Goal: Task Accomplishment & Management: Complete application form

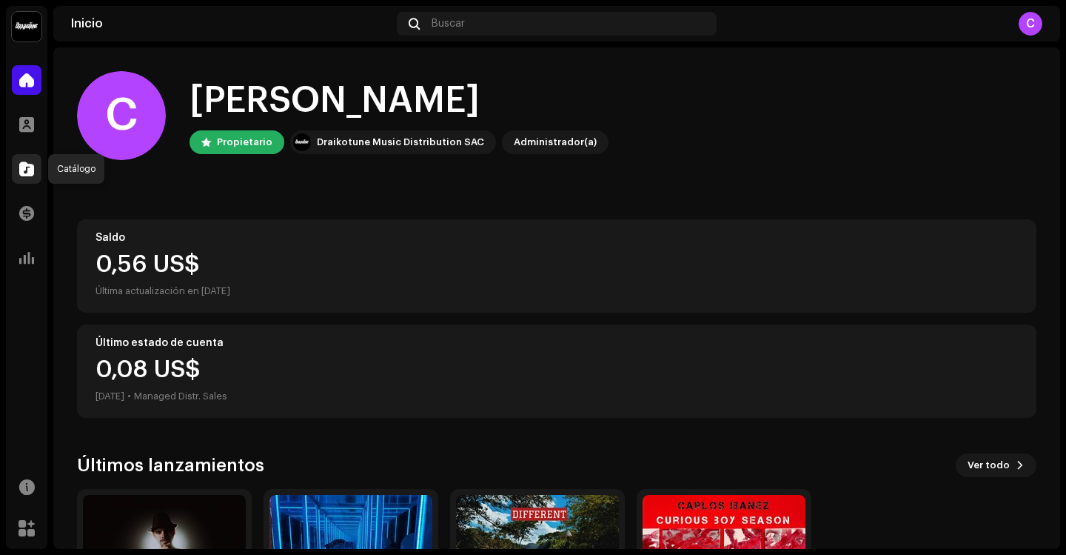
click at [23, 164] on span at bounding box center [26, 169] width 15 height 12
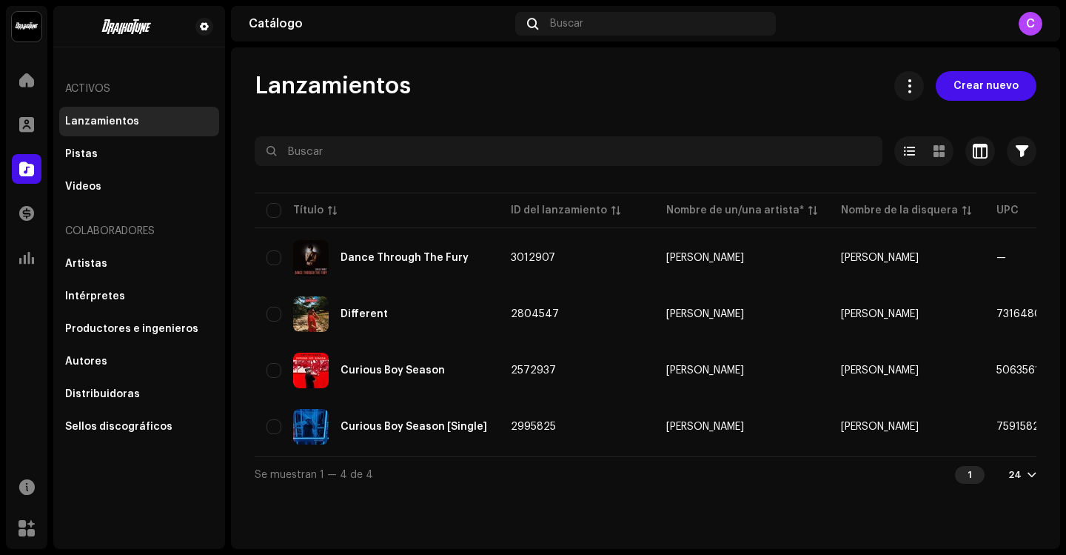
click at [980, 66] on div "Lanzamientos Crear nuevo Seleccionado 0 Opciones Filtros Estado de distribución…" at bounding box center [645, 297] width 829 height 501
click at [981, 64] on div "Lanzamientos Crear nuevo Seleccionado 0 Opciones Filtros Estado de distribución…" at bounding box center [645, 297] width 829 height 501
click at [975, 80] on span "Crear nuevo" at bounding box center [986, 86] width 65 height 30
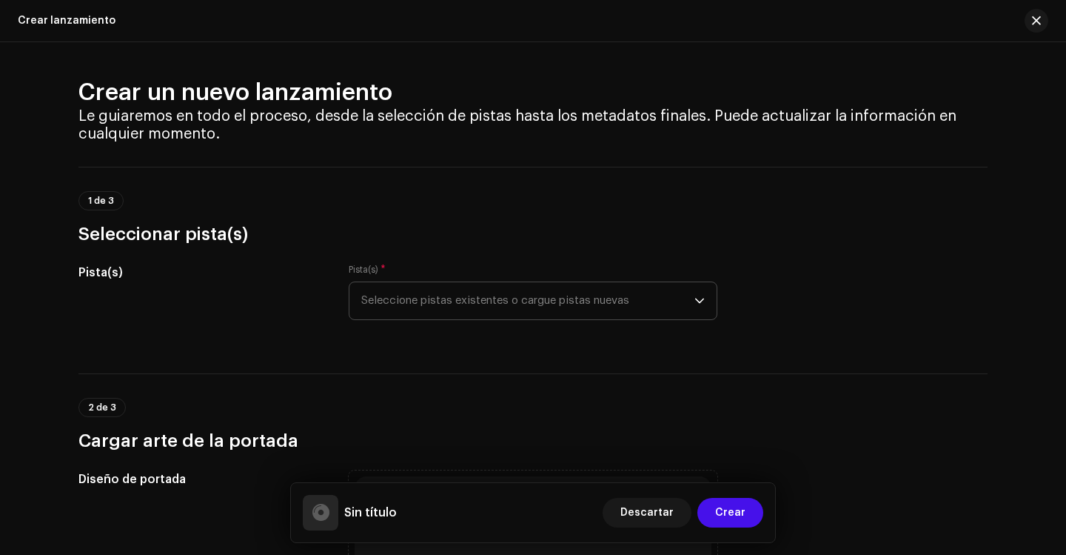
click at [431, 284] on span "Seleccione pistas existentes o cargue pistas nuevas" at bounding box center [527, 300] width 333 height 37
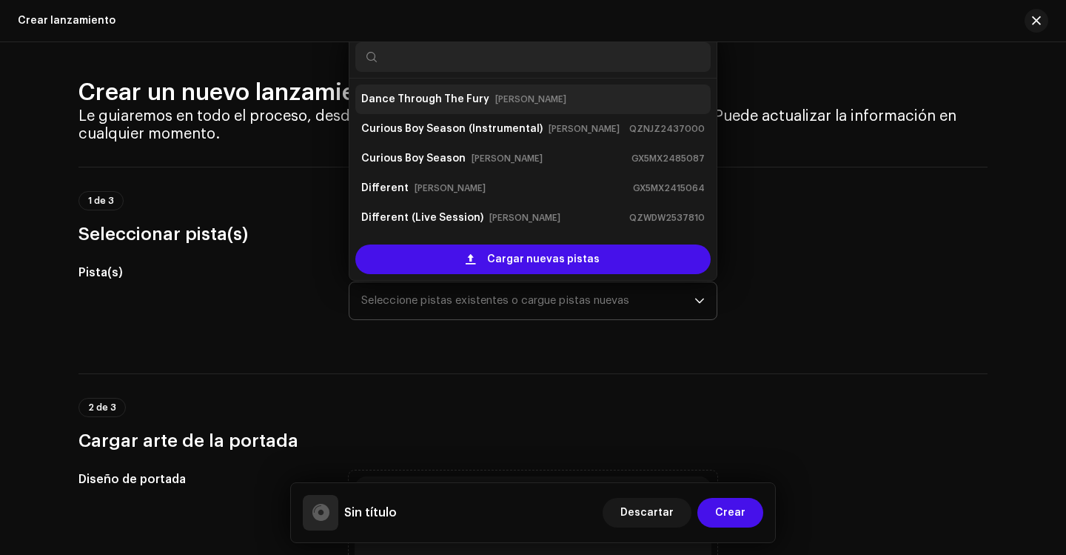
click at [461, 98] on strong "Dance Through The Fury" at bounding box center [425, 99] width 128 height 24
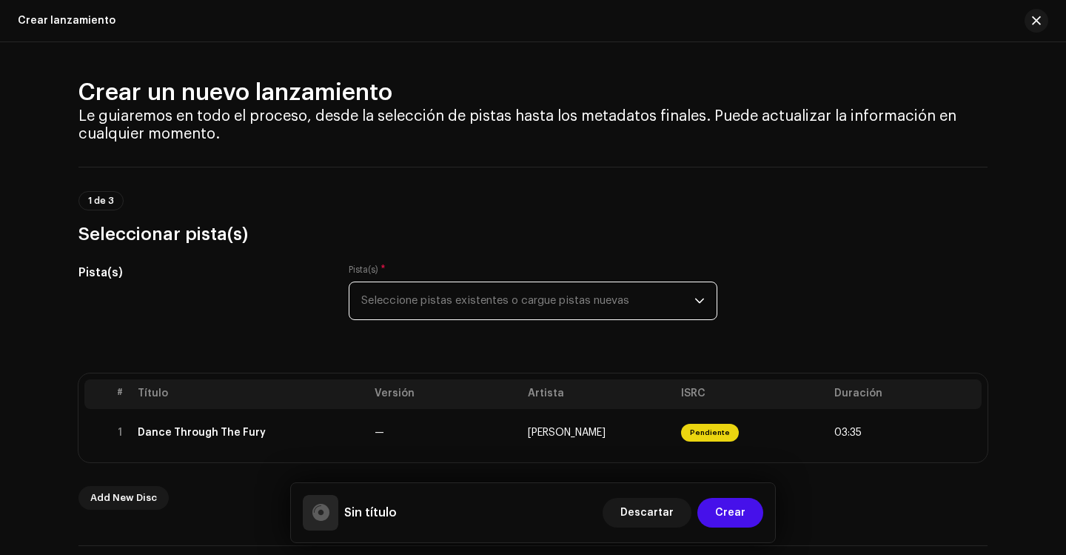
scroll to position [74, 0]
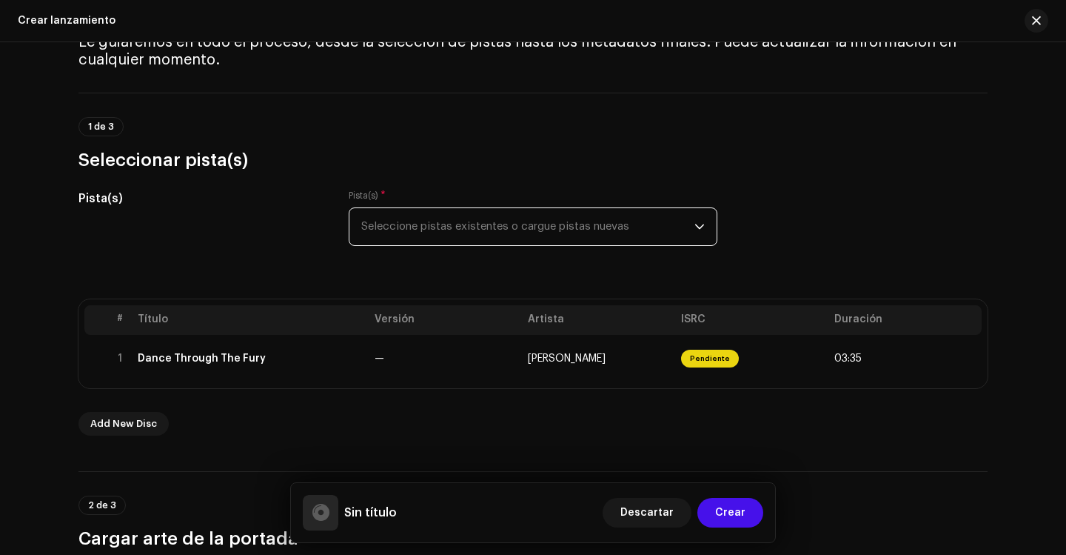
click at [460, 227] on span "Seleccione pistas existentes o cargue pistas nuevas" at bounding box center [527, 226] width 333 height 37
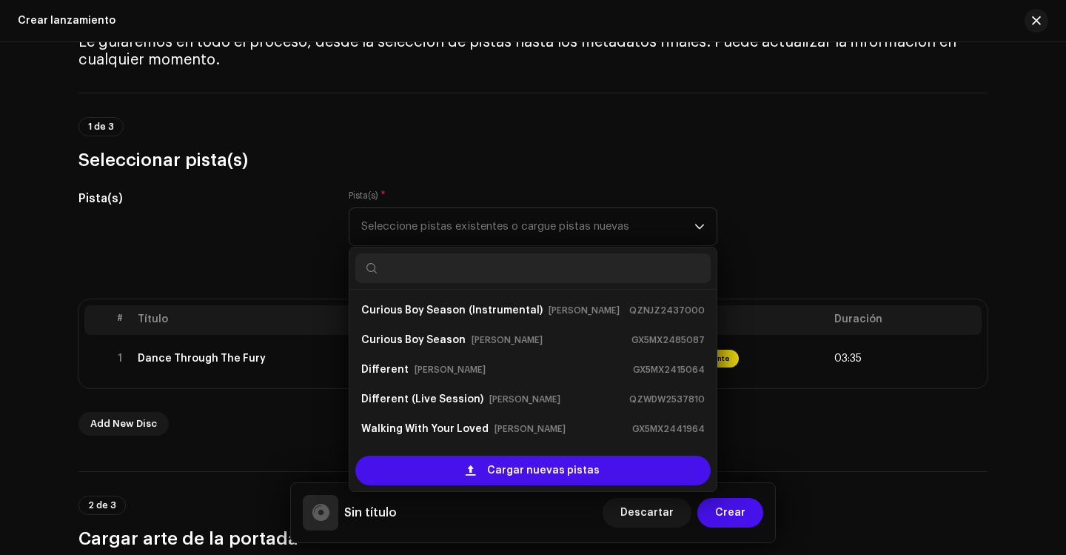
scroll to position [24, 0]
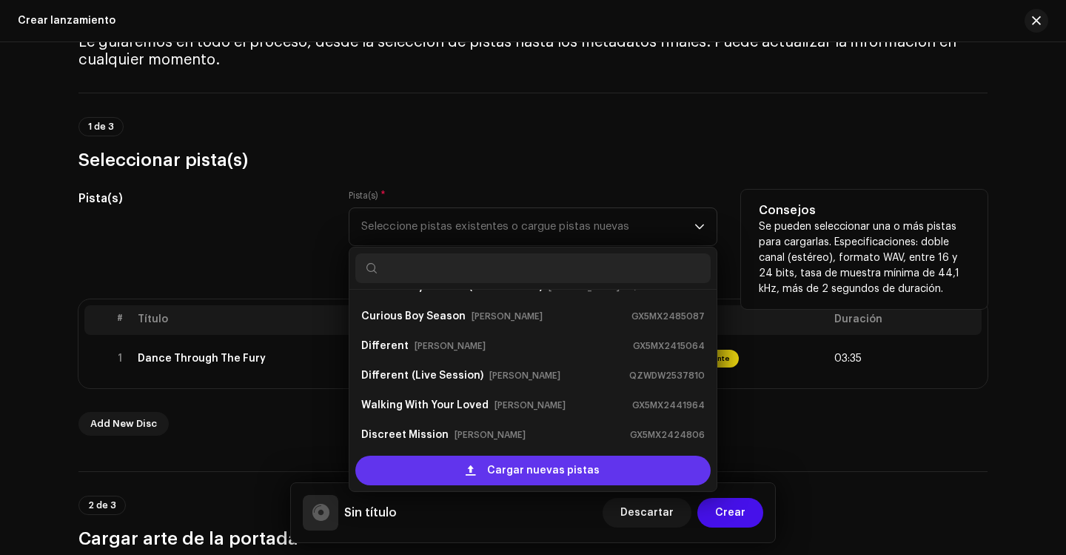
click at [487, 469] on div "Cargar nuevas pistas" at bounding box center [532, 470] width 355 height 30
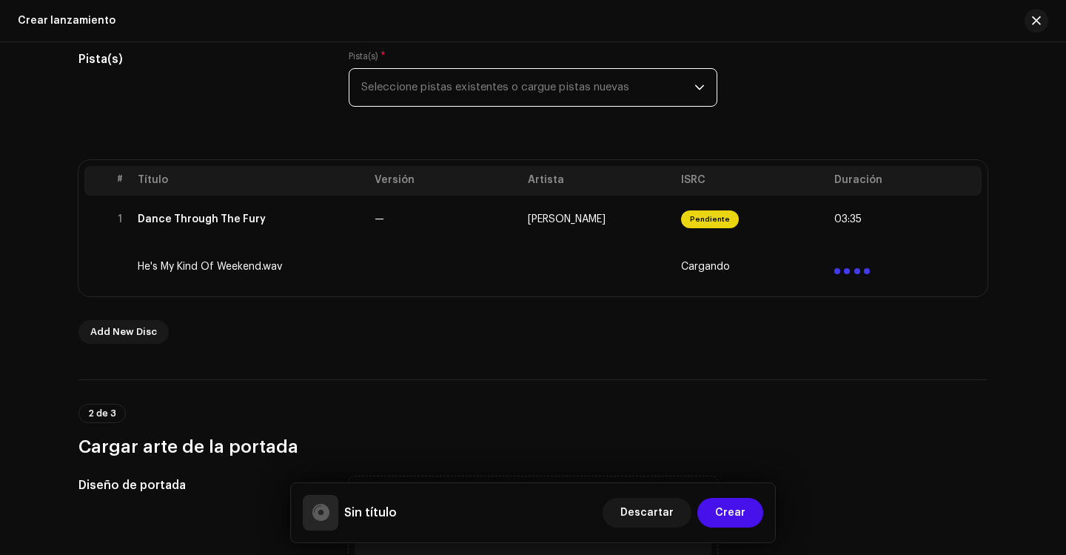
scroll to position [222, 0]
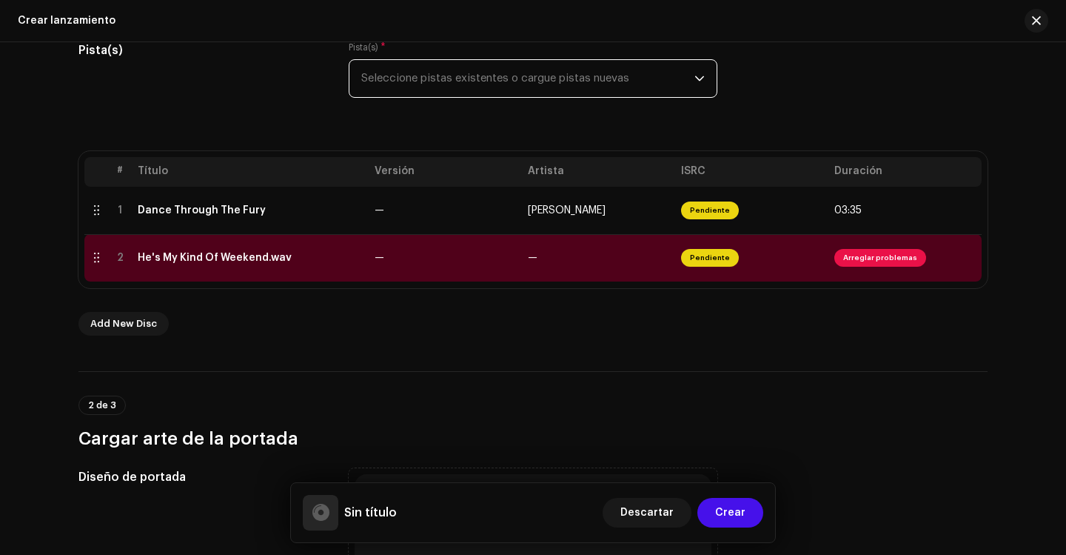
click at [542, 70] on span "Seleccione pistas existentes o cargue pistas nuevas" at bounding box center [527, 78] width 333 height 37
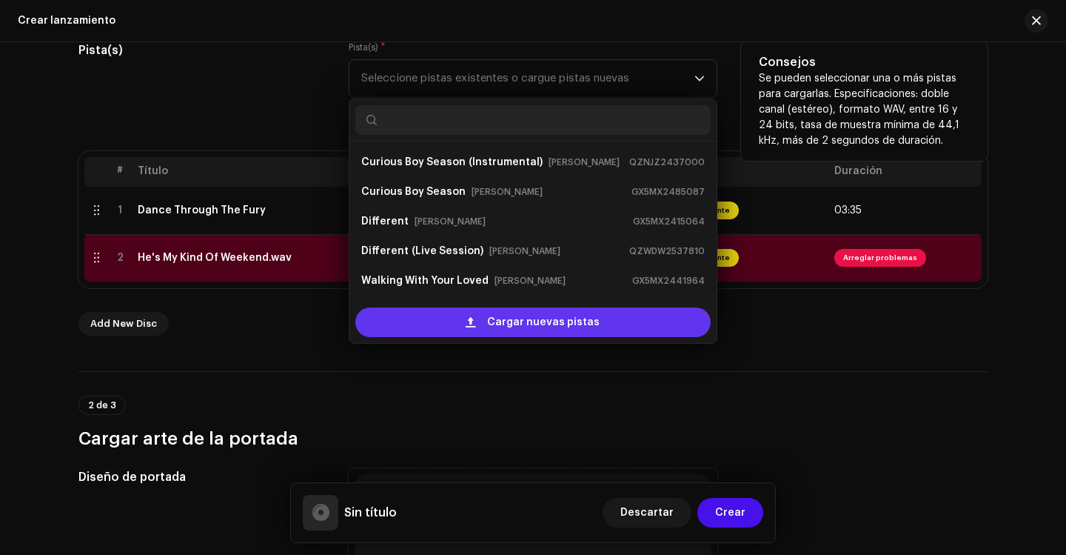
scroll to position [24, 0]
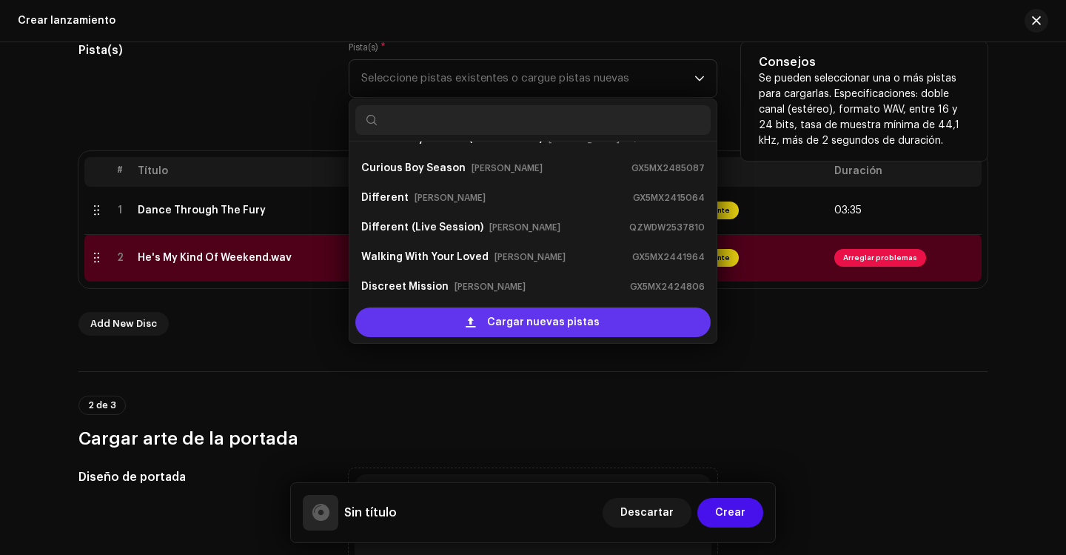
click at [513, 319] on span "Cargar nuevas pistas" at bounding box center [543, 322] width 113 height 30
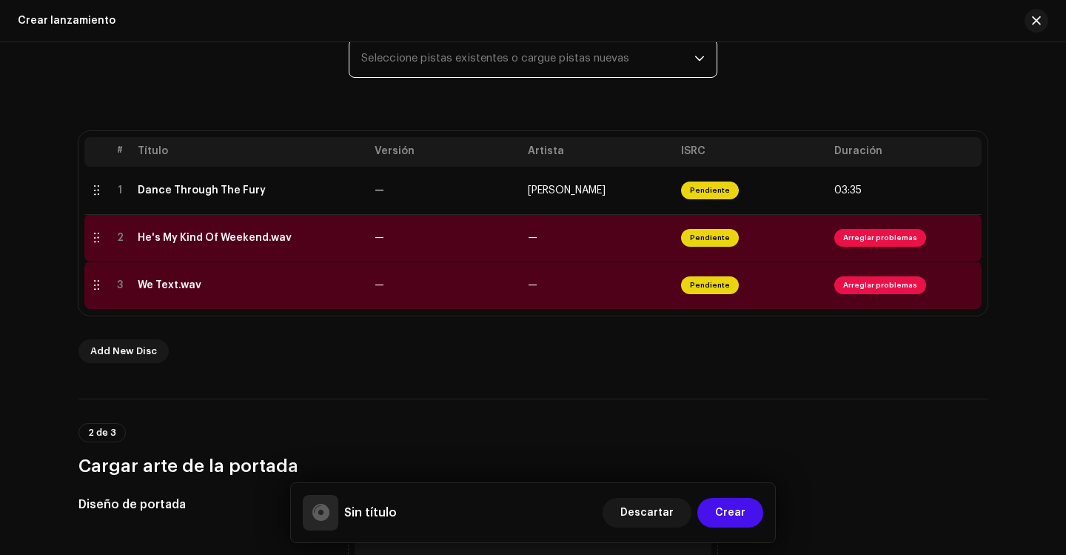
scroll to position [149, 0]
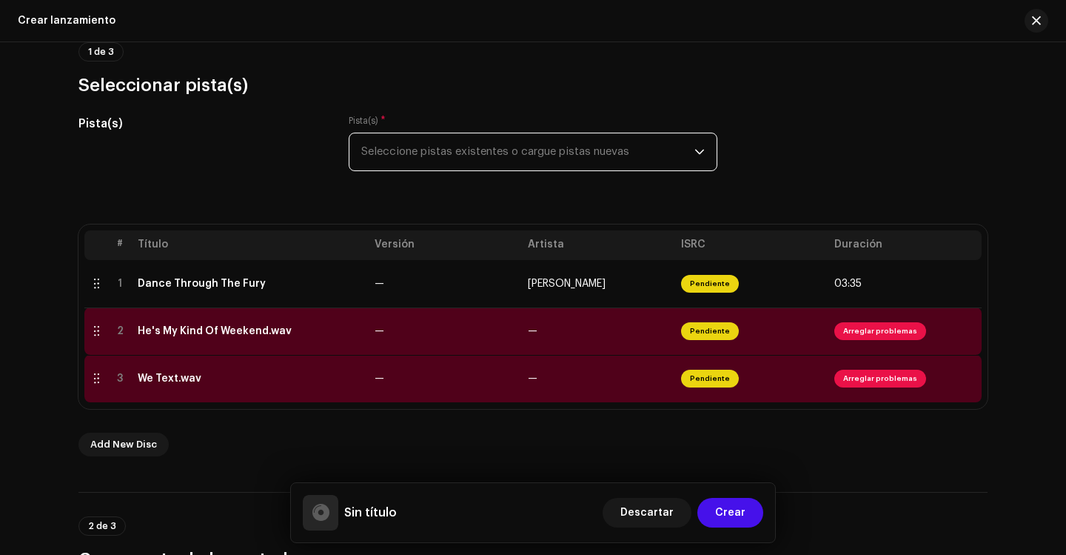
click at [695, 153] on icon "dropdown trigger" at bounding box center [700, 152] width 10 height 10
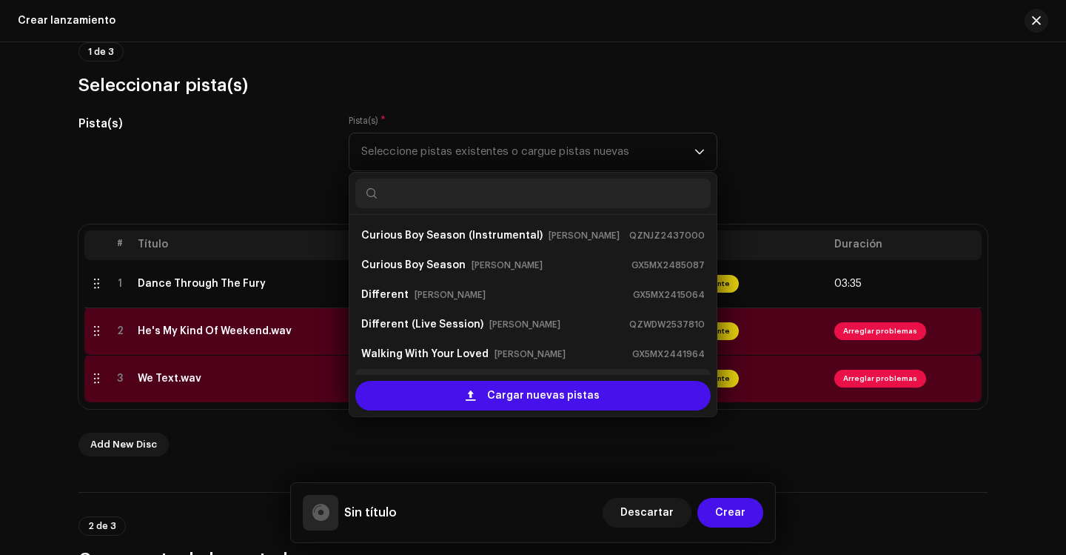
scroll to position [24, 0]
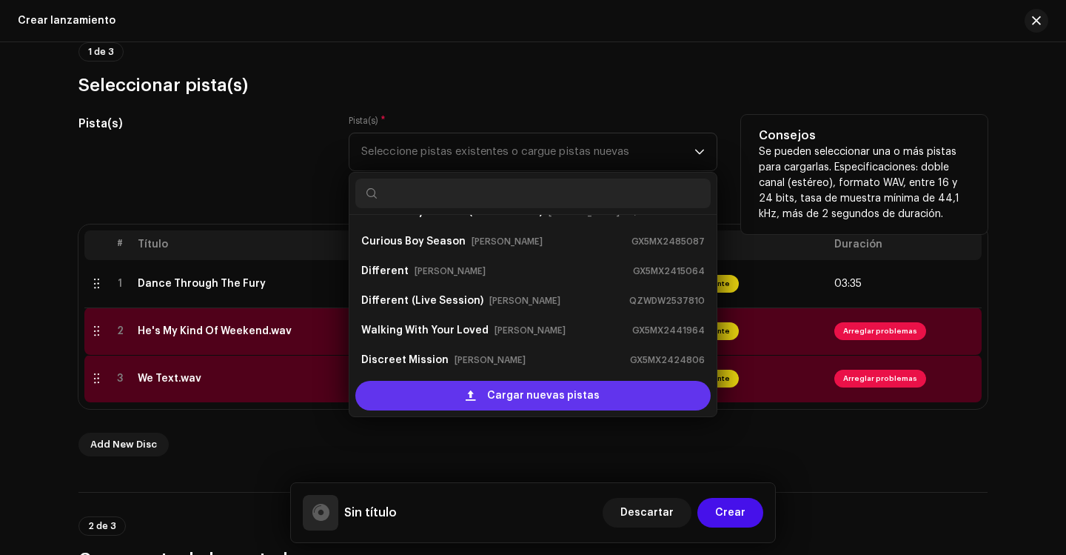
click at [500, 391] on span "Cargar nuevas pistas" at bounding box center [543, 396] width 113 height 30
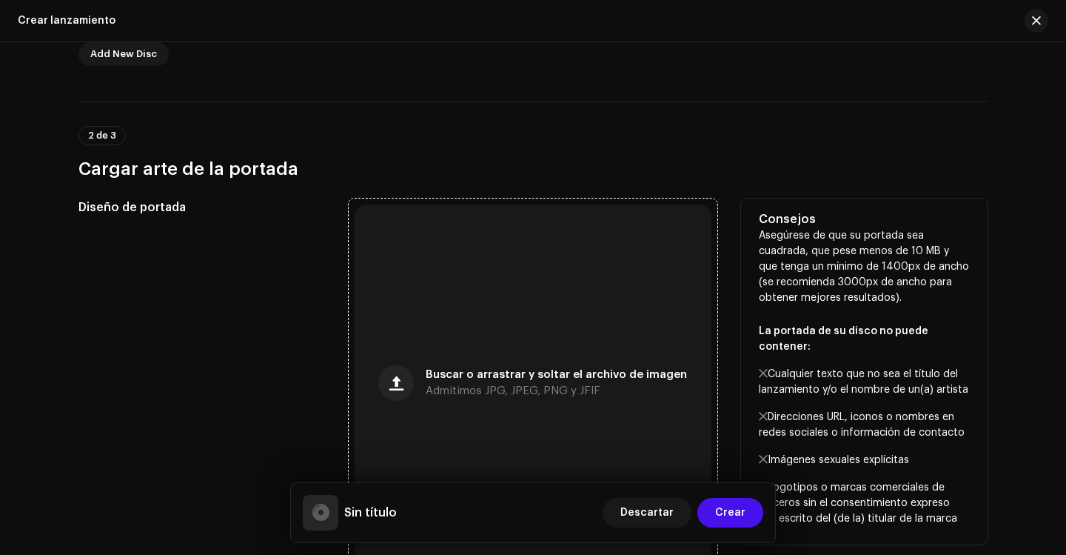
scroll to position [667, 0]
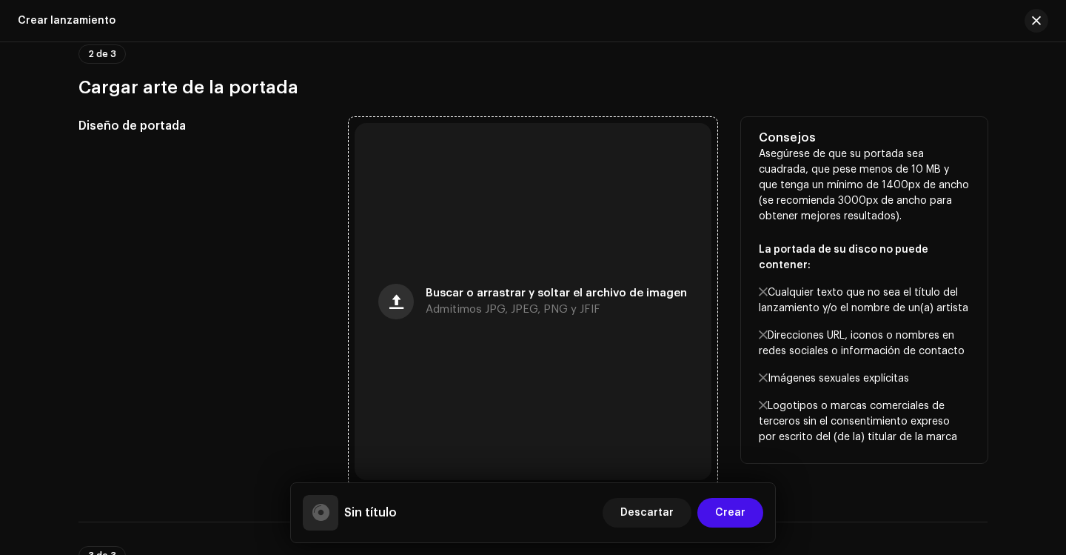
click at [401, 298] on span "button" at bounding box center [397, 301] width 14 height 12
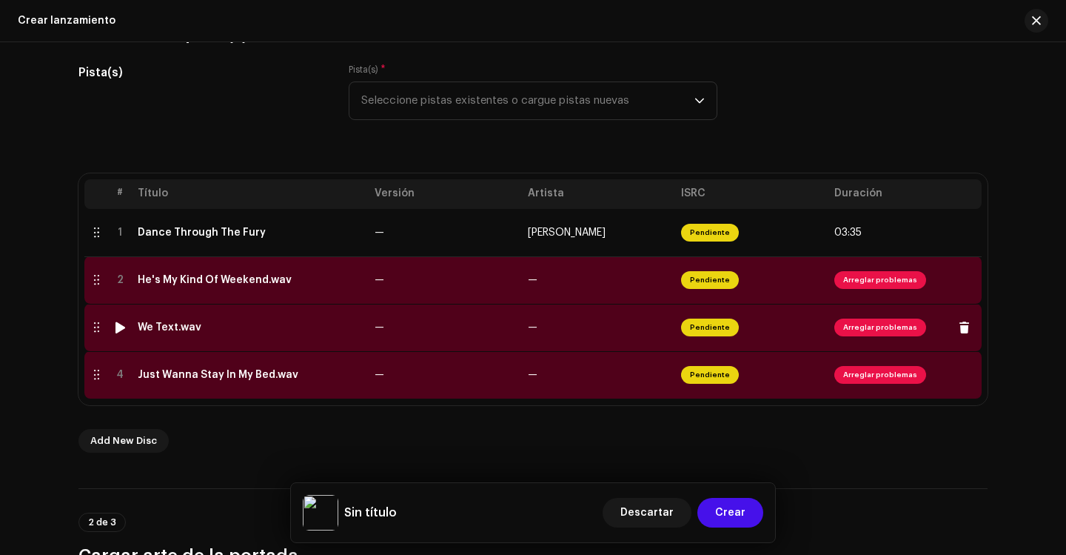
scroll to position [149, 0]
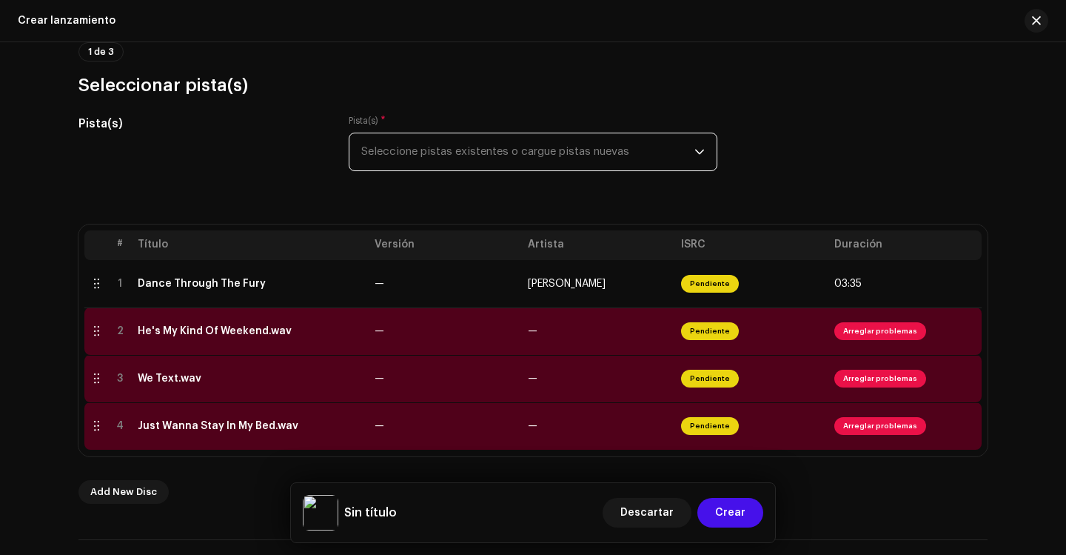
click at [524, 156] on span "Seleccione pistas existentes o cargue pistas nuevas" at bounding box center [527, 151] width 333 height 37
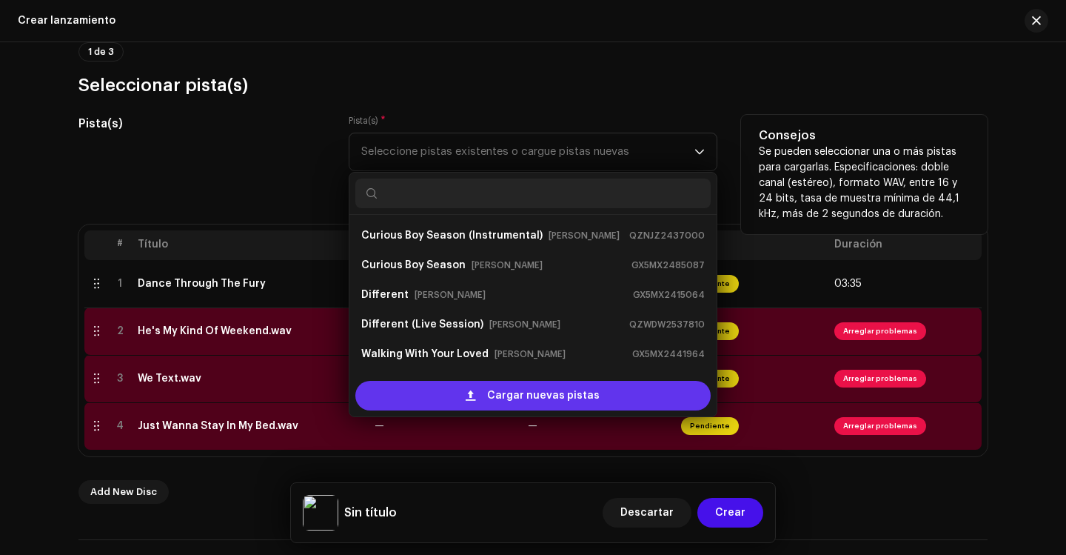
scroll to position [24, 0]
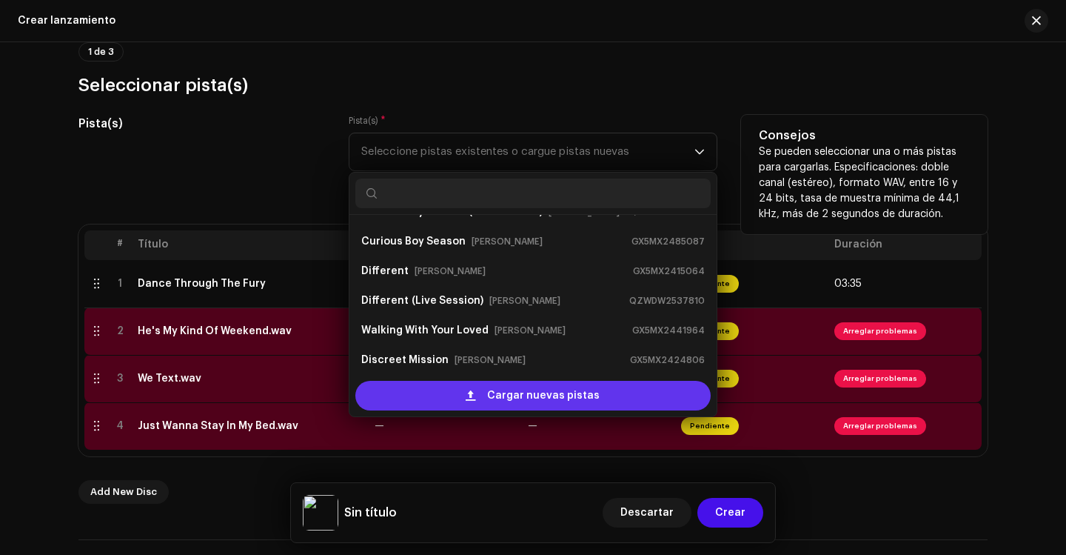
click at [502, 398] on span "Cargar nuevas pistas" at bounding box center [543, 396] width 113 height 30
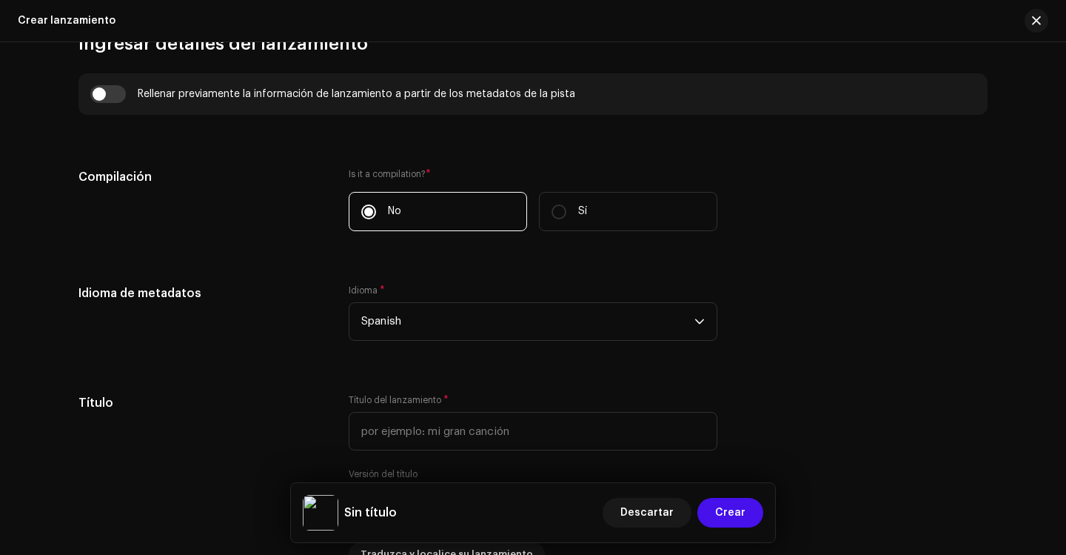
scroll to position [1334, 0]
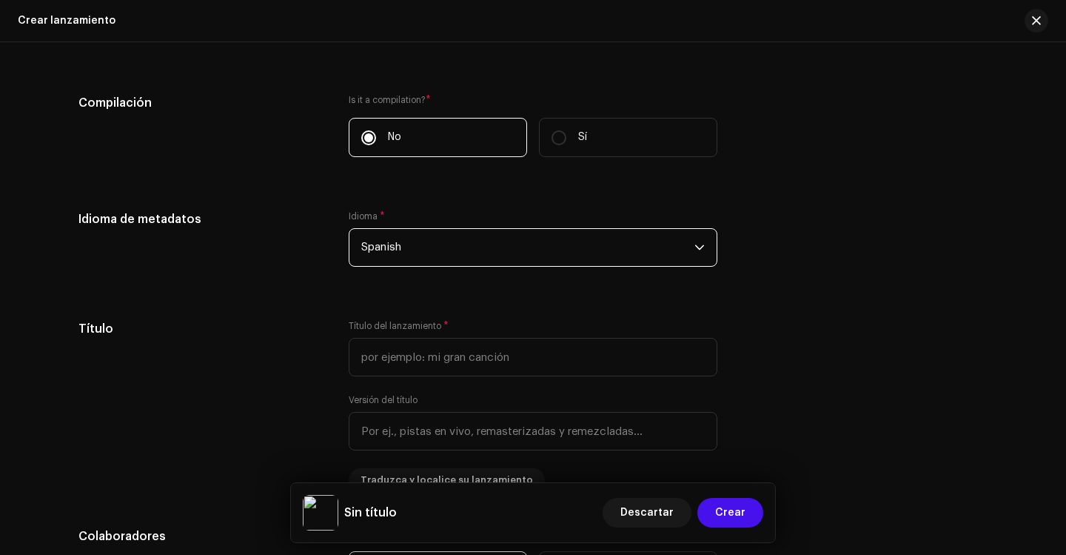
click at [401, 255] on span "Spanish" at bounding box center [527, 247] width 333 height 37
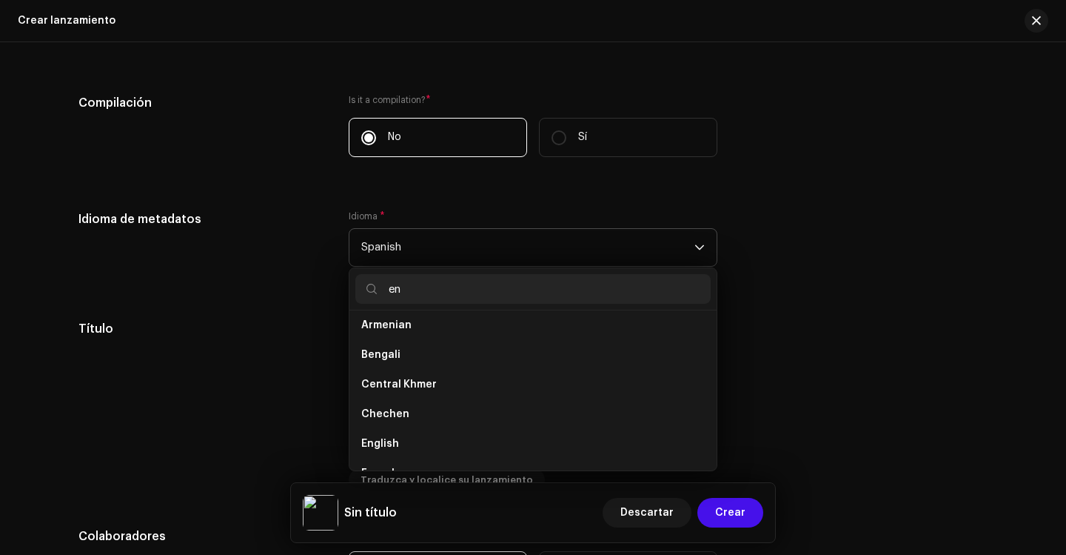
scroll to position [0, 0]
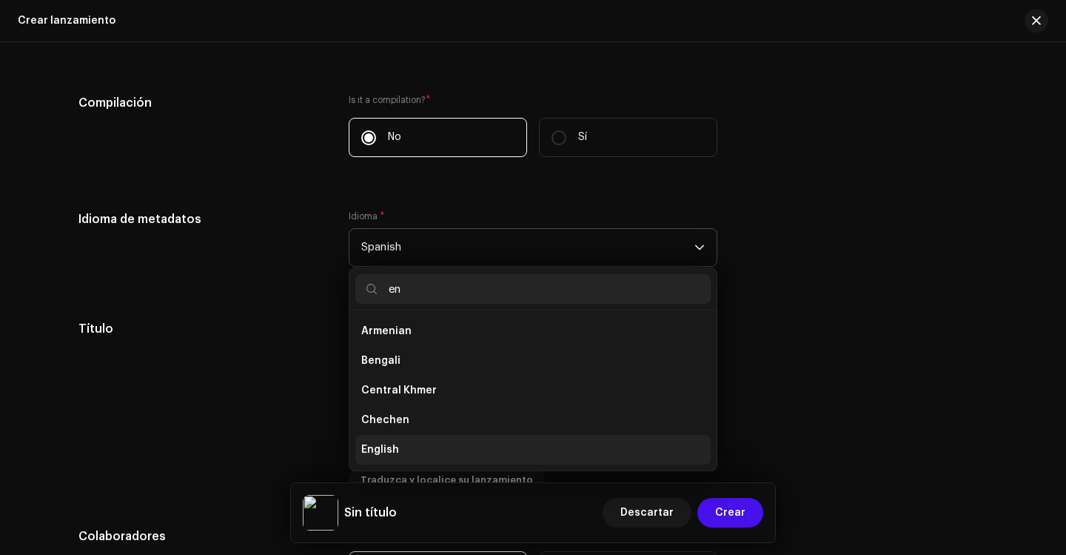
type input "en"
click at [394, 447] on span "English" at bounding box center [380, 449] width 38 height 15
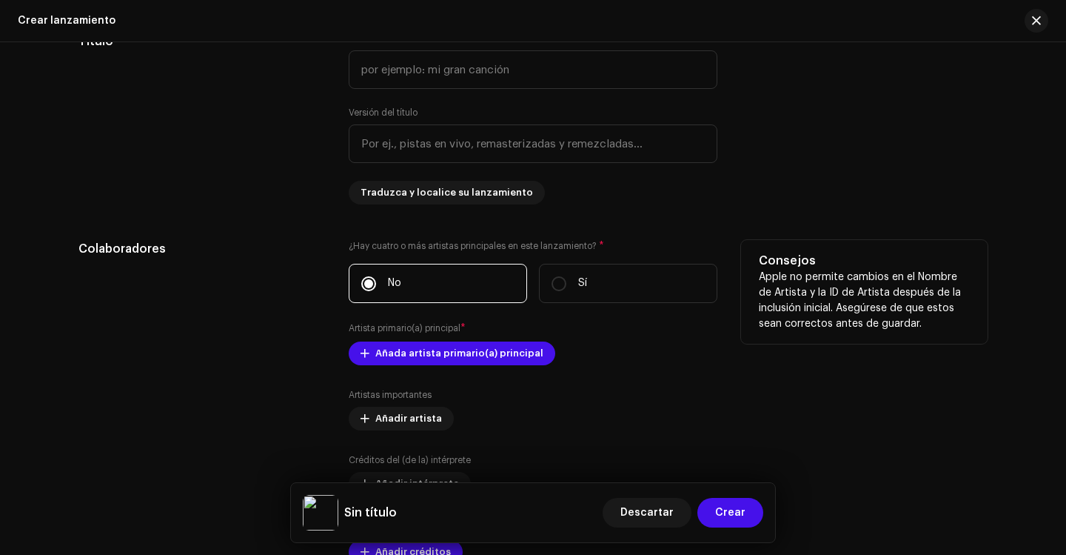
scroll to position [1630, 0]
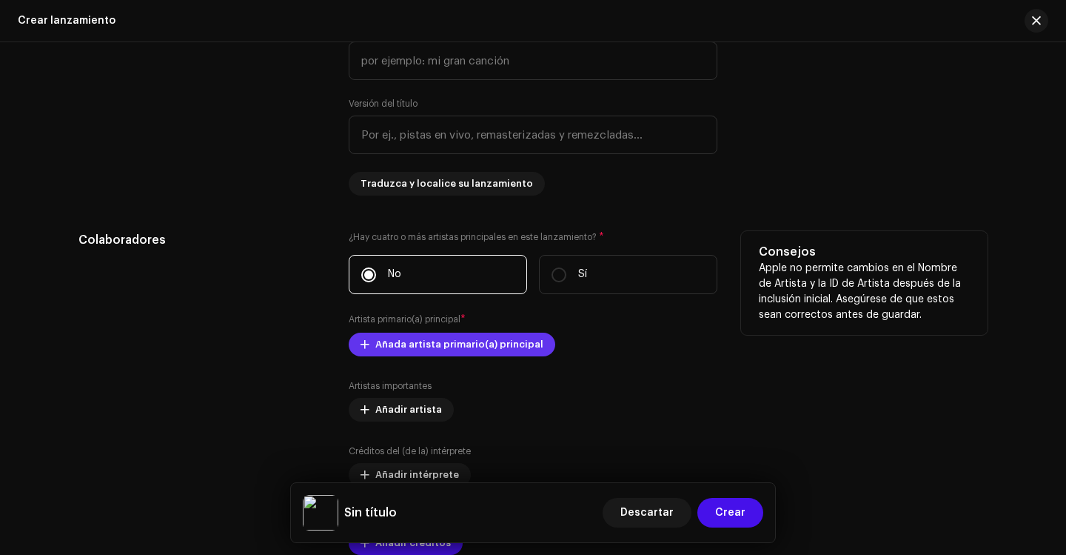
click at [384, 335] on span "Añada artista primario(a) principal" at bounding box center [459, 345] width 168 height 30
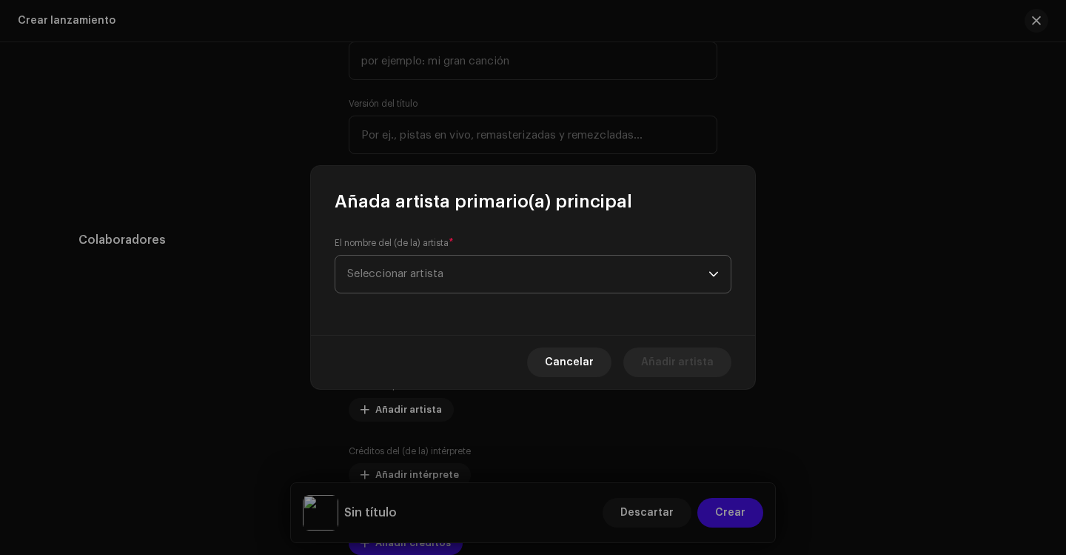
click at [426, 282] on span "Seleccionar artista" at bounding box center [527, 274] width 361 height 37
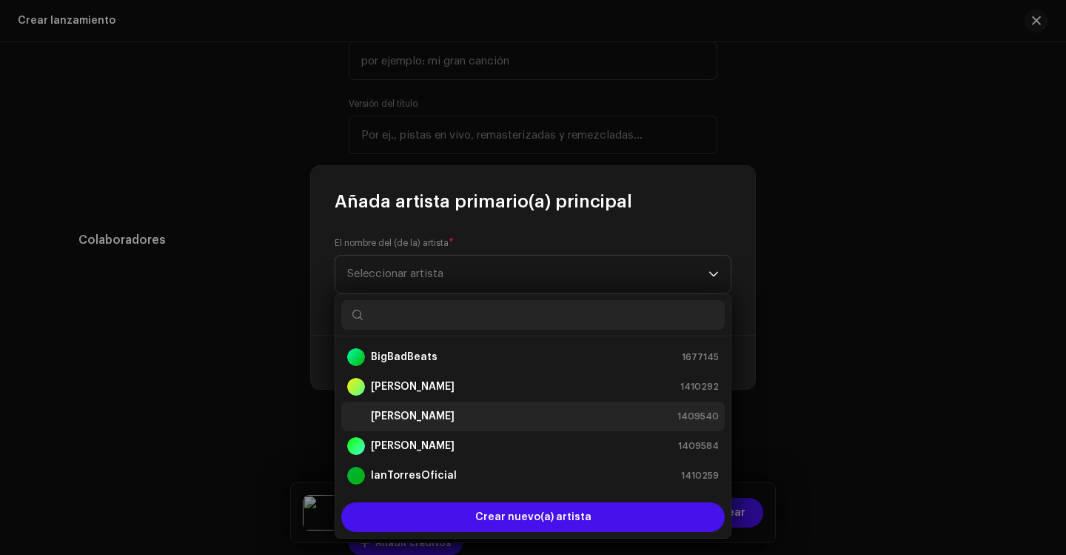
click at [395, 415] on strong "[PERSON_NAME]" at bounding box center [413, 416] width 84 height 15
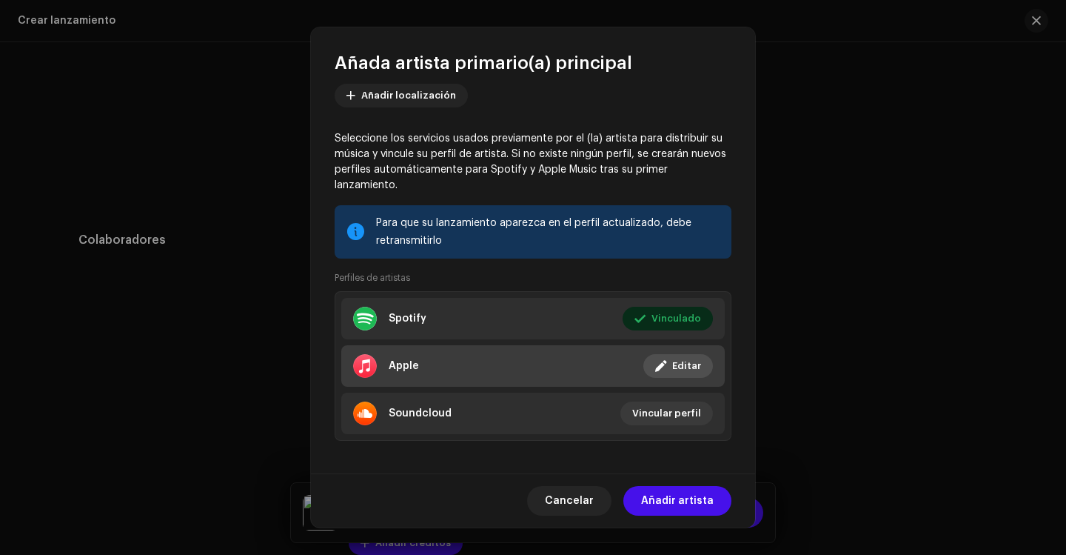
scroll to position [98, 0]
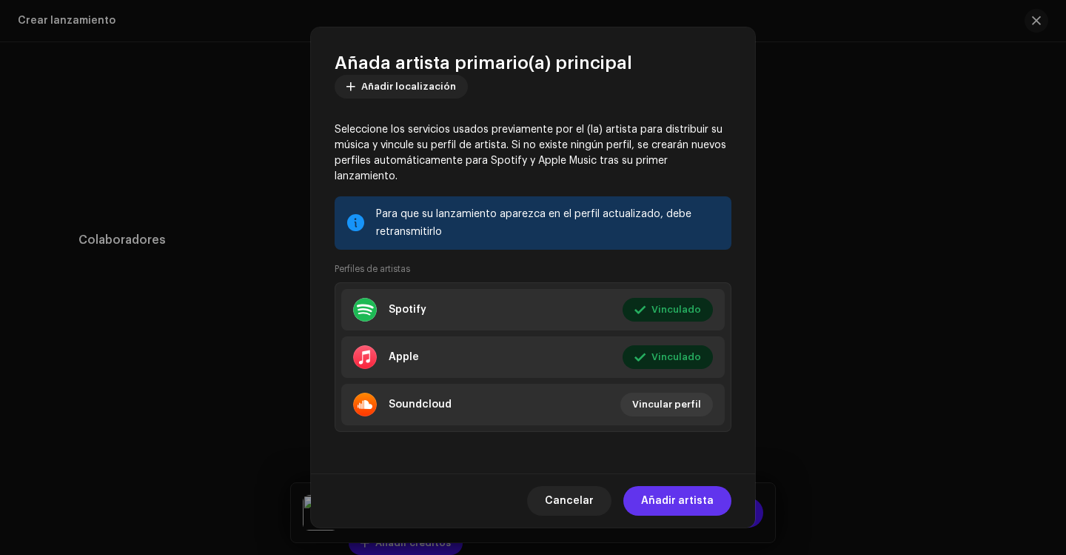
click at [667, 500] on span "Añadir artista" at bounding box center [677, 501] width 73 height 30
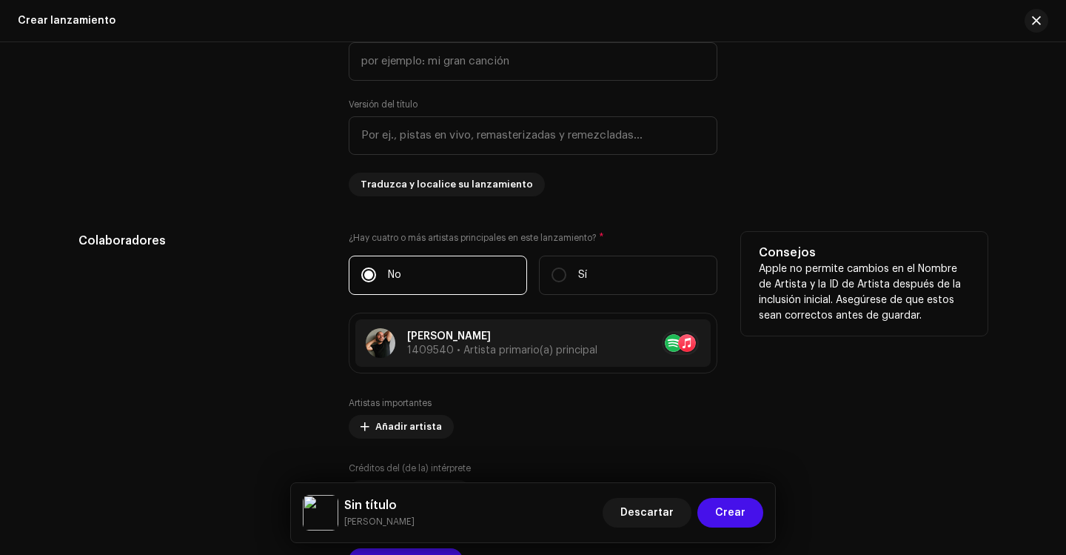
scroll to position [1482, 0]
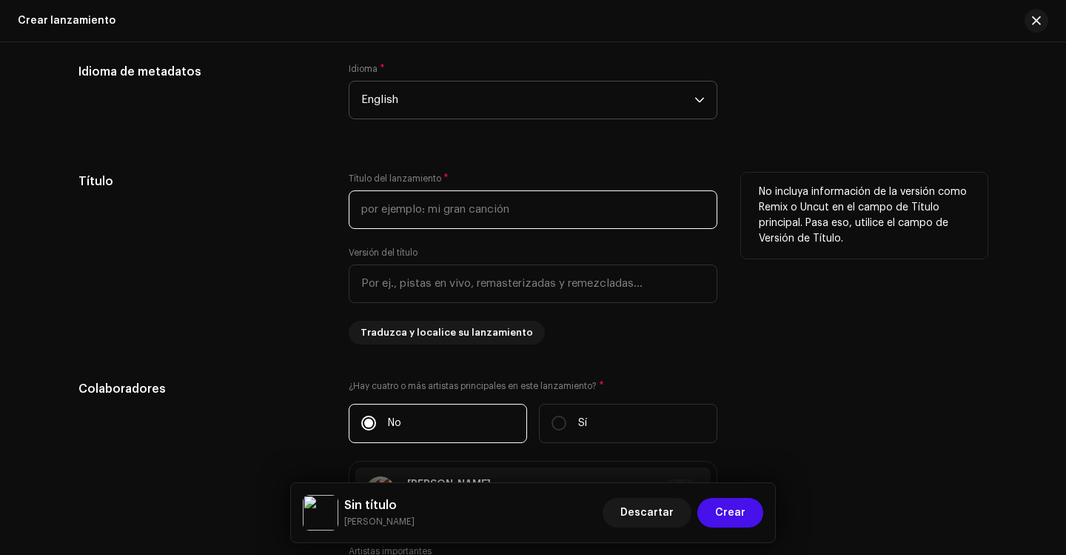
click at [419, 210] on input "text" at bounding box center [533, 209] width 369 height 39
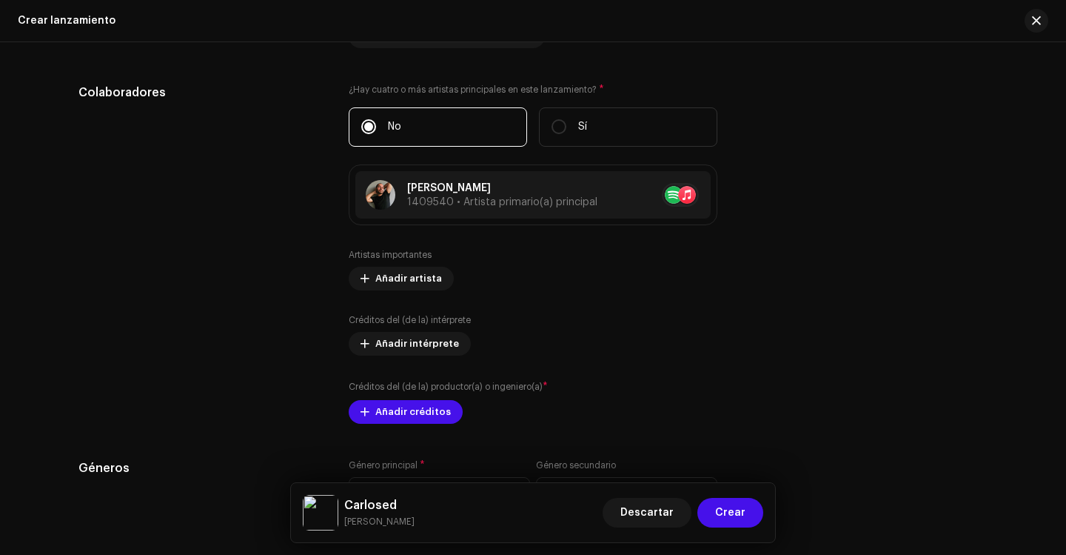
scroll to position [1852, 0]
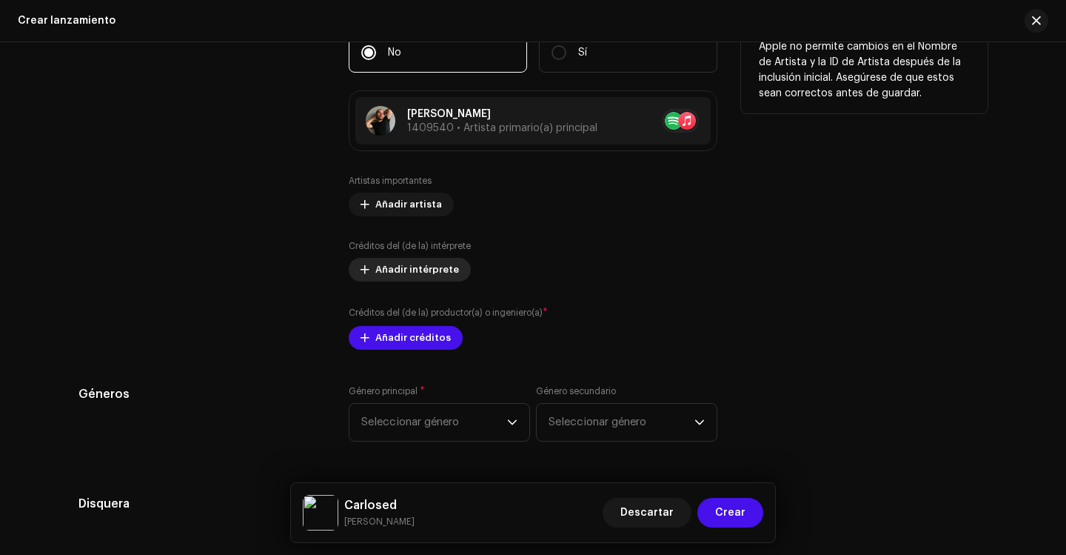
type input "Carlosed"
click at [398, 273] on span "Añadir intérprete" at bounding box center [417, 270] width 84 height 30
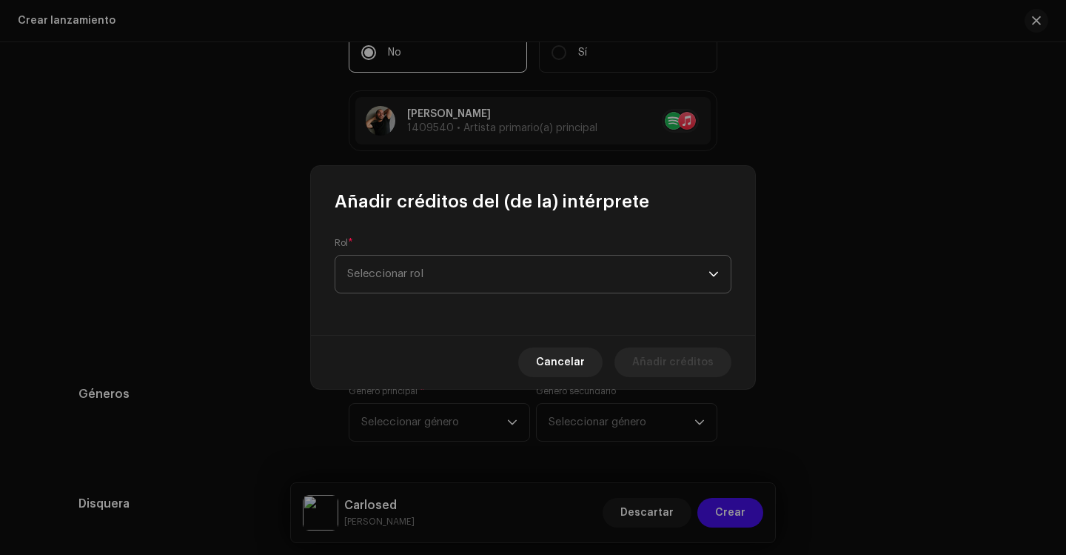
click at [404, 271] on span "Seleccionar rol" at bounding box center [527, 274] width 361 height 37
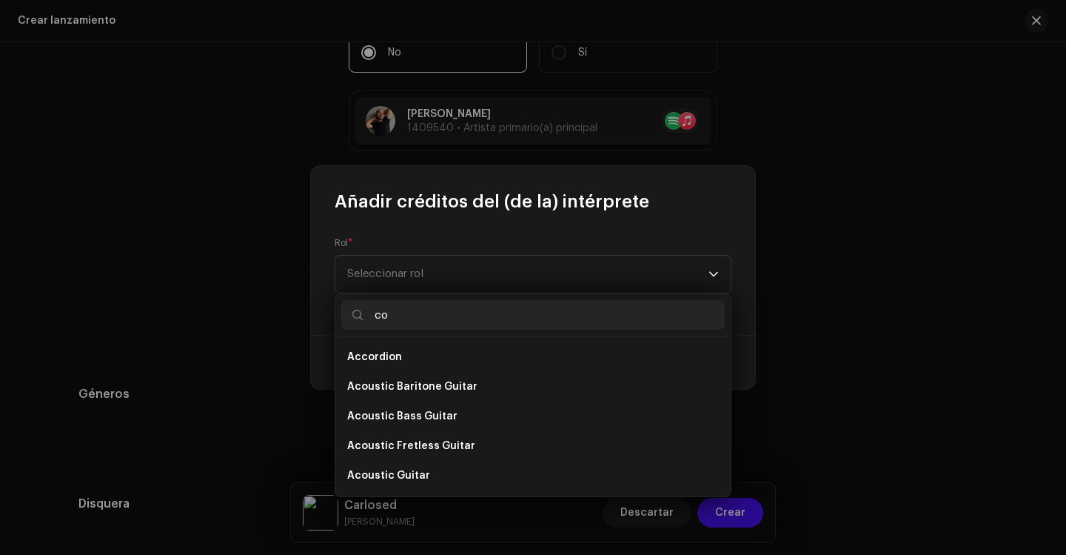
type input "c"
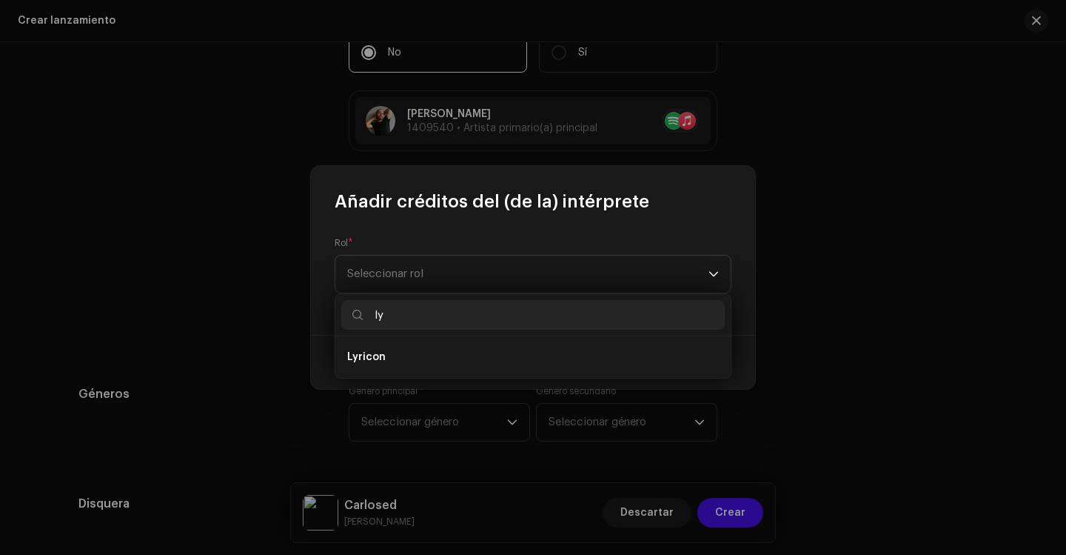
type input "l"
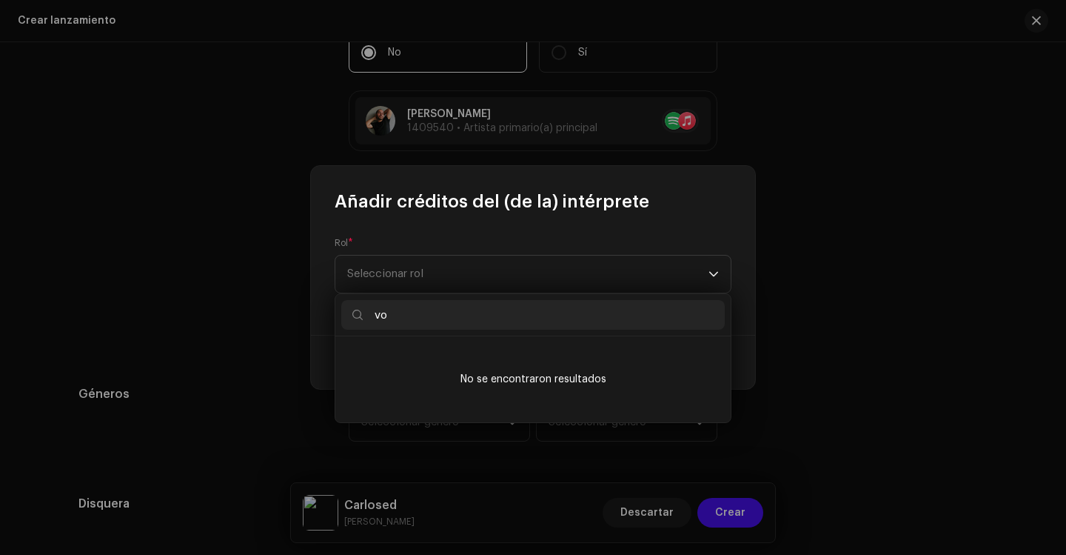
type input "v"
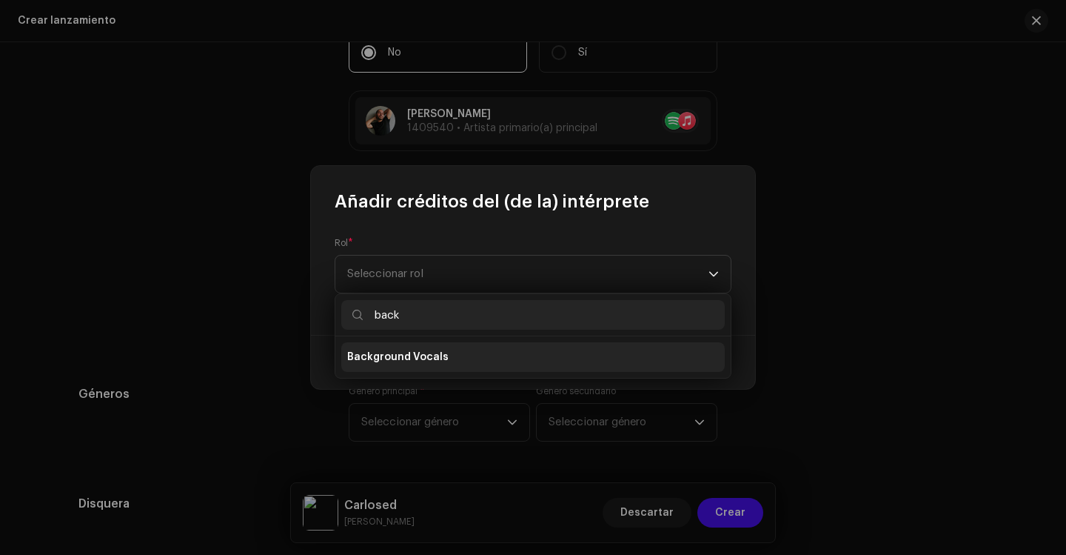
type input "back"
click at [432, 355] on span "Background Vocals" at bounding box center [397, 357] width 101 height 15
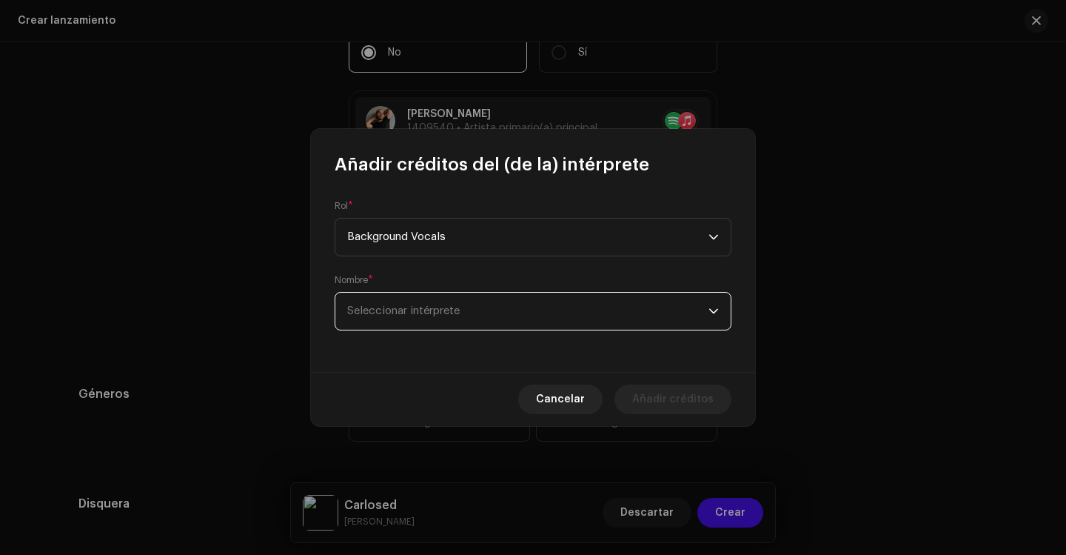
click at [390, 304] on span "Seleccionar intérprete" at bounding box center [527, 311] width 361 height 37
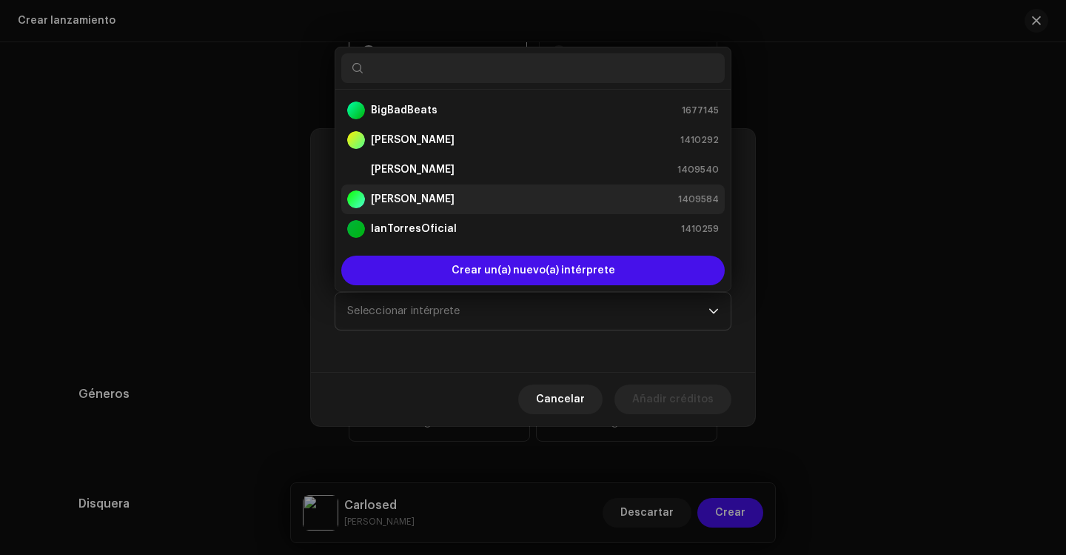
scroll to position [24, 0]
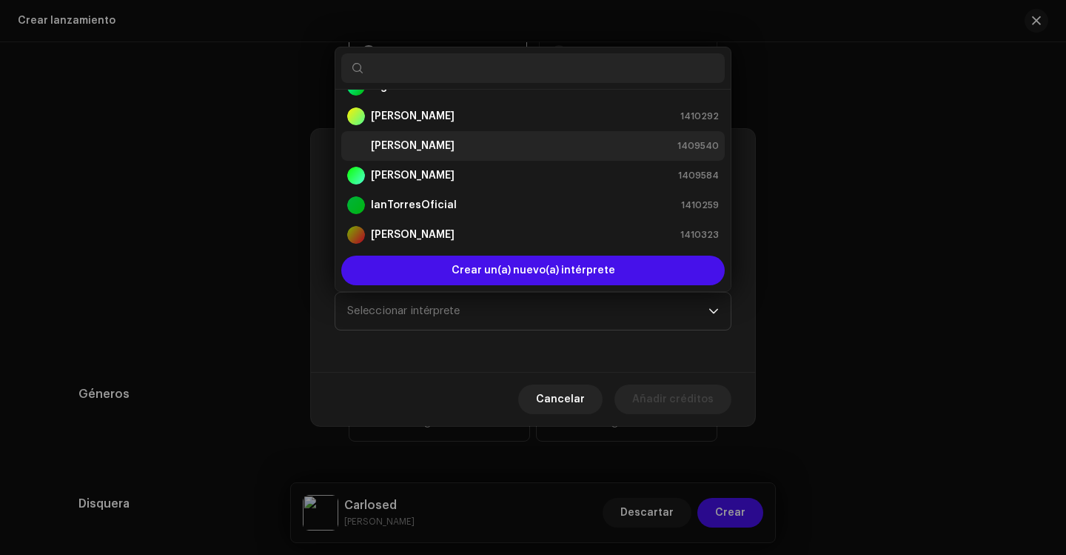
click at [421, 140] on strong "[PERSON_NAME]" at bounding box center [413, 145] width 84 height 15
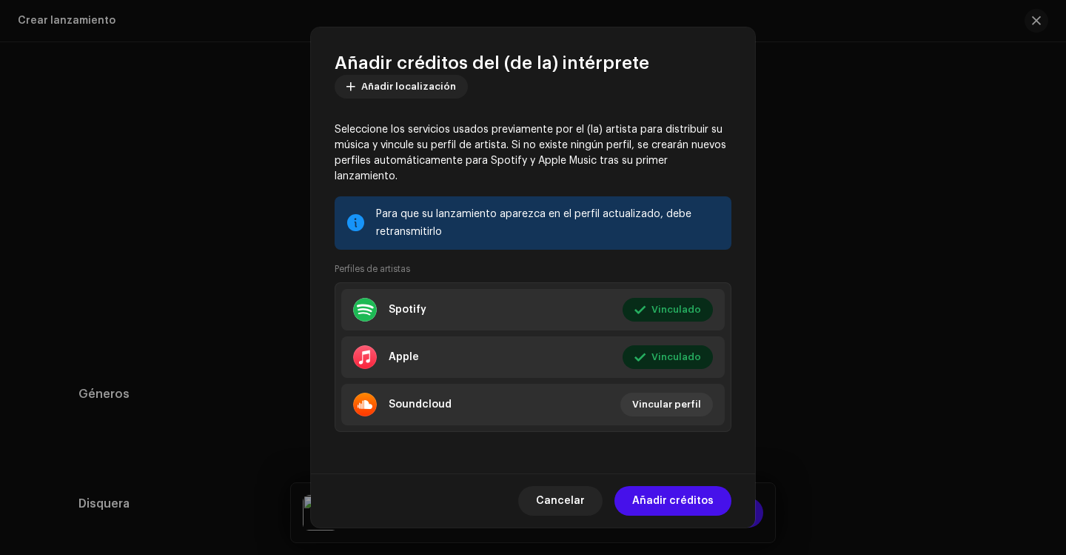
scroll to position [0, 0]
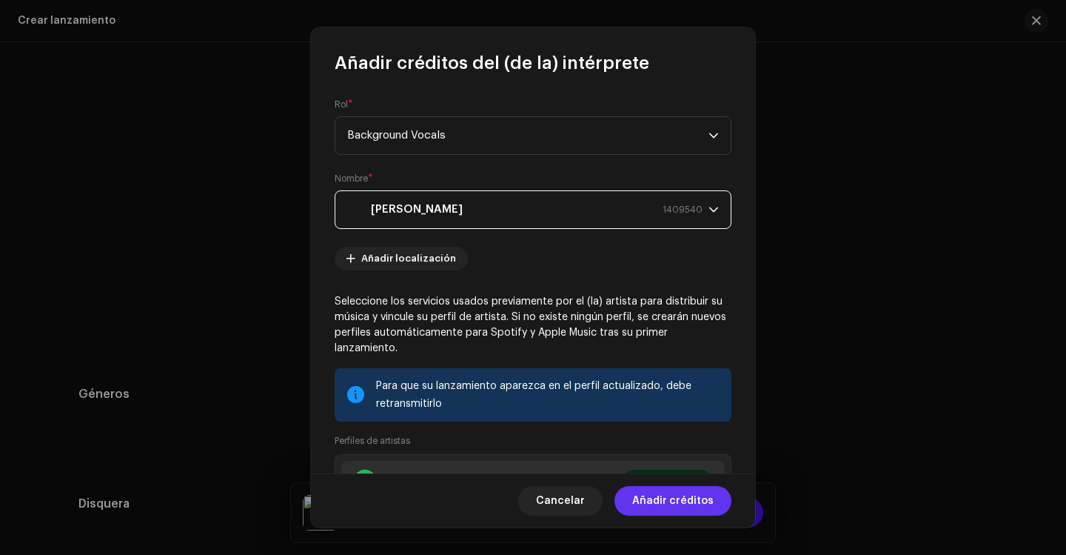
click at [675, 498] on span "Añadir créditos" at bounding box center [672, 501] width 81 height 30
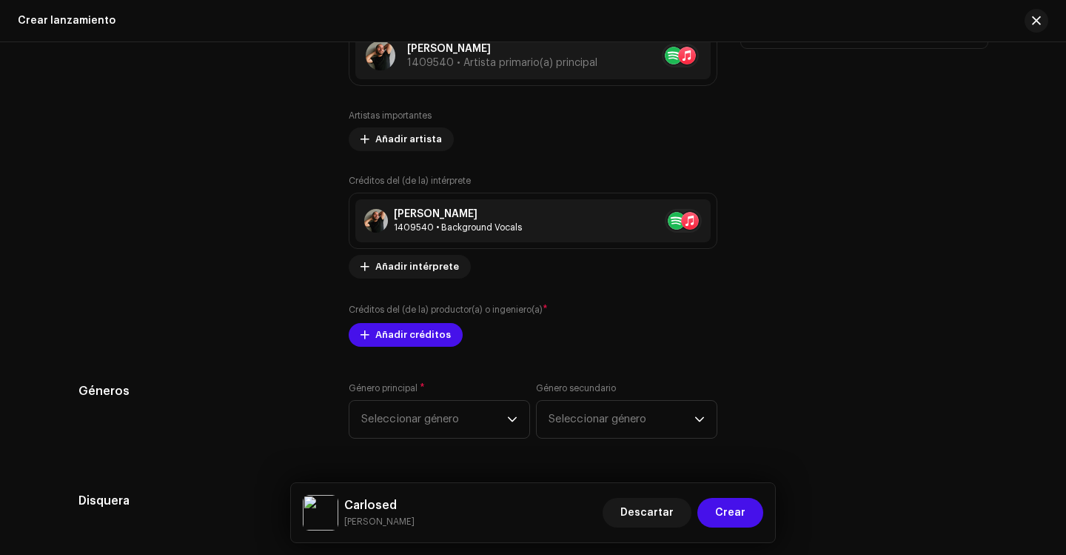
scroll to position [2000, 0]
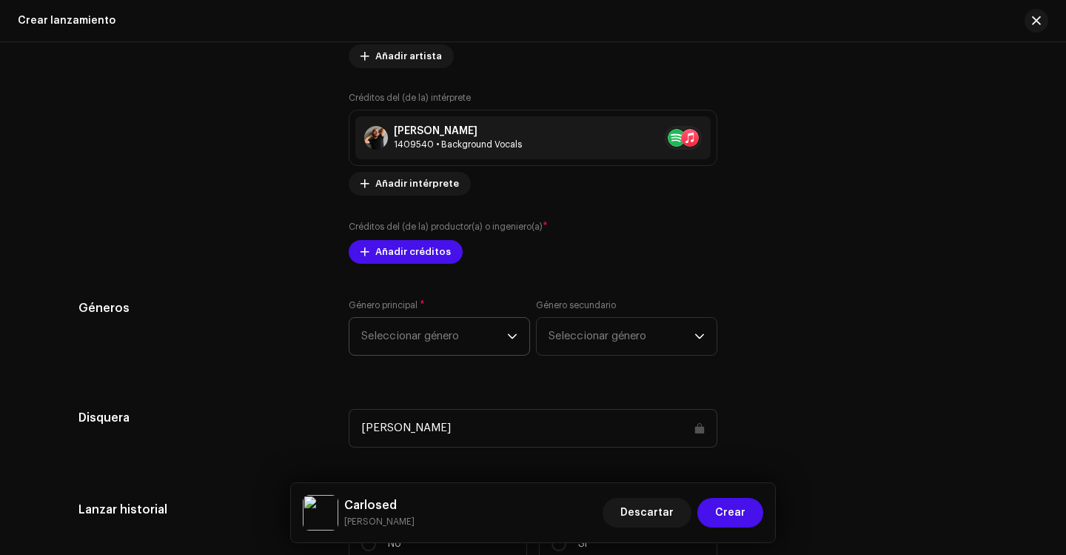
click at [439, 344] on span "Seleccionar género" at bounding box center [434, 336] width 146 height 37
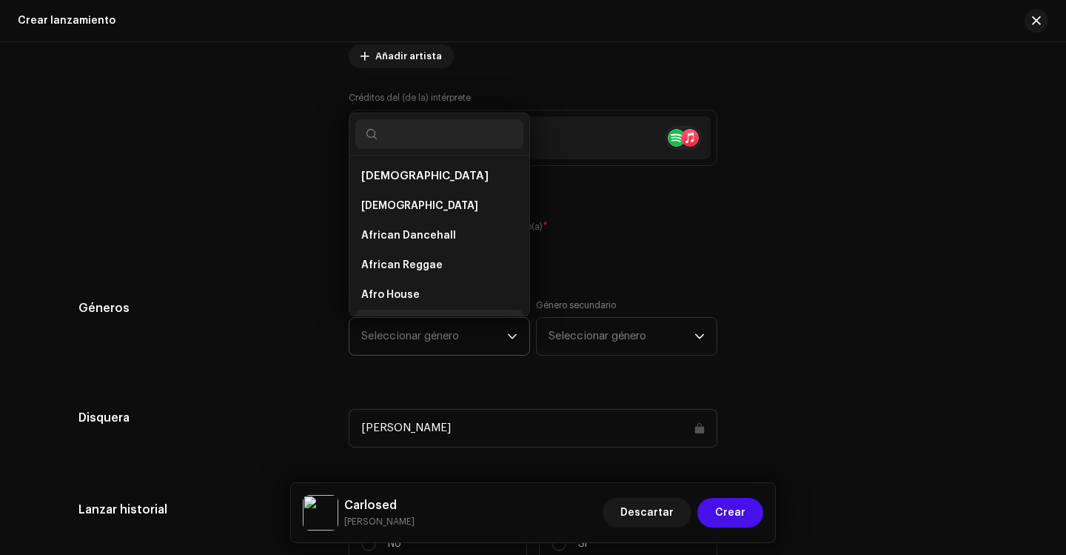
scroll to position [24, 0]
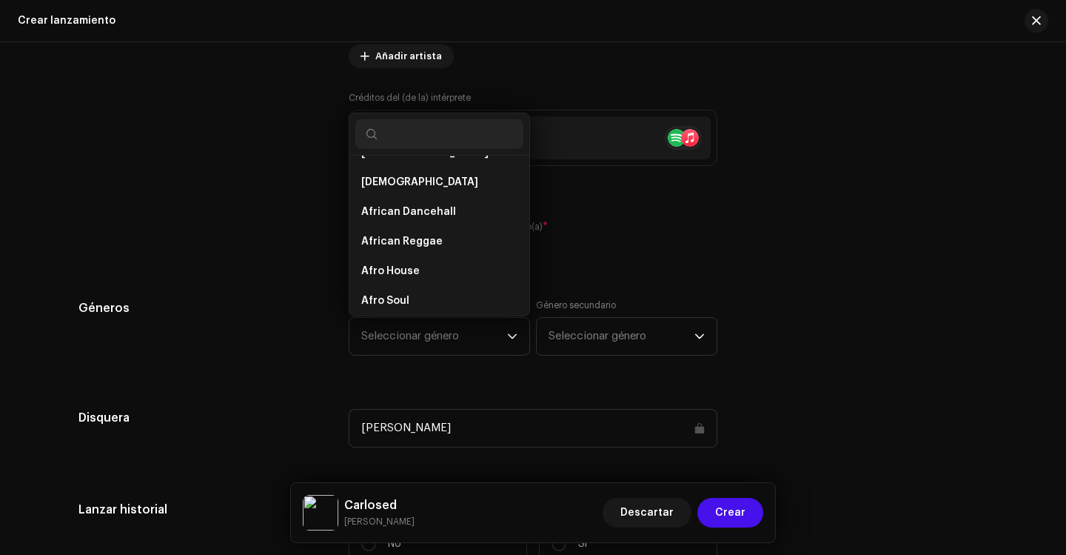
click at [211, 372] on div "Géneros" at bounding box center [202, 336] width 247 height 74
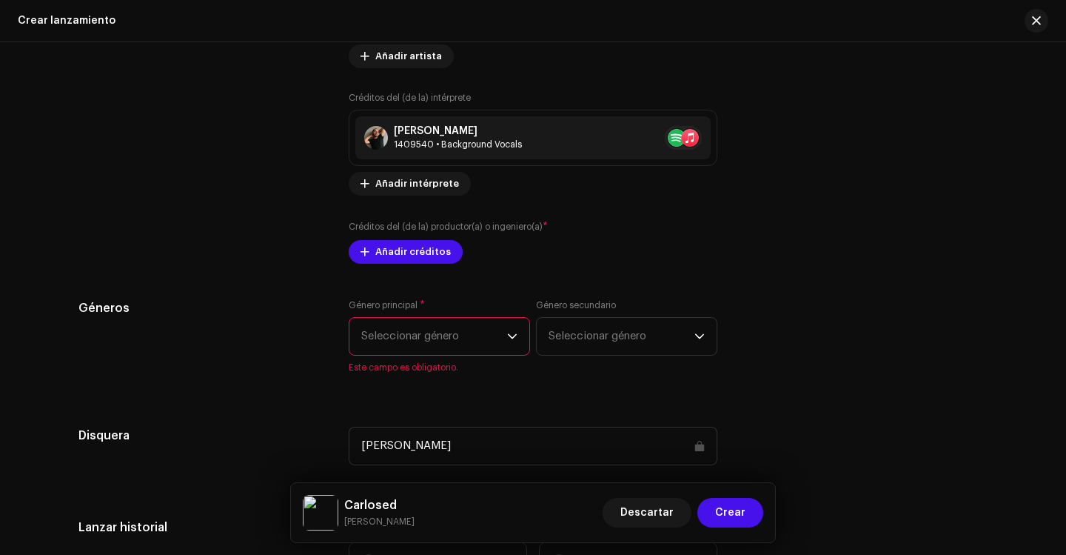
click at [489, 327] on span "Seleccionar género" at bounding box center [434, 336] width 146 height 37
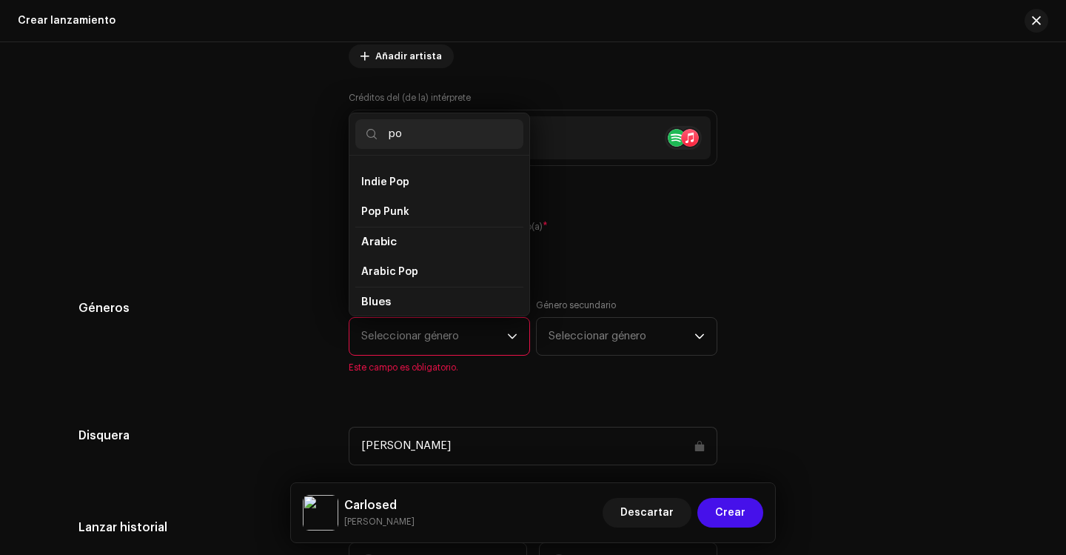
type input "pop"
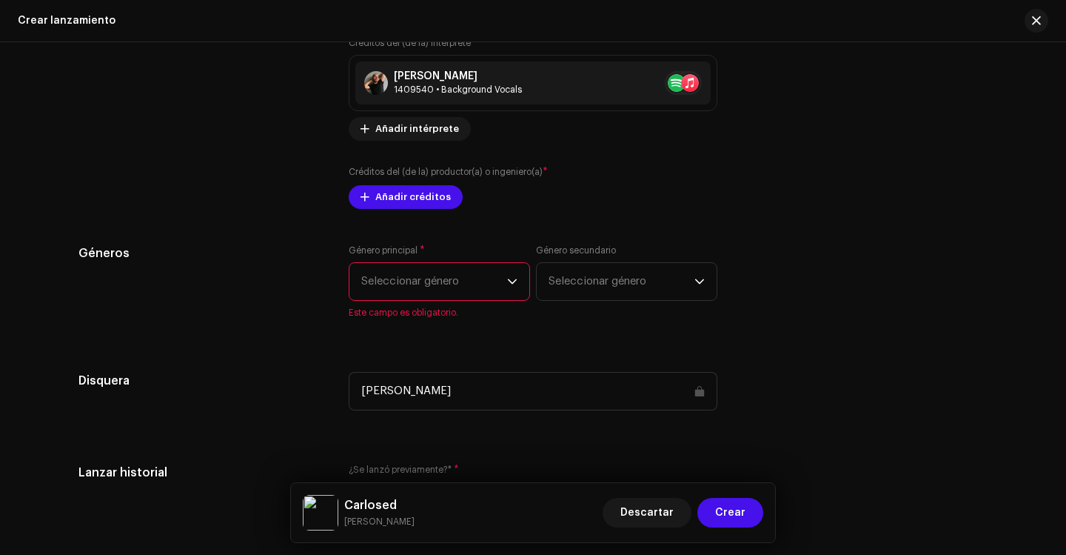
scroll to position [2148, 0]
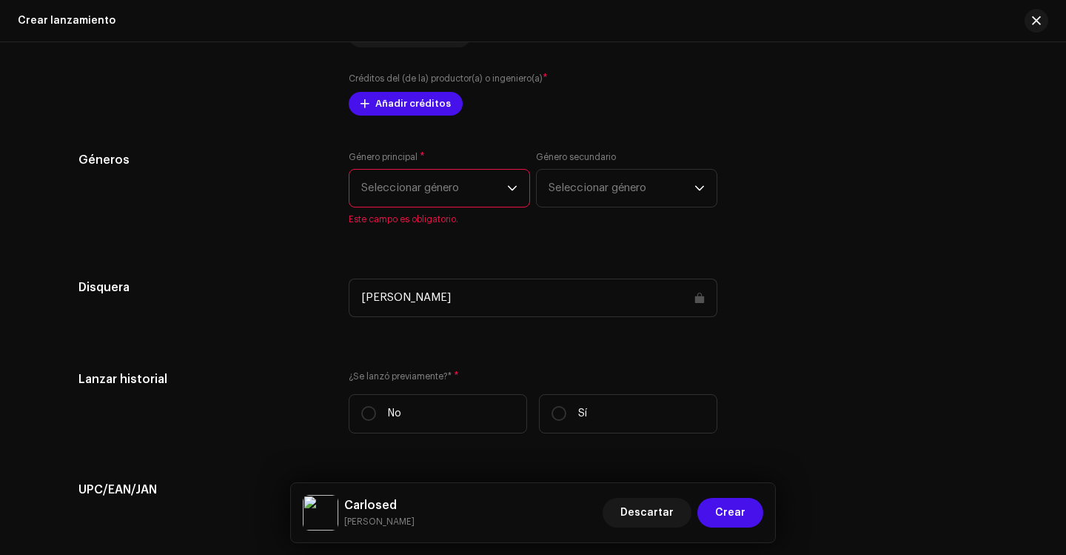
click at [475, 193] on span "Seleccionar género" at bounding box center [434, 188] width 146 height 37
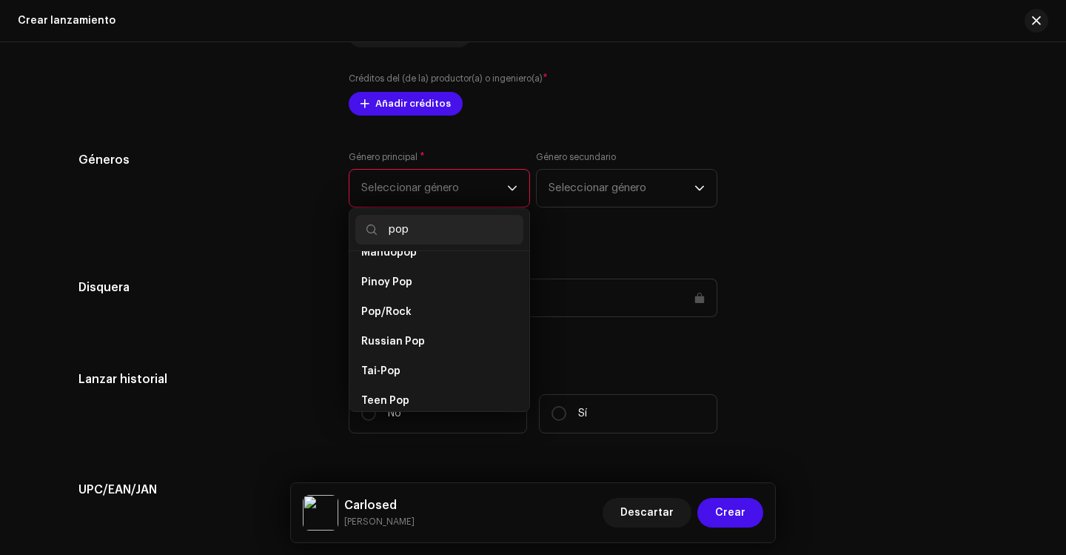
scroll to position [988, 0]
type input "pop"
click at [429, 267] on li "Pop/Rock" at bounding box center [439, 279] width 168 height 30
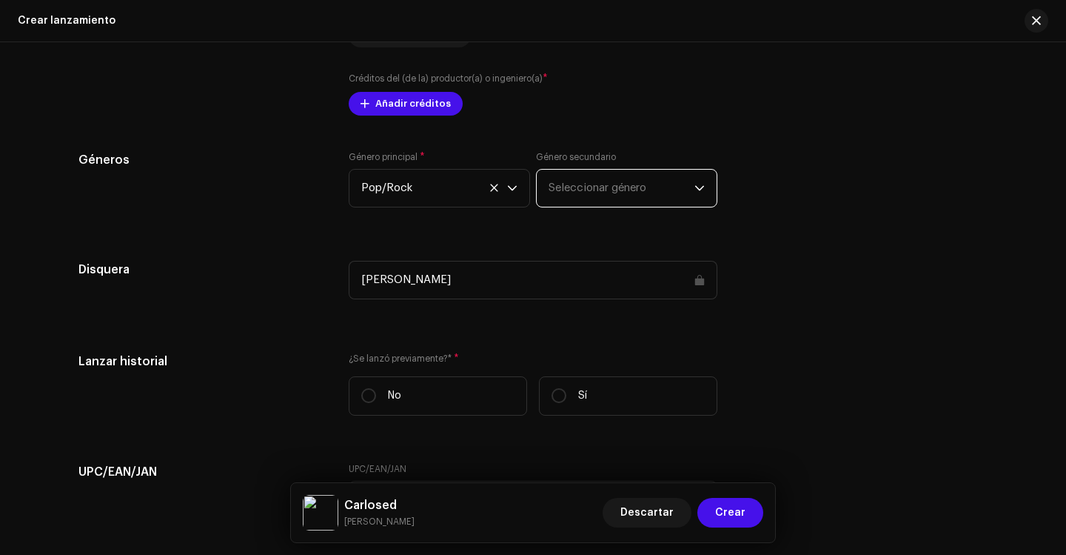
click at [653, 184] on span "Seleccionar género" at bounding box center [622, 188] width 146 height 37
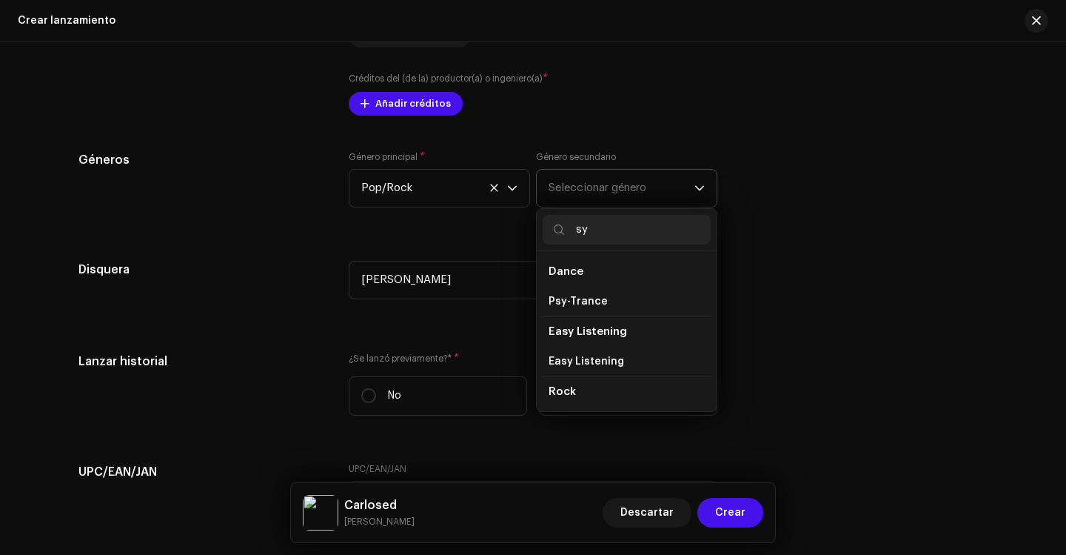
type input "s"
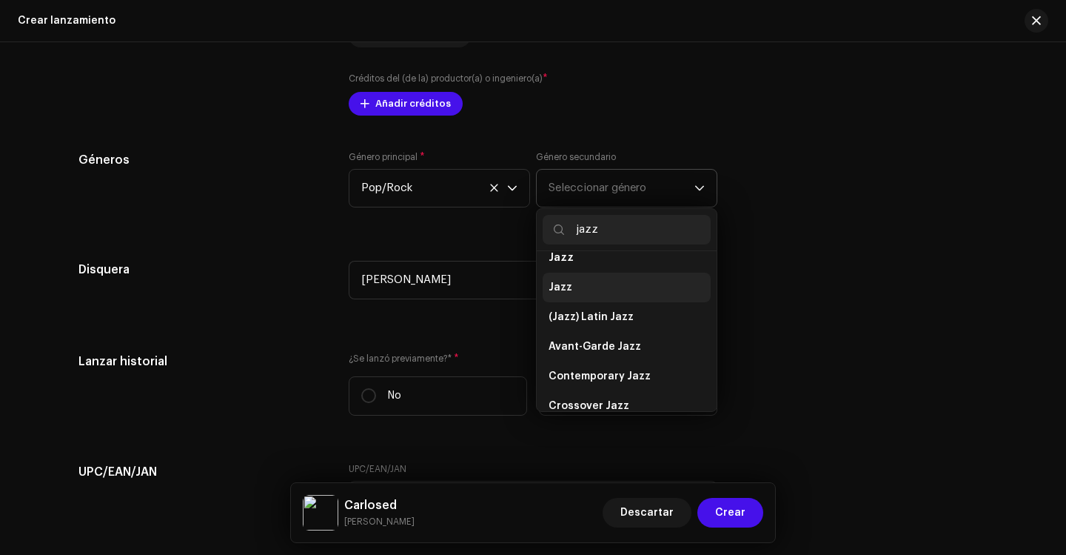
scroll to position [0, 0]
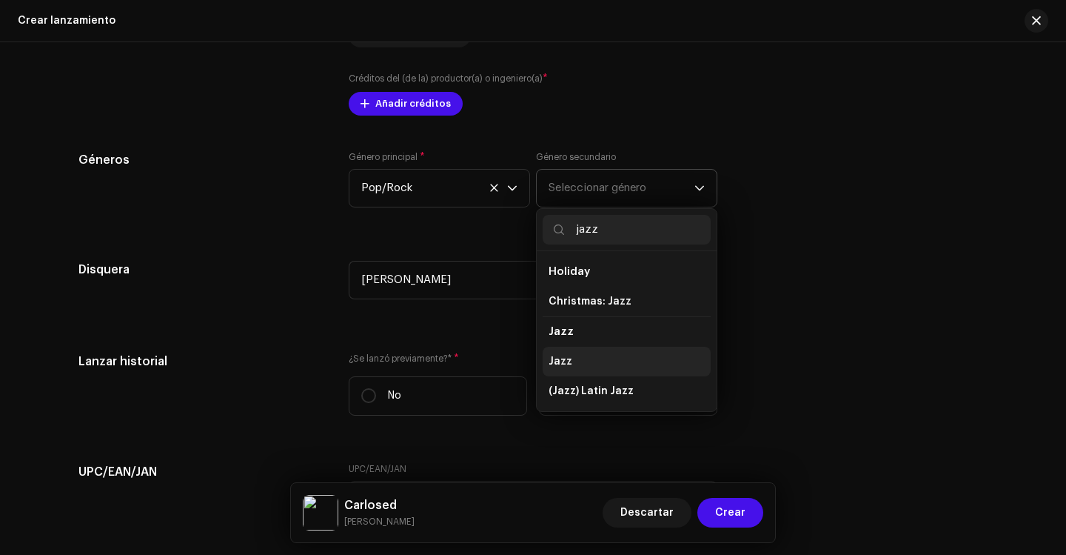
type input "jazz"
click at [571, 358] on li "Jazz" at bounding box center [627, 362] width 168 height 30
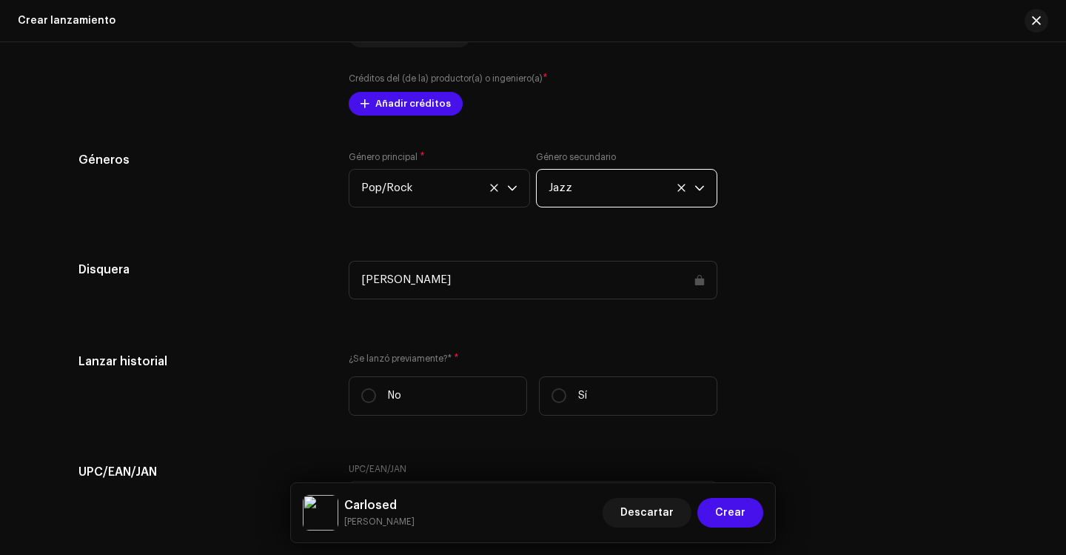
click at [695, 185] on icon "dropdown trigger" at bounding box center [700, 188] width 10 height 10
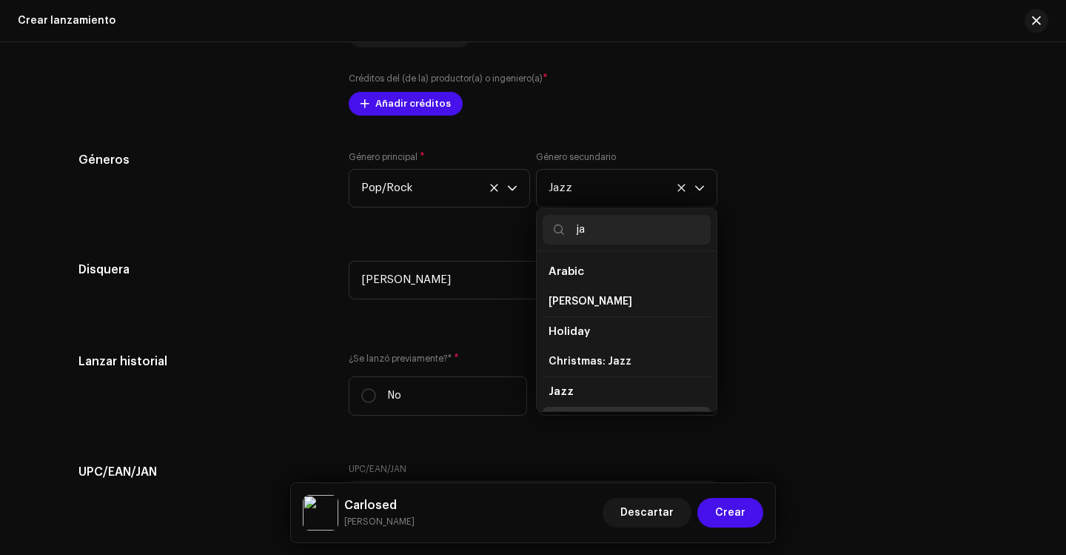
type input "j"
type input "rock"
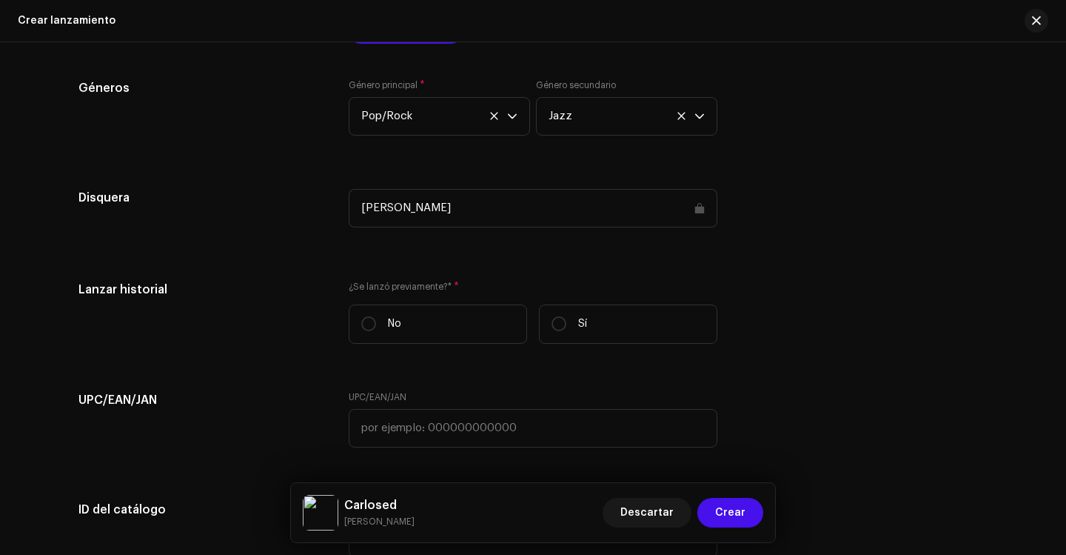
scroll to position [2223, 0]
click at [439, 147] on div "Género principal * Pop/Rock Género secundario Jazz" at bounding box center [533, 114] width 369 height 74
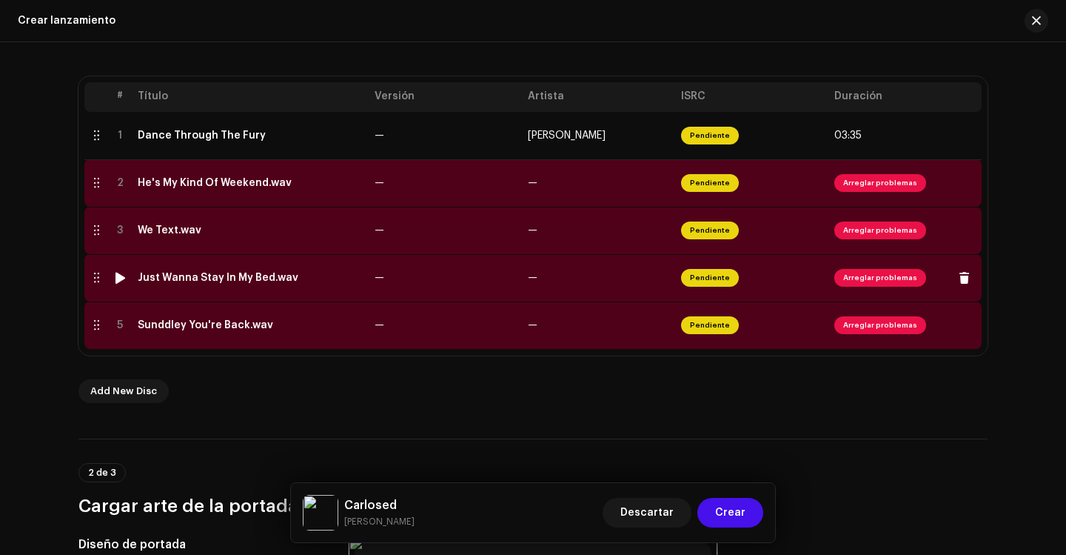
scroll to position [223, 0]
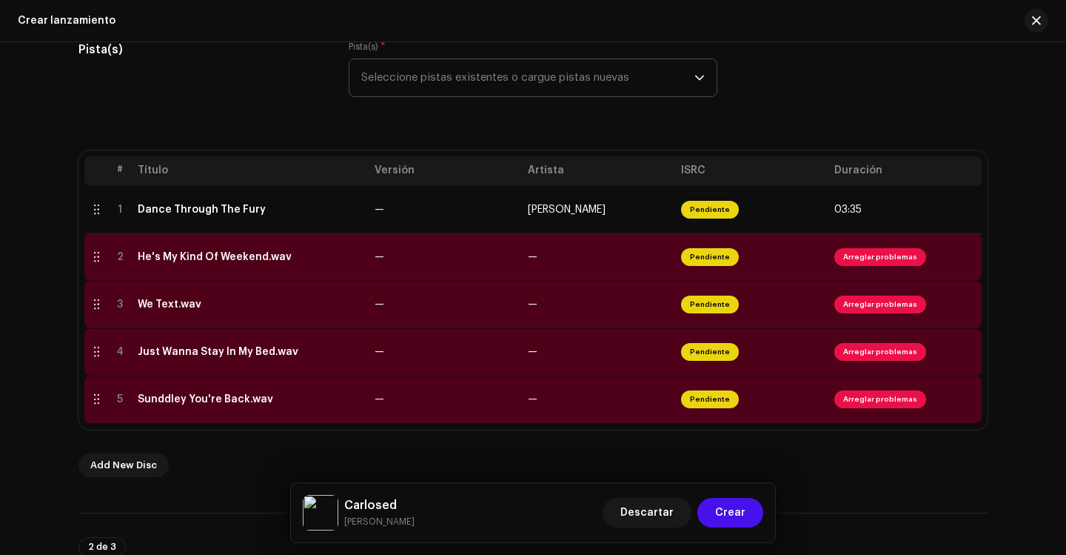
click at [469, 76] on span "Seleccione pistas existentes o cargue pistas nuevas" at bounding box center [527, 77] width 333 height 37
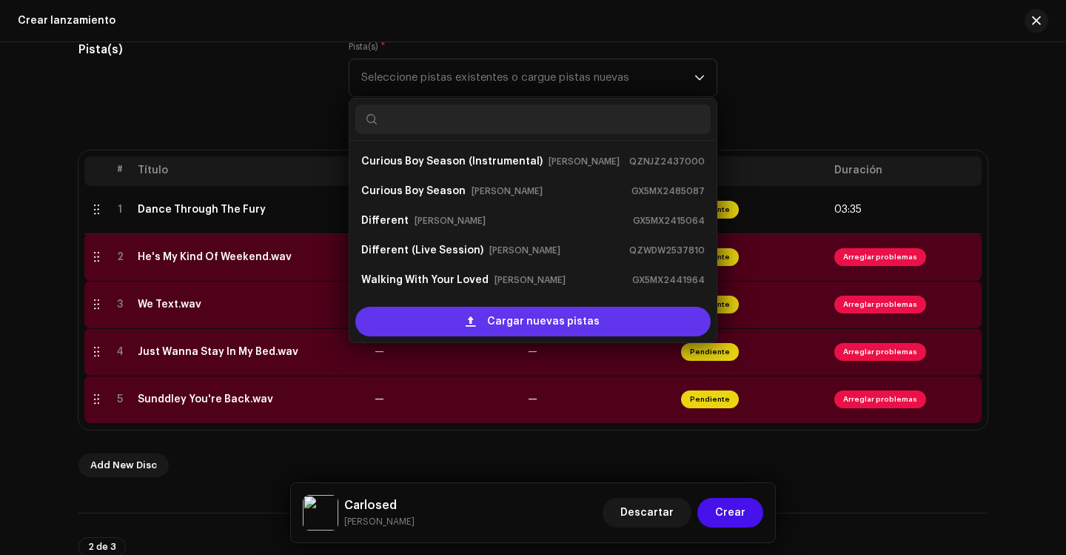
scroll to position [24, 0]
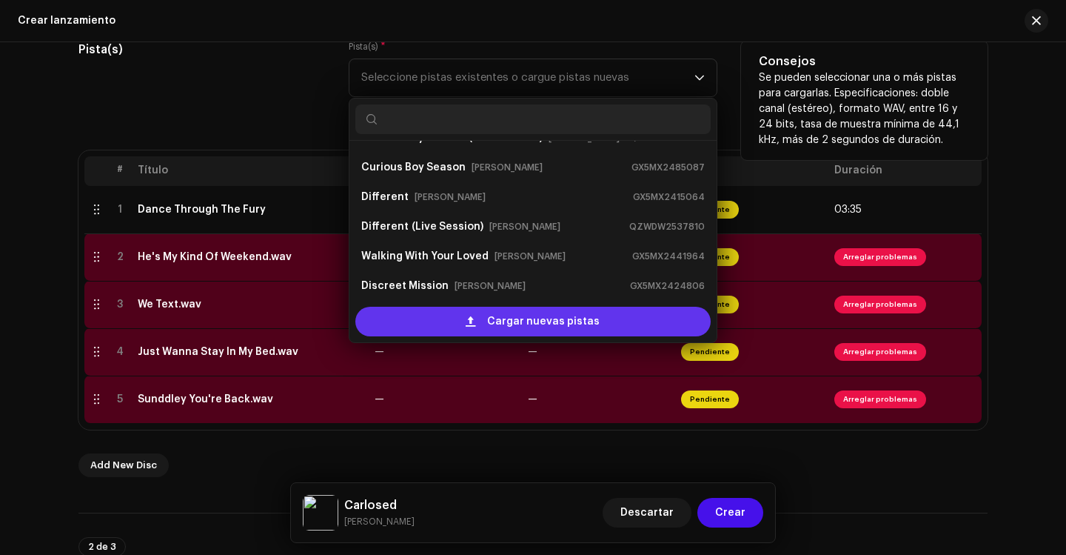
click at [475, 315] on span at bounding box center [471, 321] width 10 height 12
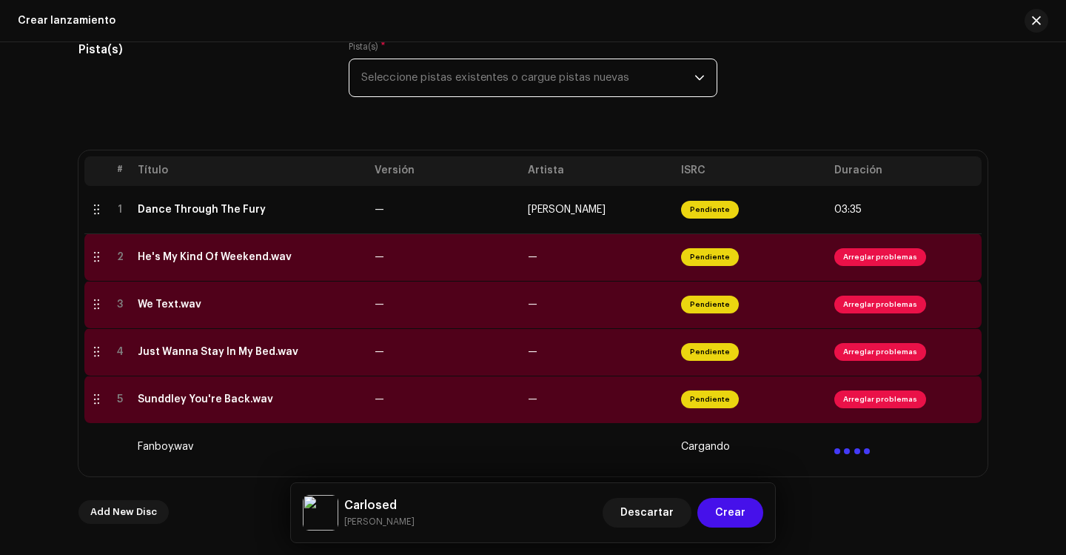
click at [642, 84] on span "Seleccione pistas existentes o cargue pistas nuevas" at bounding box center [527, 77] width 333 height 37
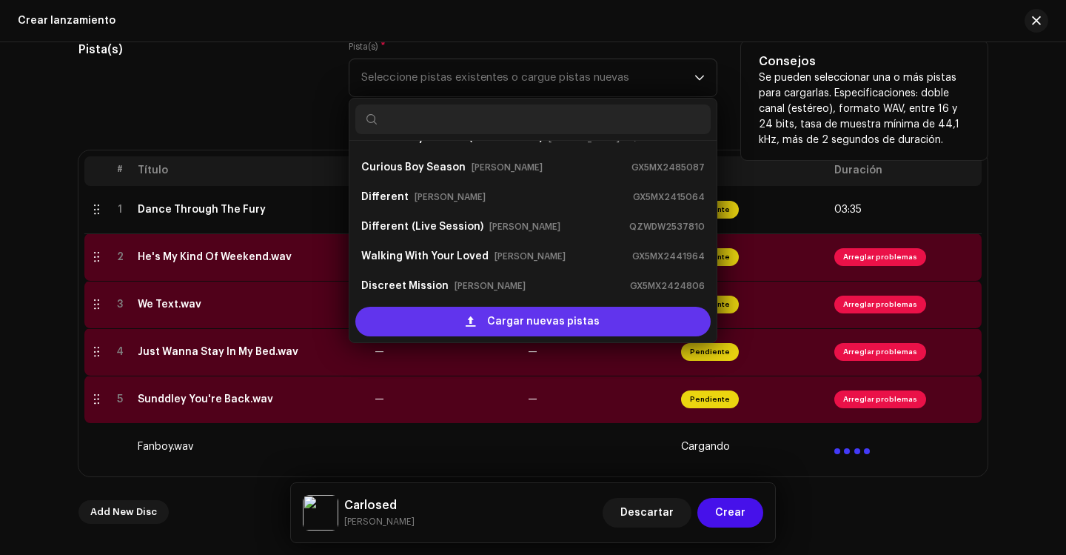
click at [496, 320] on span "Cargar nuevas pistas" at bounding box center [543, 322] width 113 height 30
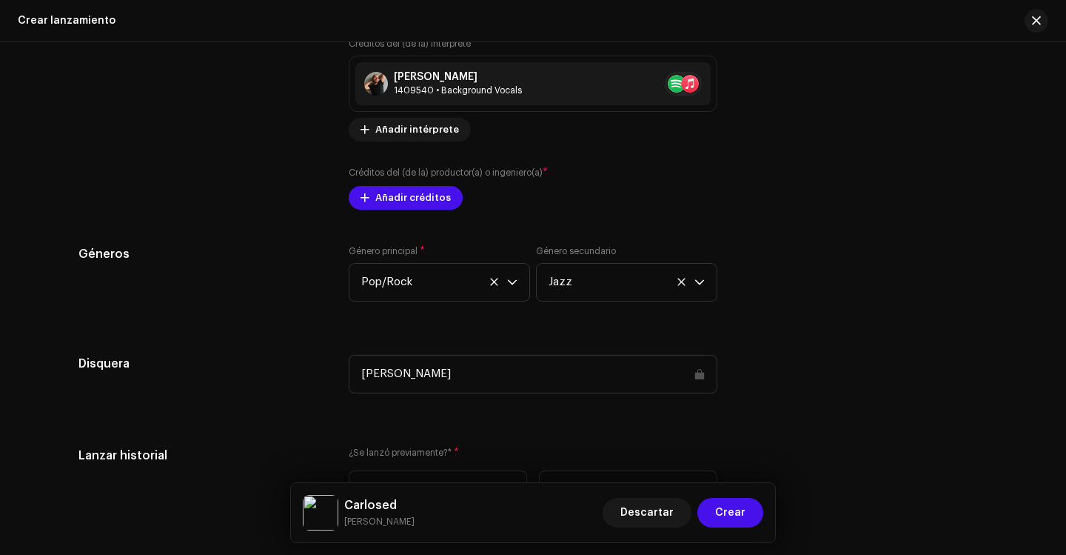
scroll to position [2223, 0]
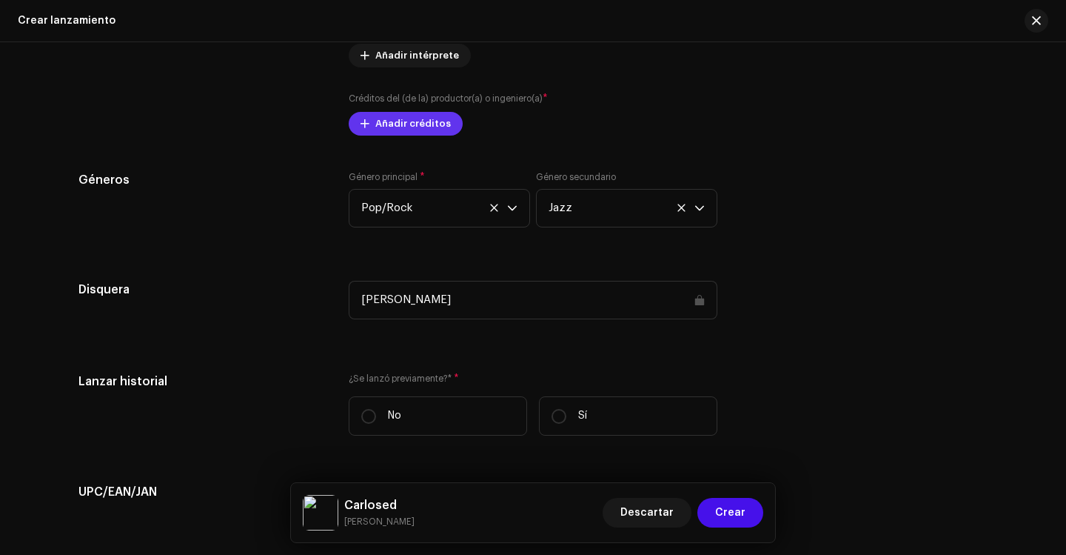
click at [384, 126] on span "Añadir créditos" at bounding box center [413, 124] width 76 height 30
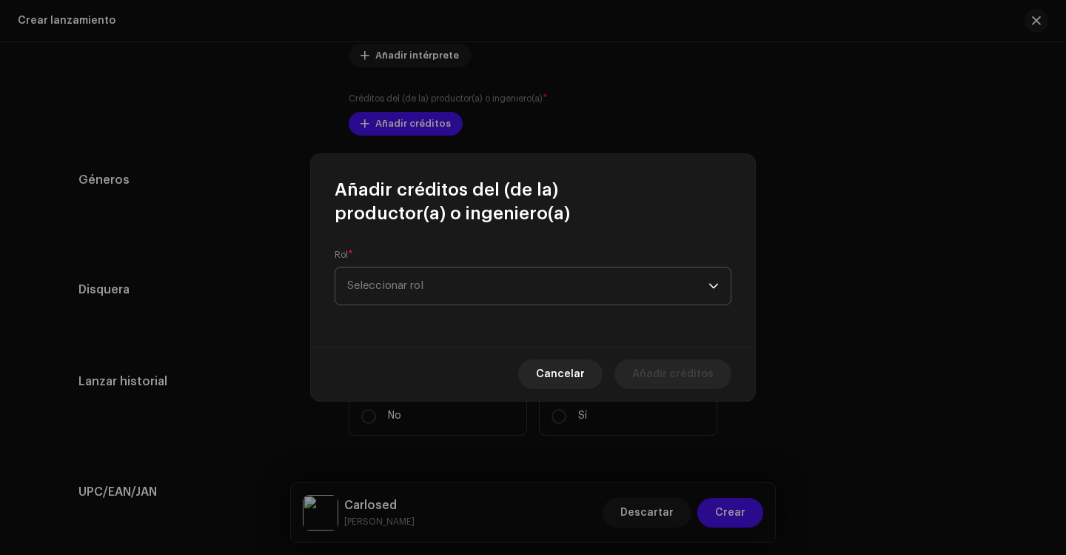
click at [424, 289] on span "Seleccionar rol" at bounding box center [527, 285] width 361 height 37
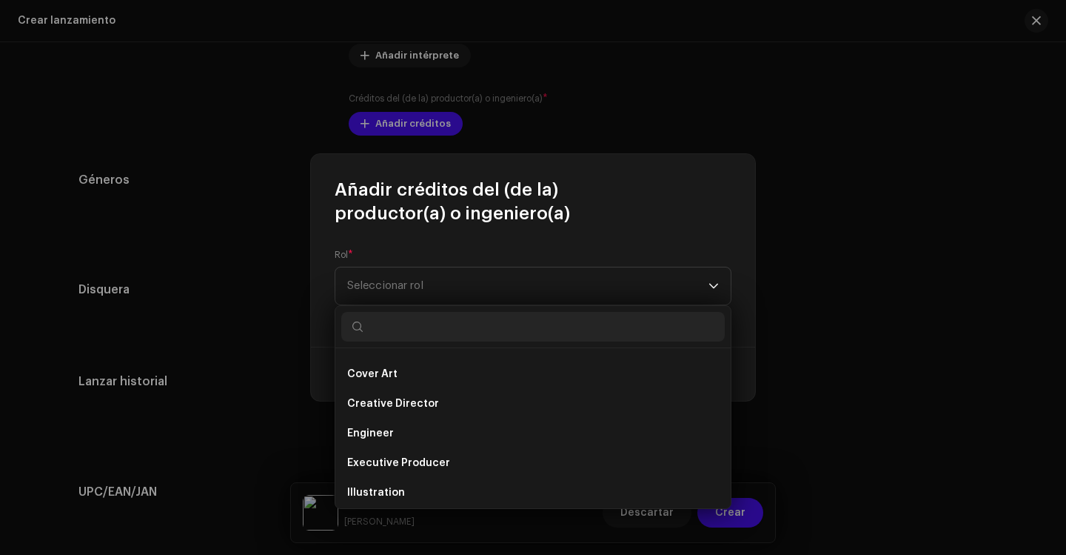
scroll to position [296, 0]
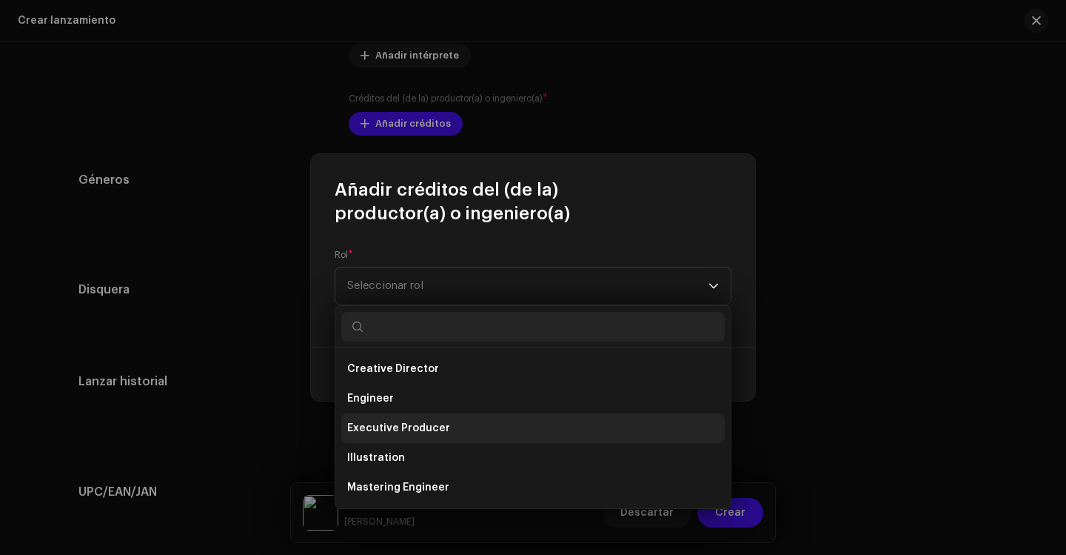
click at [418, 424] on span "Executive Producer" at bounding box center [398, 428] width 103 height 15
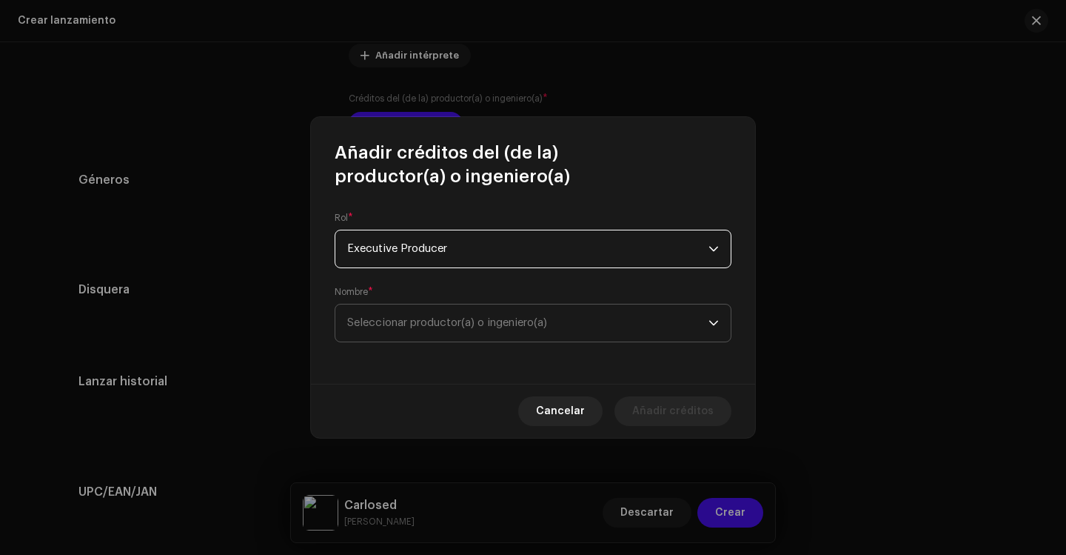
click at [393, 324] on span "Seleccionar productor(a) o ingeniero(a)" at bounding box center [447, 322] width 200 height 11
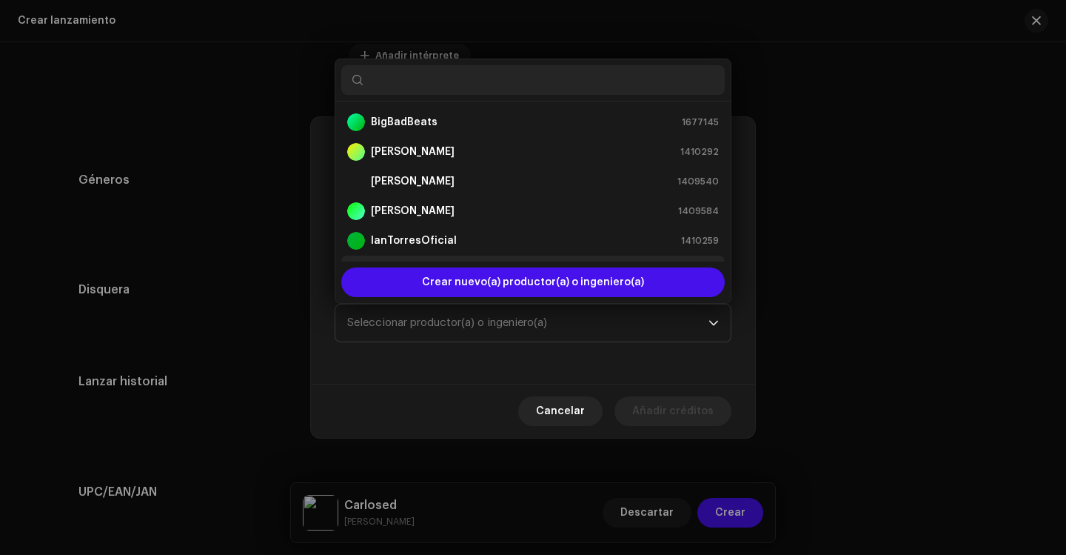
scroll to position [24, 0]
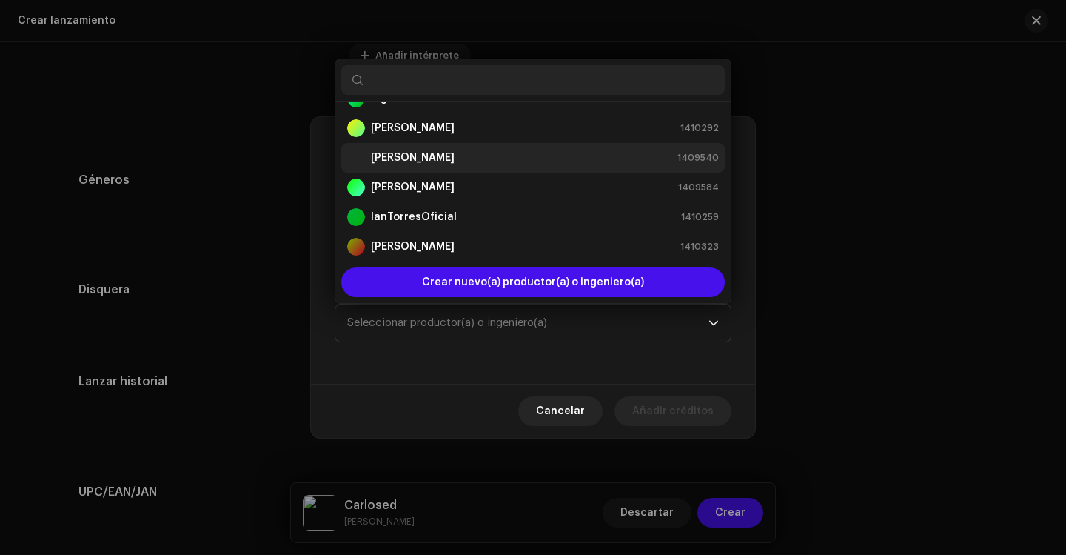
click at [407, 156] on strong "[PERSON_NAME]" at bounding box center [413, 157] width 84 height 15
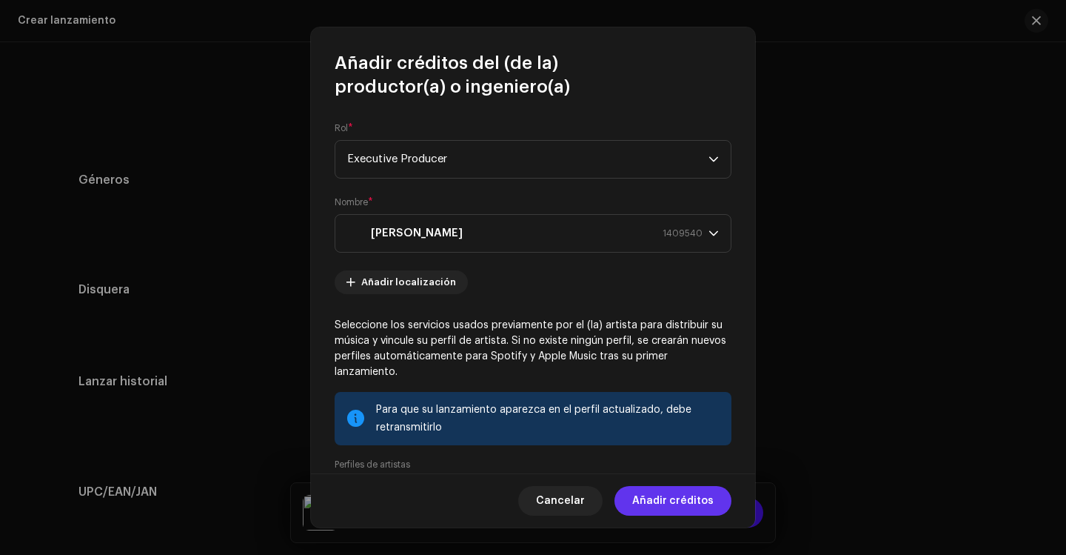
click at [639, 499] on span "Añadir créditos" at bounding box center [672, 501] width 81 height 30
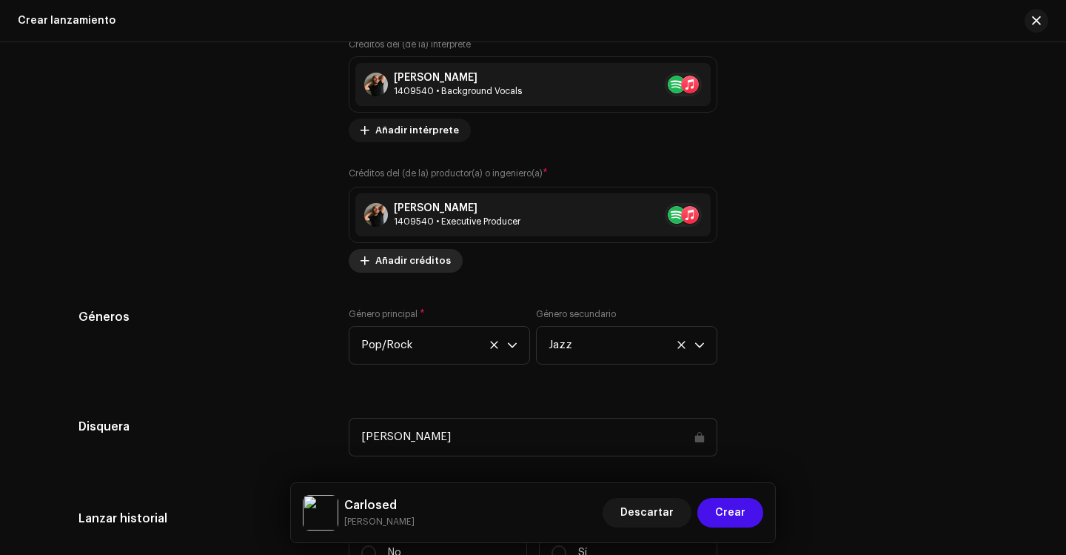
scroll to position [2149, 0]
click at [378, 263] on span "Añadir créditos" at bounding box center [413, 260] width 76 height 30
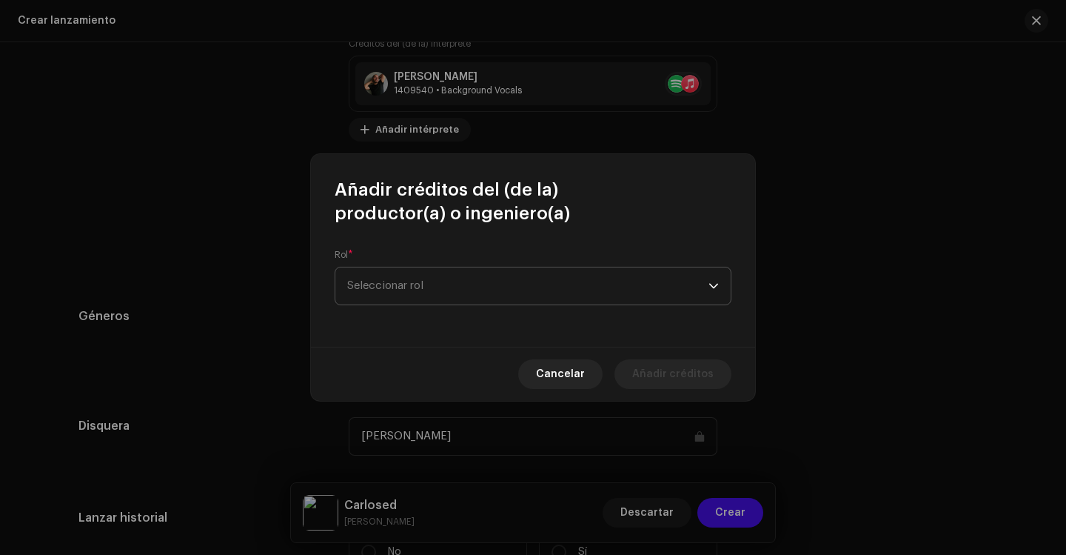
click at [433, 291] on span "Seleccionar rol" at bounding box center [527, 285] width 361 height 37
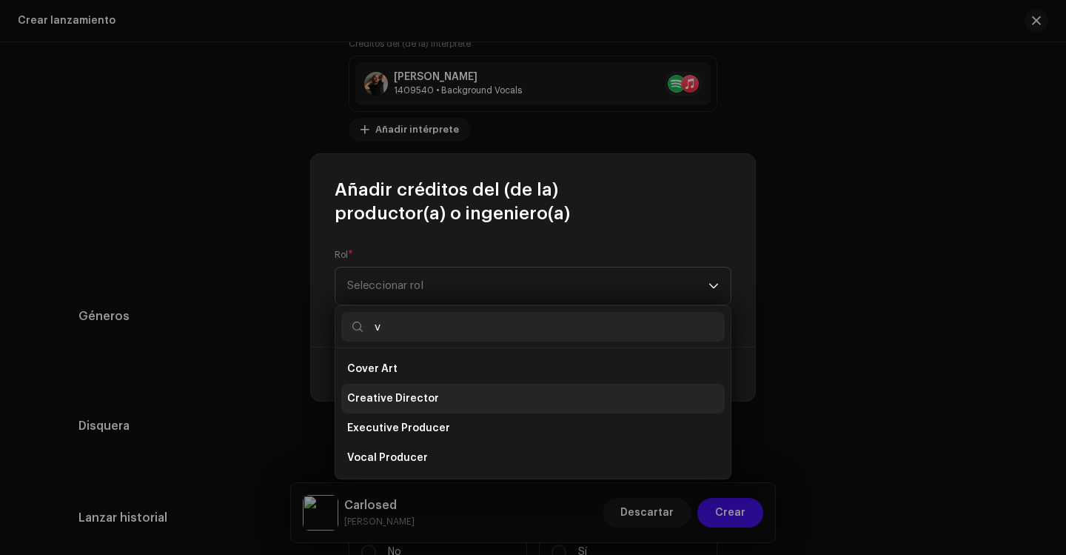
scroll to position [0, 0]
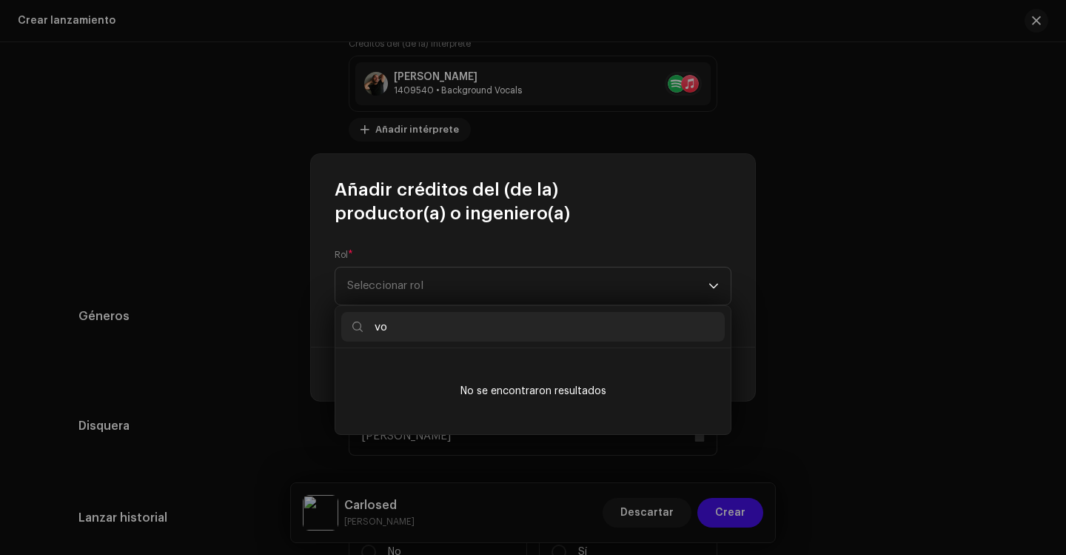
type input "v"
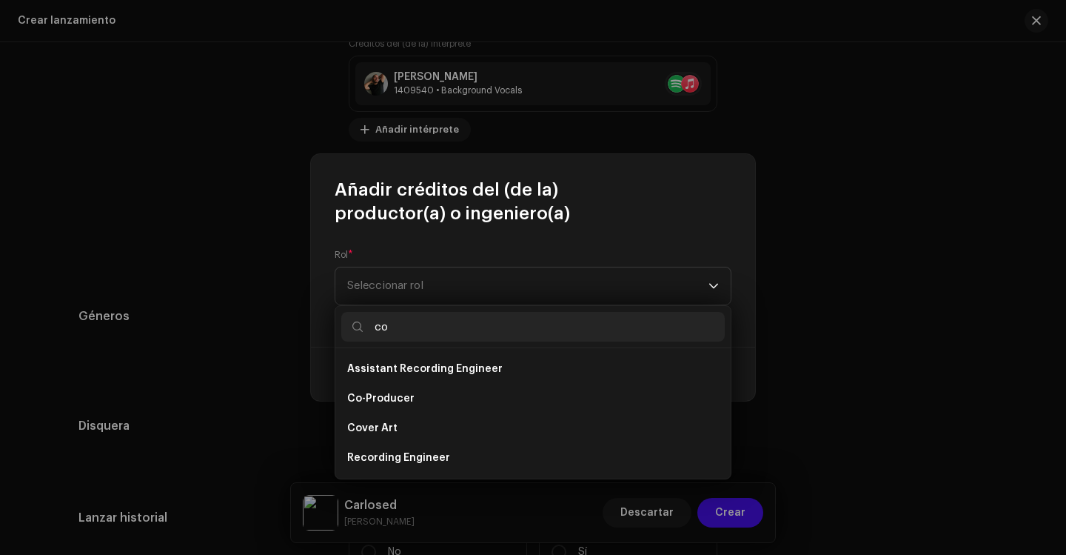
type input "c"
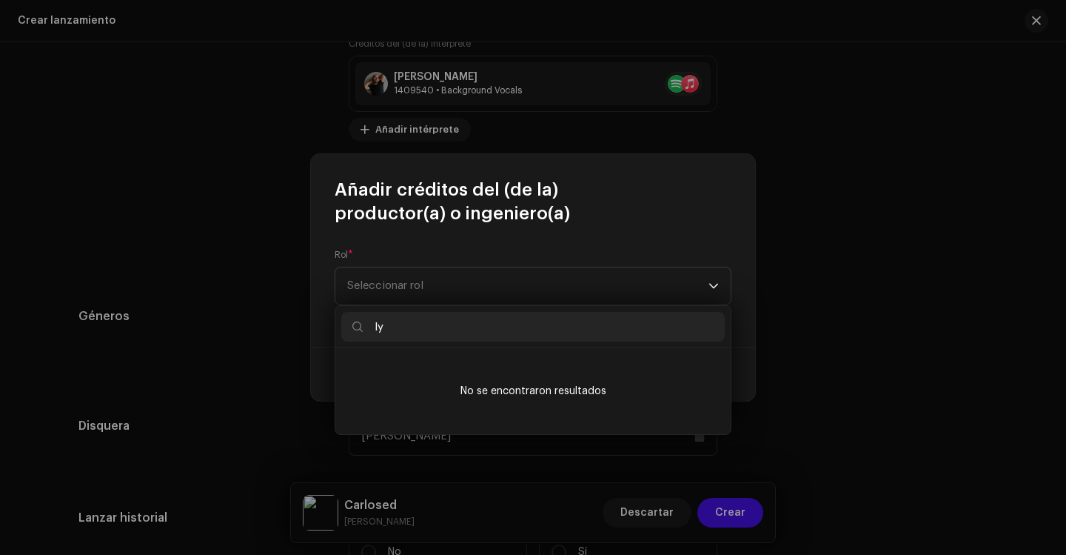
type input "l"
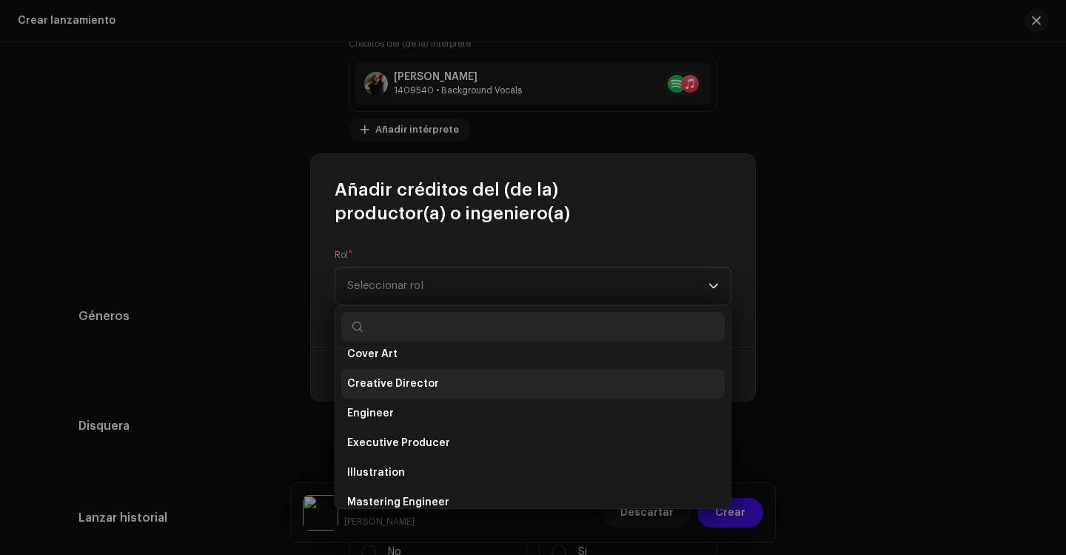
scroll to position [355, 0]
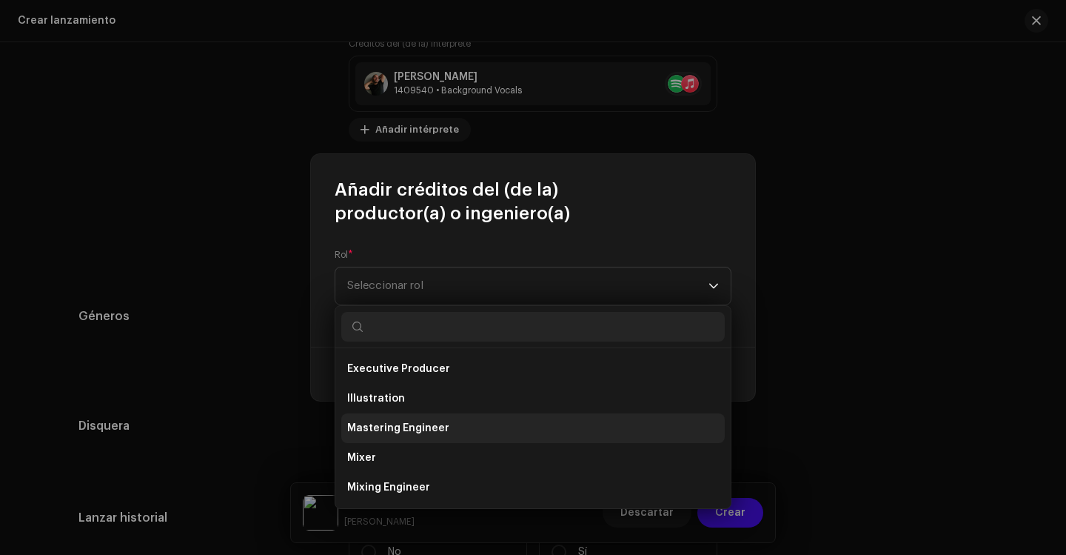
click at [424, 430] on span "Mastering Engineer" at bounding box center [398, 428] width 102 height 15
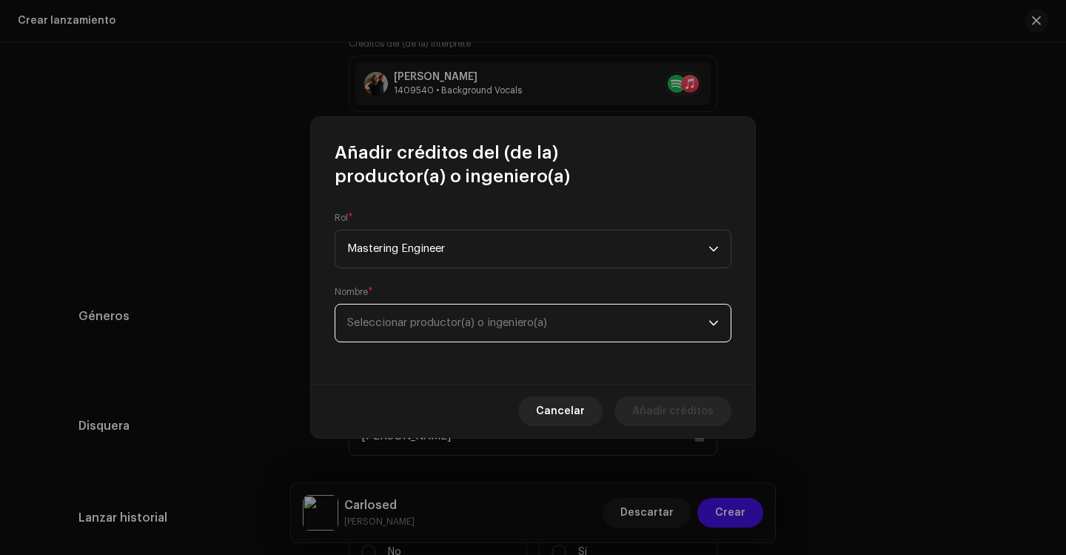
click at [395, 317] on span "Seleccionar productor(a) o ingeniero(a)" at bounding box center [447, 322] width 200 height 11
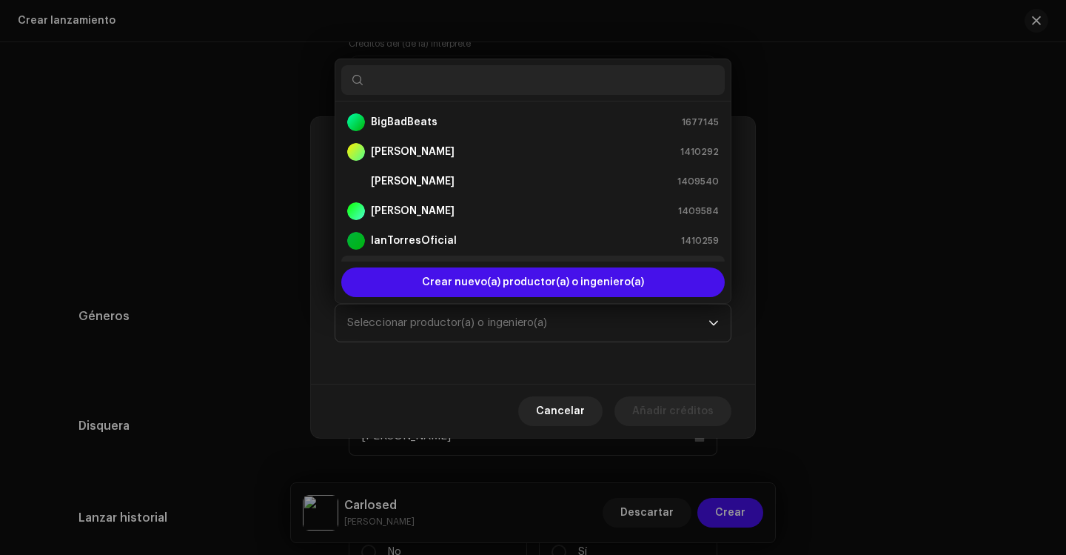
scroll to position [24, 0]
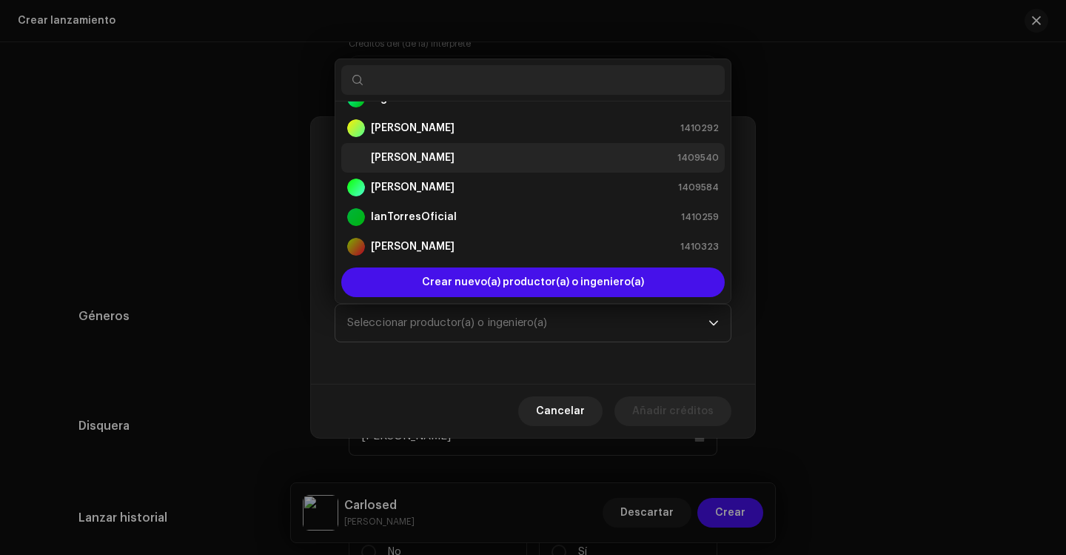
click at [394, 155] on strong "[PERSON_NAME]" at bounding box center [413, 157] width 84 height 15
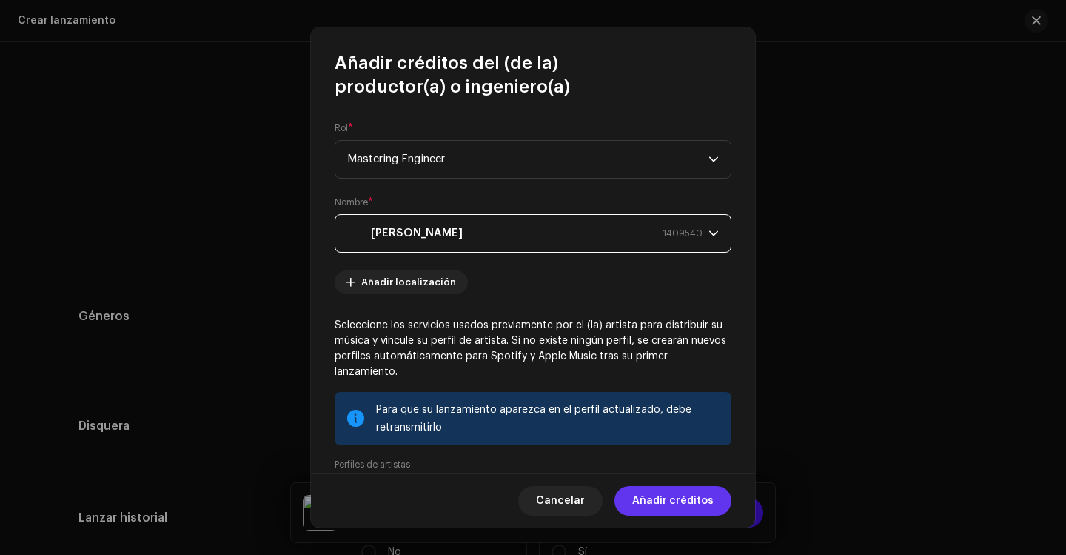
click at [660, 503] on span "Añadir créditos" at bounding box center [672, 501] width 81 height 30
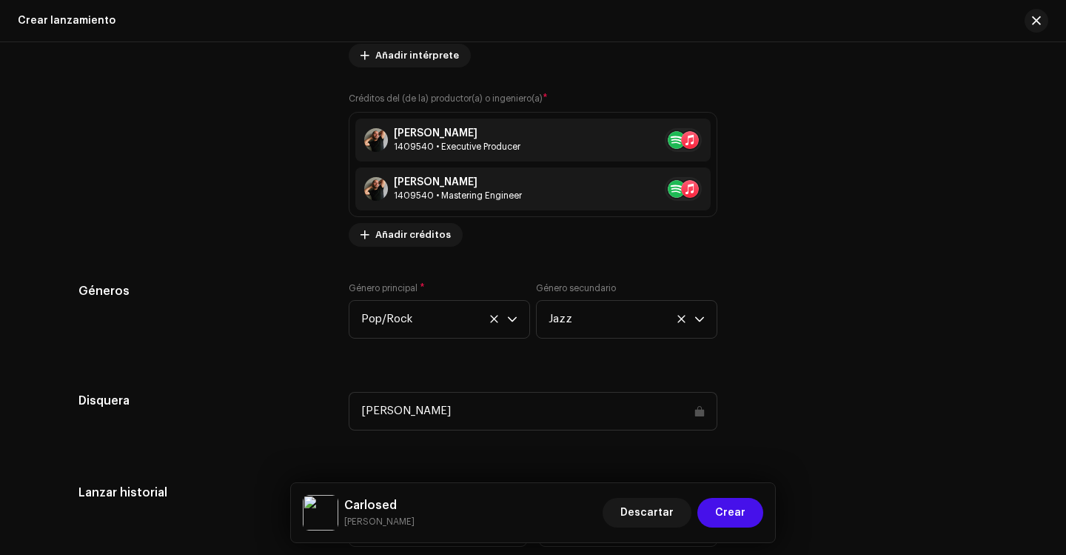
scroll to position [2149, 0]
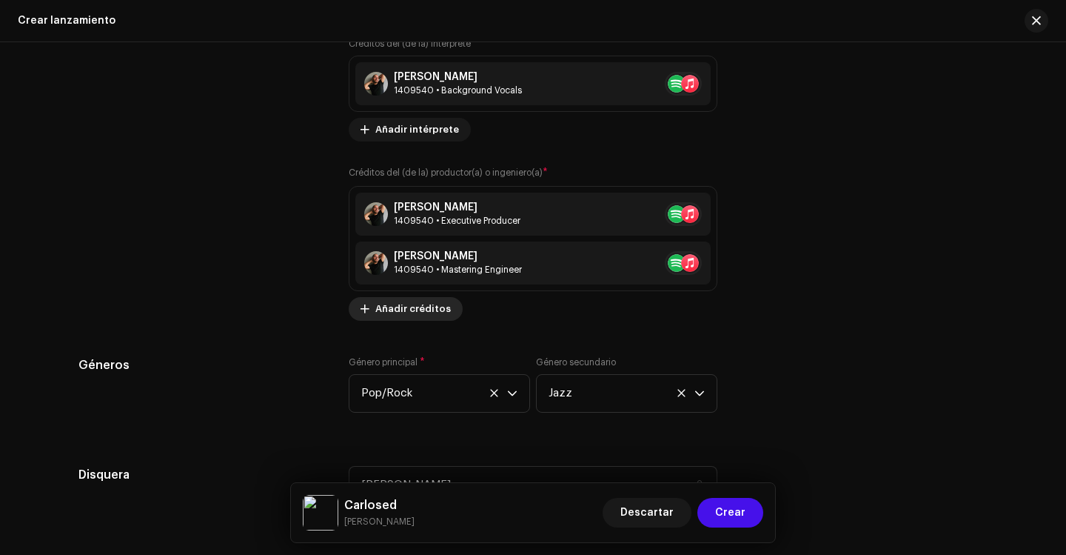
click at [405, 307] on span "Añadir créditos" at bounding box center [413, 309] width 76 height 30
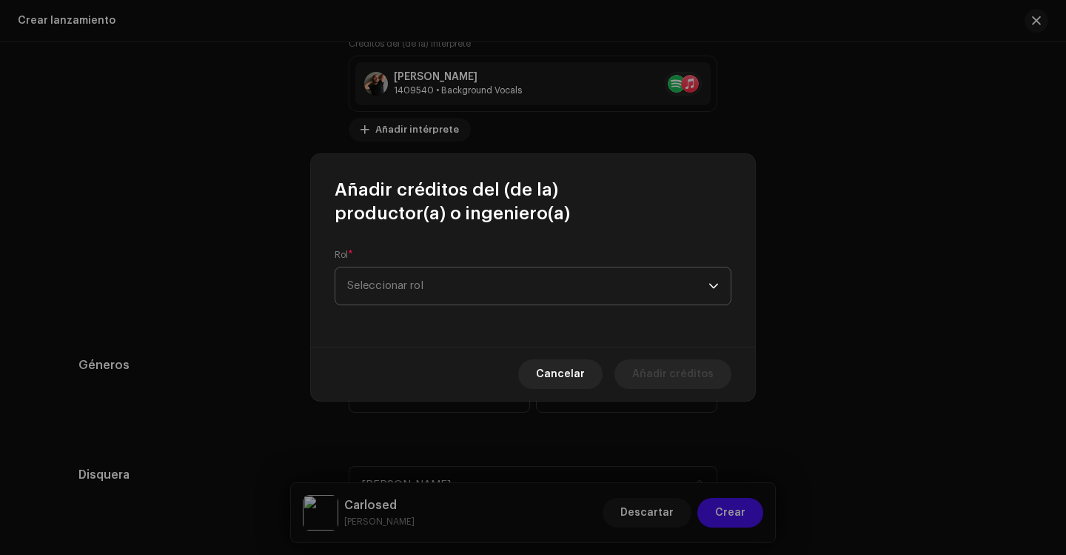
click at [430, 280] on span "Seleccionar rol" at bounding box center [527, 285] width 361 height 37
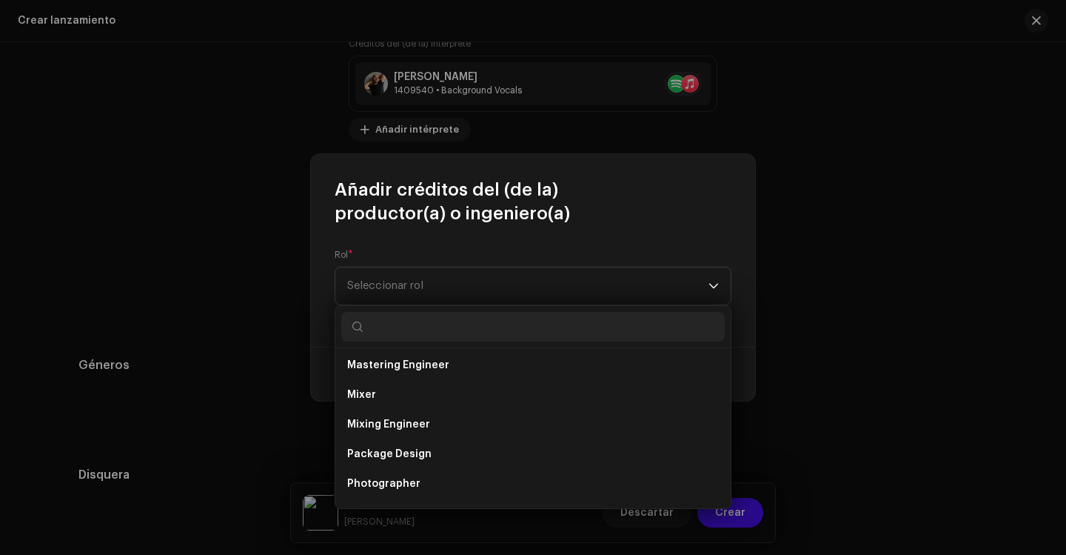
scroll to position [444, 0]
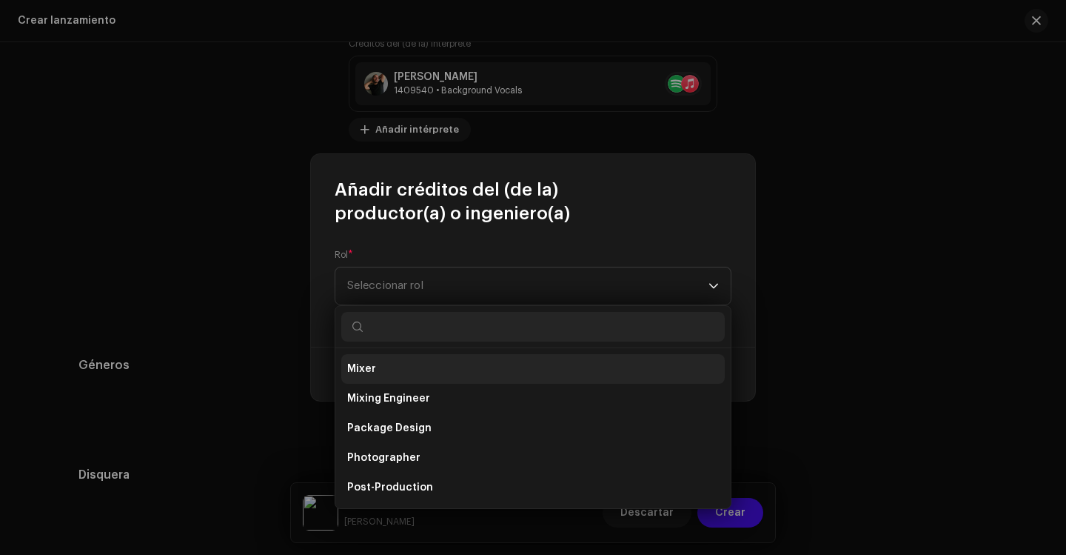
click at [402, 370] on li "Mixer" at bounding box center [533, 369] width 384 height 30
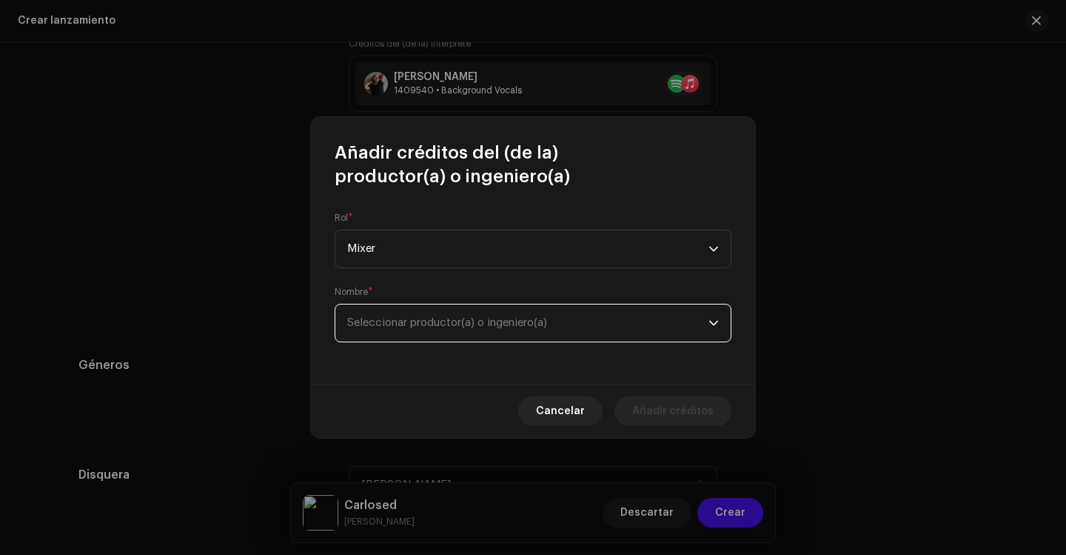
click at [407, 327] on span "Seleccionar productor(a) o ingeniero(a)" at bounding box center [447, 322] width 200 height 11
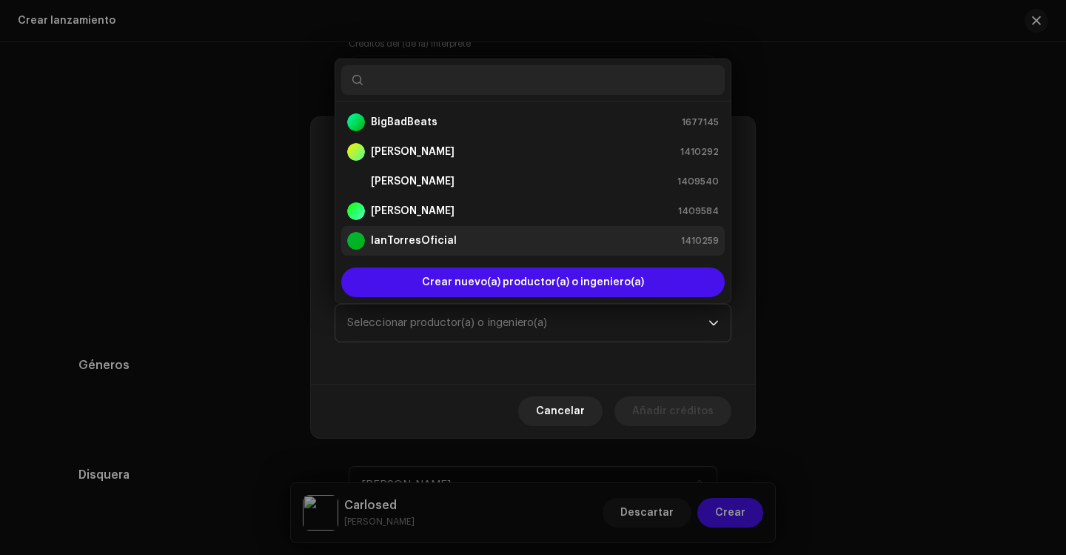
scroll to position [24, 0]
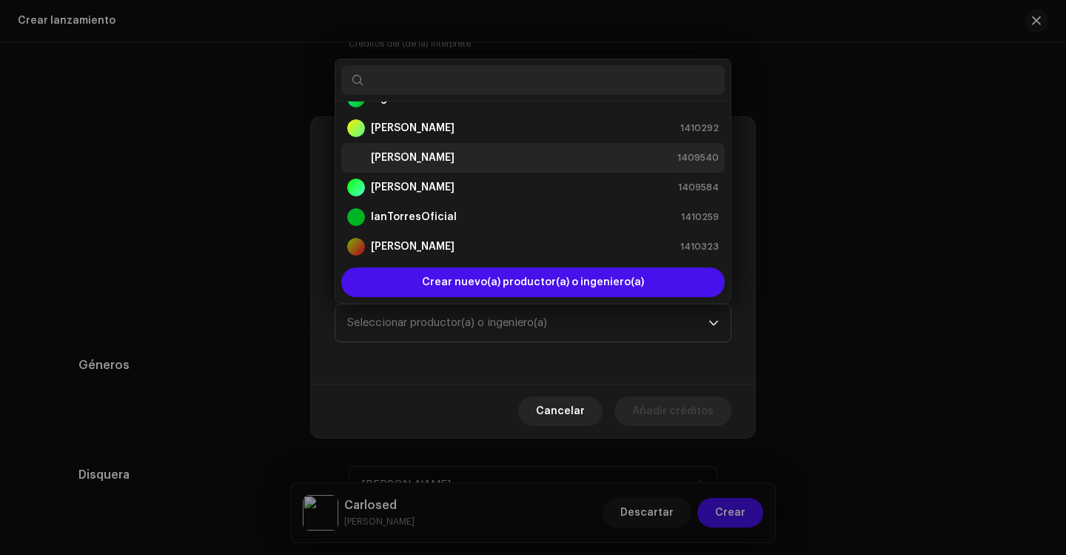
click at [404, 154] on strong "[PERSON_NAME]" at bounding box center [413, 157] width 84 height 15
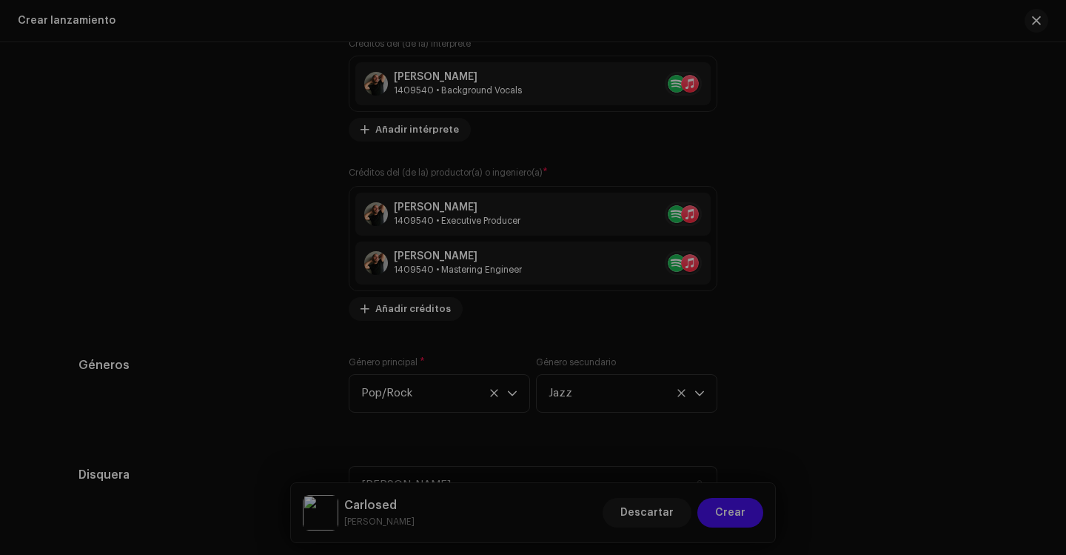
click at [130, 295] on div "Añadir créditos del (de la) productor(a) o ingeniero(a) Rol * Mixer Nombre * Ca…" at bounding box center [533, 277] width 1066 height 555
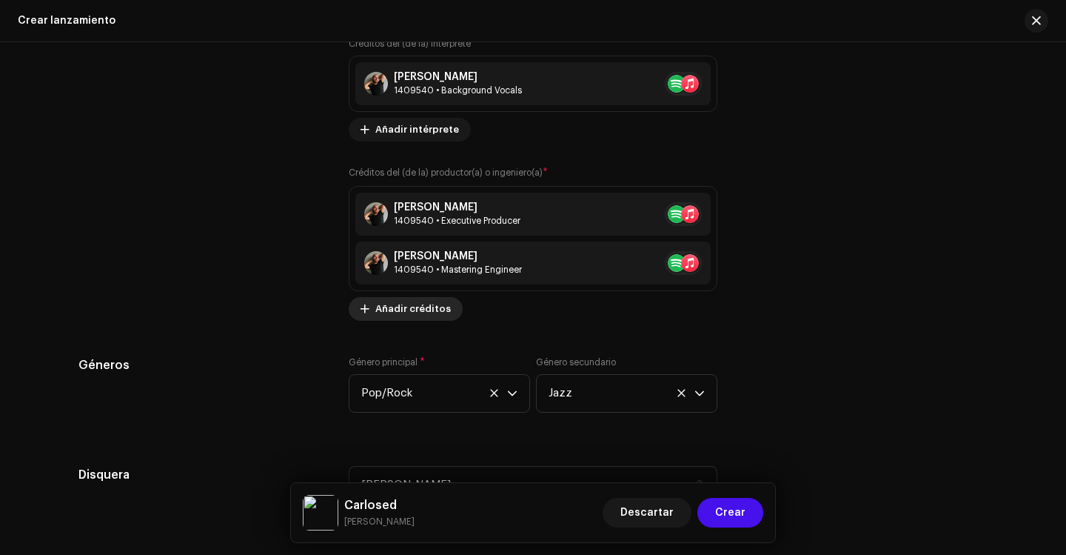
click at [364, 301] on button "Añadir créditos" at bounding box center [406, 309] width 114 height 24
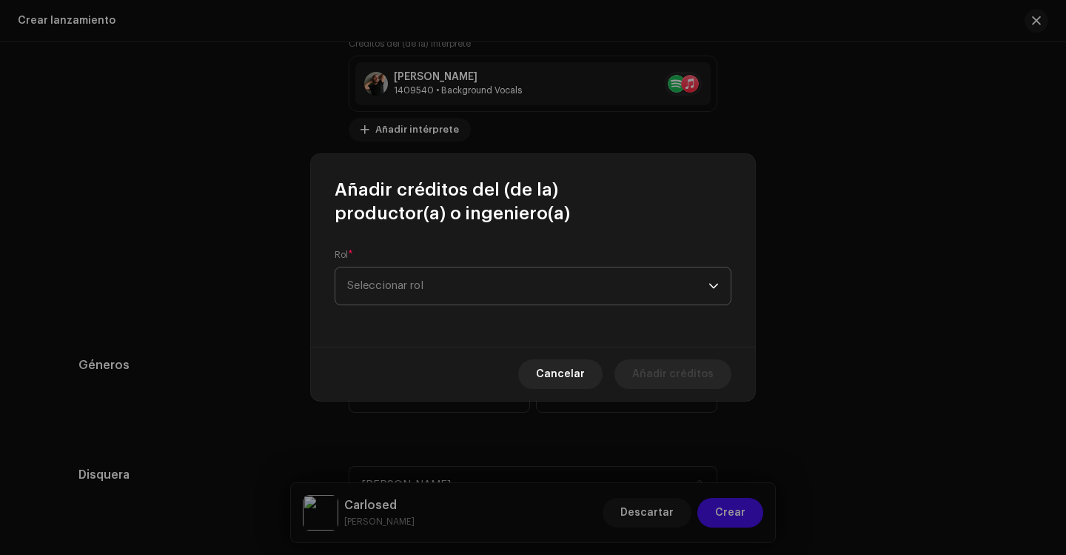
click at [415, 290] on span "Seleccionar rol" at bounding box center [527, 285] width 361 height 37
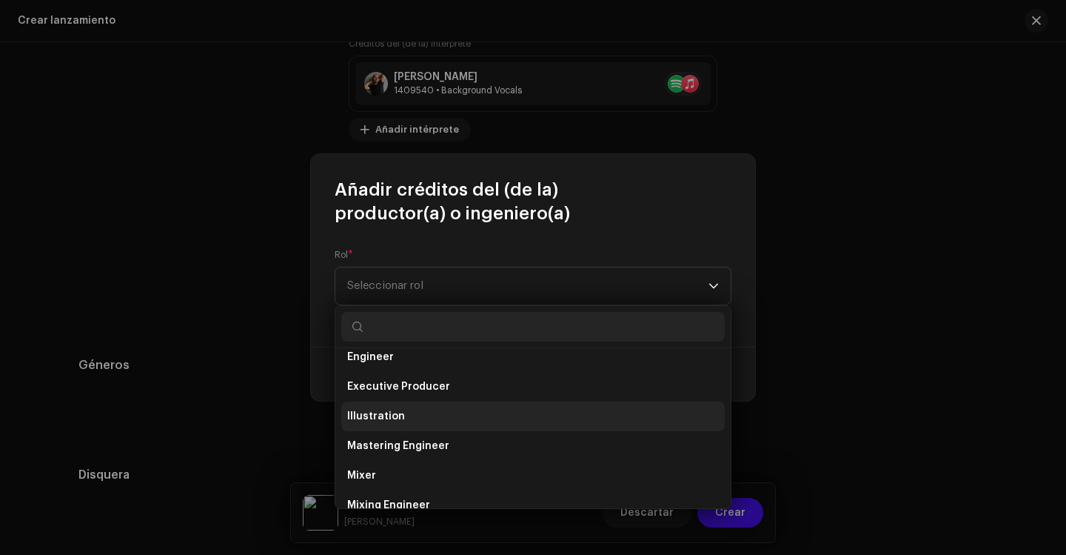
scroll to position [370, 0]
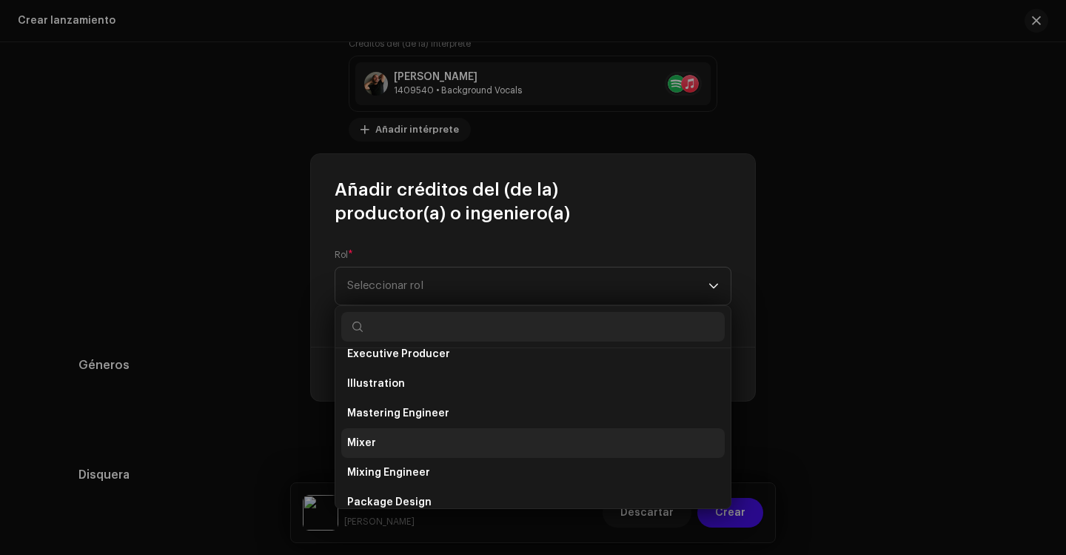
click at [381, 444] on li "Mixer" at bounding box center [533, 443] width 384 height 30
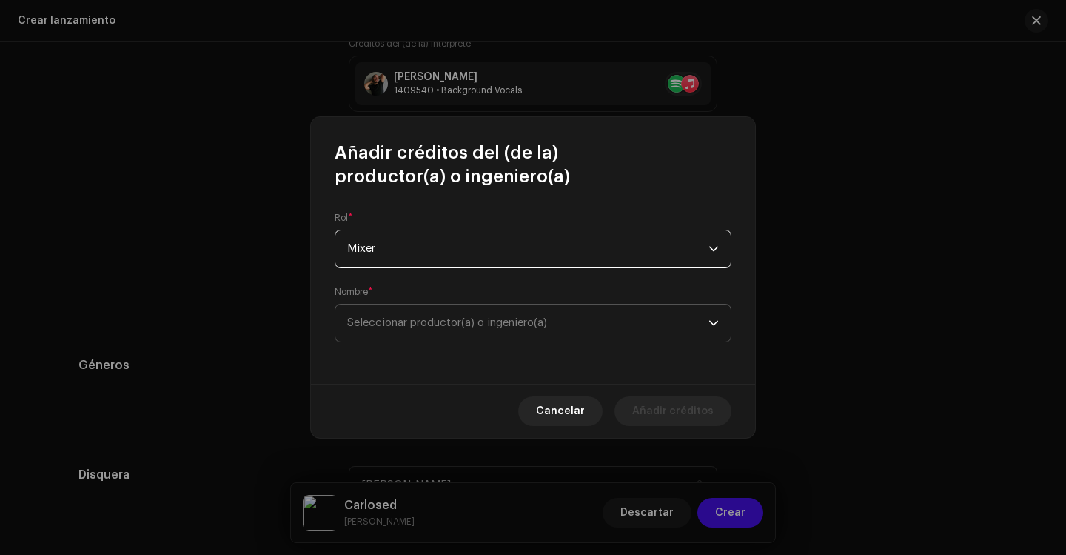
click at [433, 313] on span "Seleccionar productor(a) o ingeniero(a)" at bounding box center [527, 322] width 361 height 37
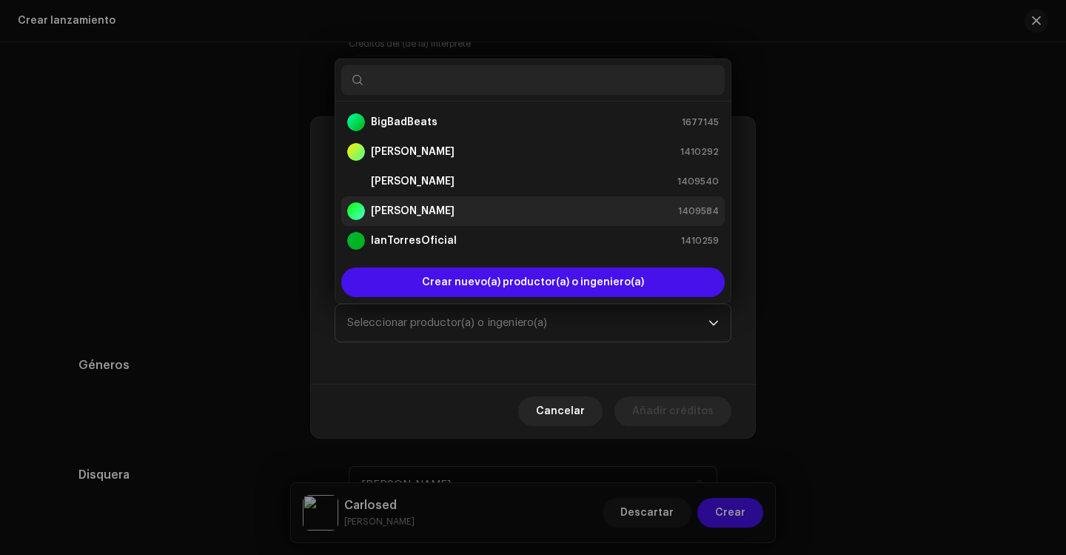
scroll to position [24, 0]
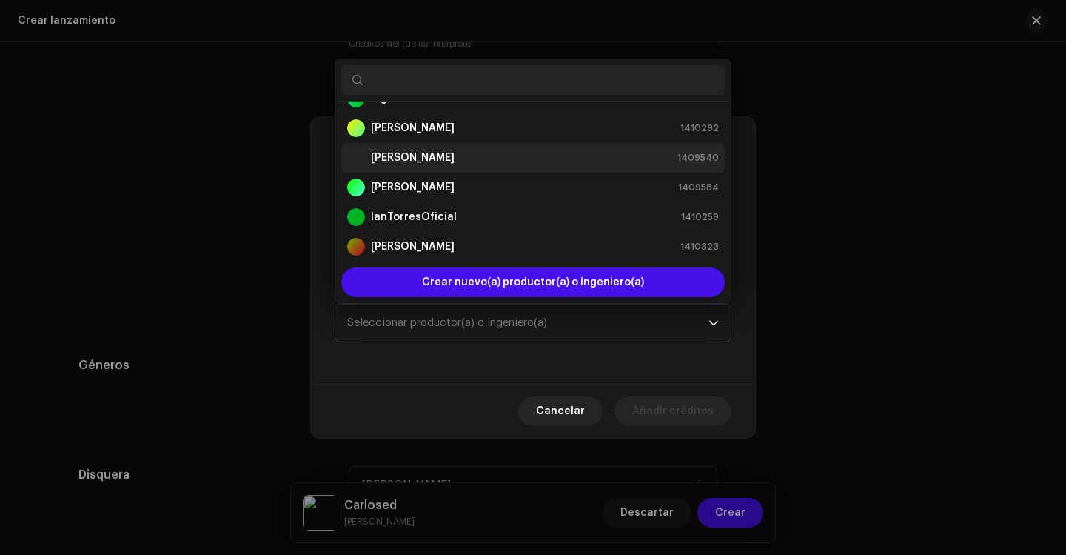
click at [409, 161] on strong "[PERSON_NAME]" at bounding box center [413, 157] width 84 height 15
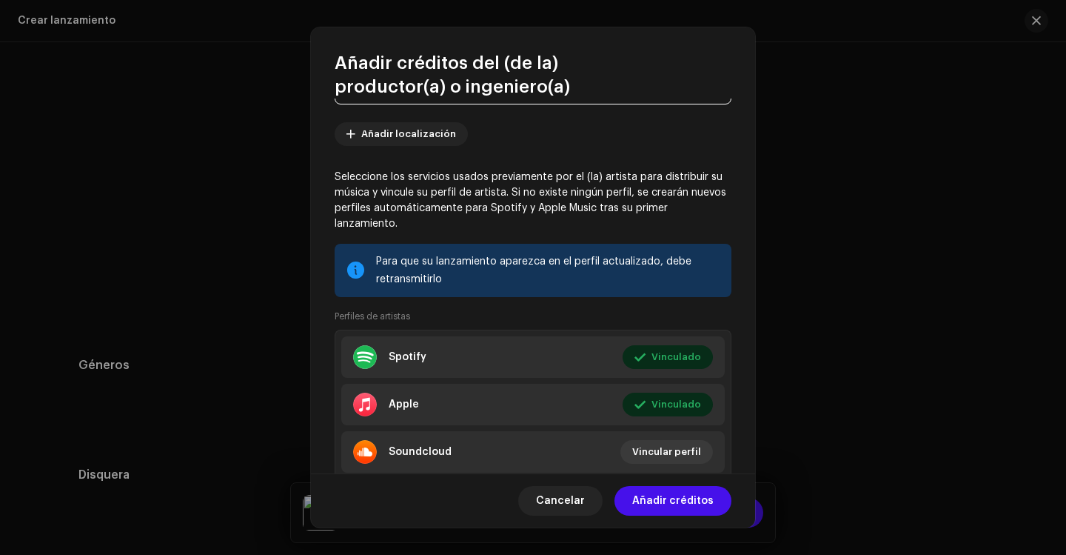
scroll to position [196, 0]
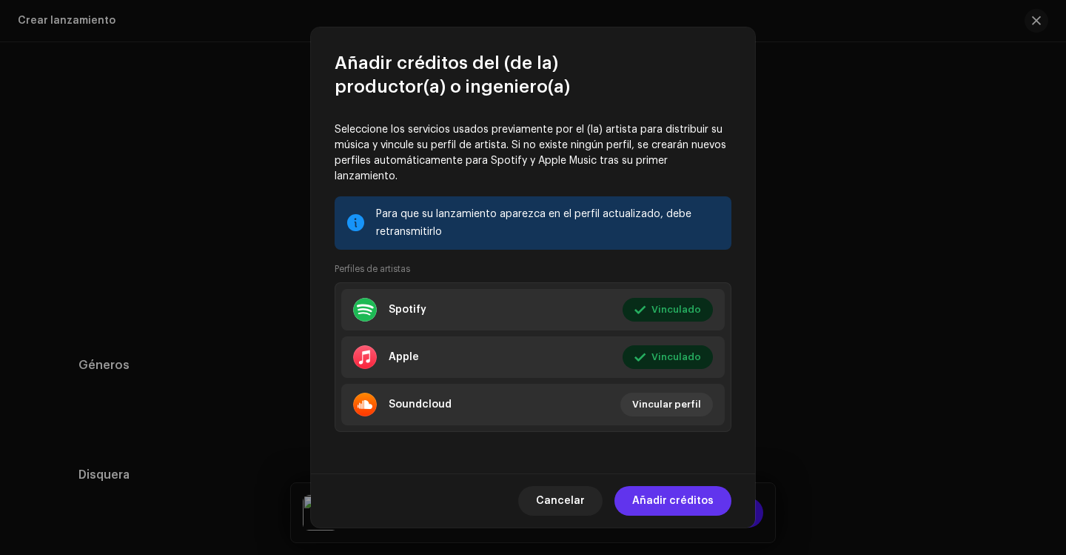
click at [662, 498] on span "Añadir créditos" at bounding box center [672, 501] width 81 height 30
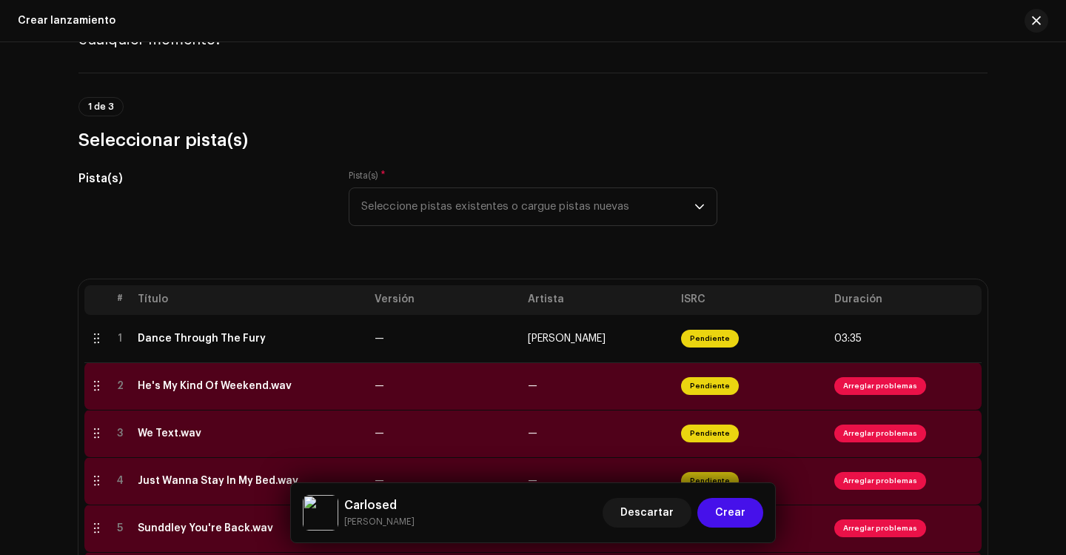
scroll to position [76, 0]
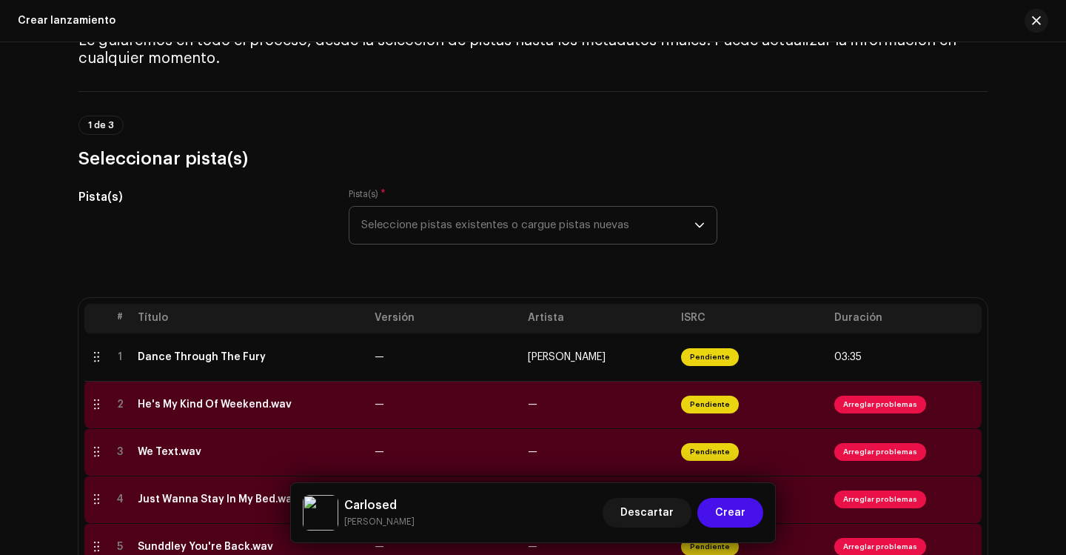
click at [481, 225] on span "Seleccione pistas existentes o cargue pistas nuevas" at bounding box center [527, 225] width 333 height 37
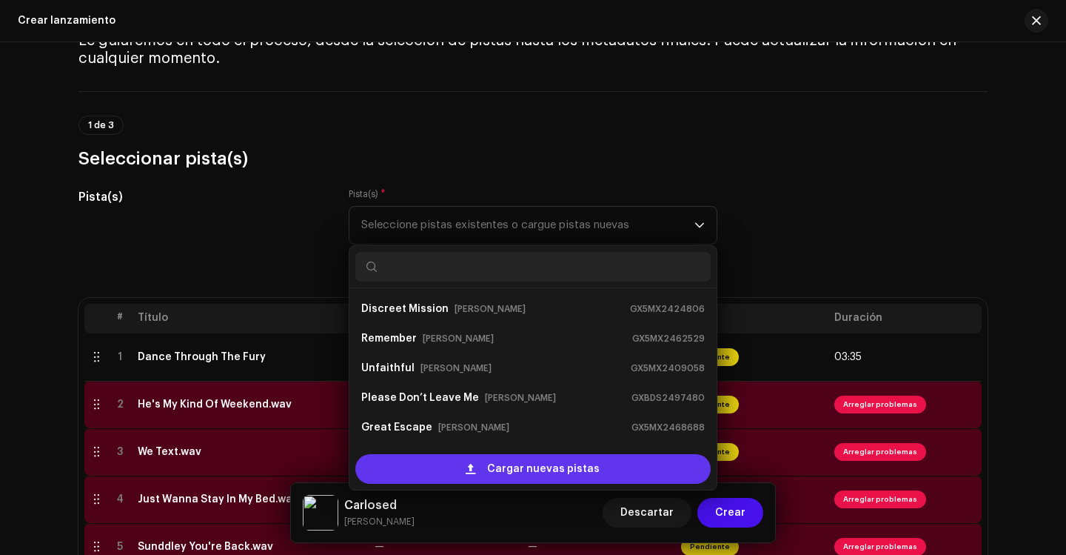
scroll to position [172, 0]
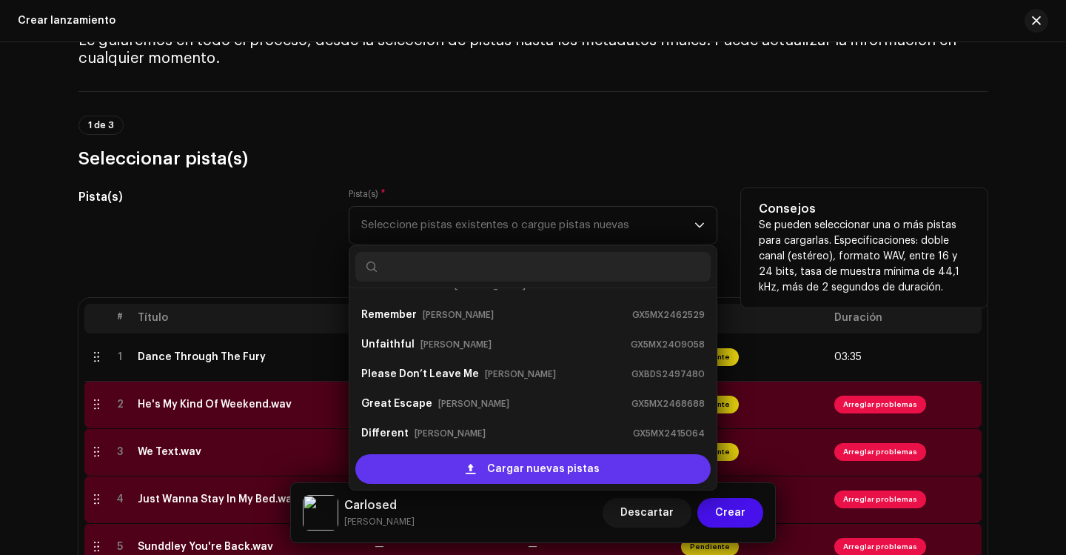
click at [481, 470] on div "Cargar nuevas pistas" at bounding box center [532, 469] width 355 height 30
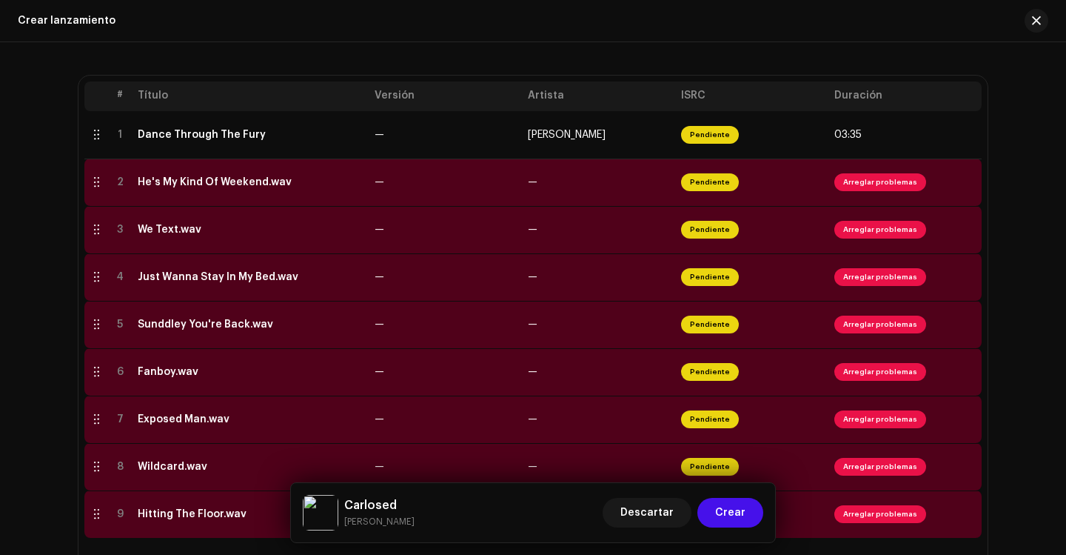
scroll to position [150, 0]
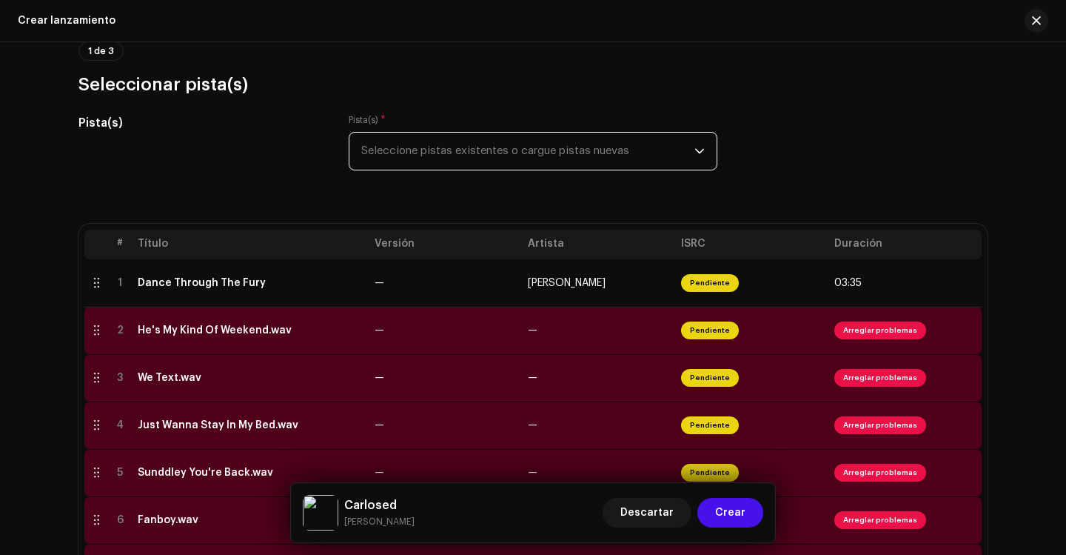
click at [589, 151] on span "Seleccione pistas existentes o cargue pistas nuevas" at bounding box center [527, 151] width 333 height 37
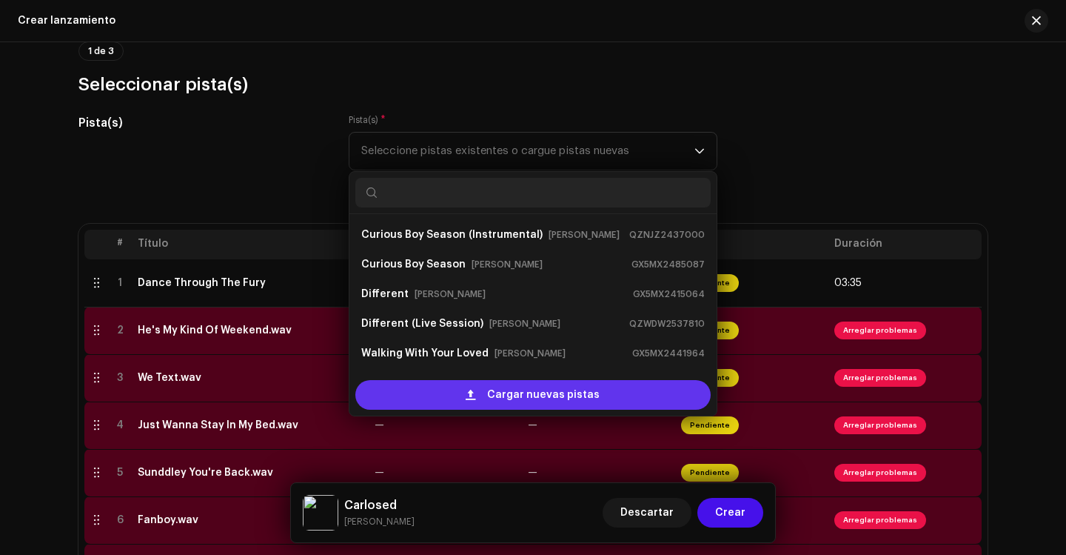
scroll to position [24, 0]
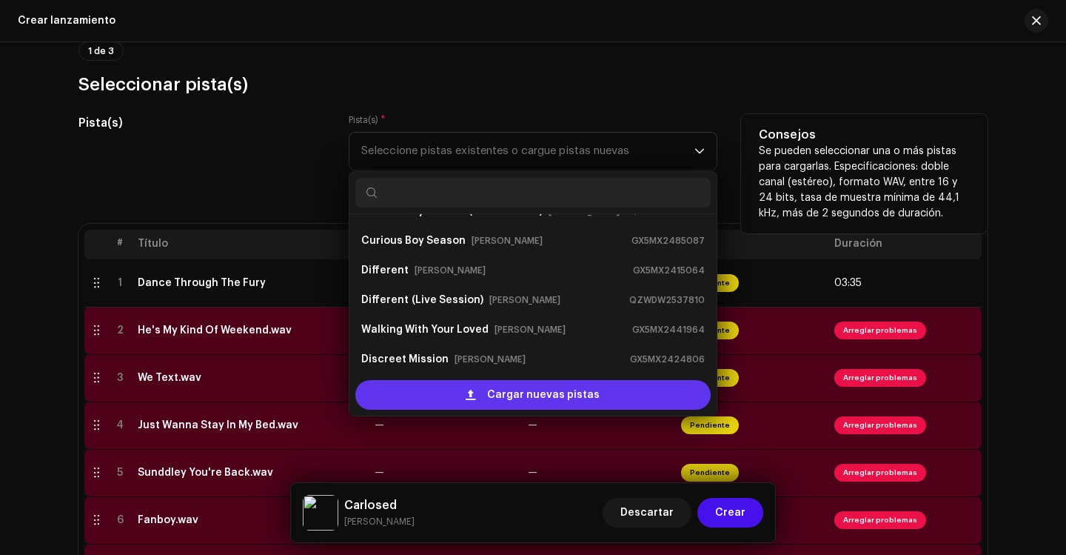
click at [495, 393] on span "Cargar nuevas pistas" at bounding box center [543, 395] width 113 height 30
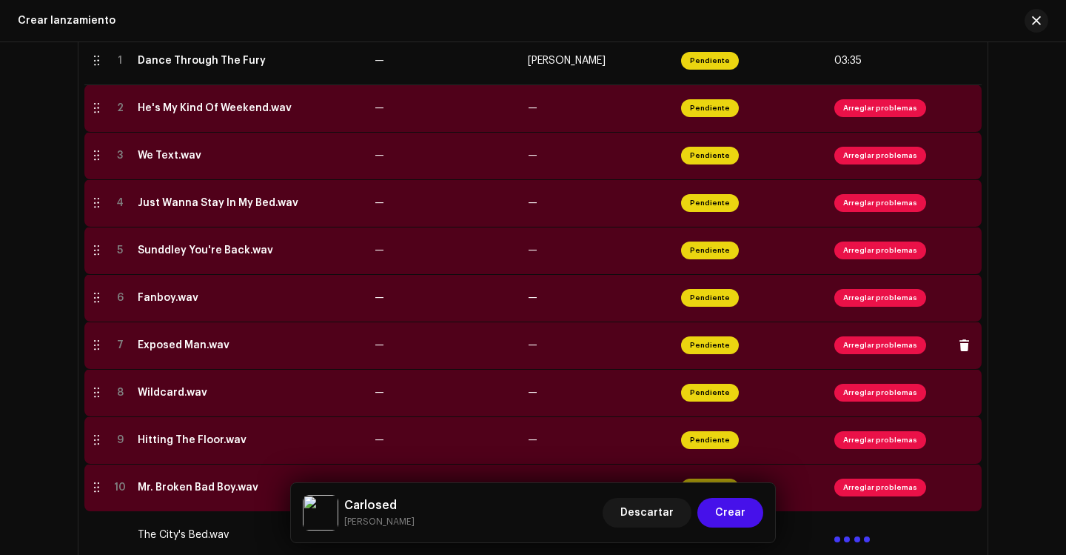
scroll to position [224, 0]
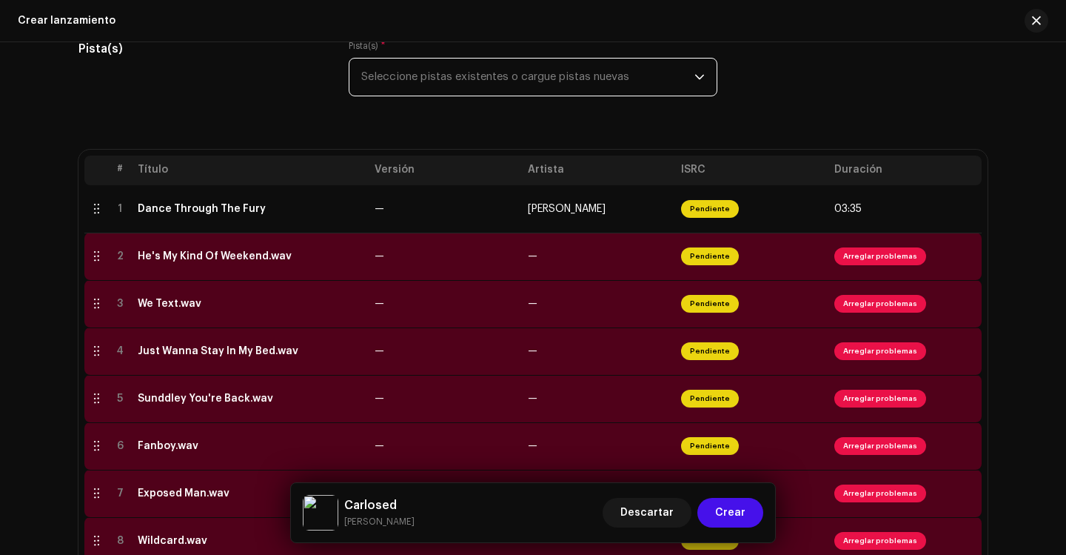
click at [593, 87] on span "Seleccione pistas existentes o cargue pistas nuevas" at bounding box center [527, 77] width 333 height 37
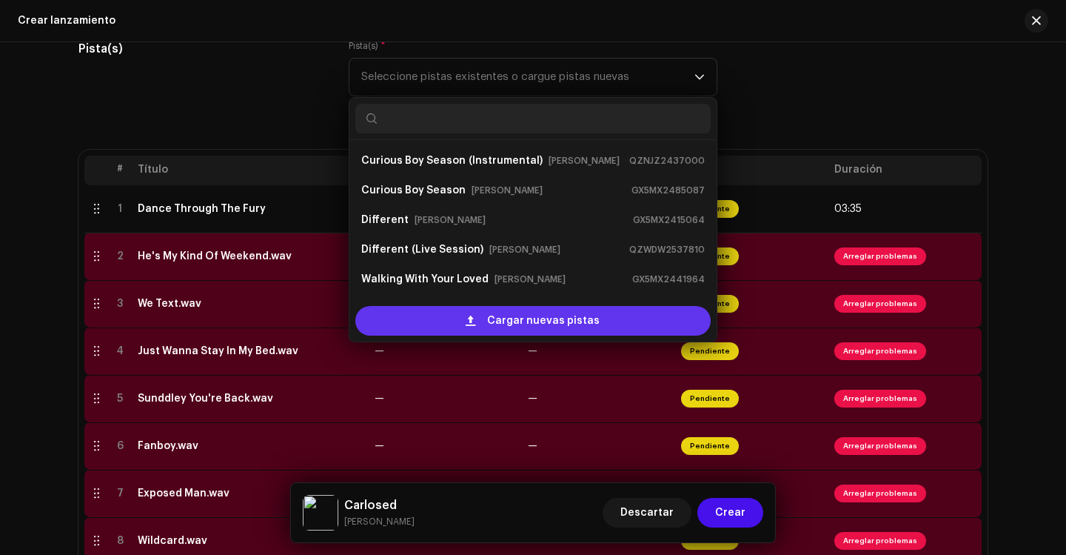
scroll to position [24, 0]
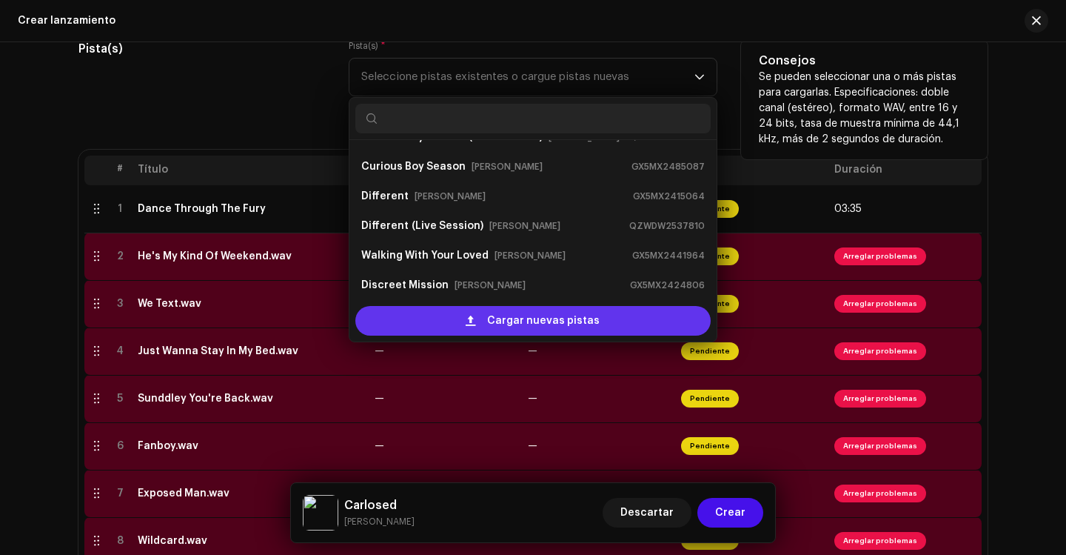
click at [492, 315] on span "Cargar nuevas pistas" at bounding box center [543, 321] width 113 height 30
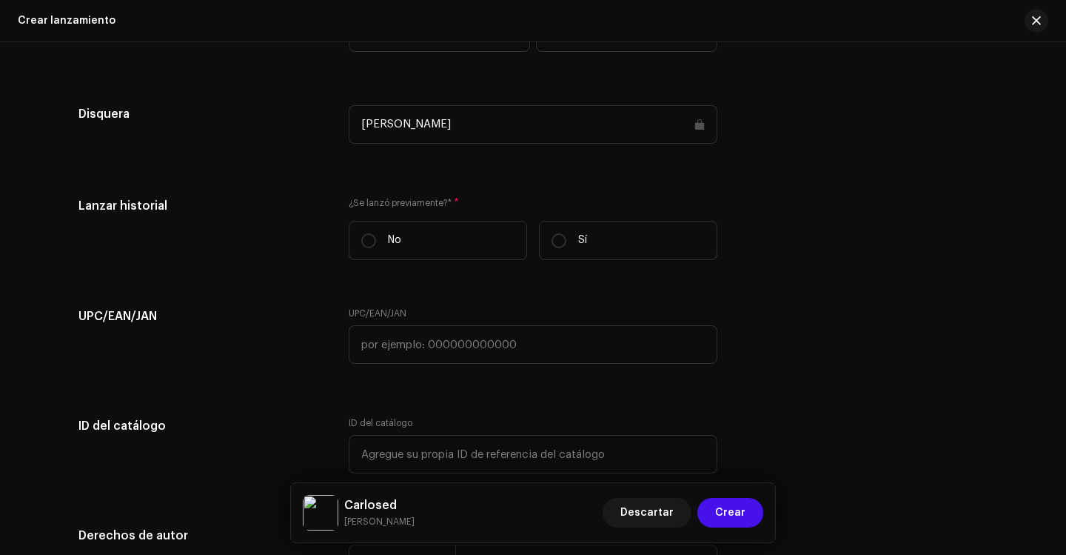
scroll to position [2816, 0]
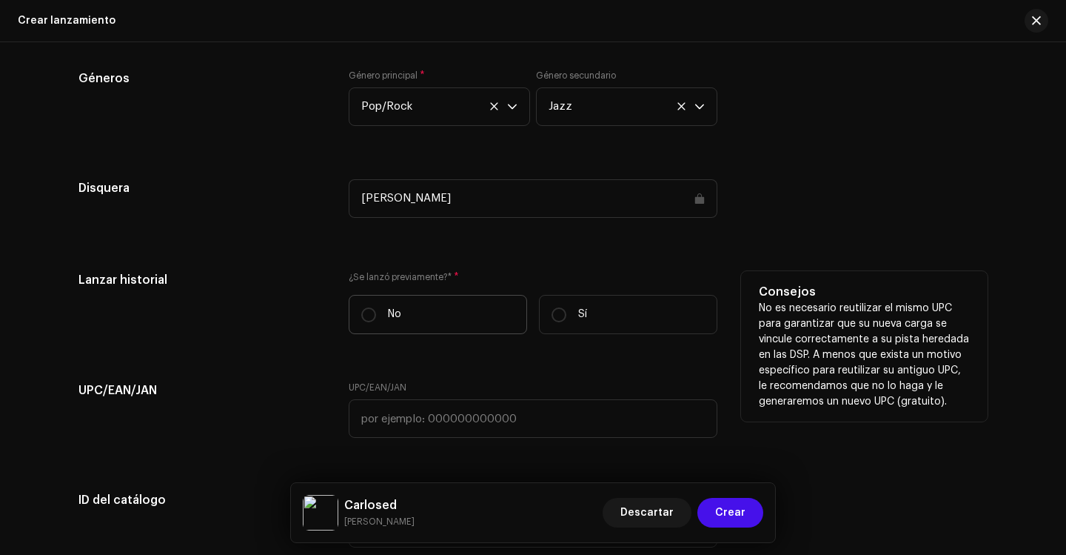
click at [393, 312] on p "No" at bounding box center [394, 315] width 13 height 16
click at [376, 312] on input "No" at bounding box center [368, 314] width 15 height 15
radio input "true"
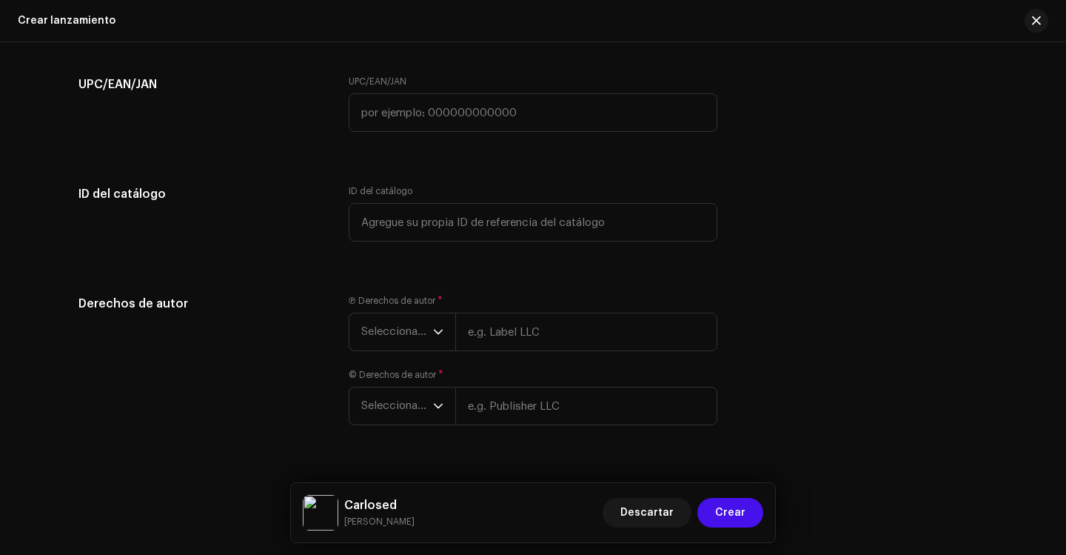
scroll to position [3152, 0]
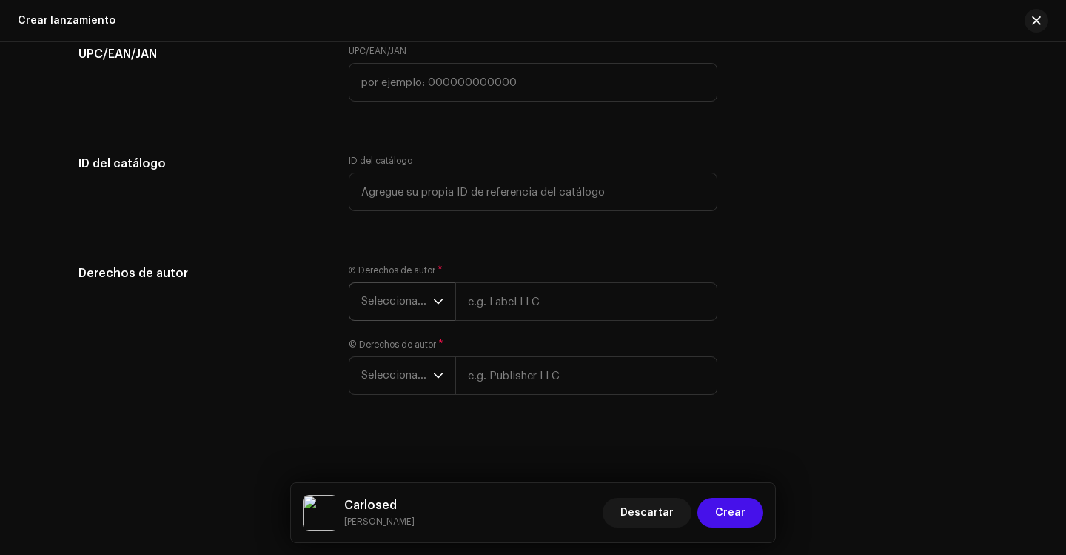
click at [423, 305] on span "Seleccionar año" at bounding box center [397, 301] width 72 height 37
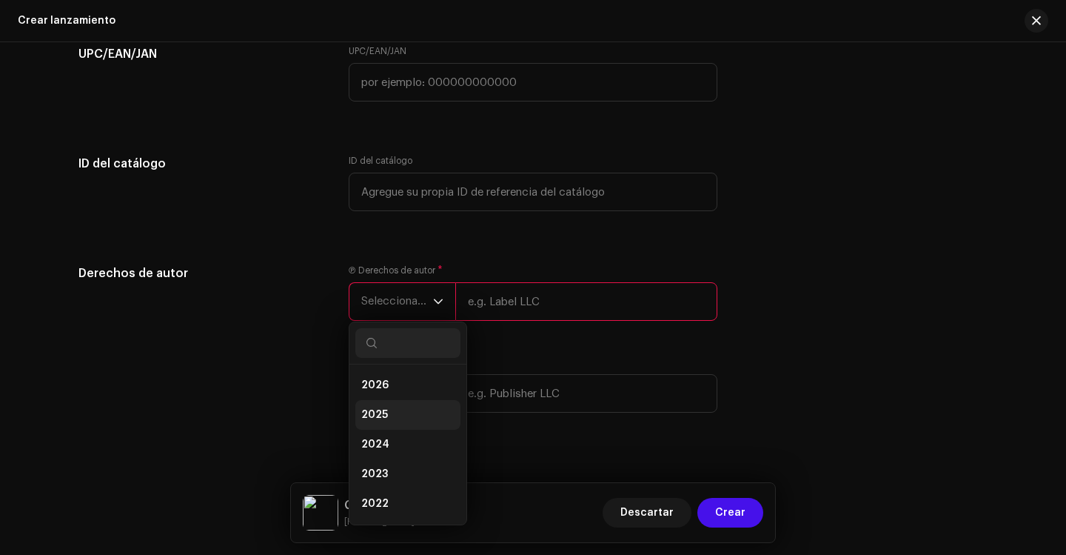
click at [387, 401] on li "2025" at bounding box center [407, 415] width 105 height 30
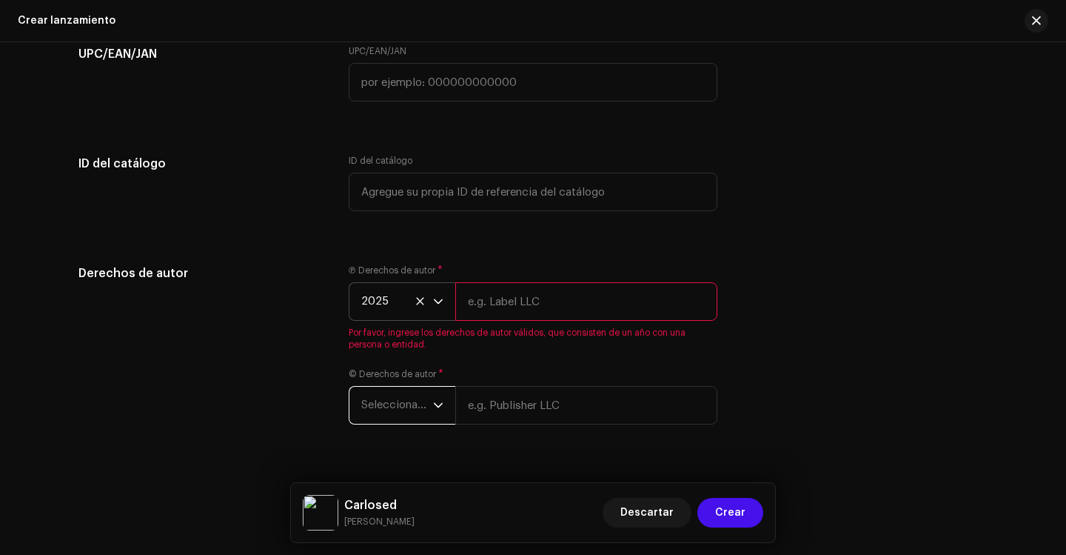
click at [408, 397] on span "Seleccionar año" at bounding box center [397, 405] width 72 height 37
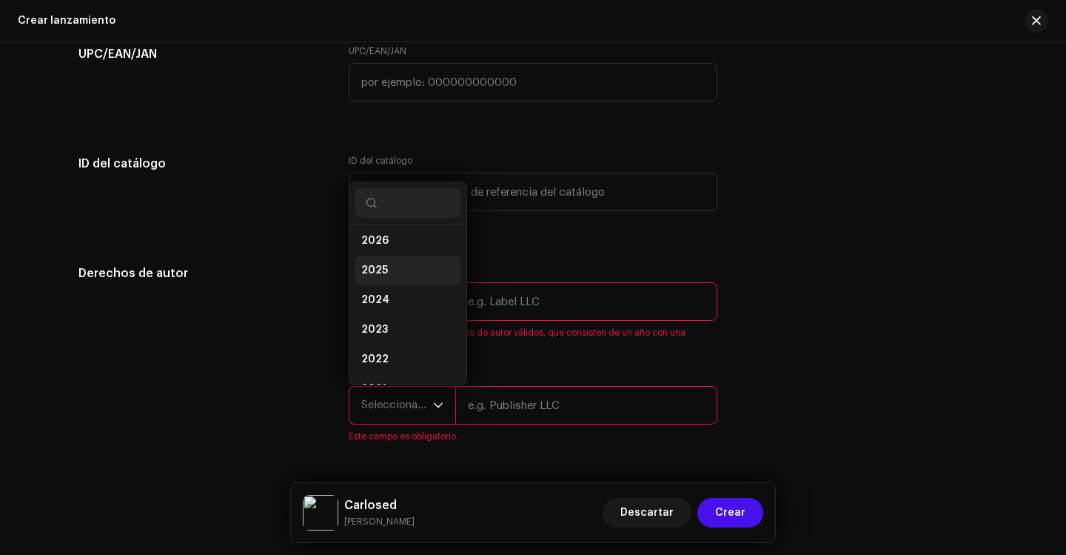
scroll to position [0, 0]
click at [383, 250] on span "2026" at bounding box center [374, 245] width 27 height 15
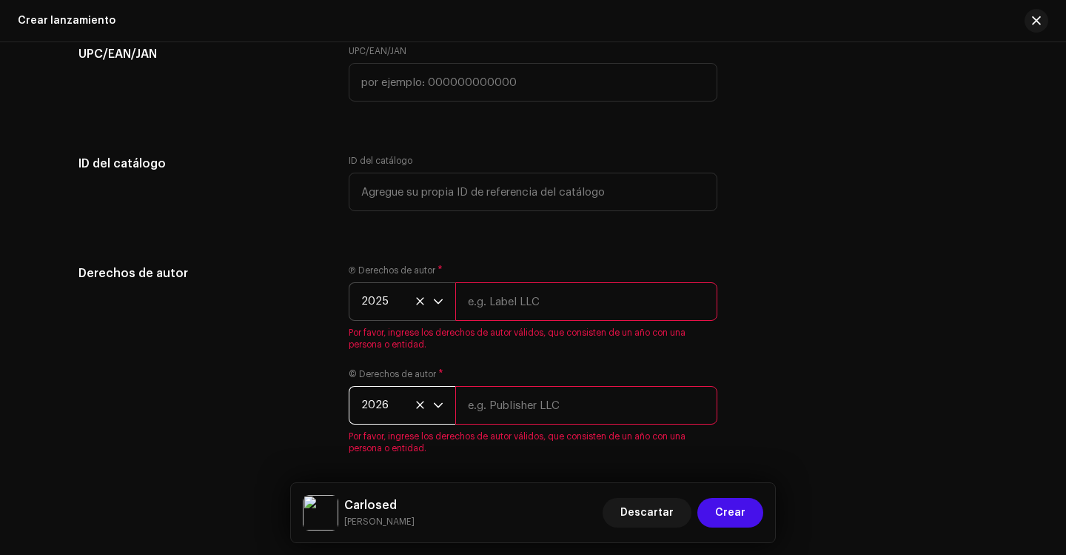
click at [433, 304] on icon "dropdown trigger" at bounding box center [438, 301] width 10 height 10
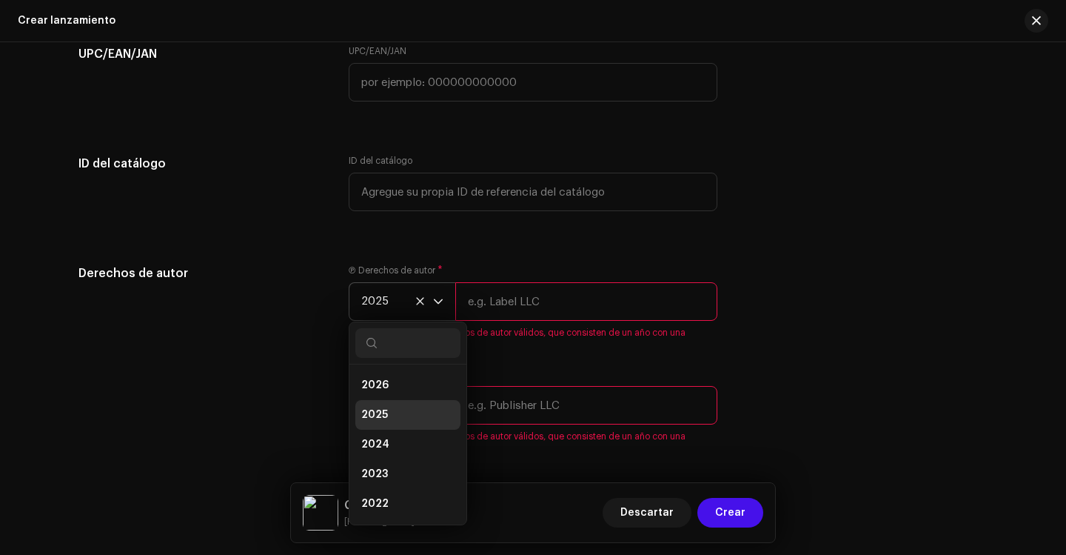
scroll to position [6, 0]
click at [387, 375] on li "2026" at bounding box center [407, 379] width 105 height 30
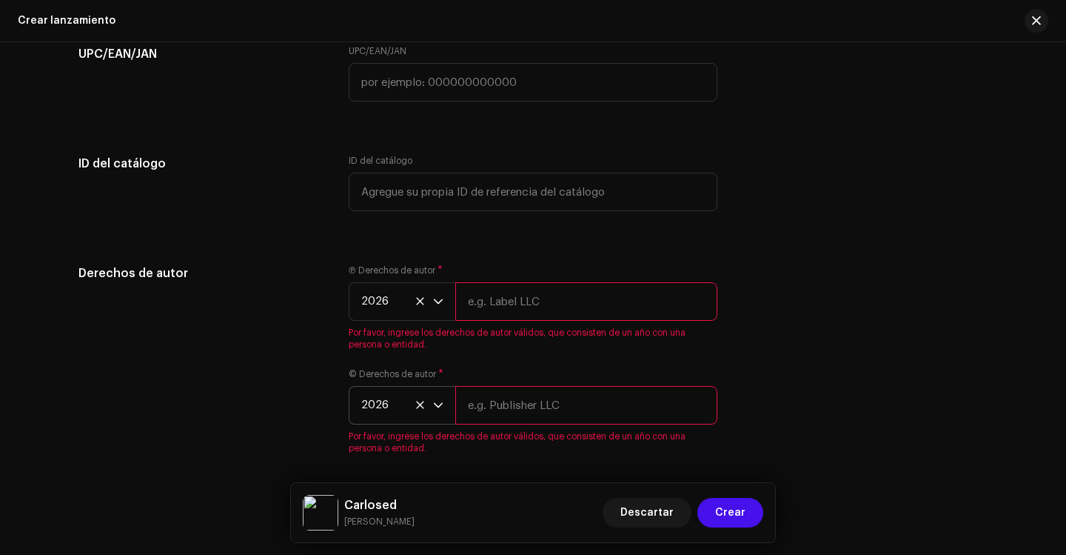
click at [496, 310] on input "text" at bounding box center [586, 301] width 262 height 39
type input "[PERSON_NAME]"
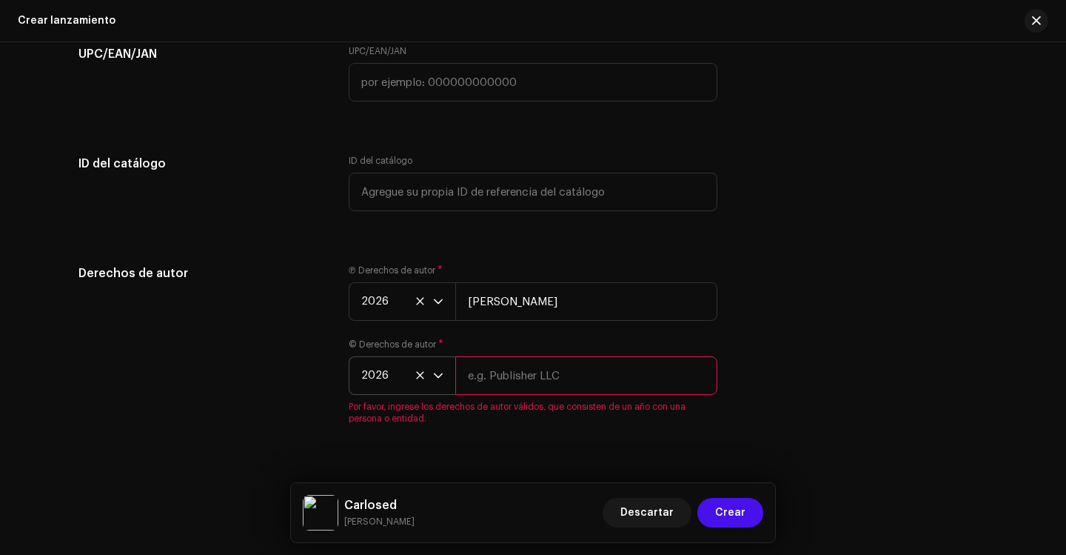
click at [515, 376] on input "text" at bounding box center [586, 375] width 262 height 39
type input "[PERSON_NAME]"
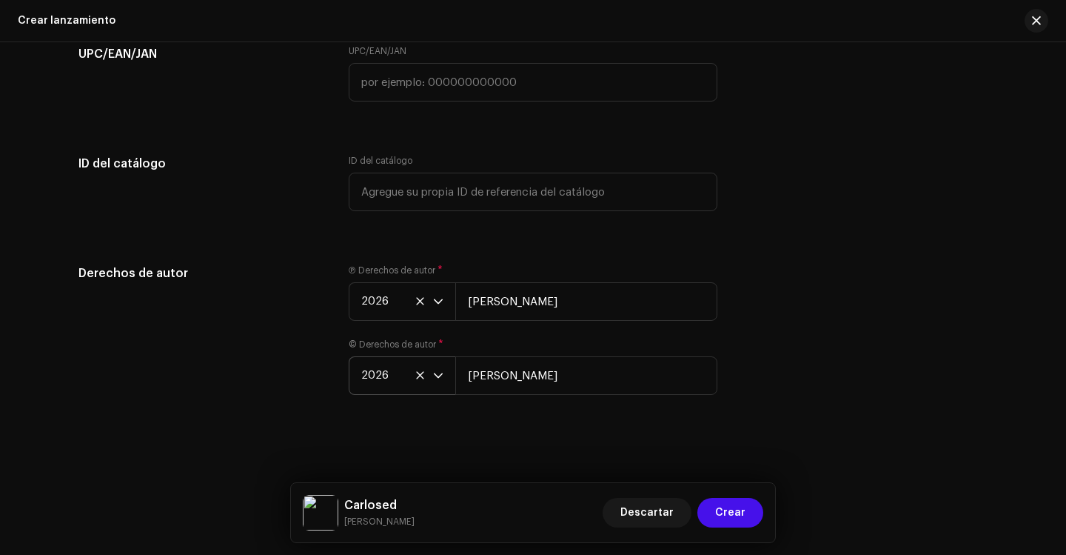
click at [256, 350] on div "Derechos de autor" at bounding box center [202, 338] width 247 height 148
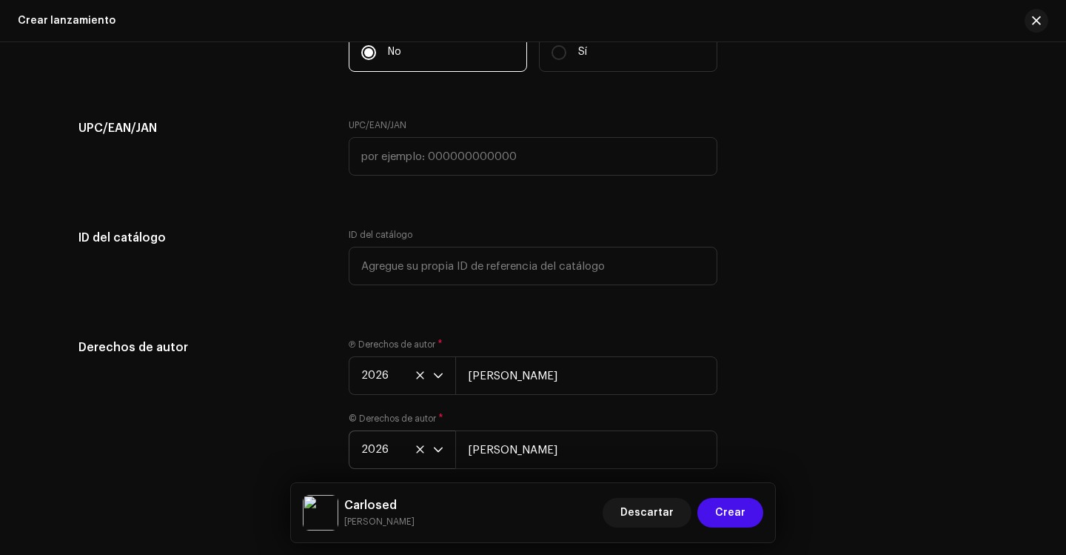
scroll to position [3152, 0]
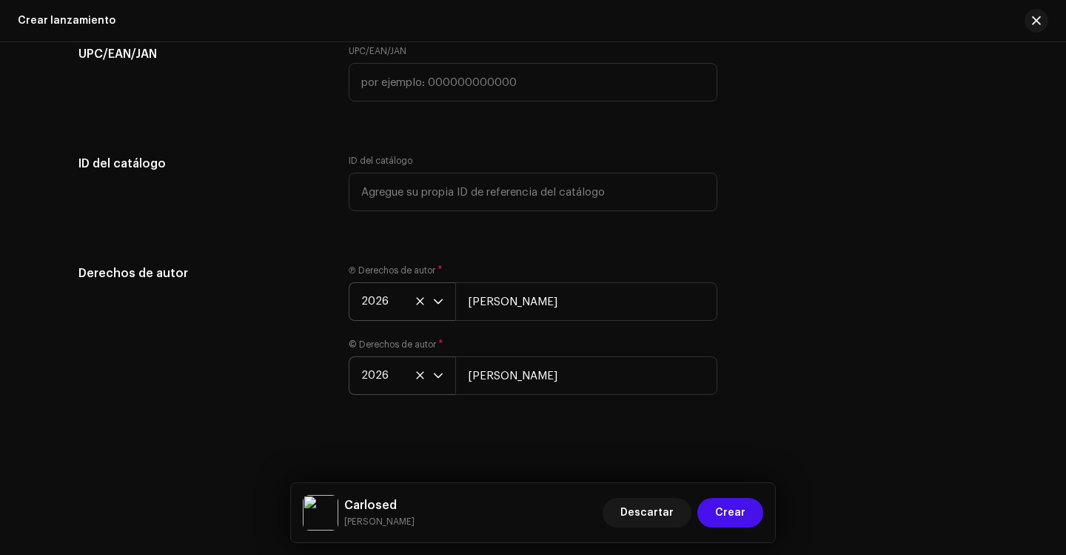
click at [434, 301] on icon "dropdown trigger" at bounding box center [438, 301] width 9 height 5
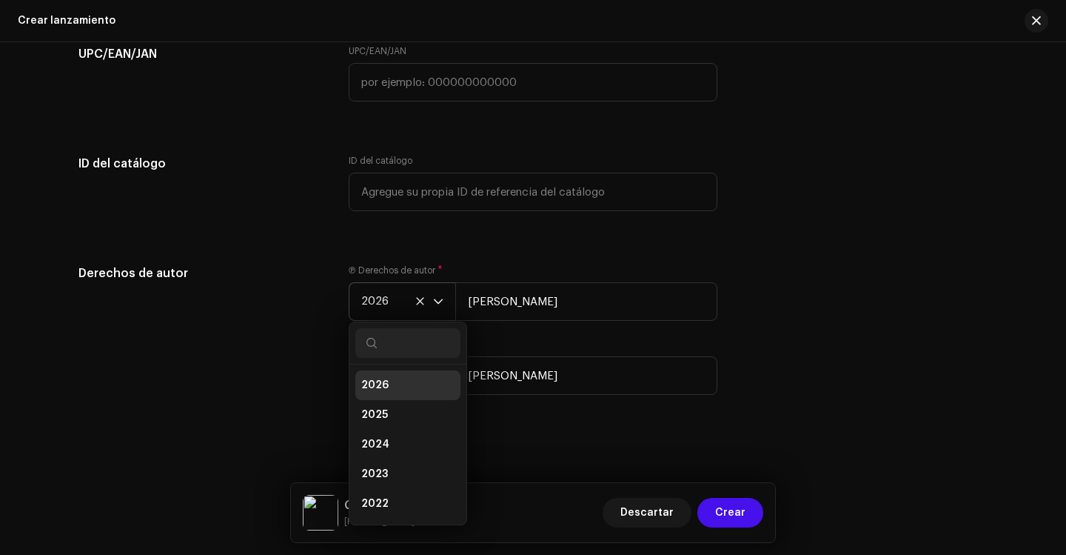
scroll to position [6, 0]
click at [373, 404] on span "2025" at bounding box center [374, 408] width 27 height 15
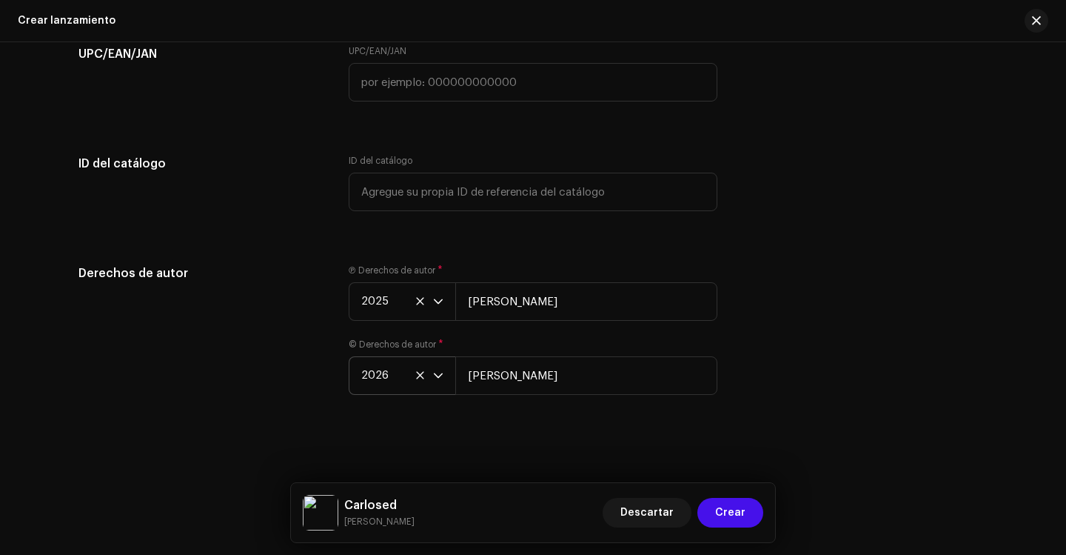
click at [441, 372] on p-select "2026" at bounding box center [402, 375] width 107 height 39
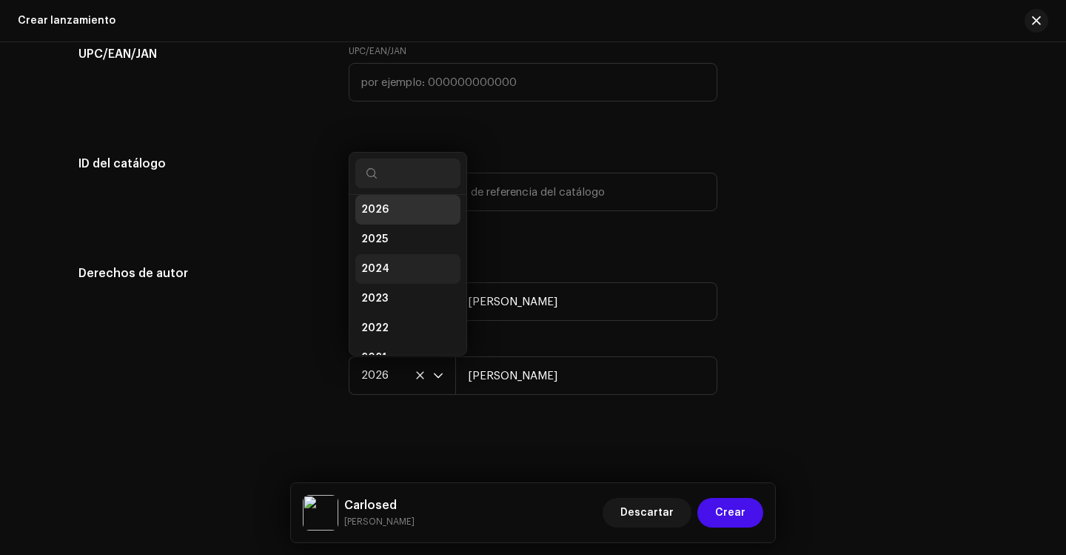
scroll to position [24, 0]
click at [388, 226] on li "2025" at bounding box center [407, 222] width 105 height 30
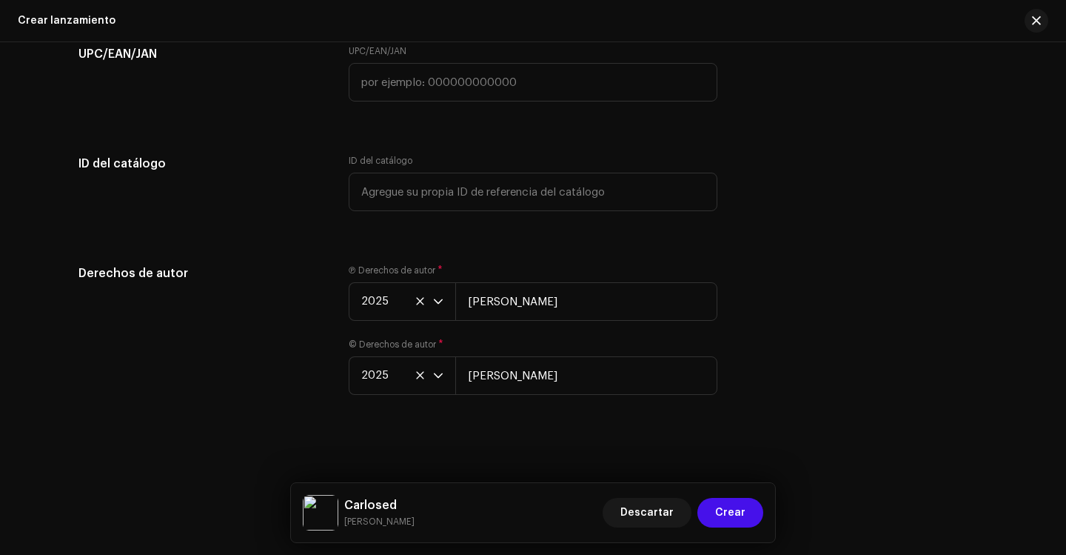
click at [294, 351] on div "Derechos de autor" at bounding box center [202, 338] width 247 height 148
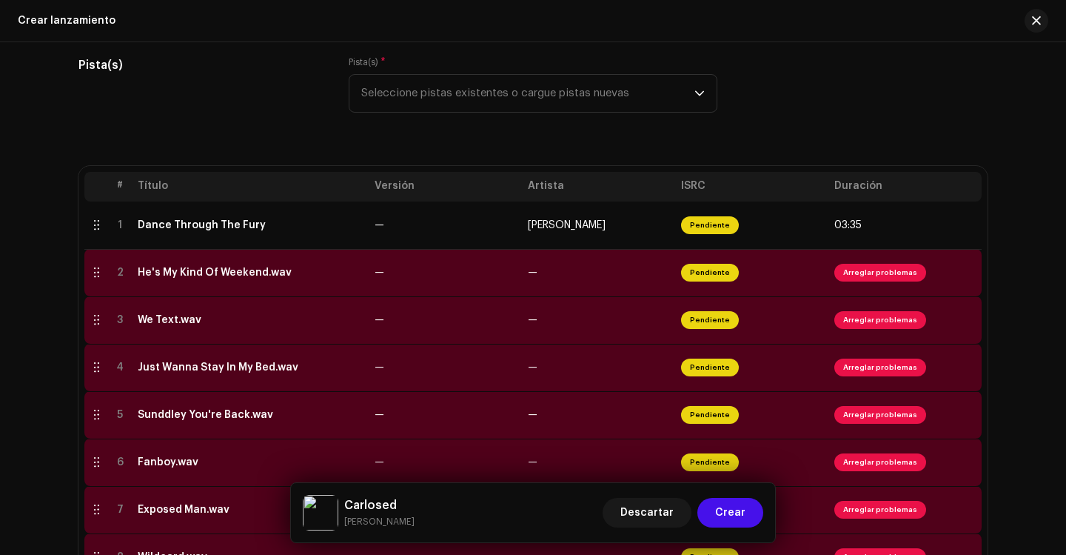
scroll to position [190, 0]
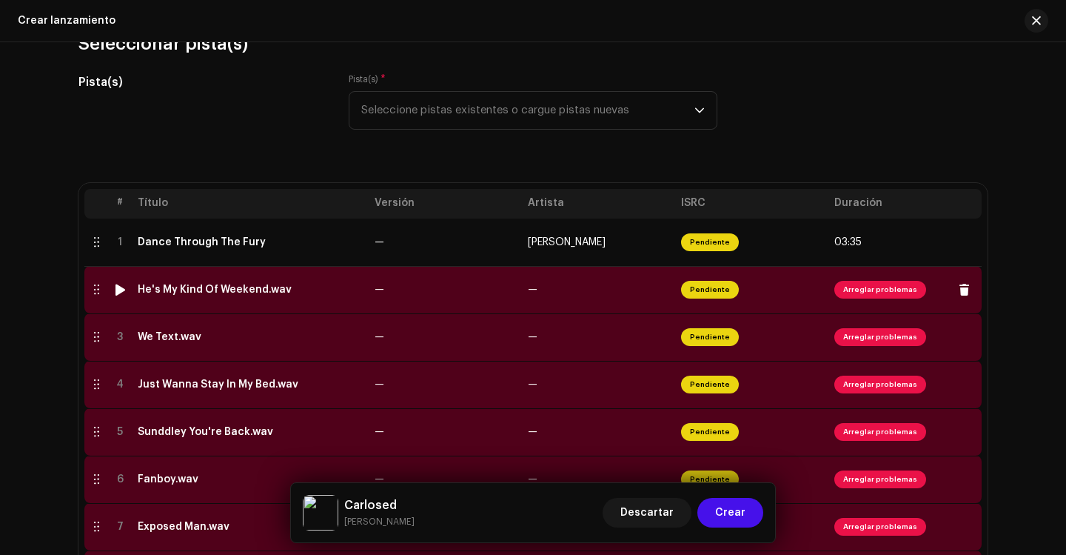
click at [836, 290] on span "Arreglar problemas" at bounding box center [881, 290] width 92 height 18
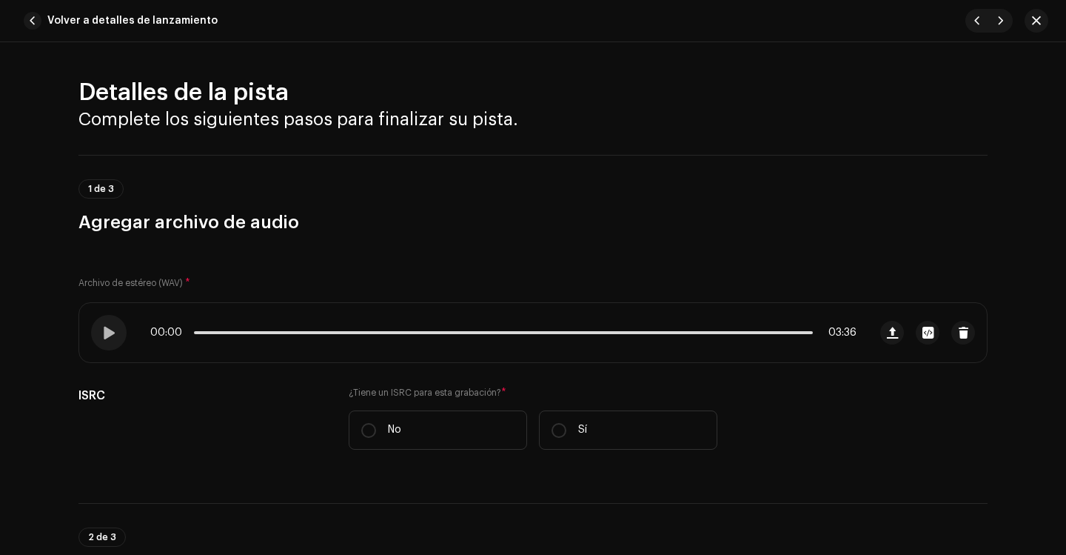
scroll to position [74, 0]
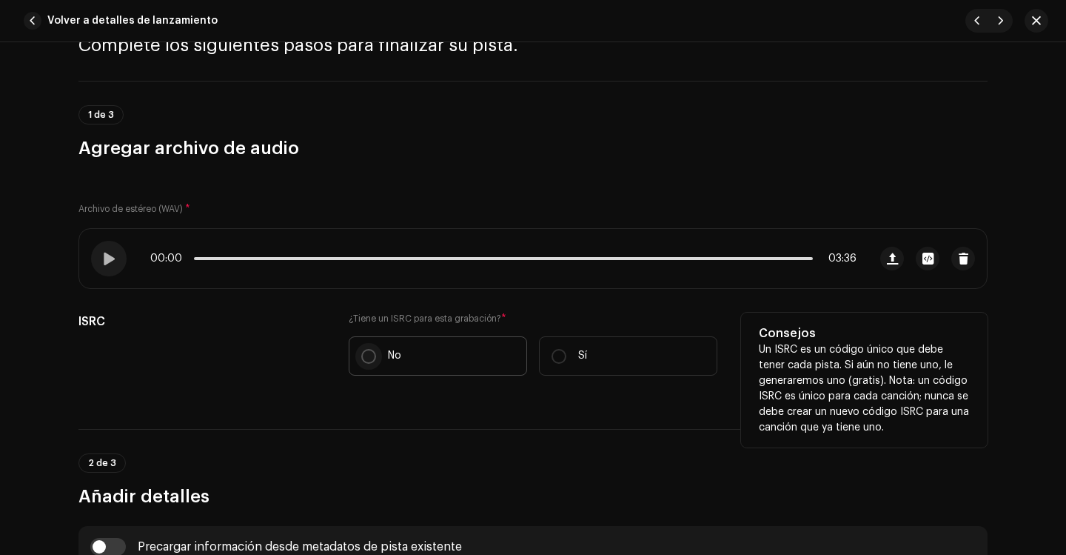
click at [373, 354] on input "No" at bounding box center [368, 356] width 15 height 15
radio input "true"
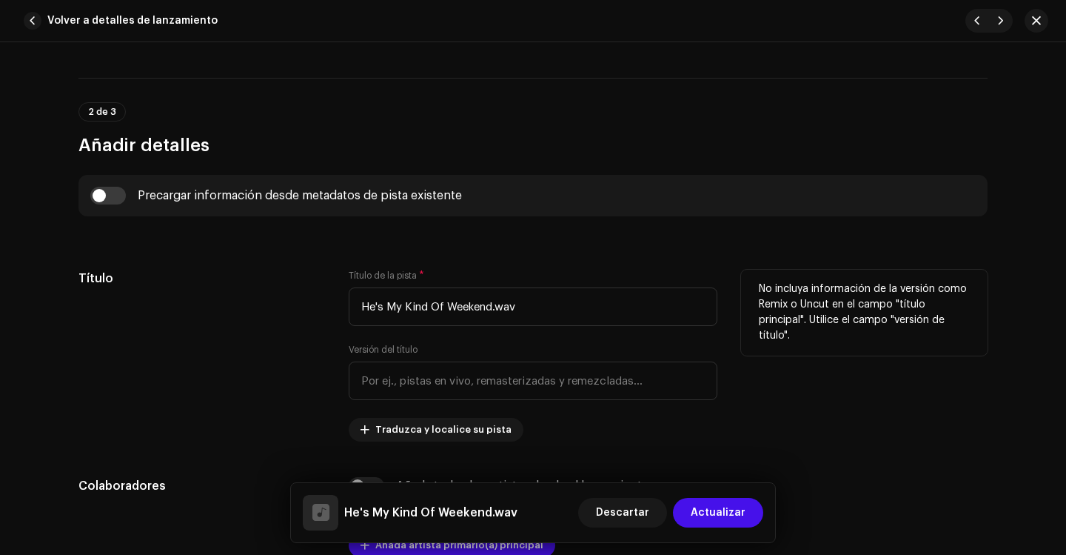
scroll to position [518, 0]
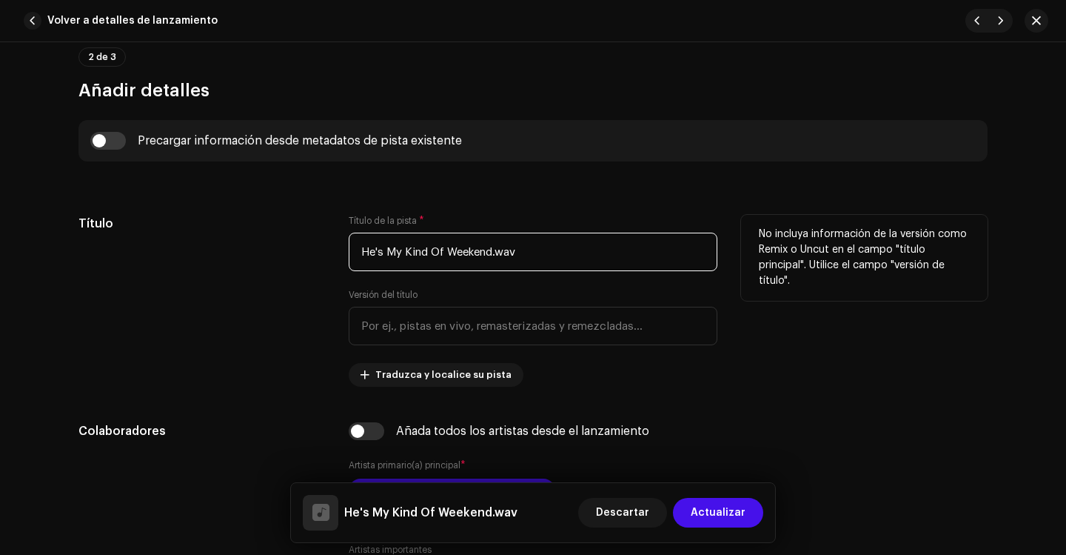
click at [518, 256] on input "He's My Kind Of Weekend.wav" at bounding box center [533, 252] width 369 height 39
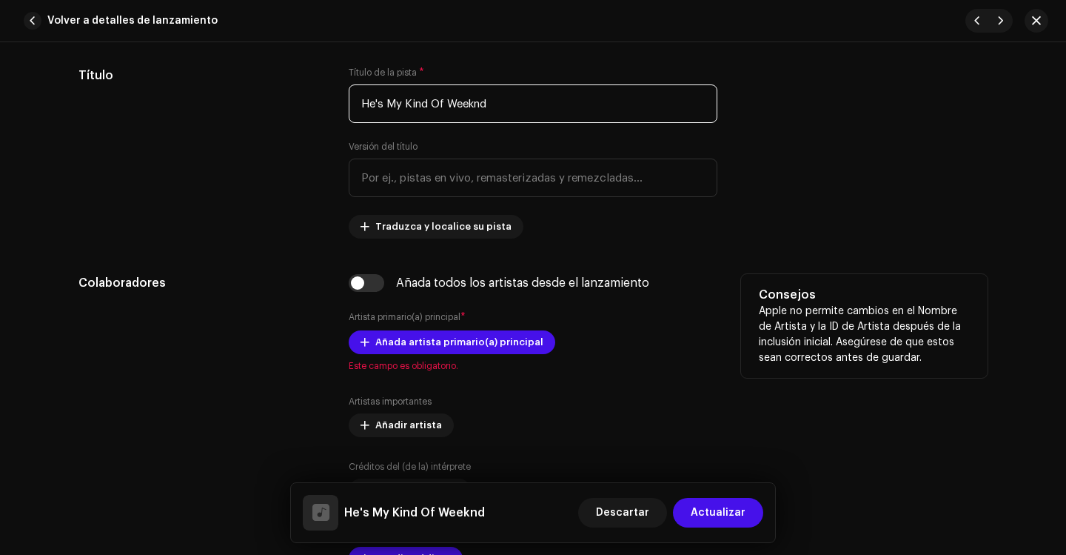
scroll to position [741, 0]
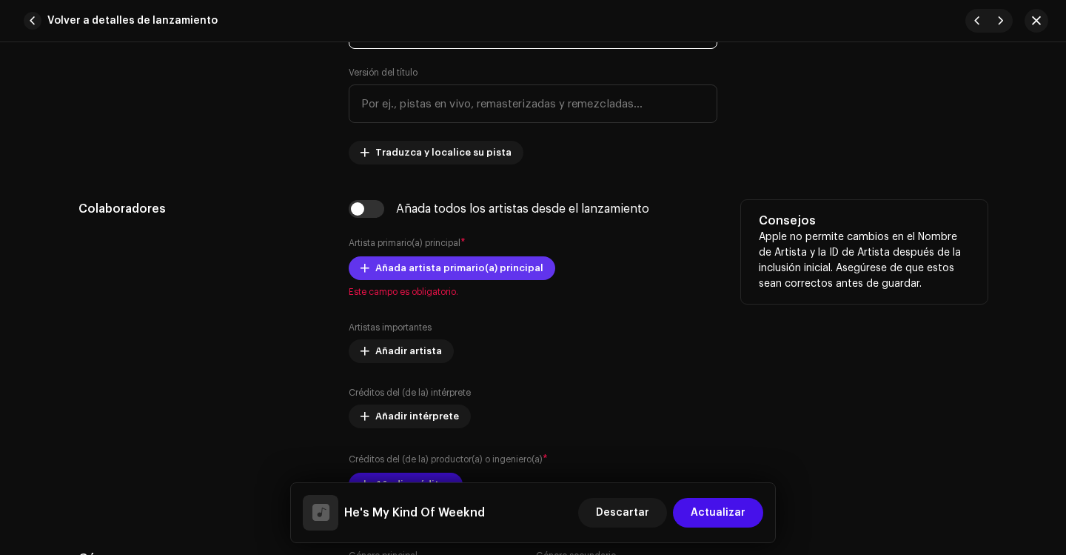
type input "He's My Kind Of Weeknd"
click at [396, 273] on span "Añada artista primario(a) principal" at bounding box center [459, 268] width 168 height 30
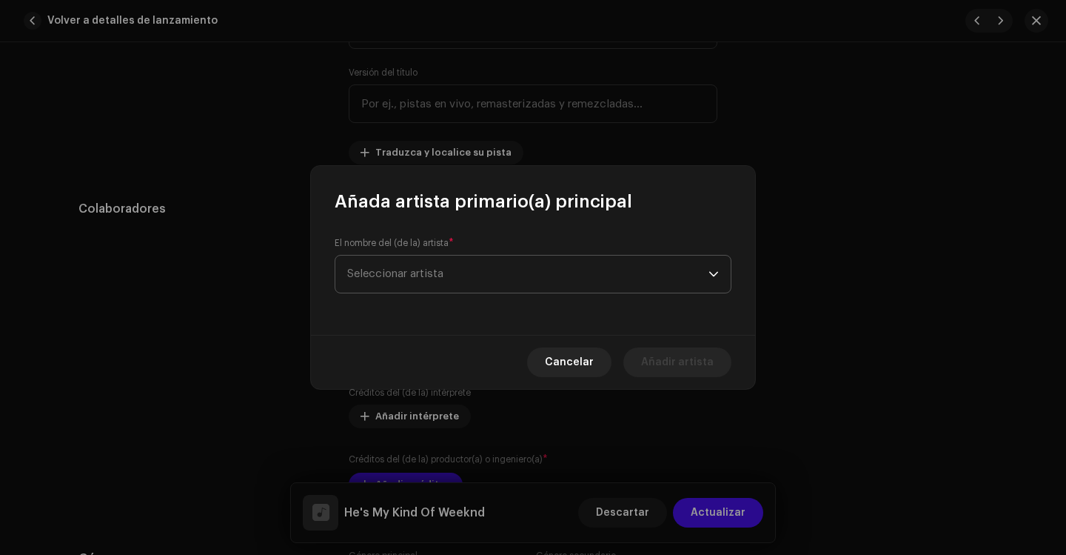
click at [427, 274] on span "Seleccionar artista" at bounding box center [395, 273] width 96 height 11
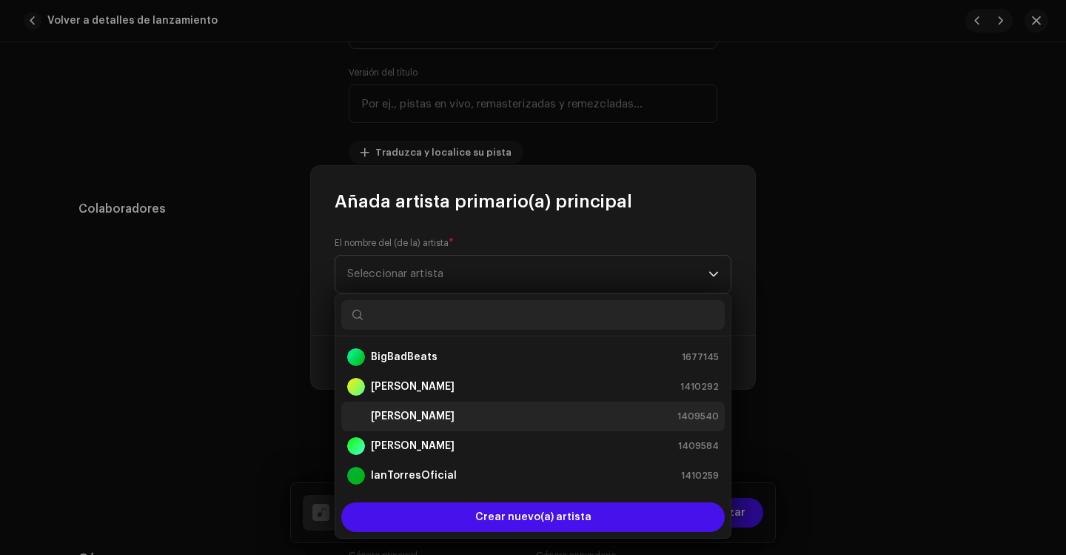
click at [398, 415] on strong "[PERSON_NAME]" at bounding box center [413, 416] width 84 height 15
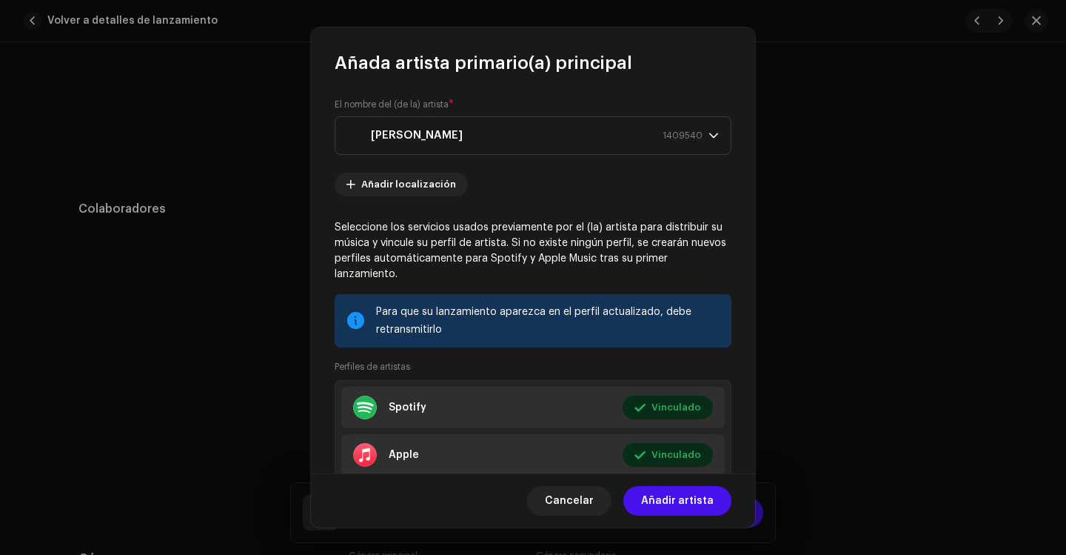
drag, startPoint x: 663, startPoint y: 502, endPoint x: 646, endPoint y: 485, distance: 24.1
click at [663, 502] on span "Añadir artista" at bounding box center [677, 501] width 73 height 30
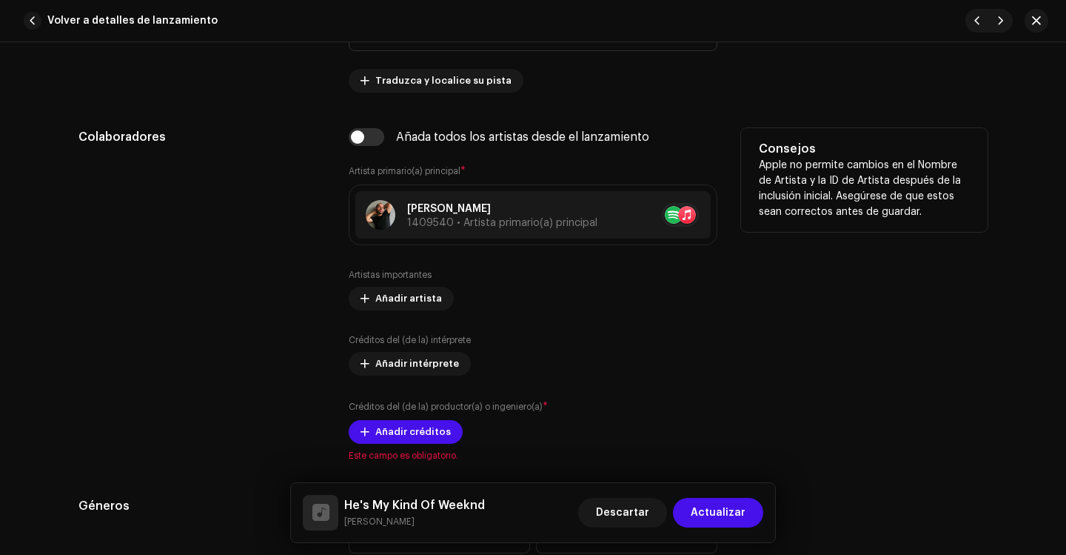
scroll to position [889, 0]
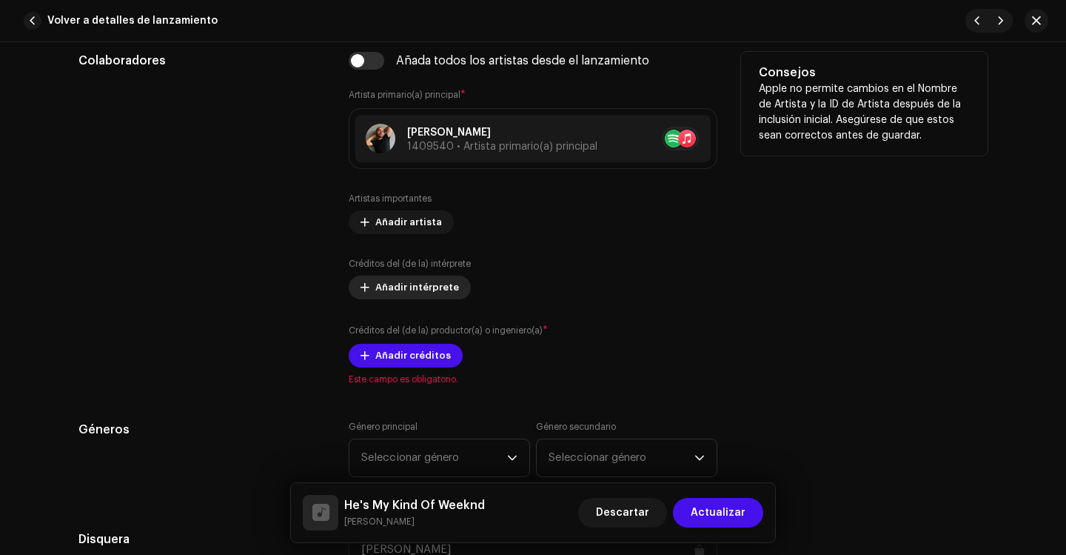
click at [378, 290] on span "Añadir intérprete" at bounding box center [417, 288] width 84 height 30
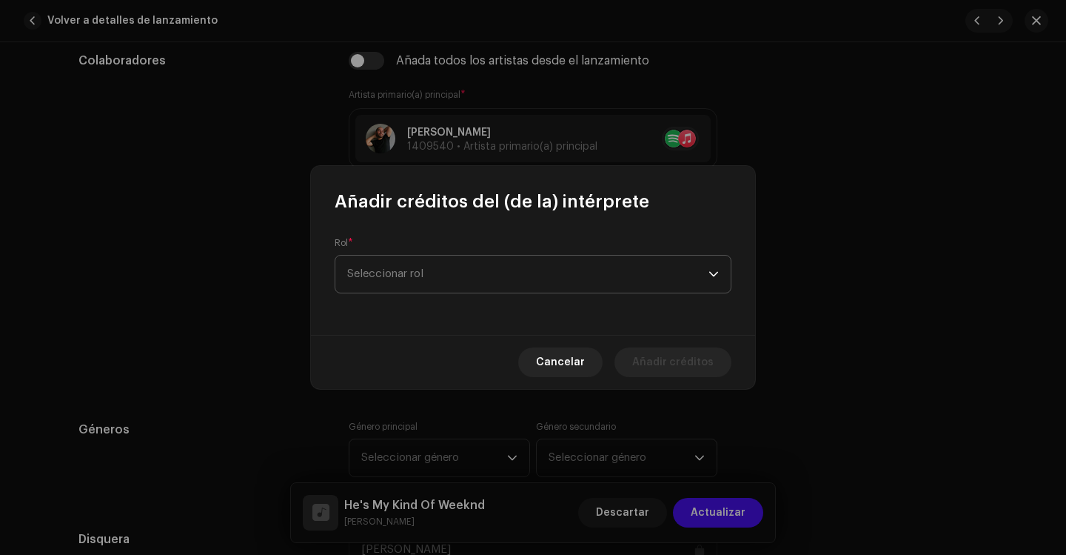
click at [434, 281] on span "Seleccionar rol" at bounding box center [527, 274] width 361 height 37
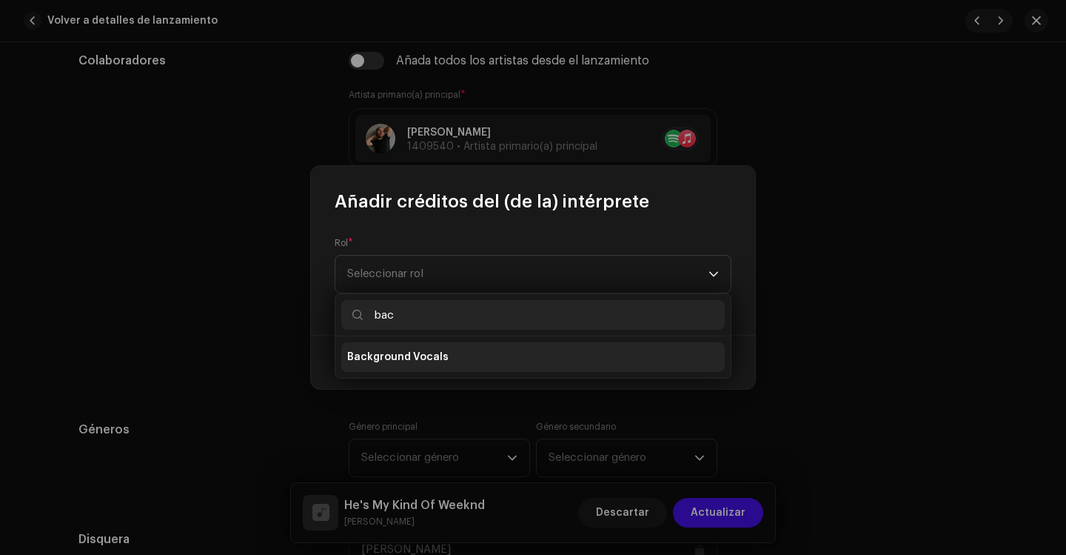
type input "bac"
click at [446, 359] on li "Background Vocals" at bounding box center [533, 357] width 384 height 30
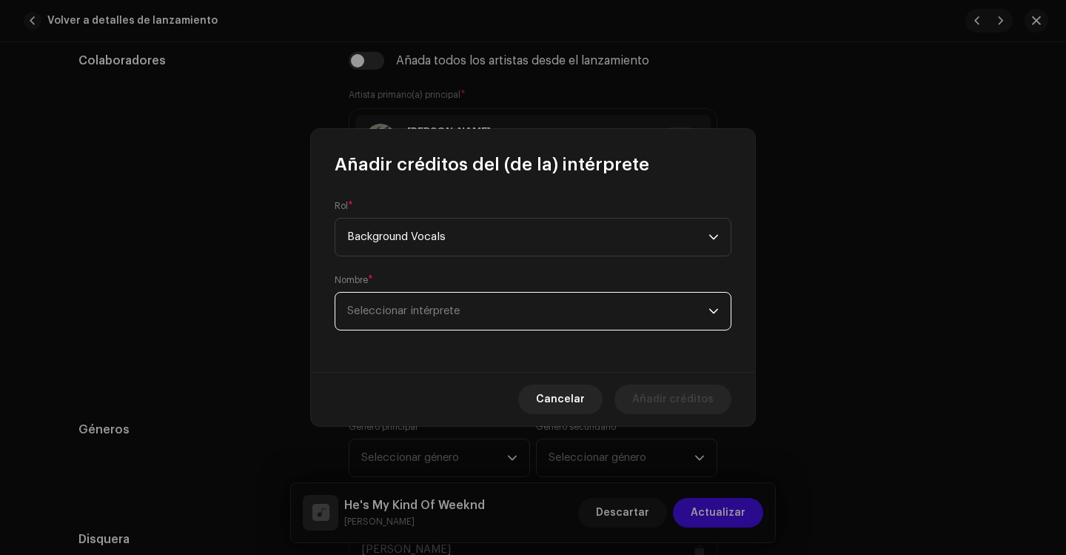
click at [512, 313] on span "Seleccionar intérprete" at bounding box center [527, 311] width 361 height 37
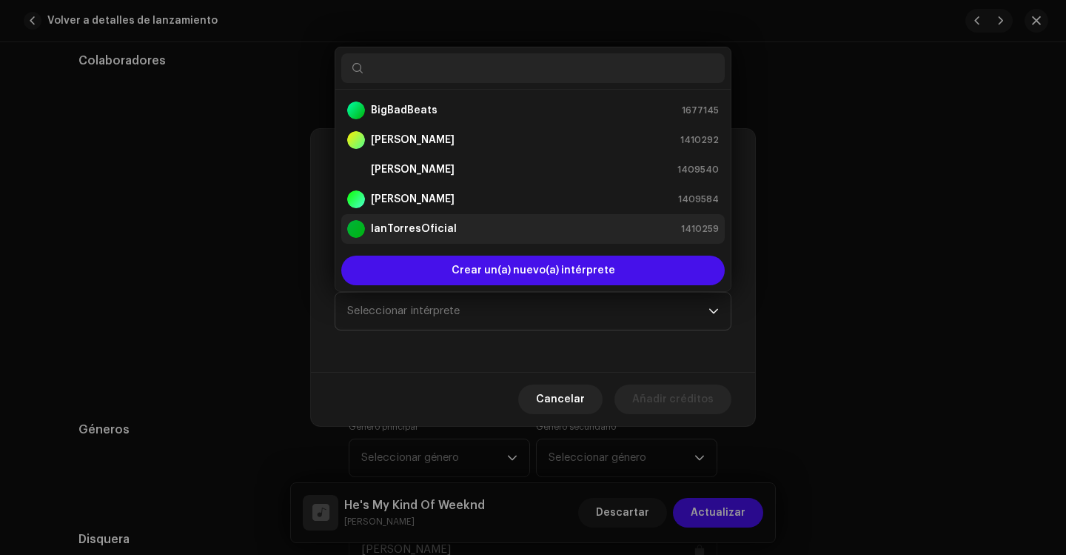
scroll to position [24, 0]
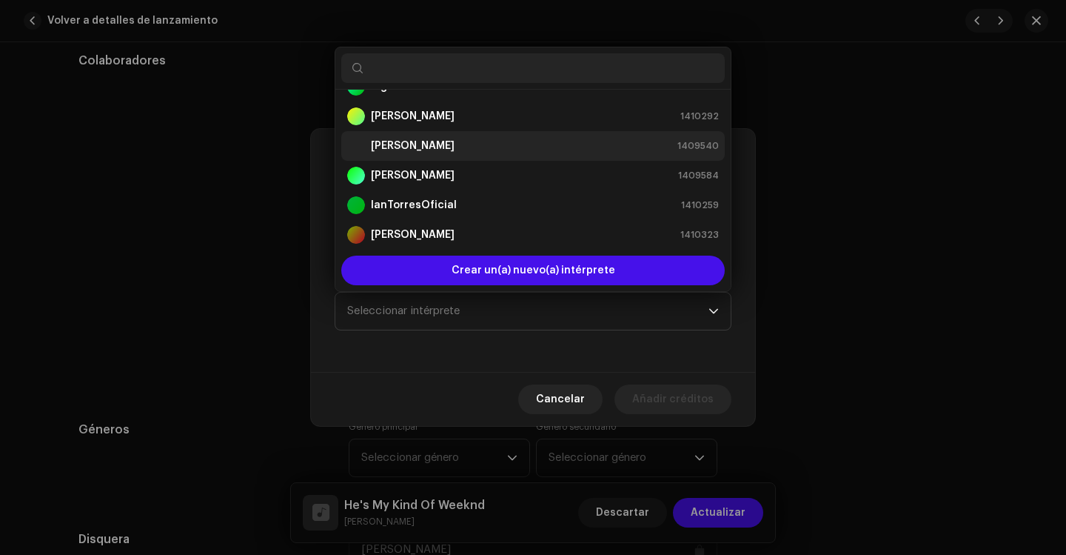
click at [410, 150] on strong "[PERSON_NAME]" at bounding box center [413, 145] width 84 height 15
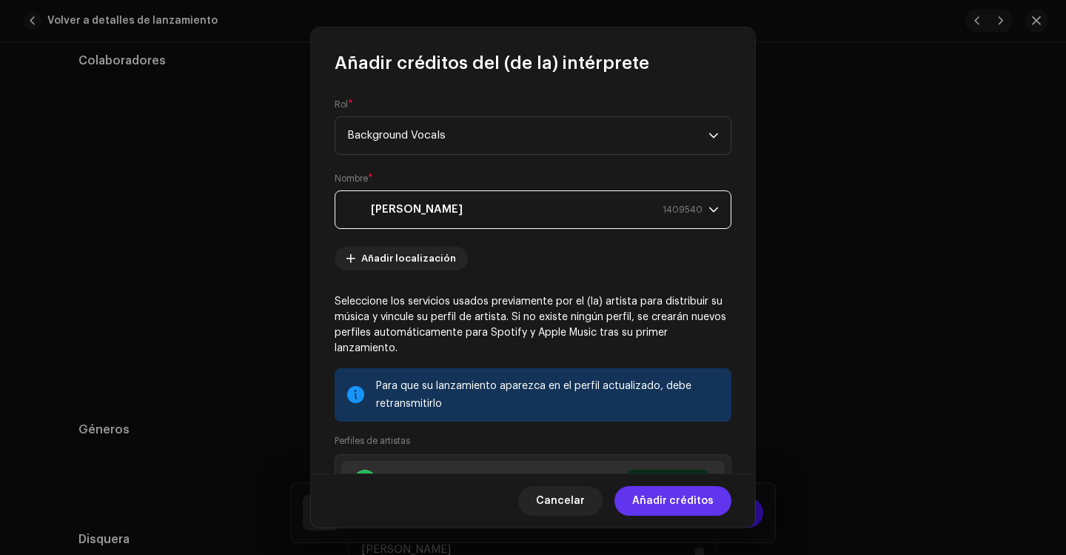
click at [651, 494] on span "Añadir créditos" at bounding box center [672, 501] width 81 height 30
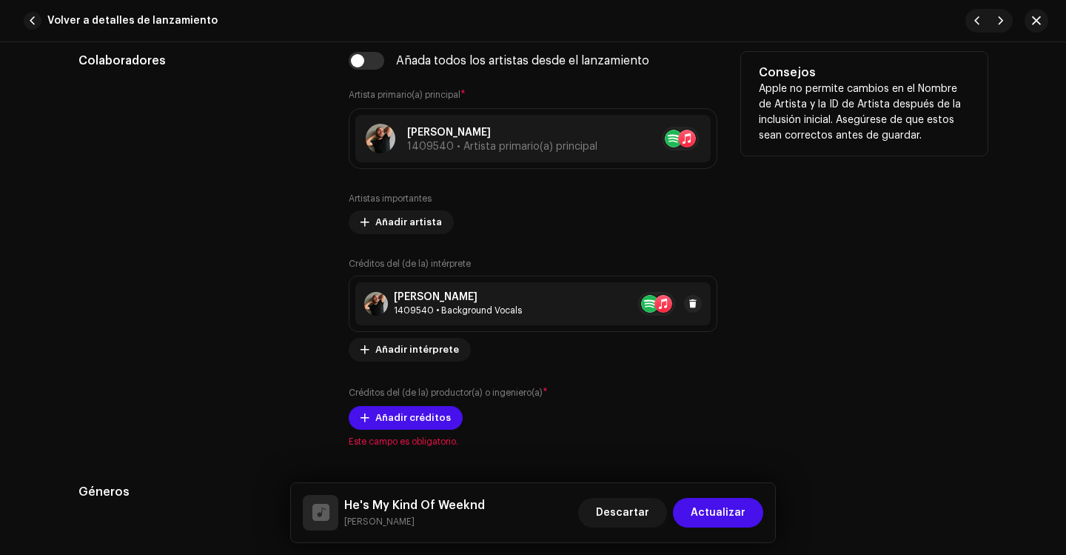
scroll to position [963, 0]
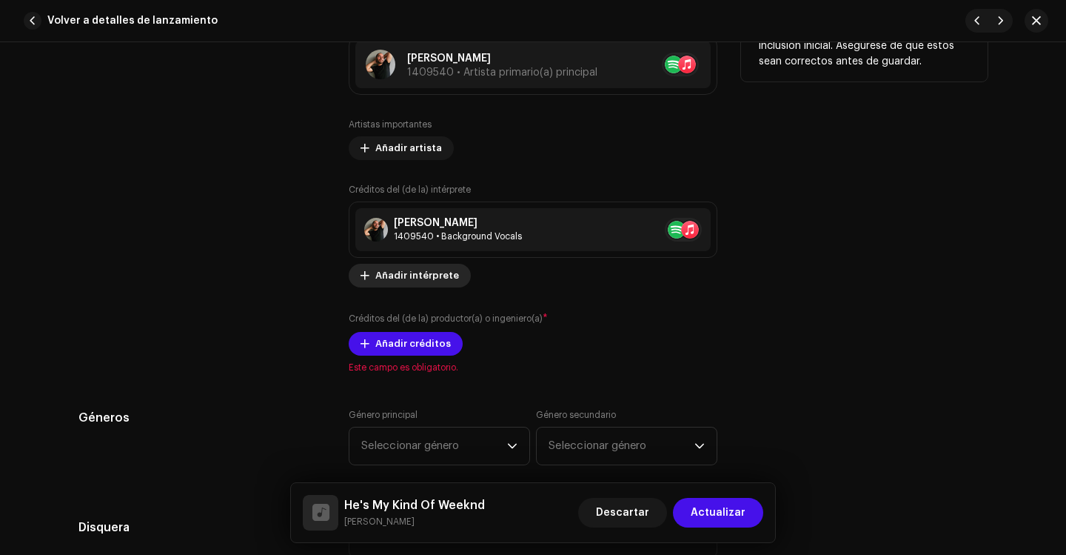
click at [407, 274] on span "Añadir intérprete" at bounding box center [417, 276] width 84 height 30
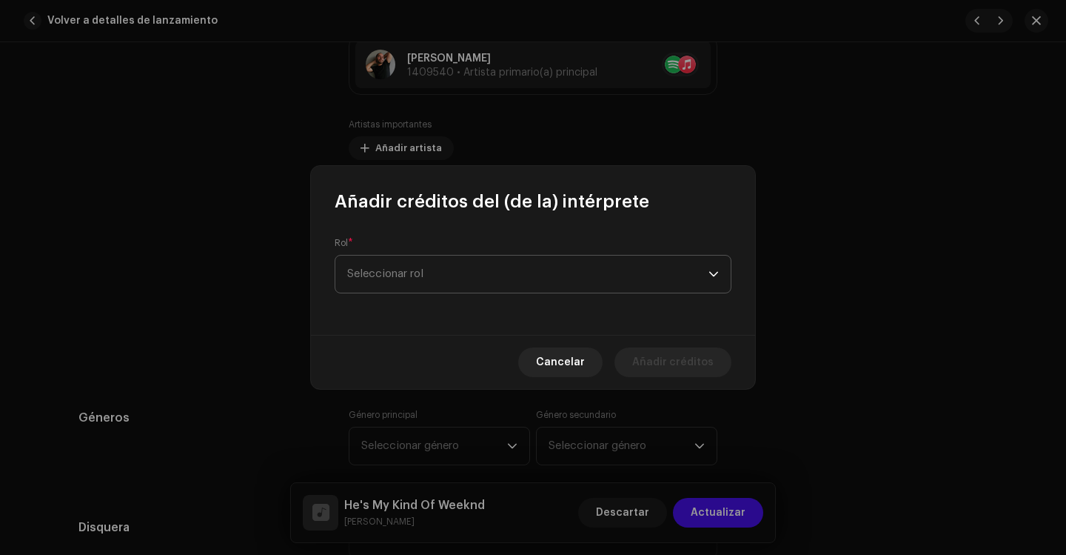
click at [446, 274] on span "Seleccionar rol" at bounding box center [527, 274] width 361 height 37
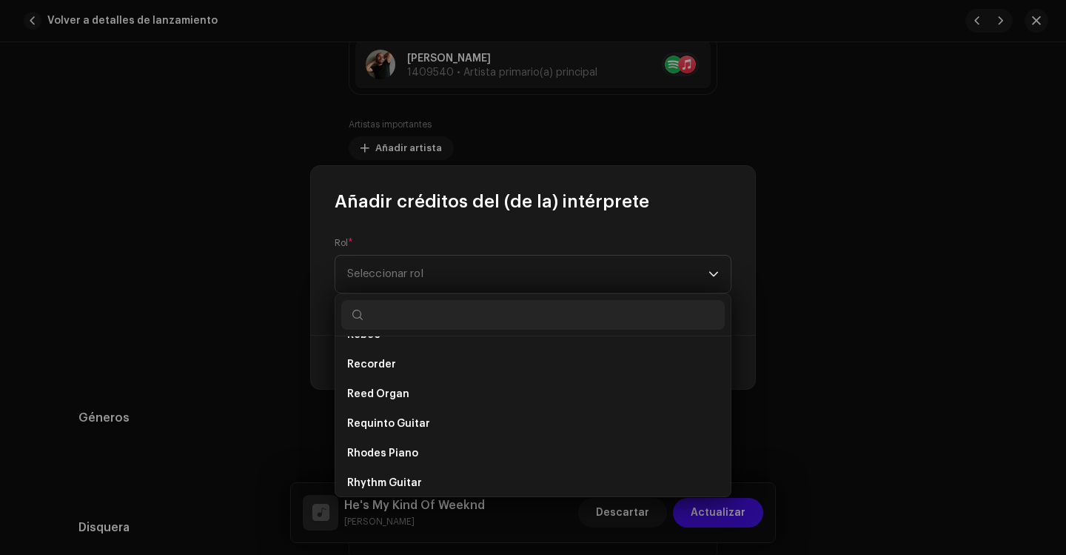
scroll to position [7332, 0]
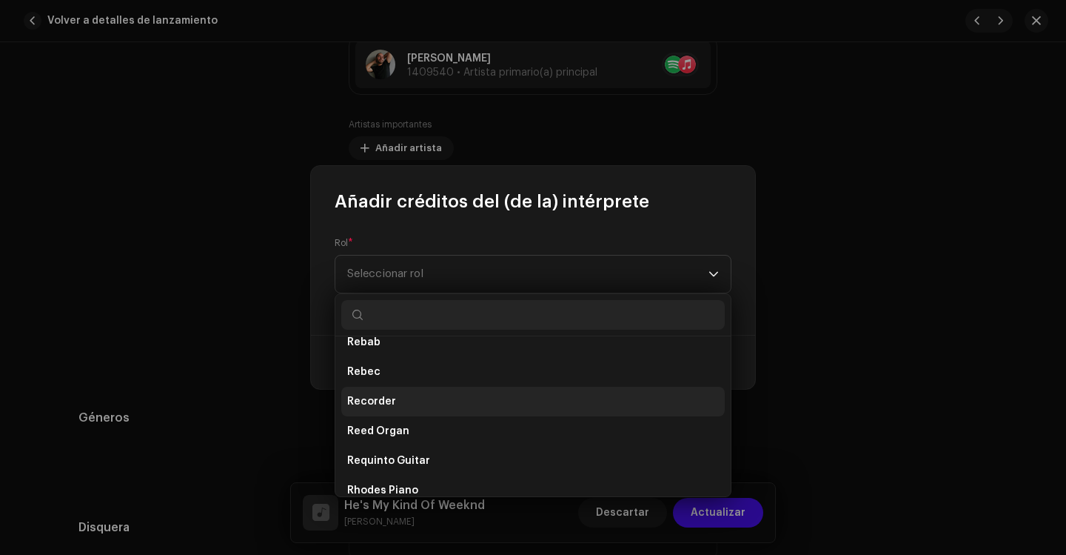
click at [396, 405] on li "Recorder" at bounding box center [533, 402] width 384 height 30
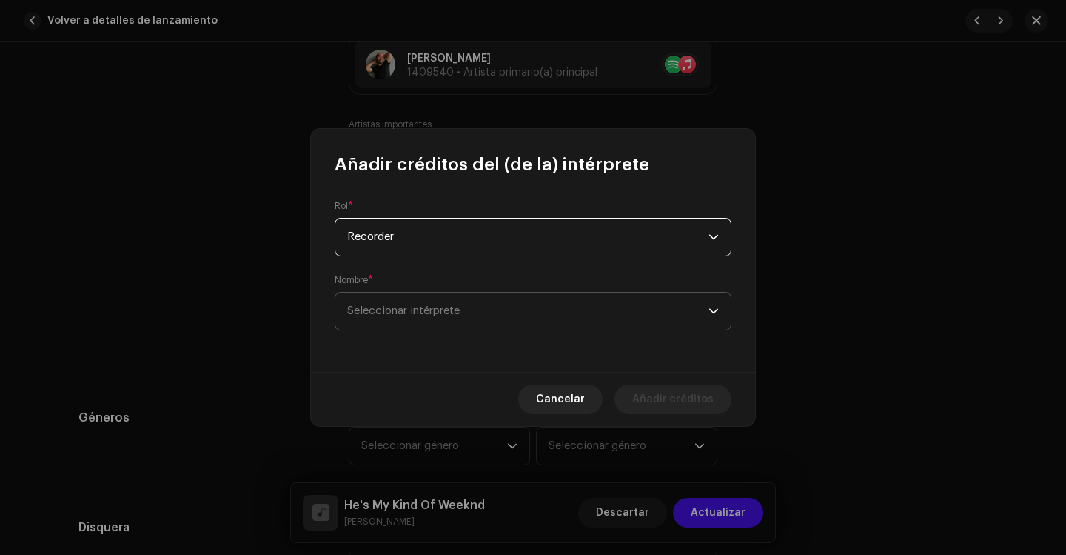
click at [410, 319] on span "Seleccionar intérprete" at bounding box center [527, 311] width 361 height 37
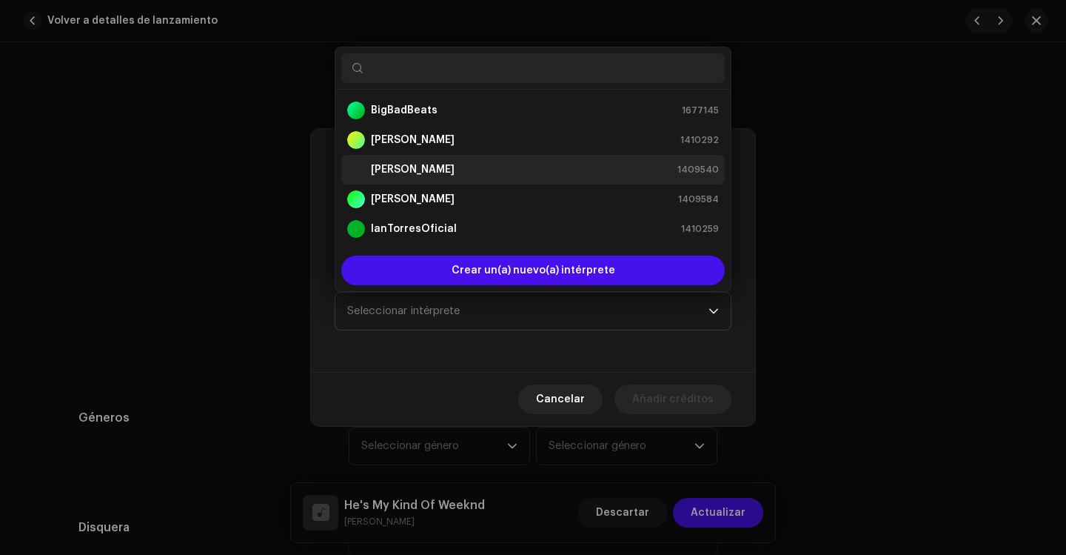
click at [404, 165] on strong "[PERSON_NAME]" at bounding box center [413, 169] width 84 height 15
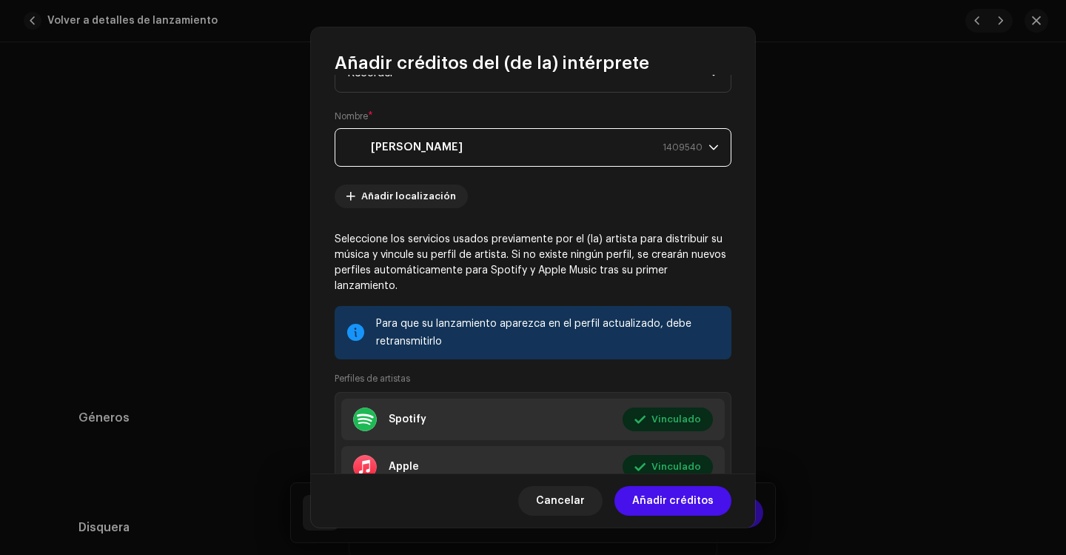
scroll to position [148, 0]
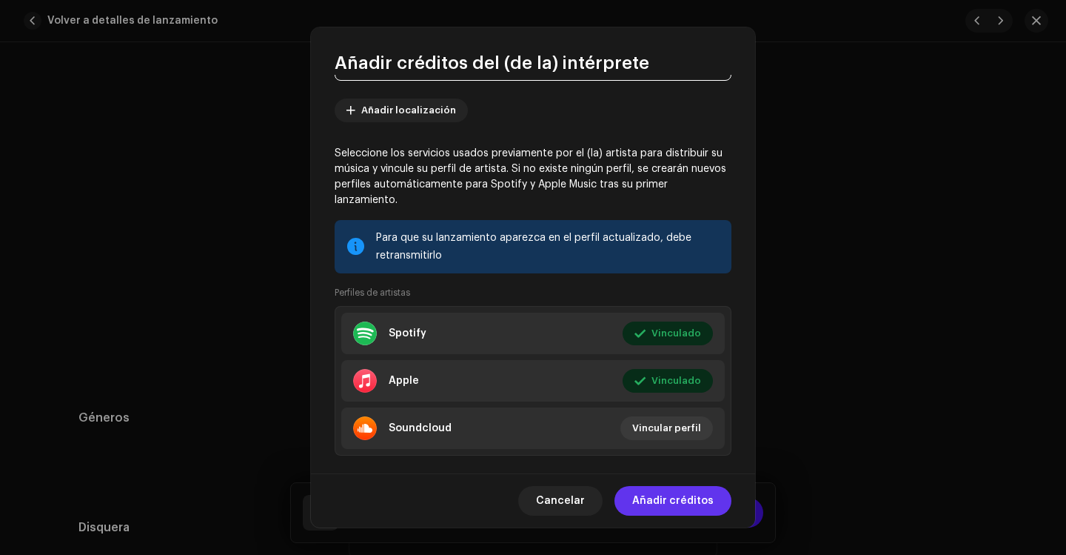
click at [647, 498] on span "Añadir créditos" at bounding box center [672, 501] width 81 height 30
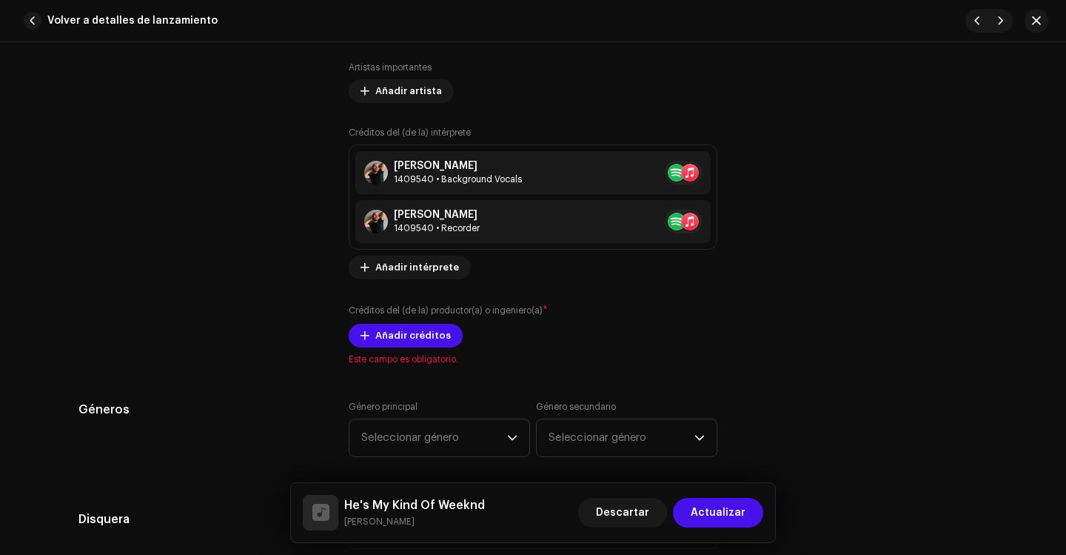
scroll to position [1037, 0]
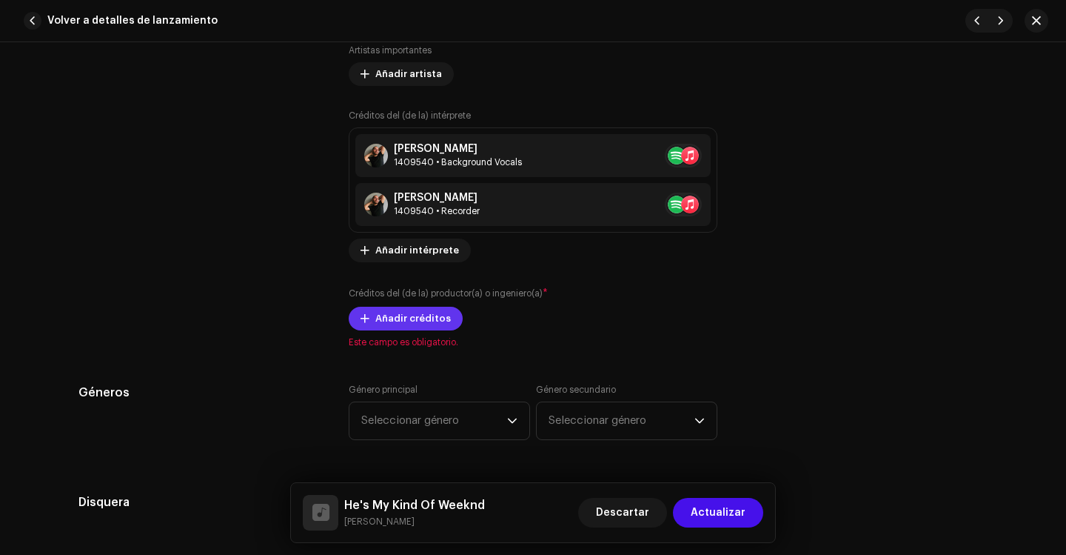
click at [398, 321] on span "Añadir créditos" at bounding box center [413, 319] width 76 height 30
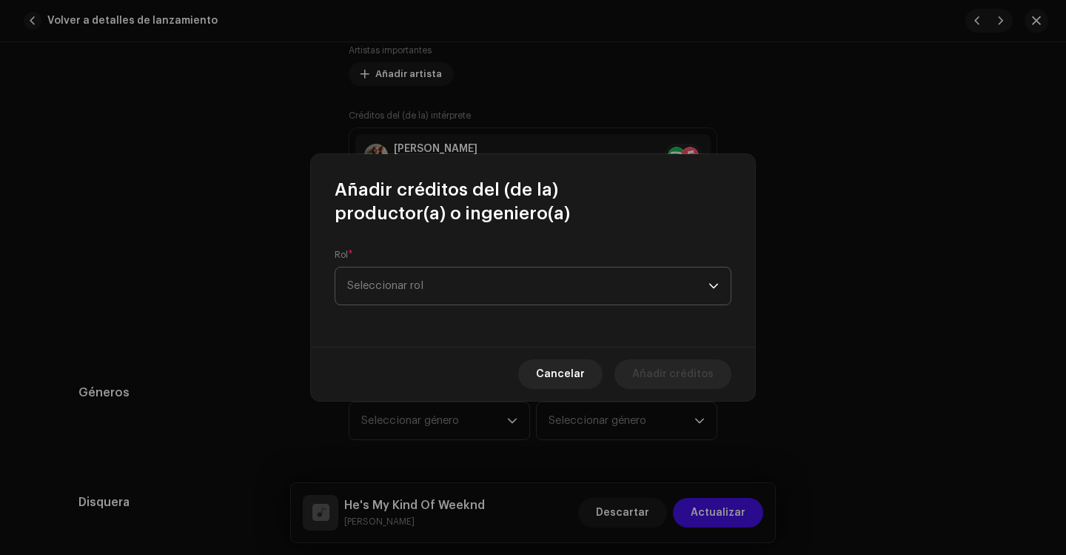
click at [403, 295] on span "Seleccionar rol" at bounding box center [527, 285] width 361 height 37
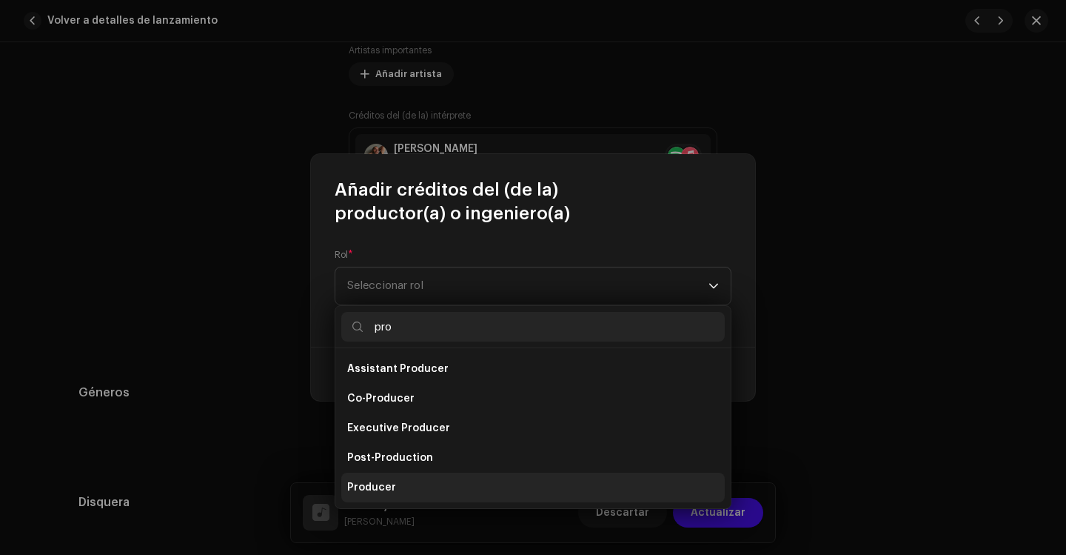
type input "pro"
click at [371, 487] on span "Producer" at bounding box center [371, 487] width 49 height 15
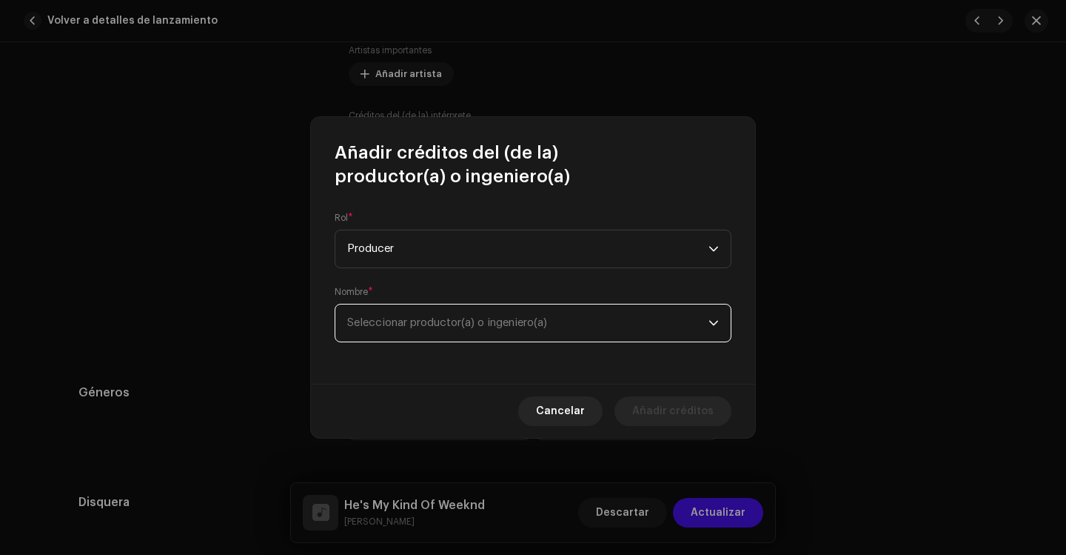
click at [367, 314] on span "Seleccionar productor(a) o ingeniero(a)" at bounding box center [527, 322] width 361 height 37
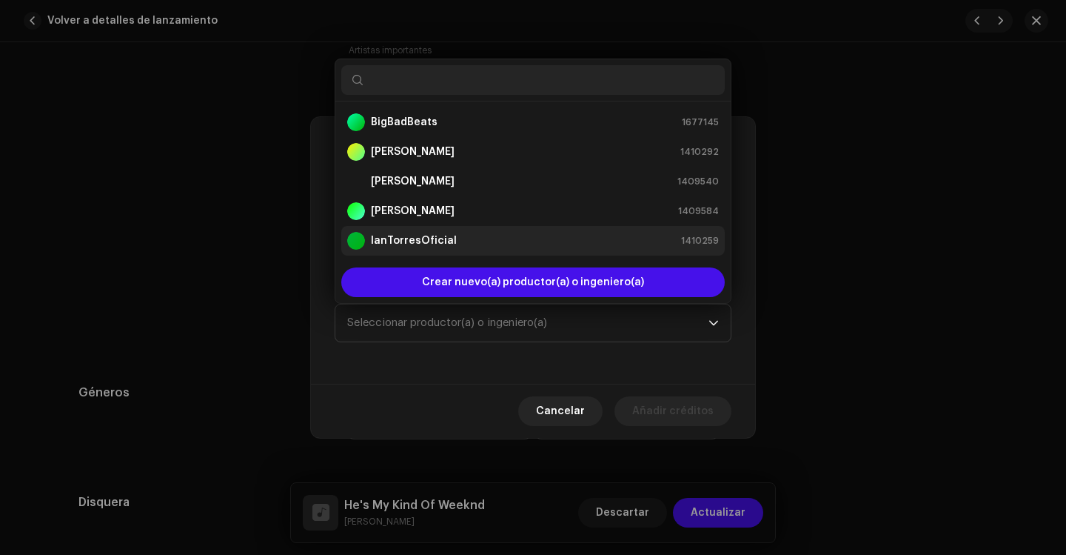
scroll to position [24, 0]
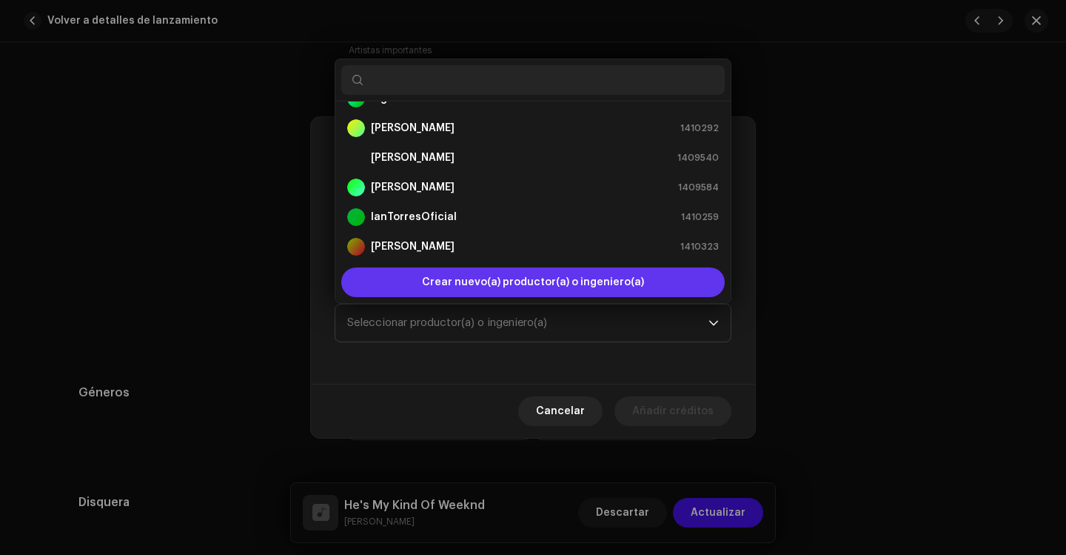
click at [500, 281] on span "Crear nuevo(a) productor(a) o ingeniero(a)" at bounding box center [533, 282] width 222 height 30
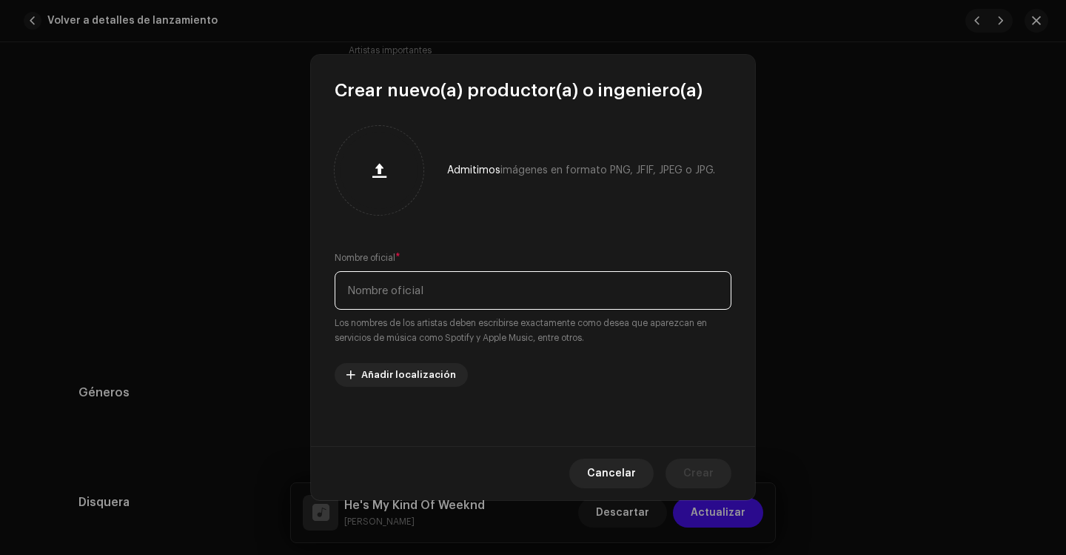
click at [395, 287] on input "text" at bounding box center [533, 290] width 397 height 39
click at [378, 295] on input "CosyBoys" at bounding box center [533, 290] width 397 height 39
type input "Cosyboys"
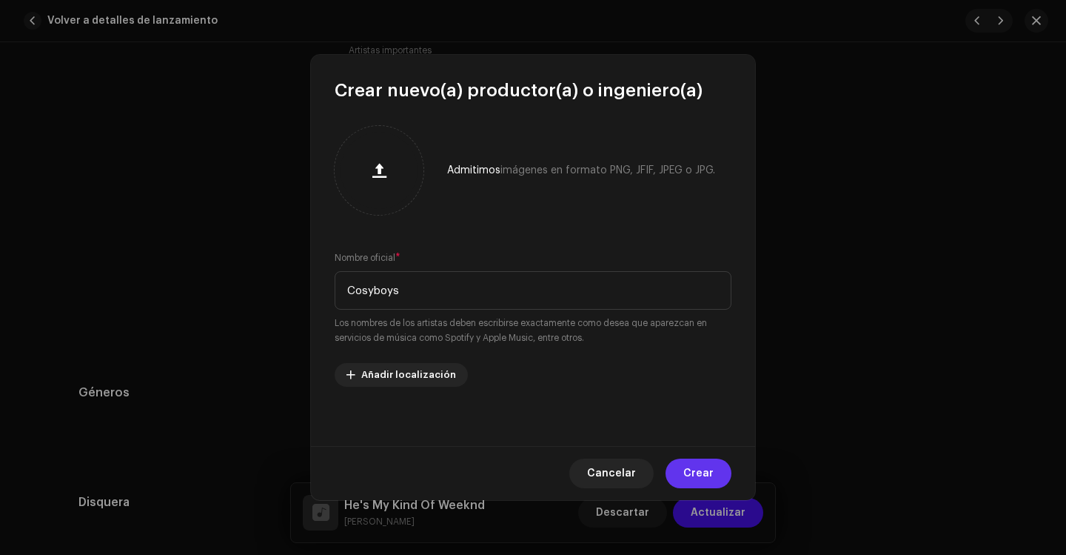
click at [698, 473] on span "Crear" at bounding box center [699, 473] width 30 height 30
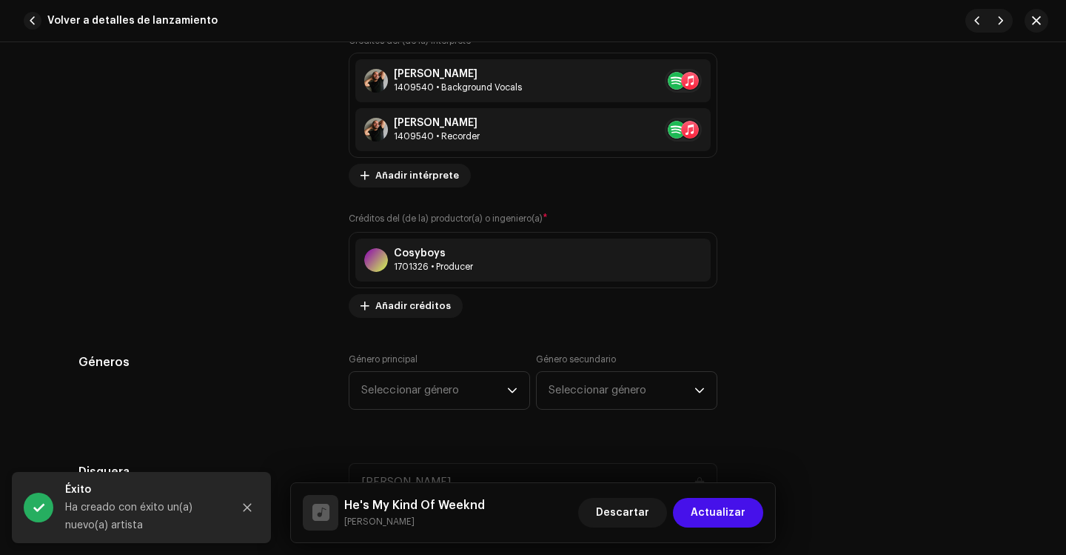
scroll to position [1185, 0]
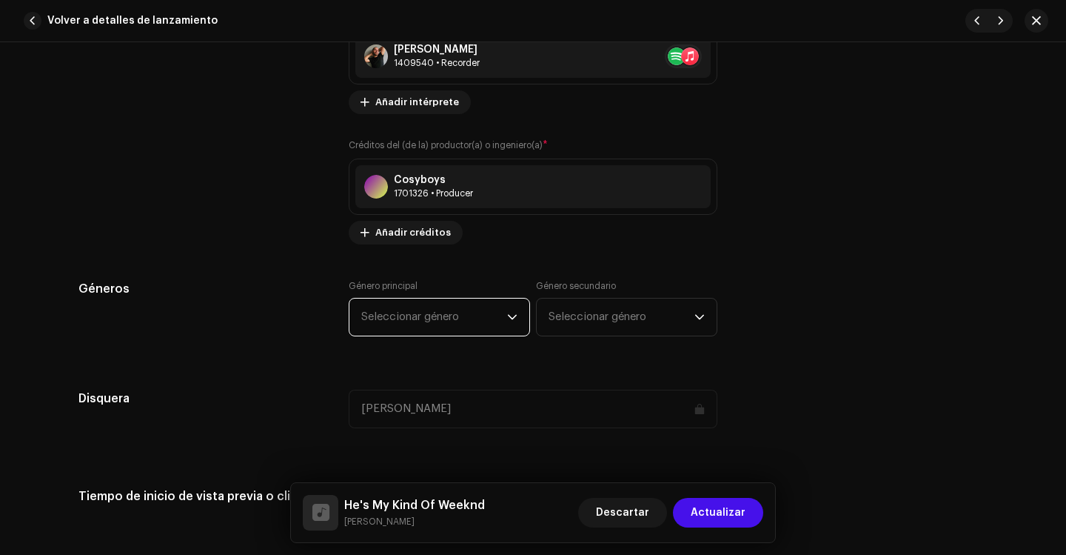
click at [428, 315] on span "Seleccionar género" at bounding box center [434, 316] width 146 height 37
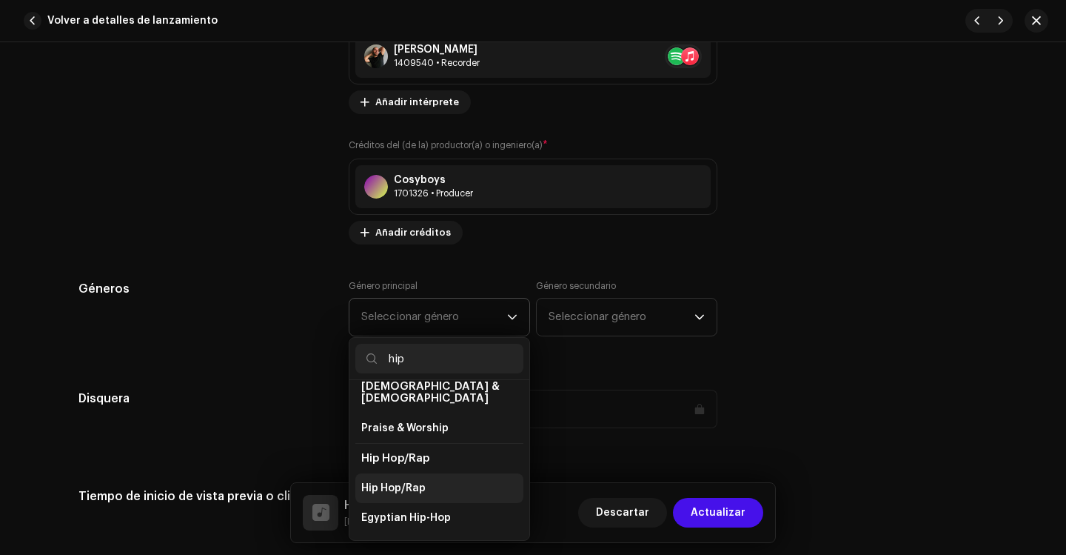
scroll to position [148, 0]
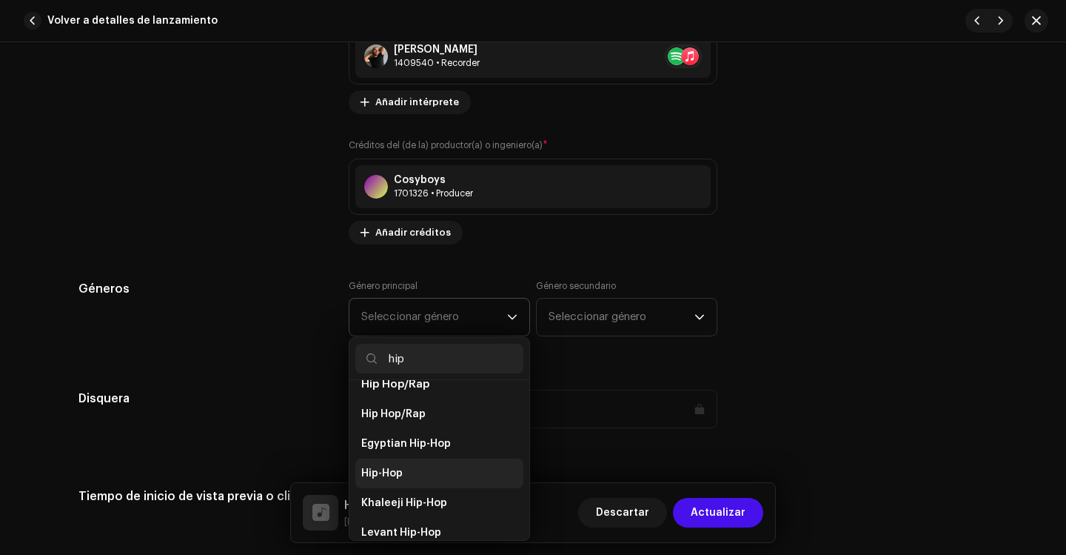
type input "hip"
click at [408, 461] on li "Hip-Hop" at bounding box center [439, 473] width 168 height 30
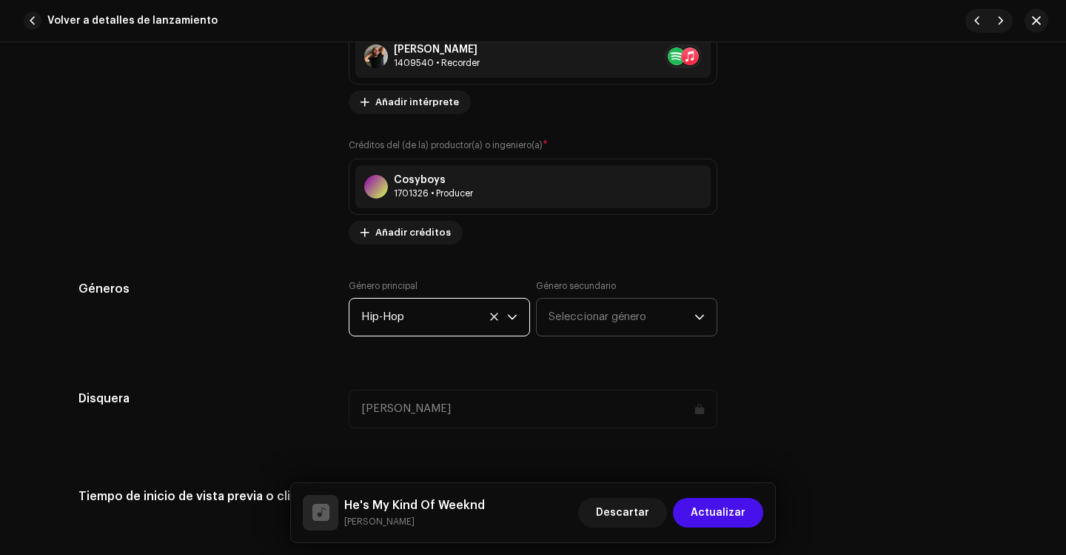
click at [597, 324] on span "Seleccionar género" at bounding box center [622, 316] width 146 height 37
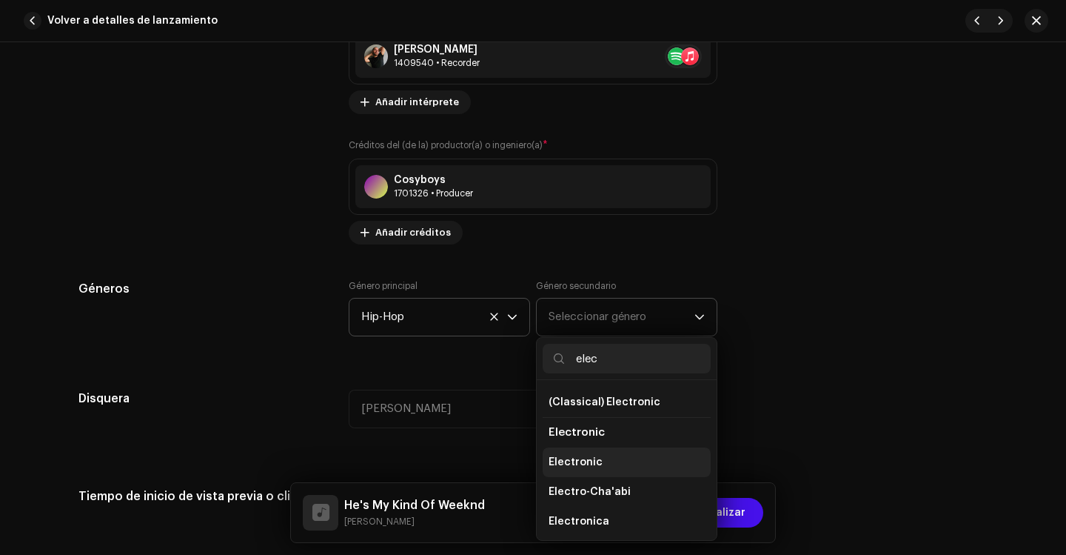
type input "elec"
click at [603, 461] on li "Electronic" at bounding box center [627, 462] width 168 height 30
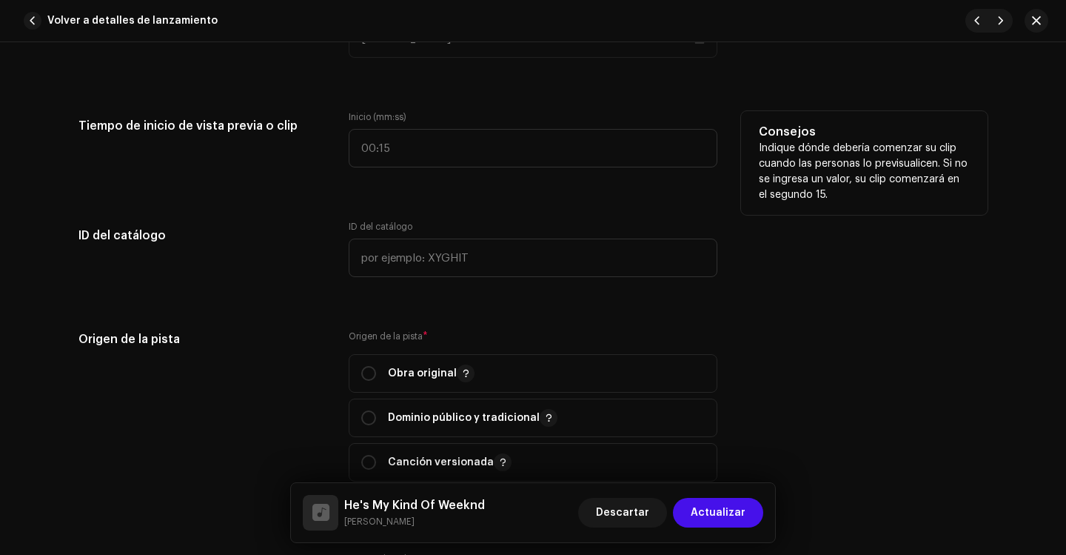
scroll to position [1703, 0]
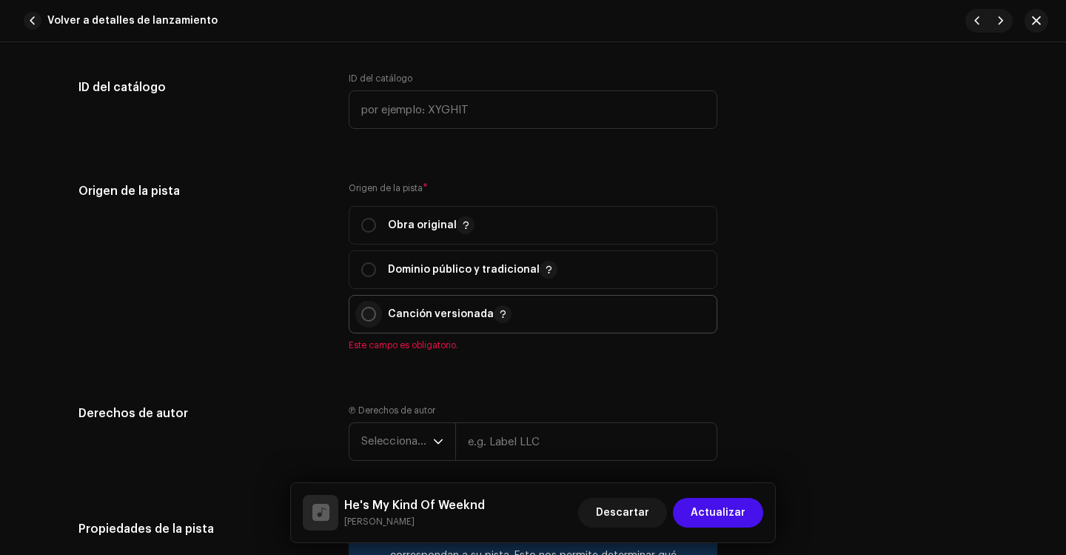
click at [366, 313] on input "radio" at bounding box center [368, 314] width 15 height 15
radio input "true"
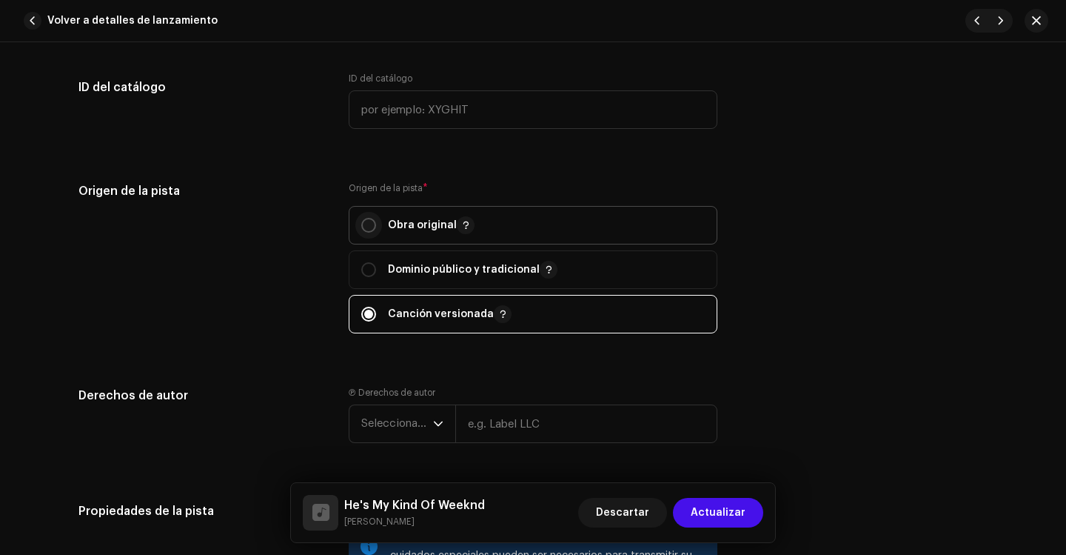
click at [373, 230] on p-radiobutton at bounding box center [368, 225] width 15 height 15
radio input "true"
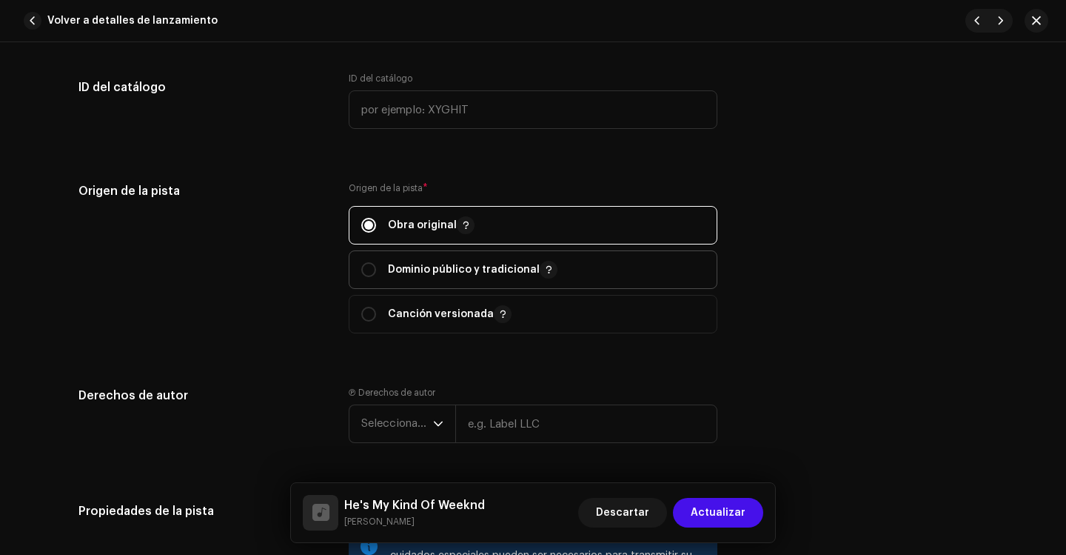
scroll to position [1777, 0]
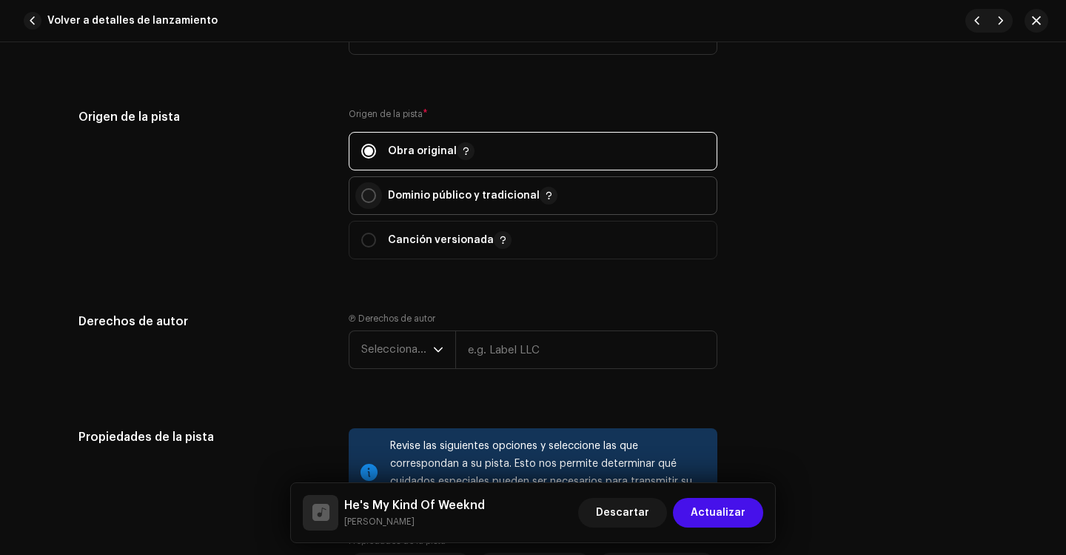
click at [370, 195] on input "radio" at bounding box center [368, 195] width 15 height 15
radio input "true"
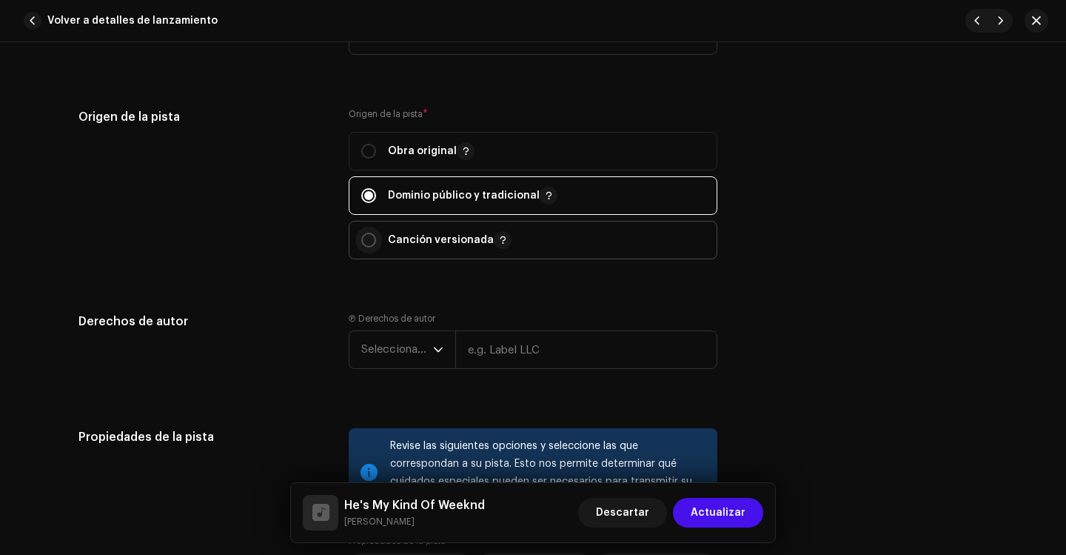
click at [368, 241] on input "radio" at bounding box center [368, 240] width 15 height 15
radio input "true"
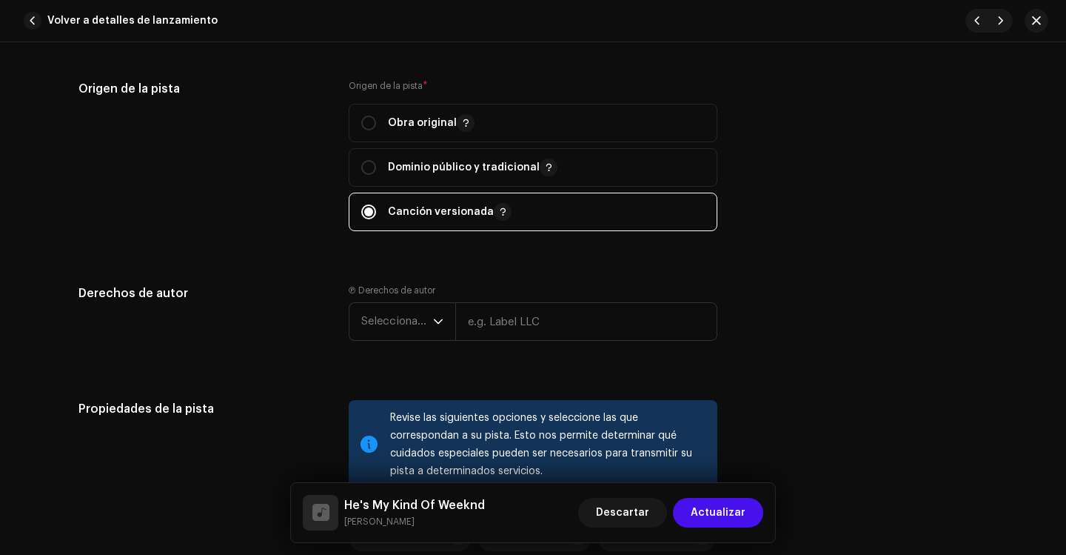
scroll to position [1851, 0]
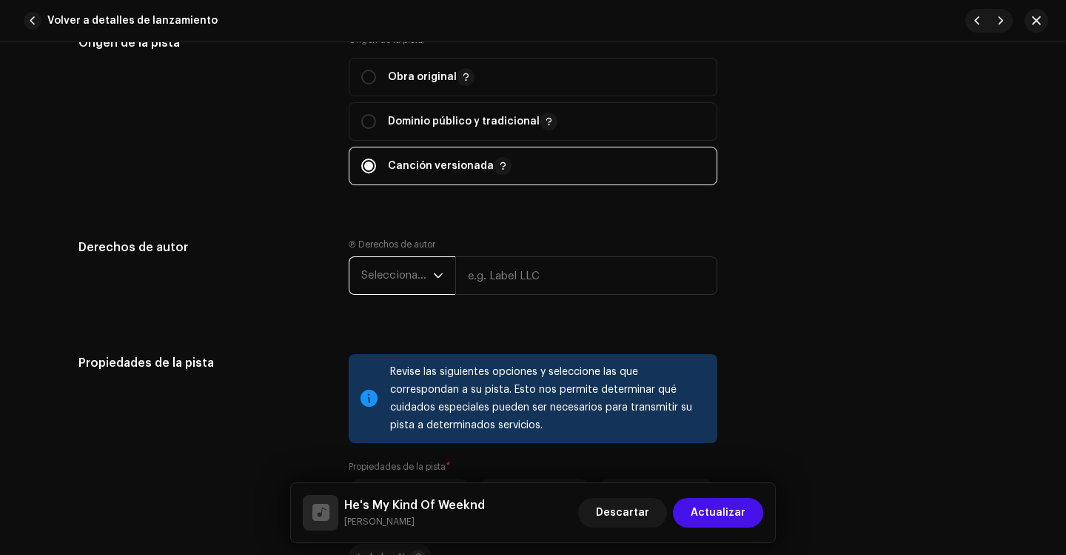
click at [411, 267] on span "Seleccionar año" at bounding box center [397, 275] width 72 height 37
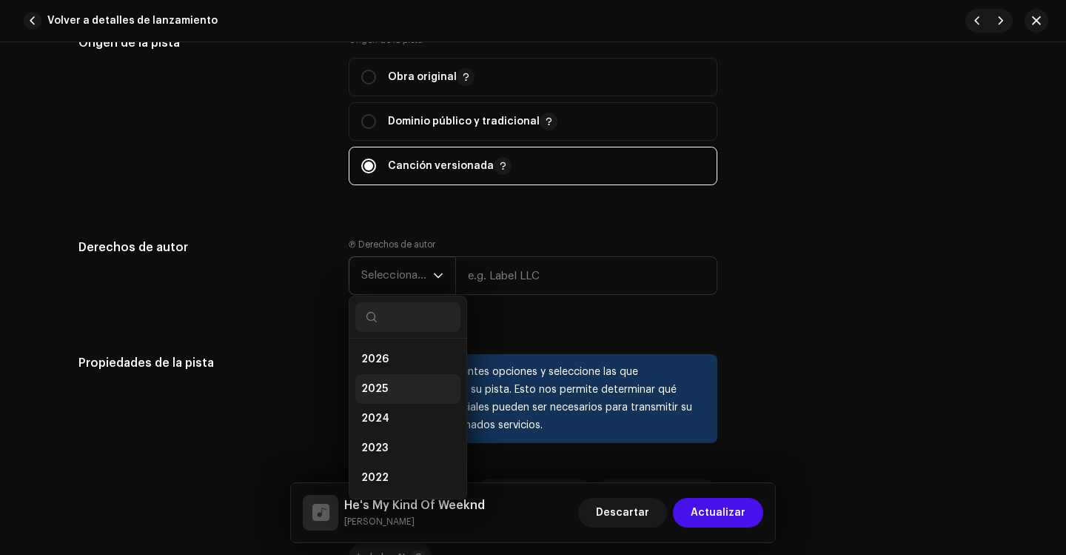
click at [385, 382] on li "2025" at bounding box center [407, 389] width 105 height 30
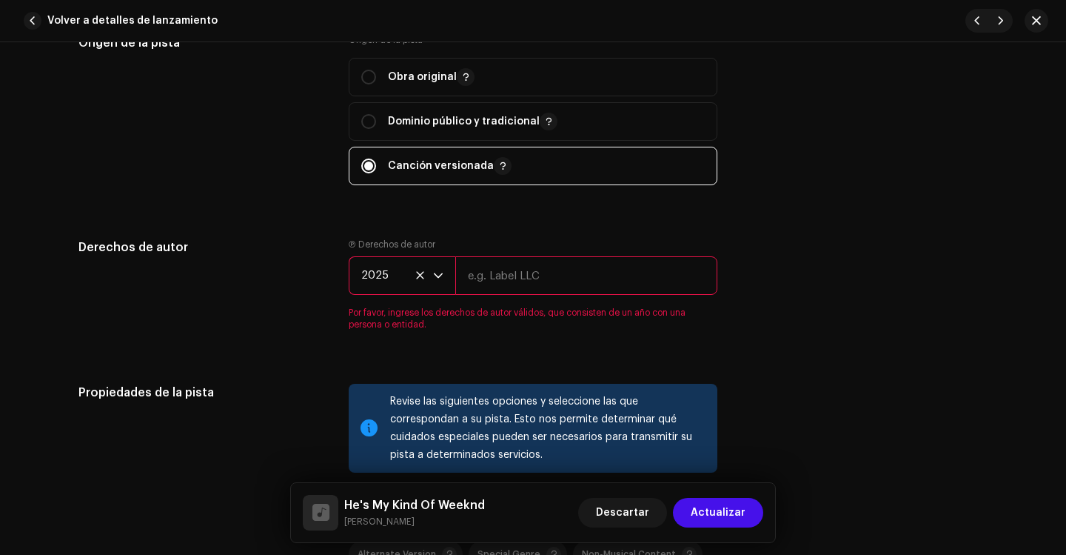
click at [480, 283] on input "text" at bounding box center [586, 275] width 262 height 39
type input "[PERSON_NAME]"
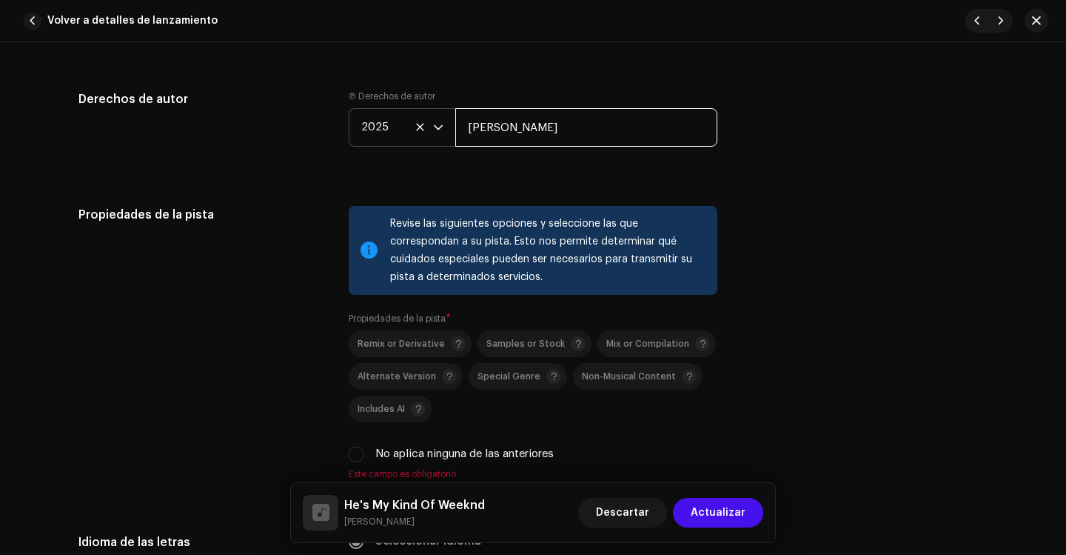
scroll to position [2074, 0]
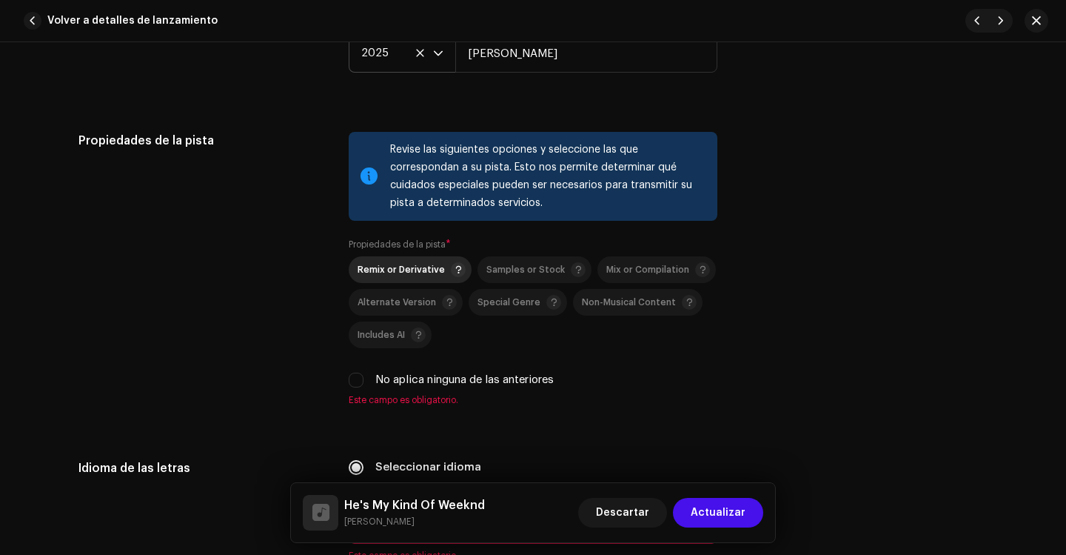
click at [414, 270] on span "Remix or Derivative" at bounding box center [401, 270] width 87 height 10
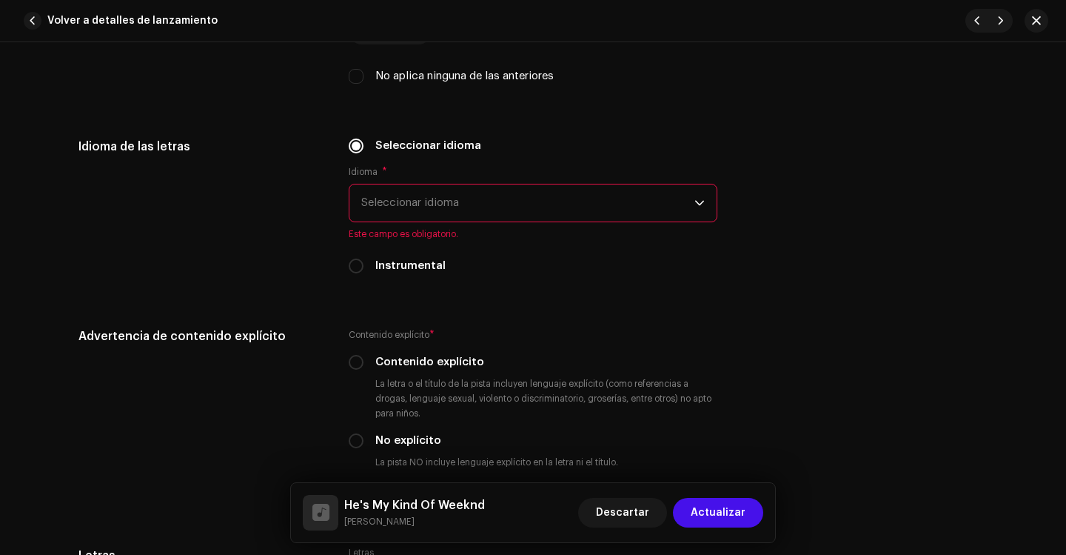
scroll to position [2444, 0]
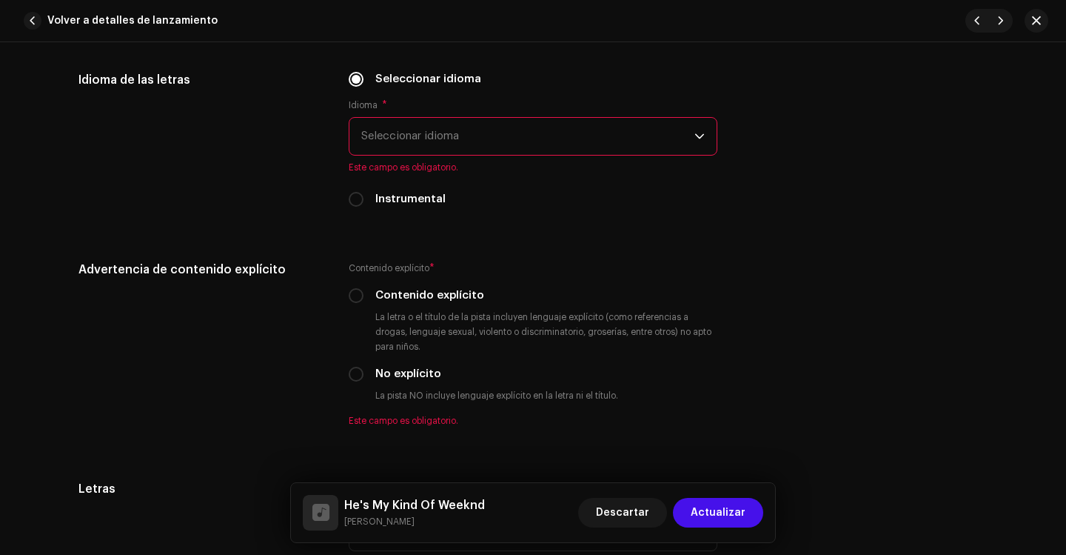
click at [400, 126] on span "Seleccionar idioma" at bounding box center [527, 136] width 333 height 37
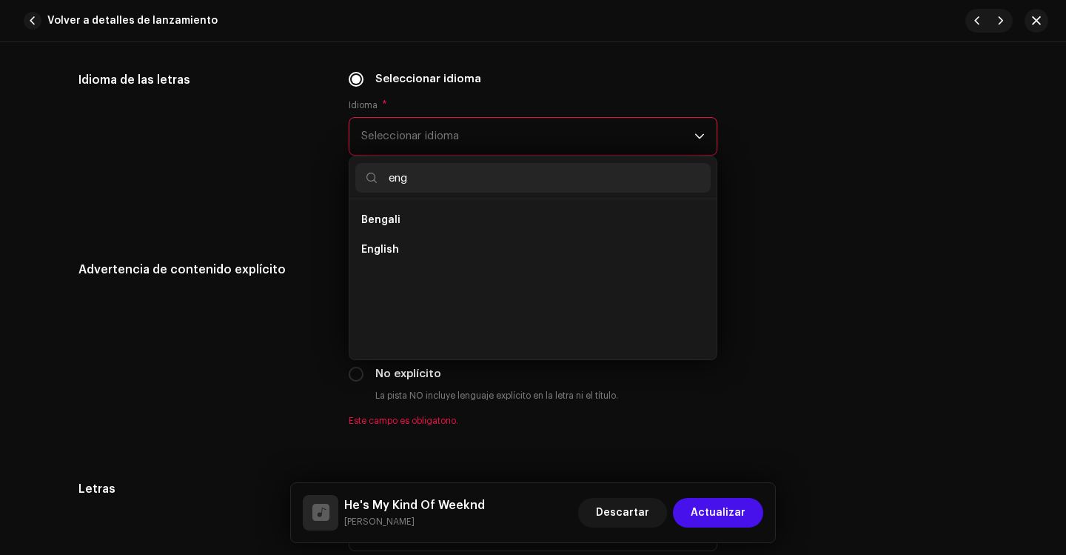
scroll to position [0, 0]
type input "eng"
click at [388, 251] on span "English" at bounding box center [380, 249] width 38 height 15
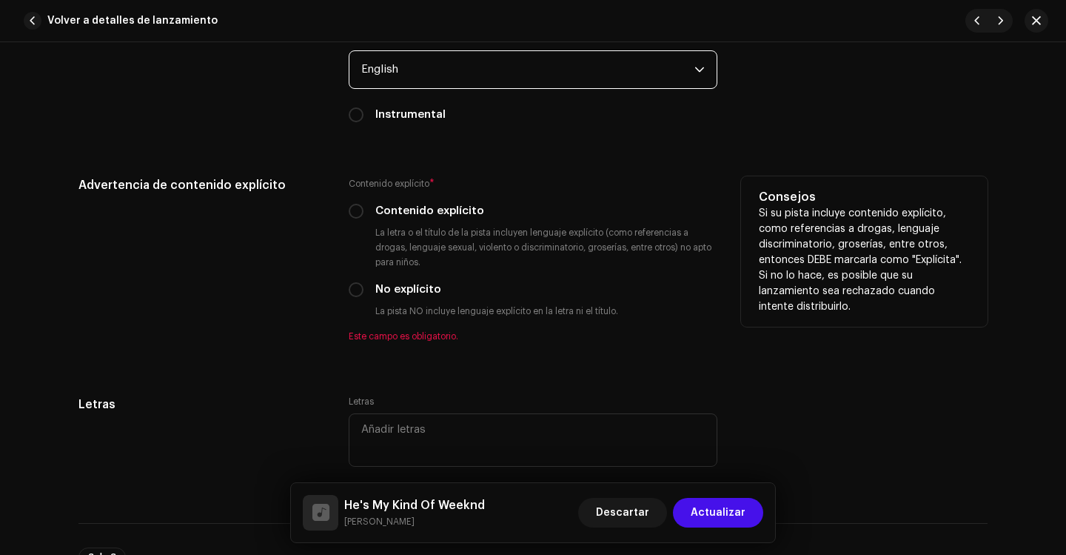
scroll to position [2518, 0]
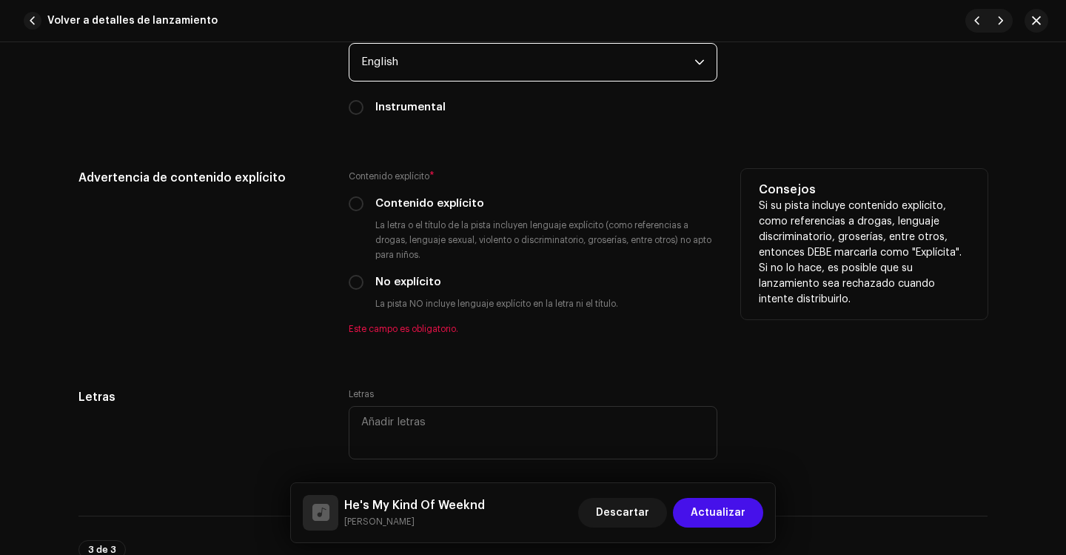
click at [361, 278] on div "No explícito" at bounding box center [533, 282] width 369 height 16
click at [355, 279] on input "No explícito" at bounding box center [356, 282] width 15 height 15
radio input "true"
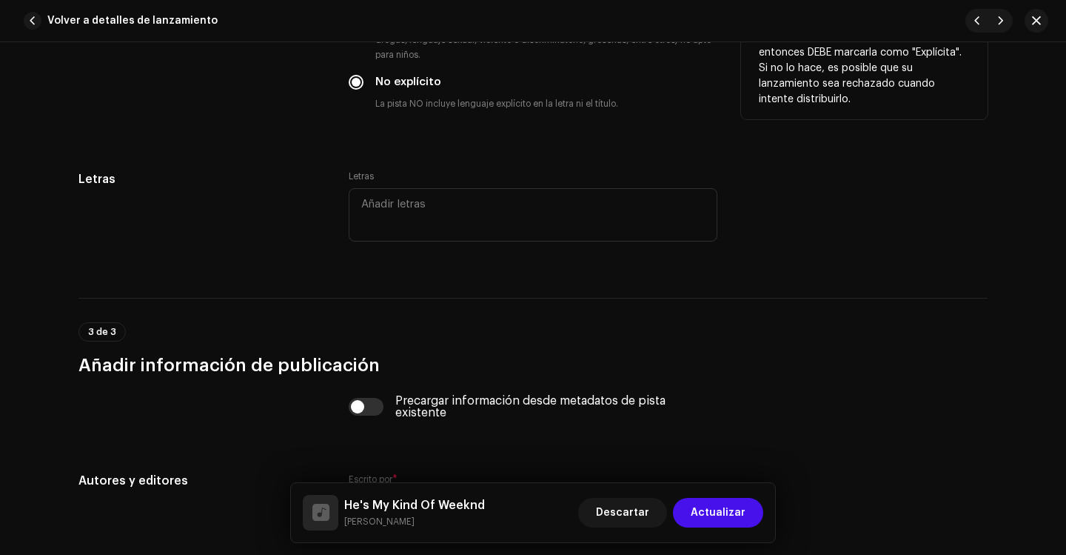
scroll to position [2740, 0]
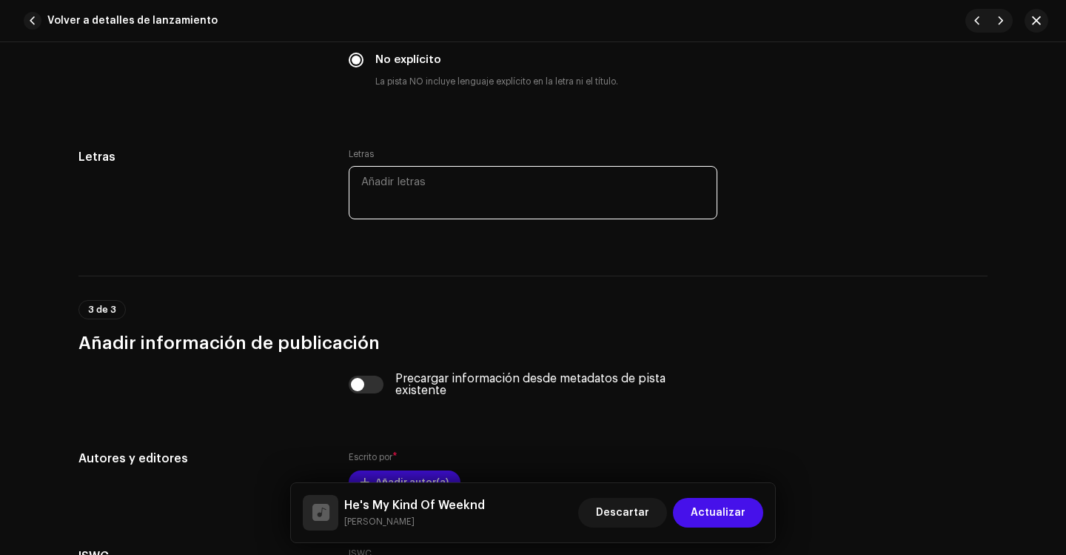
click at [373, 181] on textarea at bounding box center [533, 192] width 369 height 53
paste textarea "(Verse 1) The streetlights shimmer, a lonely neon glow Another quiet evening, m…"
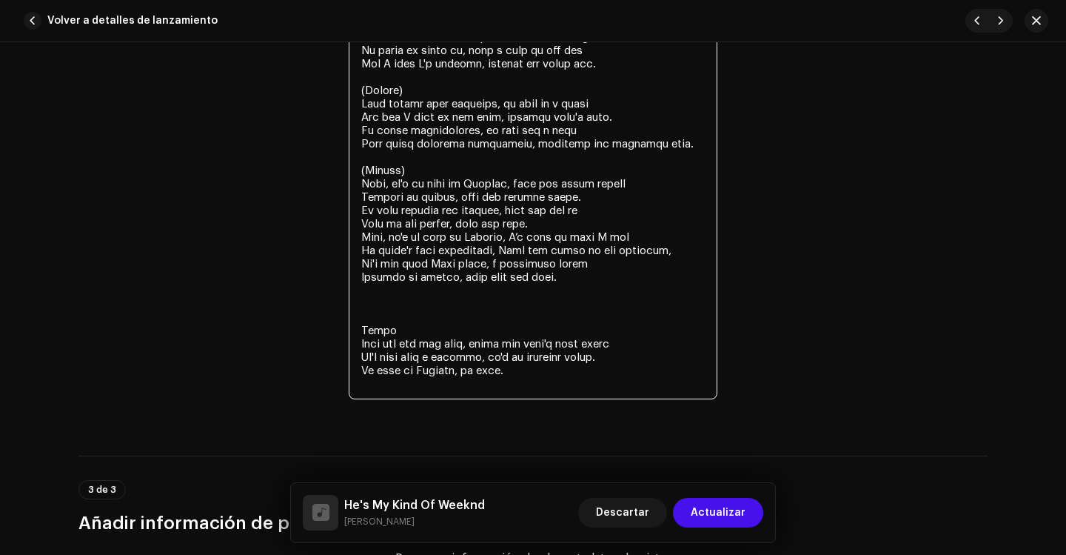
scroll to position [3288, 0]
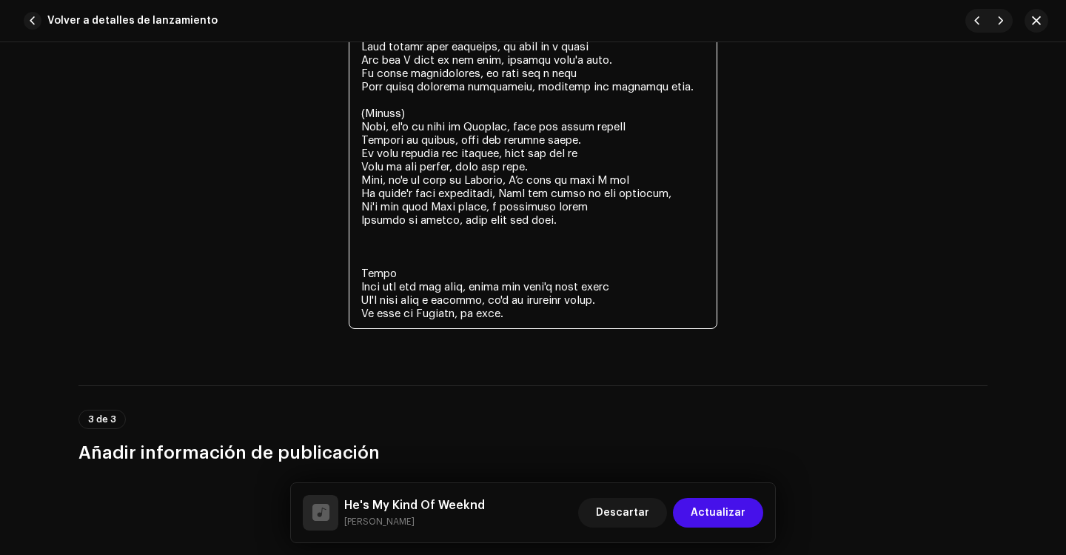
drag, startPoint x: 389, startPoint y: 273, endPoint x: 358, endPoint y: 273, distance: 30.4
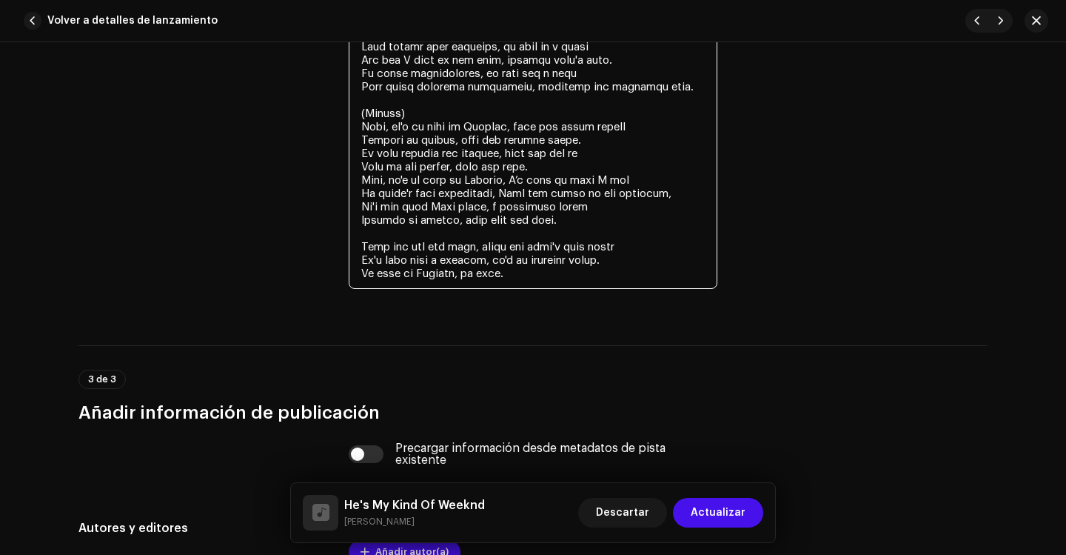
drag, startPoint x: 403, startPoint y: 112, endPoint x: 346, endPoint y: 110, distance: 57.1
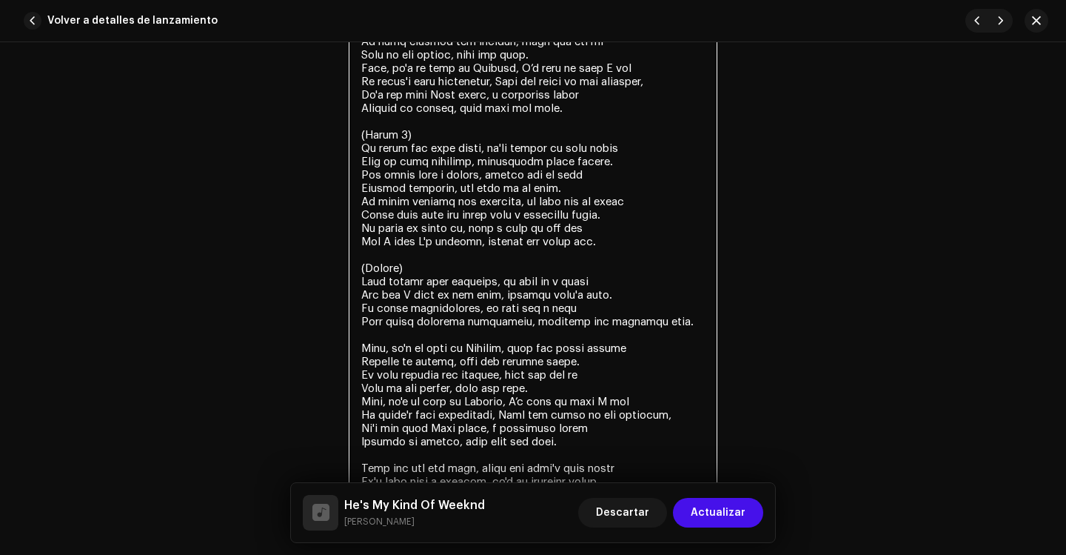
scroll to position [2992, 0]
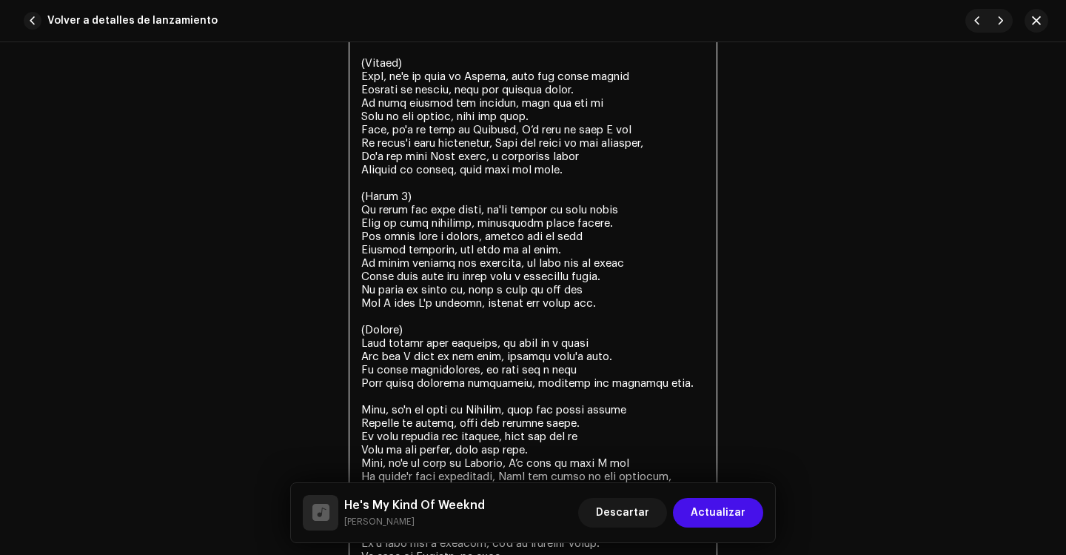
drag, startPoint x: 406, startPoint y: 327, endPoint x: 352, endPoint y: 323, distance: 54.2
click at [352, 323] on textarea at bounding box center [533, 243] width 369 height 658
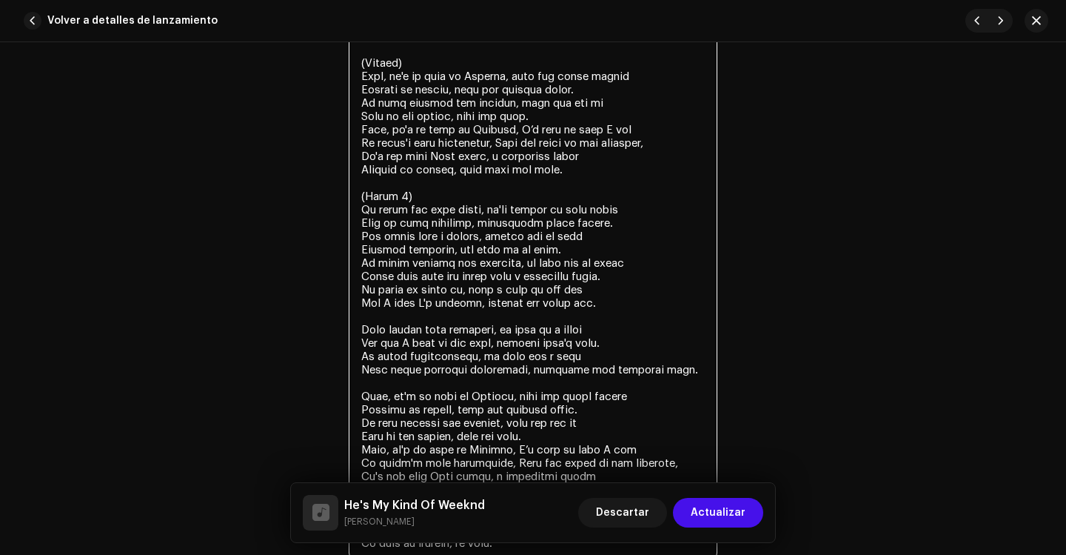
drag, startPoint x: 412, startPoint y: 195, endPoint x: 358, endPoint y: 192, distance: 53.4
click at [358, 192] on textarea at bounding box center [533, 236] width 369 height 644
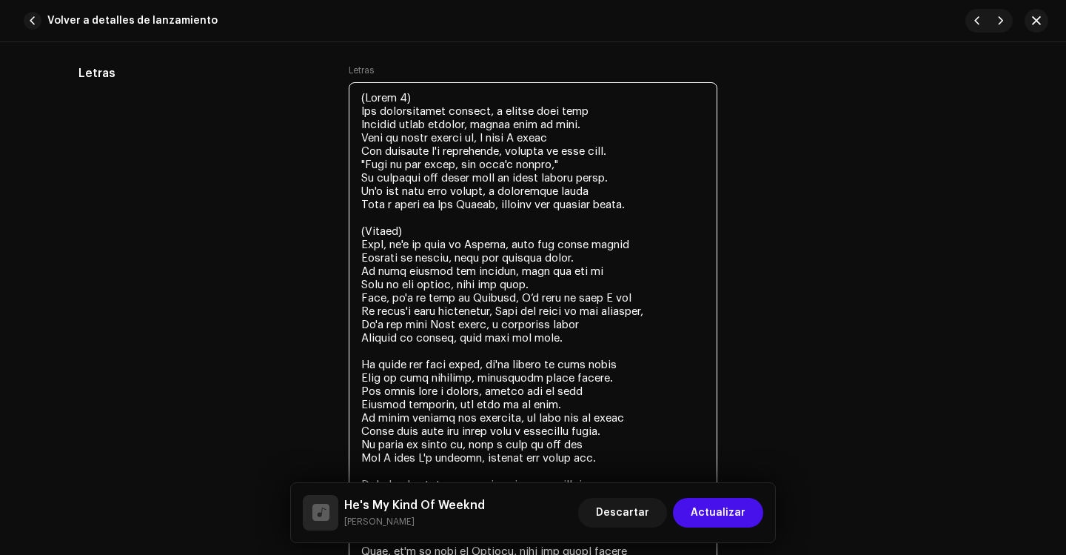
scroll to position [2770, 0]
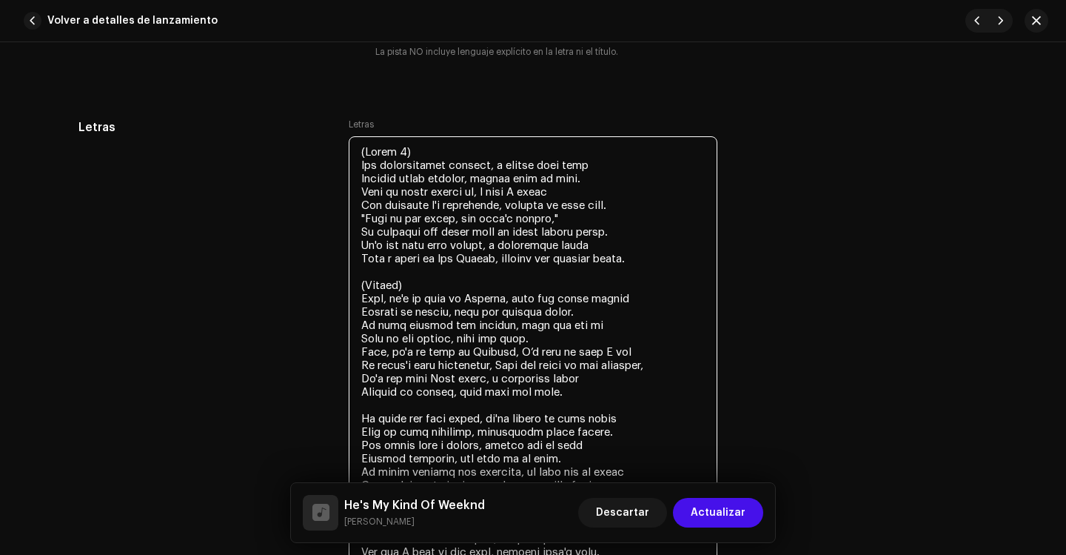
drag, startPoint x: 410, startPoint y: 140, endPoint x: 348, endPoint y: 140, distance: 61.5
click at [349, 140] on textarea at bounding box center [533, 451] width 369 height 631
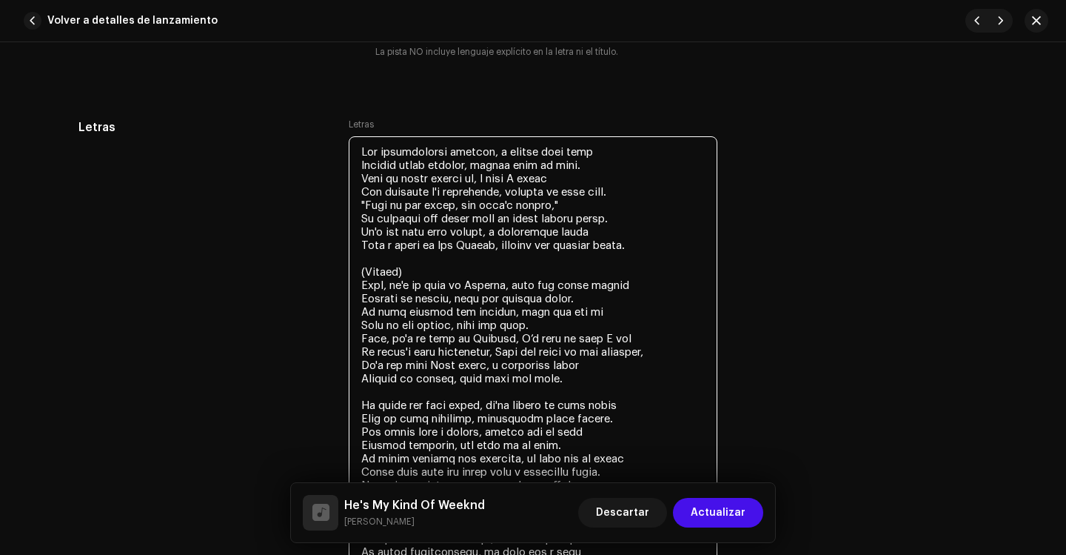
click at [360, 164] on textarea at bounding box center [533, 451] width 369 height 631
drag, startPoint x: 410, startPoint y: 271, endPoint x: 358, endPoint y: 270, distance: 51.8
click at [358, 270] on textarea at bounding box center [533, 445] width 369 height 618
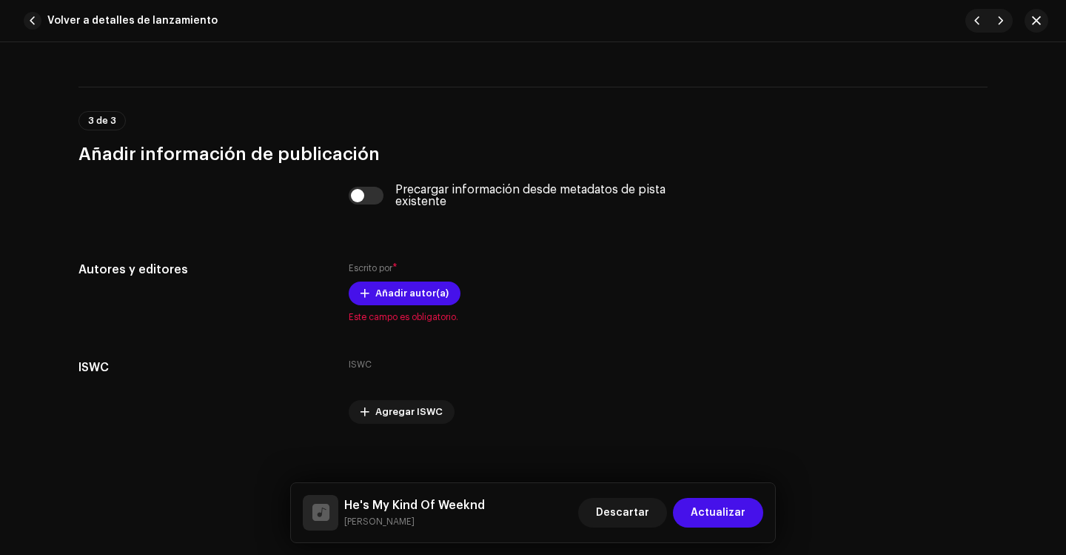
scroll to position [3491, 0]
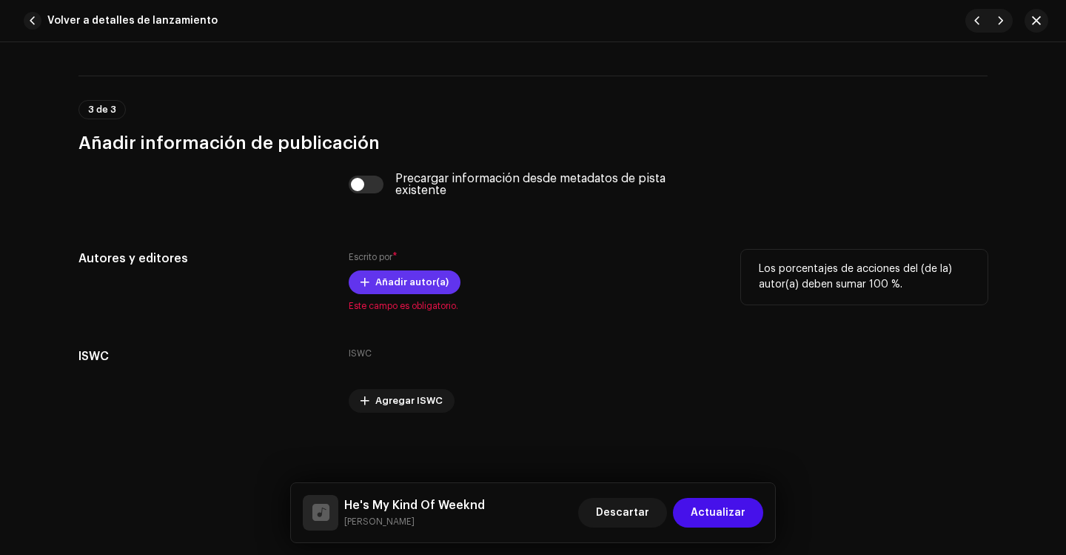
type textarea "The streetlights shimmer, a lonely neon glow Another quiet evening, moving ever…"
click at [387, 275] on span "Añadir autor(a)" at bounding box center [411, 282] width 73 height 30
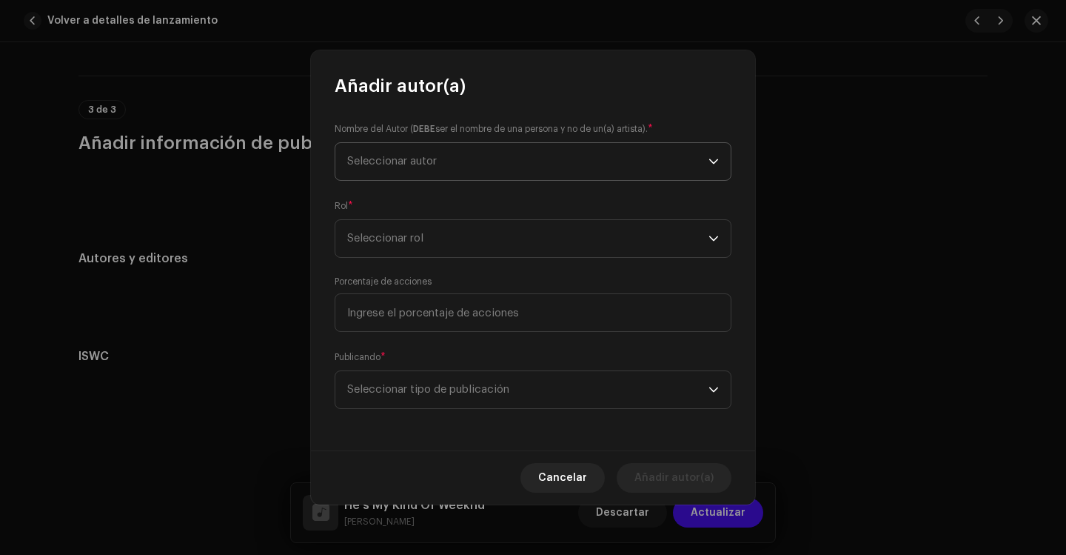
click at [455, 165] on span "Seleccionar autor" at bounding box center [527, 161] width 361 height 37
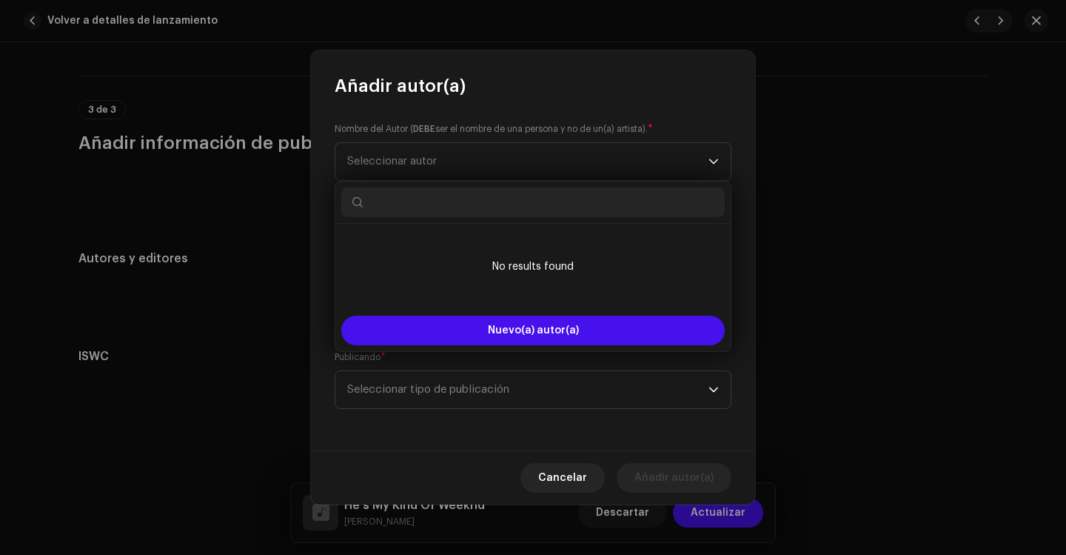
click at [467, 128] on small "Nombre del Autor ( DEBE ser el nombre de una persona y no de un(a) artista)." at bounding box center [491, 128] width 313 height 15
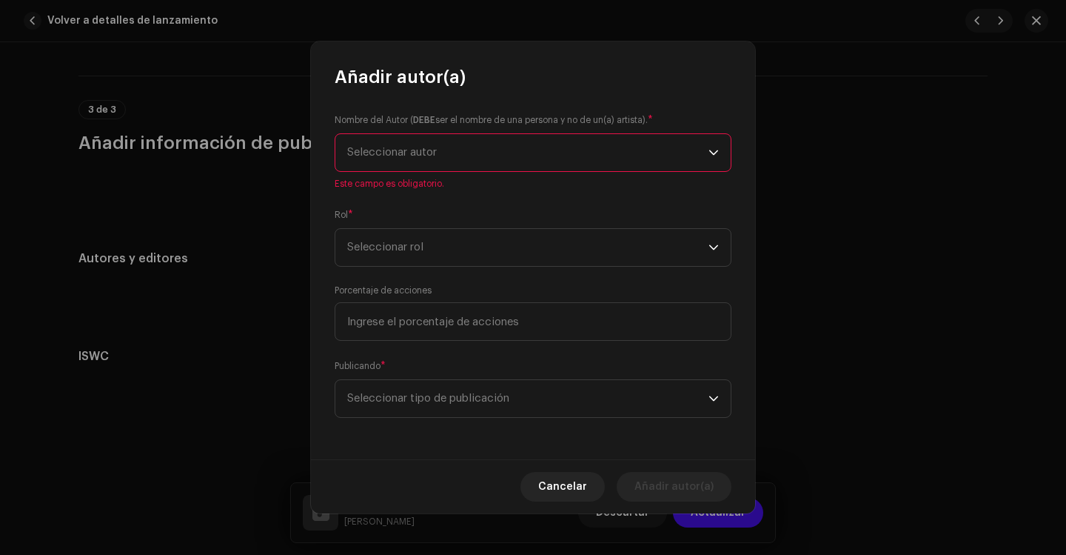
click at [398, 154] on span "Seleccionar autor" at bounding box center [392, 152] width 90 height 11
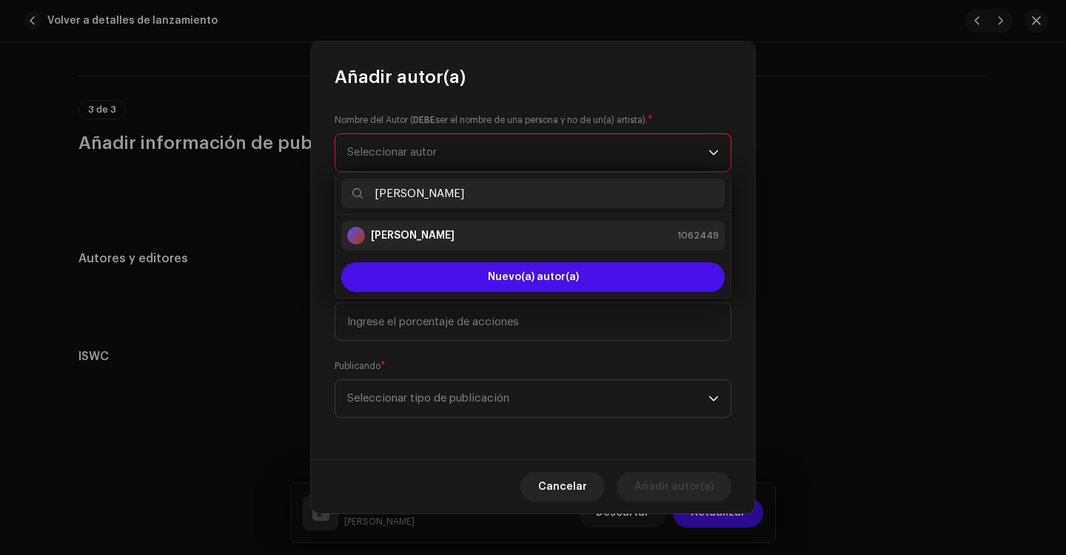
type input "carlos"
click at [421, 230] on strong "[PERSON_NAME]" at bounding box center [413, 235] width 84 height 15
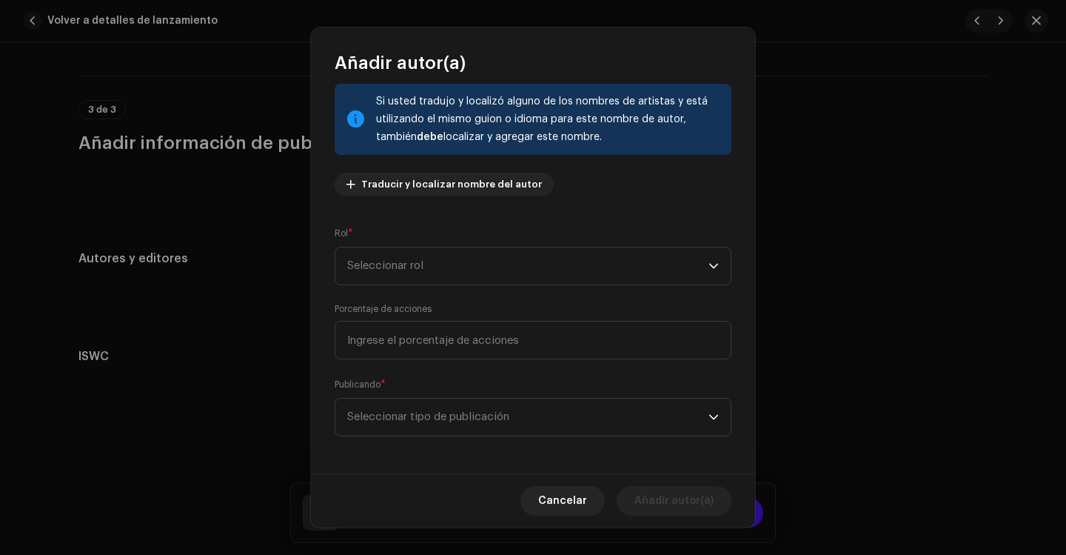
scroll to position [90, 0]
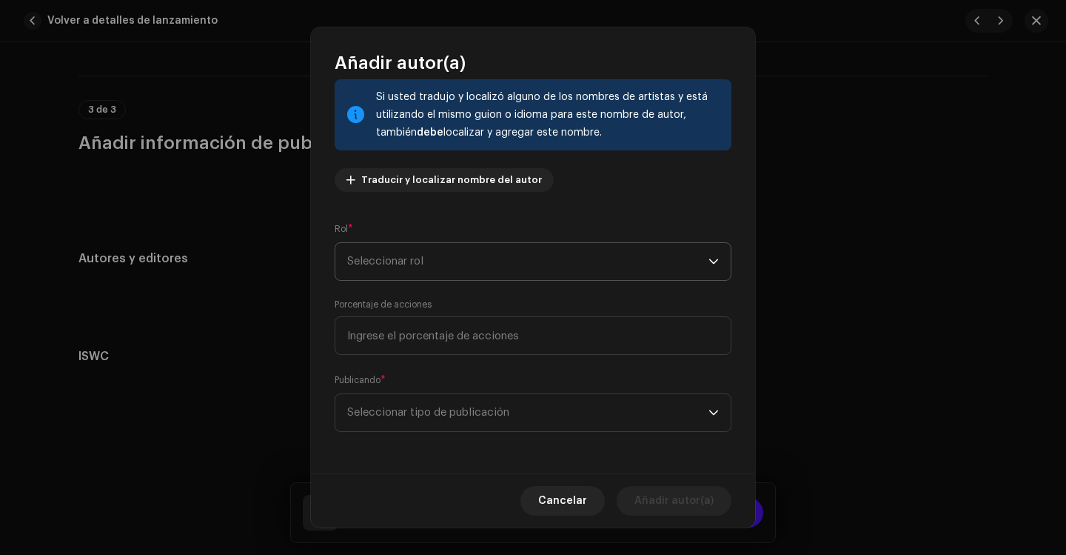
click at [384, 267] on span "Seleccionar rol" at bounding box center [527, 261] width 361 height 37
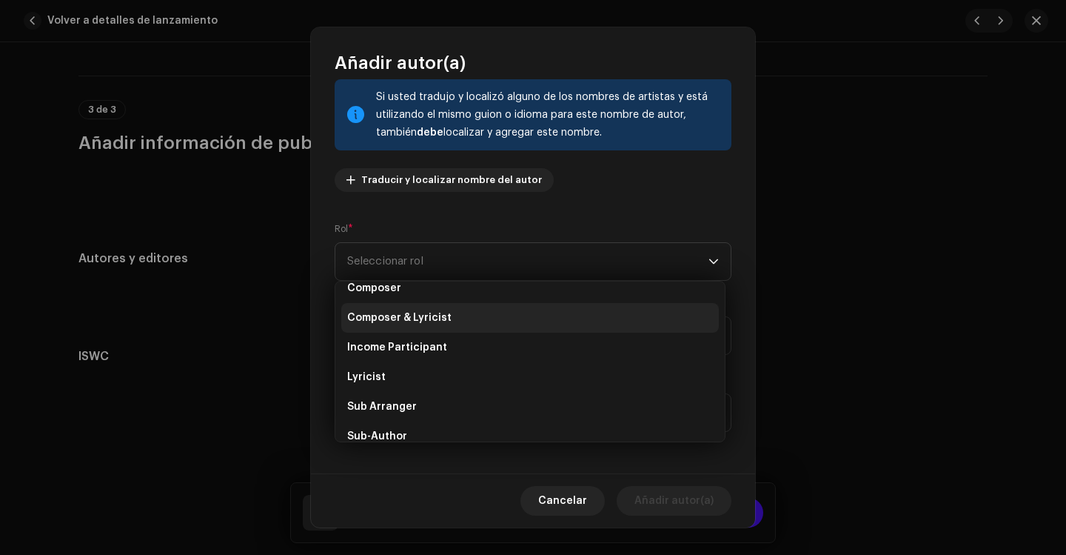
scroll to position [74, 0]
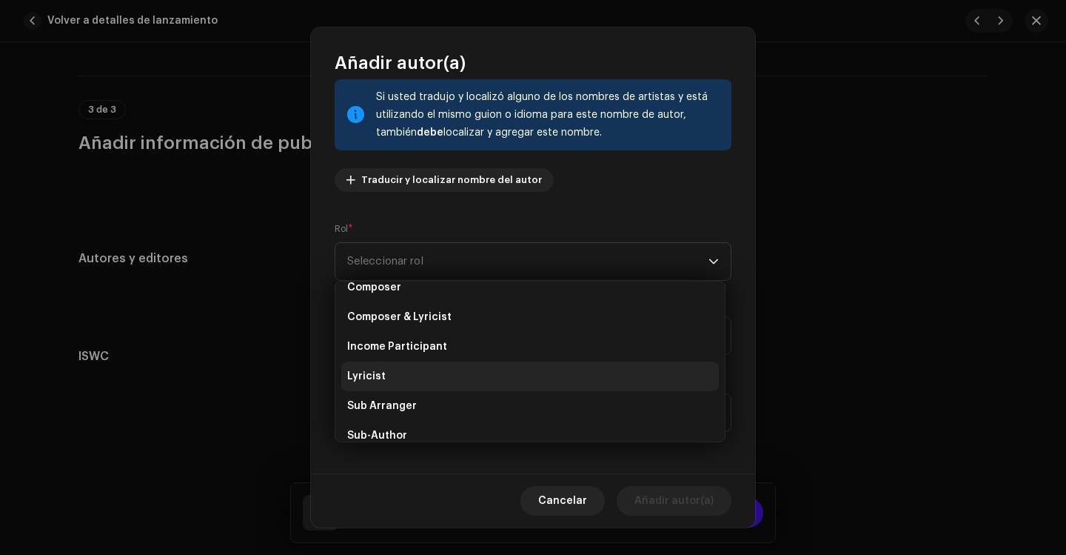
click at [379, 374] on span "Lyricist" at bounding box center [366, 376] width 39 height 15
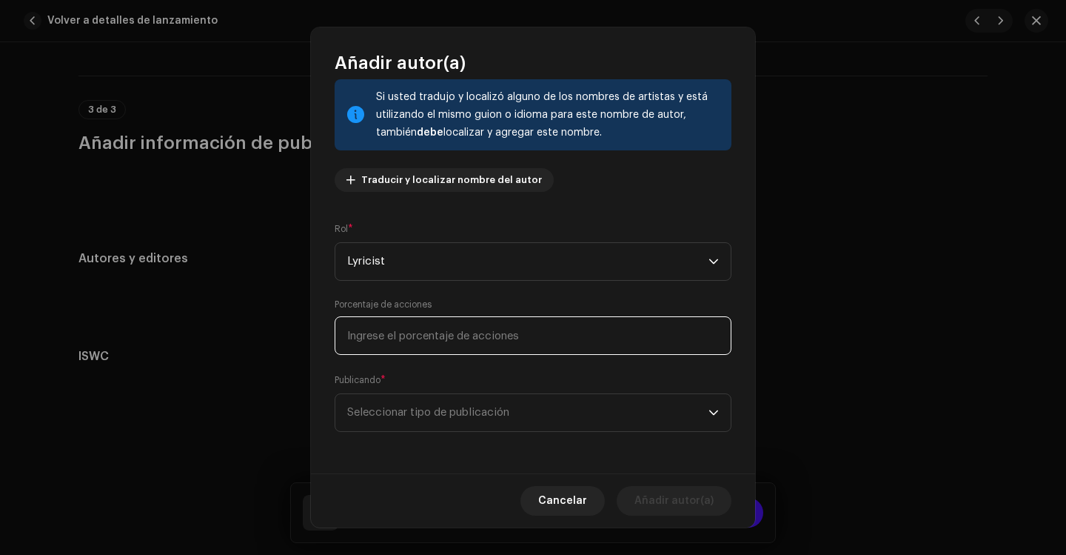
click at [387, 343] on input at bounding box center [533, 335] width 397 height 39
type input "99,00"
click at [377, 404] on span "Seleccionar tipo de publicación" at bounding box center [527, 412] width 361 height 37
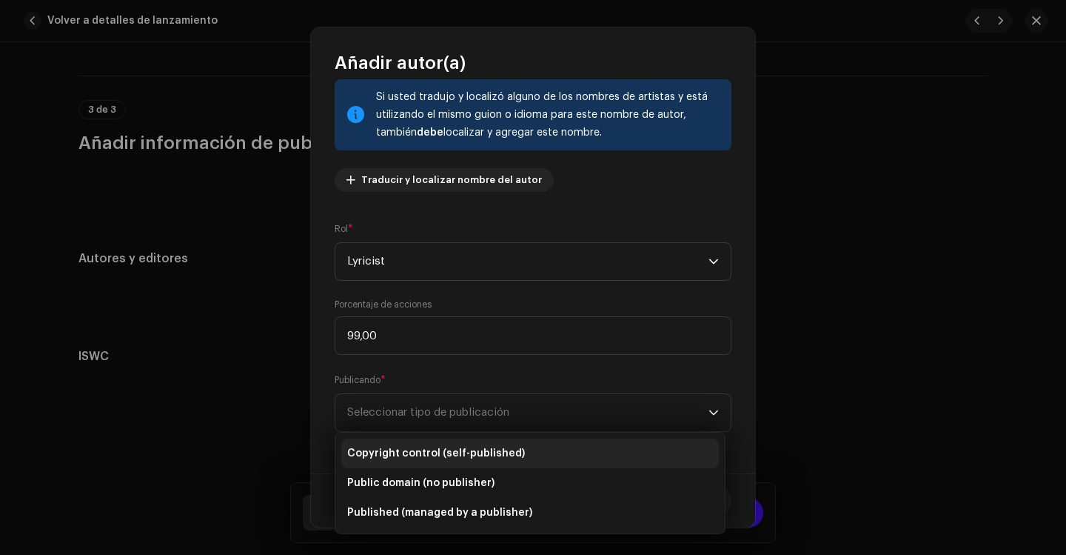
click at [446, 453] on span "Copyright control (self-published)" at bounding box center [436, 453] width 178 height 15
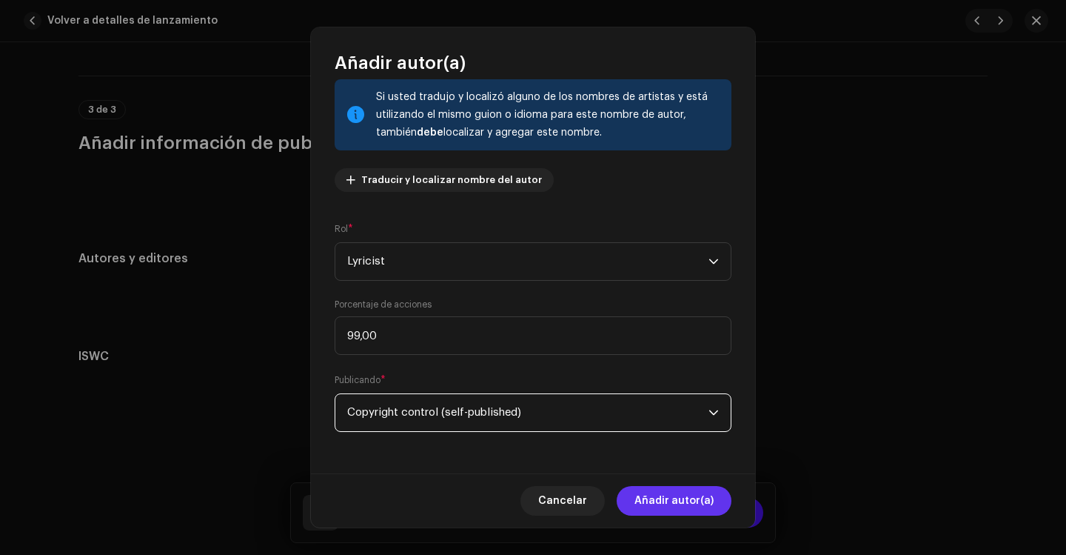
click at [660, 498] on span "Añadir autor(a)" at bounding box center [674, 501] width 79 height 30
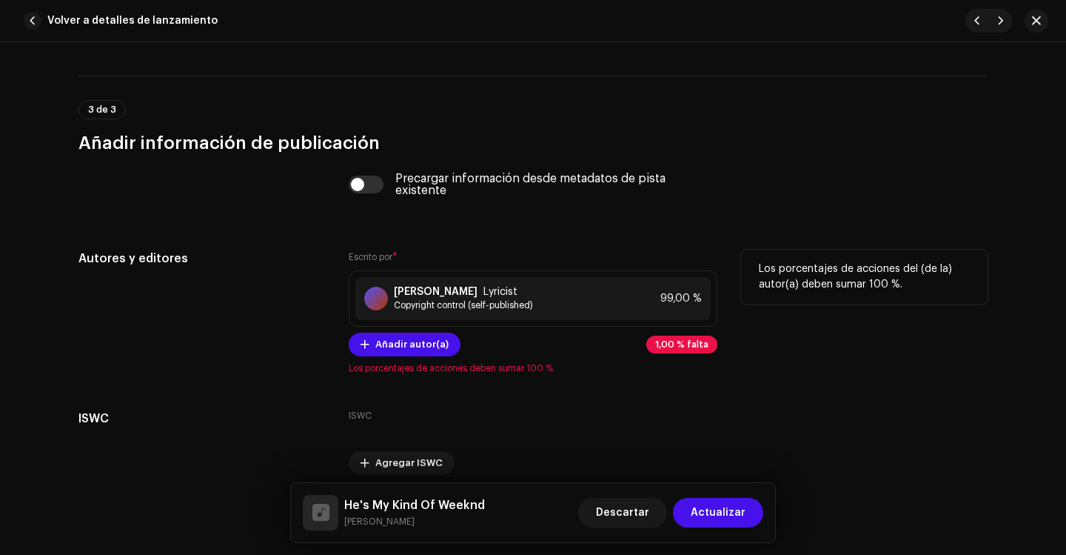
scroll to position [3553, 0]
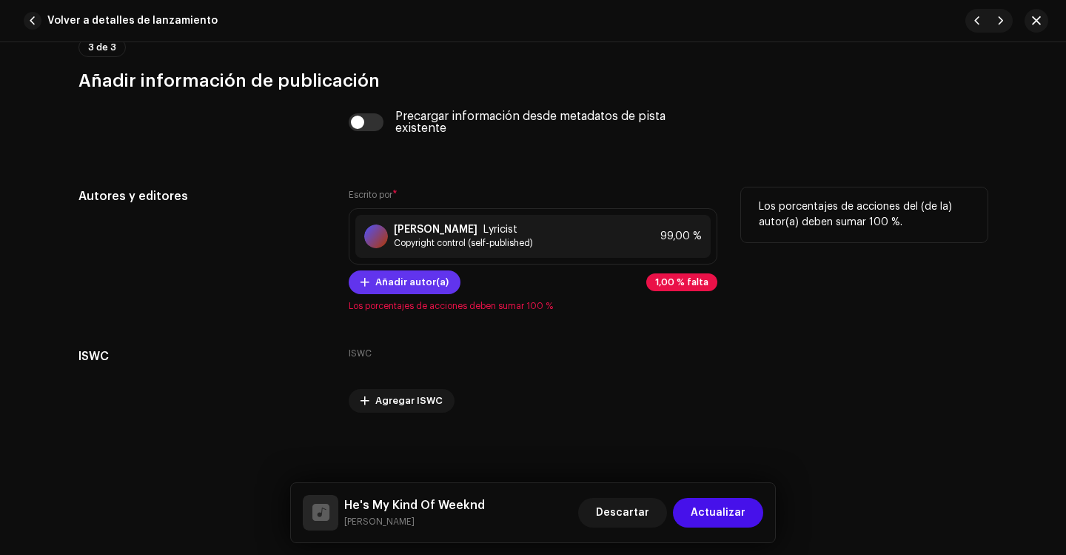
click at [399, 286] on span "Añadir autor(a)" at bounding box center [411, 282] width 73 height 30
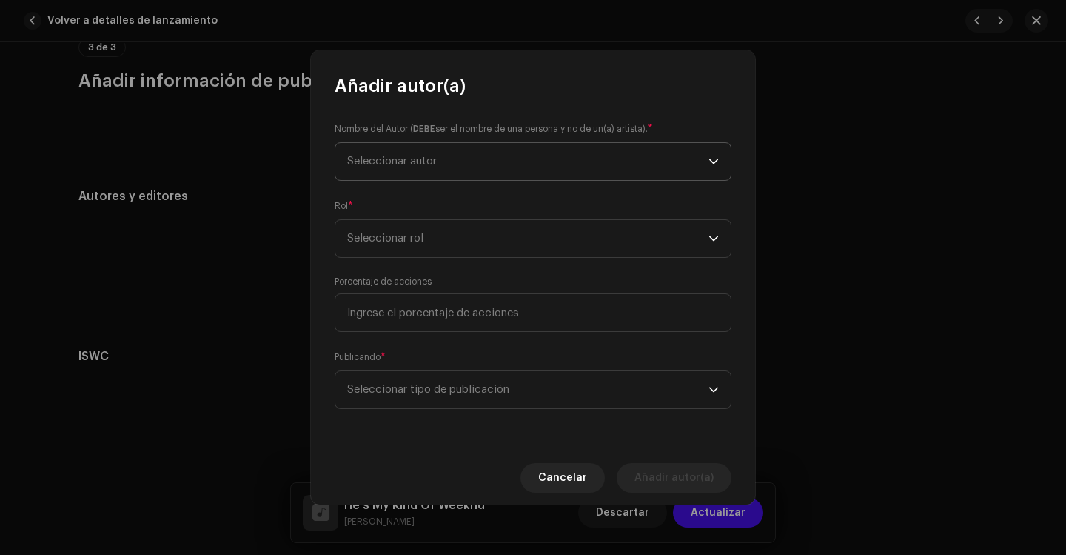
click at [407, 161] on span "Seleccionar autor" at bounding box center [392, 161] width 90 height 11
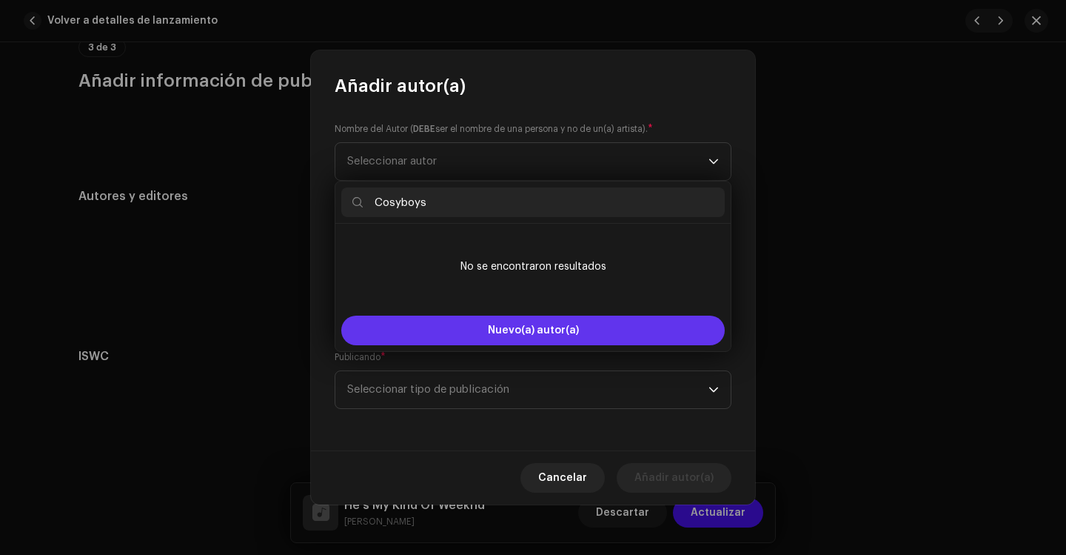
type input "Cosyboys"
click at [531, 330] on span "Nuevo(a) autor(a)" at bounding box center [533, 330] width 91 height 10
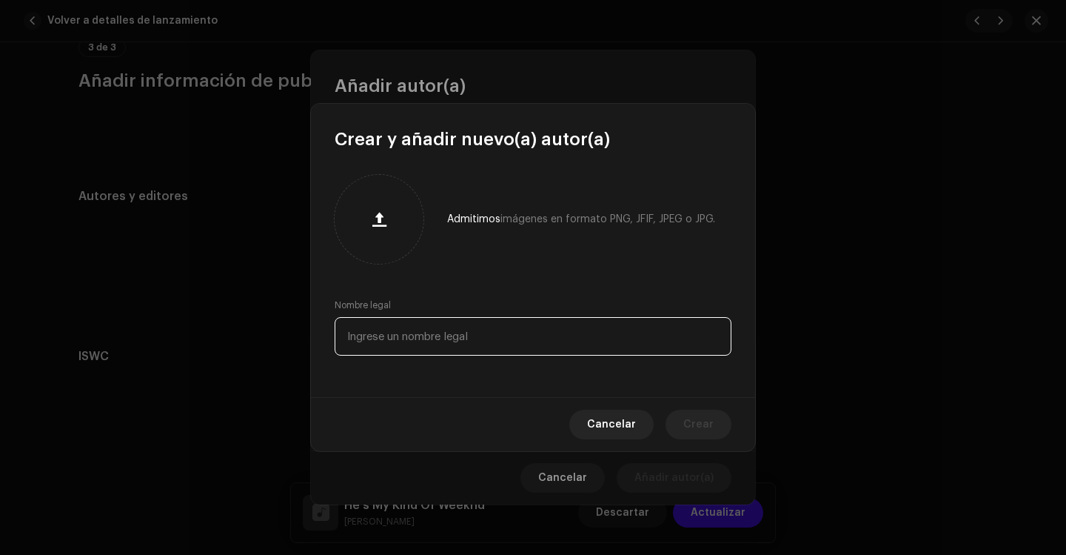
click at [436, 334] on input "text" at bounding box center [533, 336] width 397 height 39
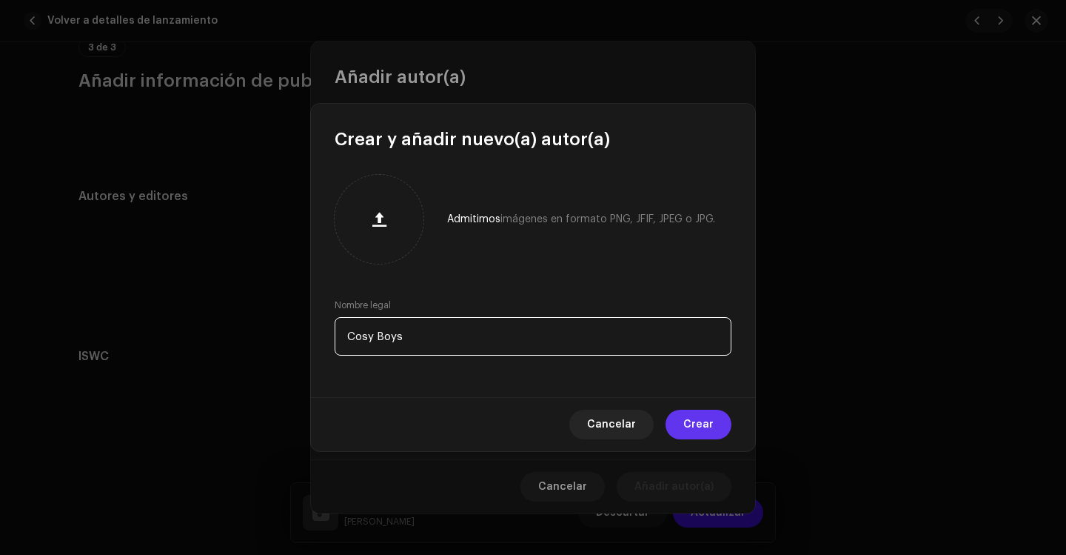
type input "Cosy Boys"
click at [700, 425] on span "Crear" at bounding box center [699, 425] width 30 height 30
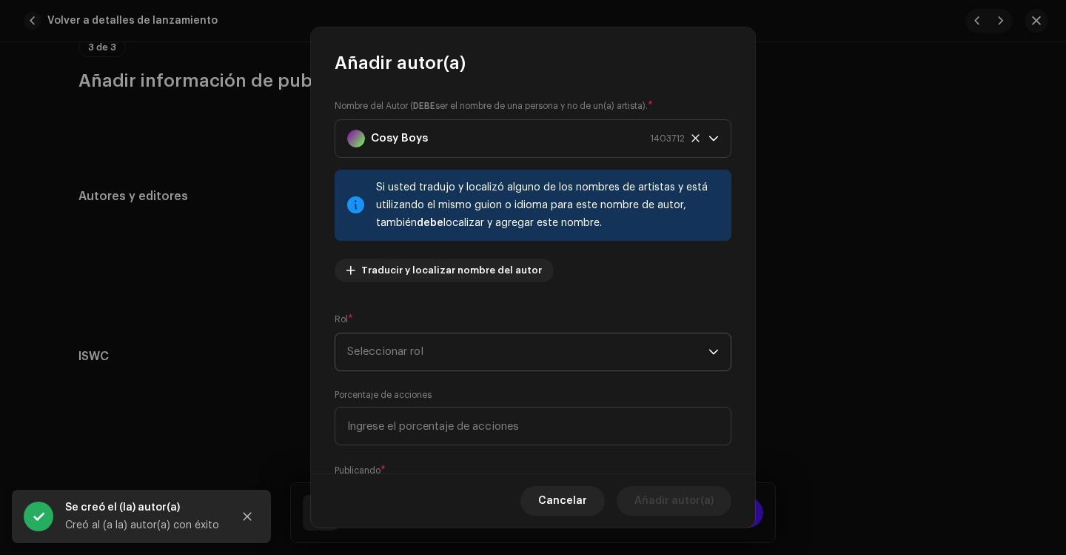
click at [415, 358] on span "Seleccionar rol" at bounding box center [527, 351] width 361 height 37
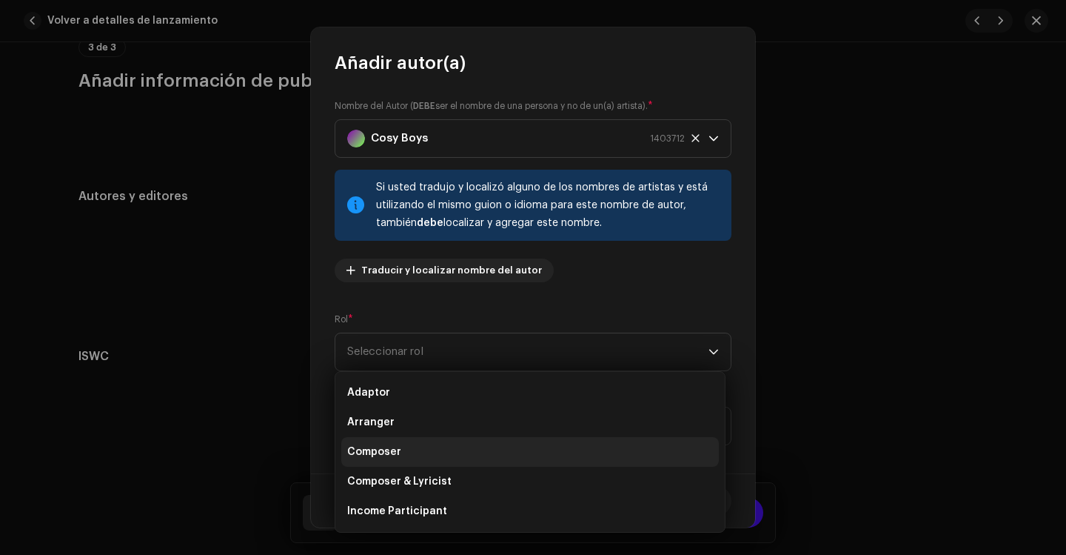
click at [404, 453] on li "Composer" at bounding box center [530, 452] width 378 height 30
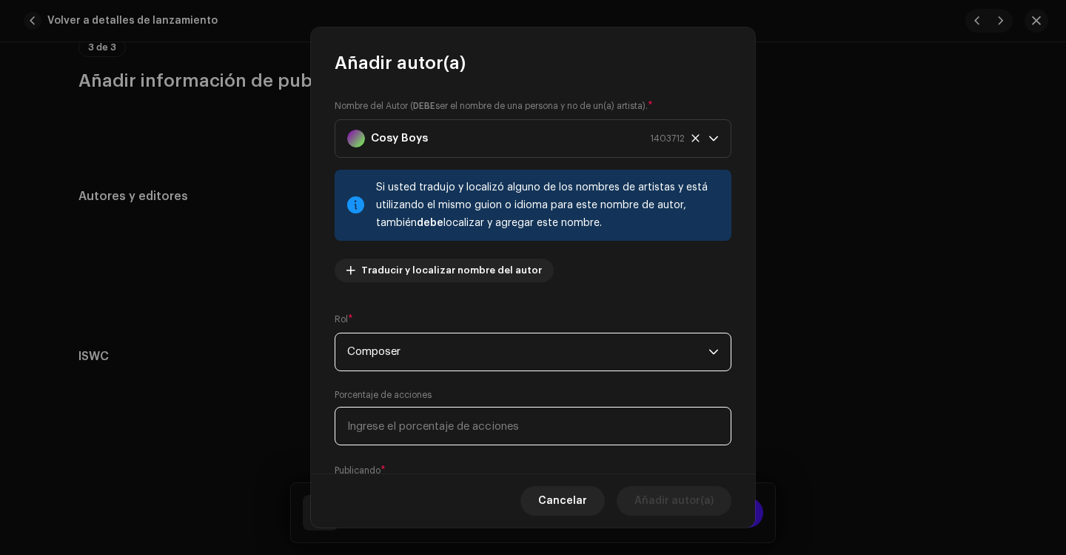
click at [405, 433] on input at bounding box center [533, 426] width 397 height 39
type input "1,00"
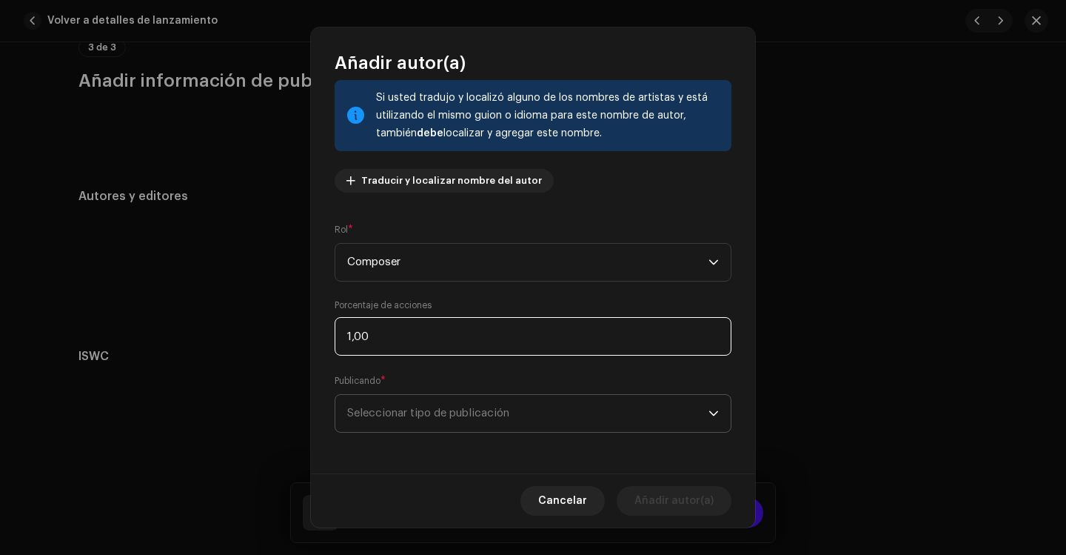
scroll to position [90, 0]
click at [378, 412] on span "Seleccionar tipo de publicación" at bounding box center [527, 412] width 361 height 37
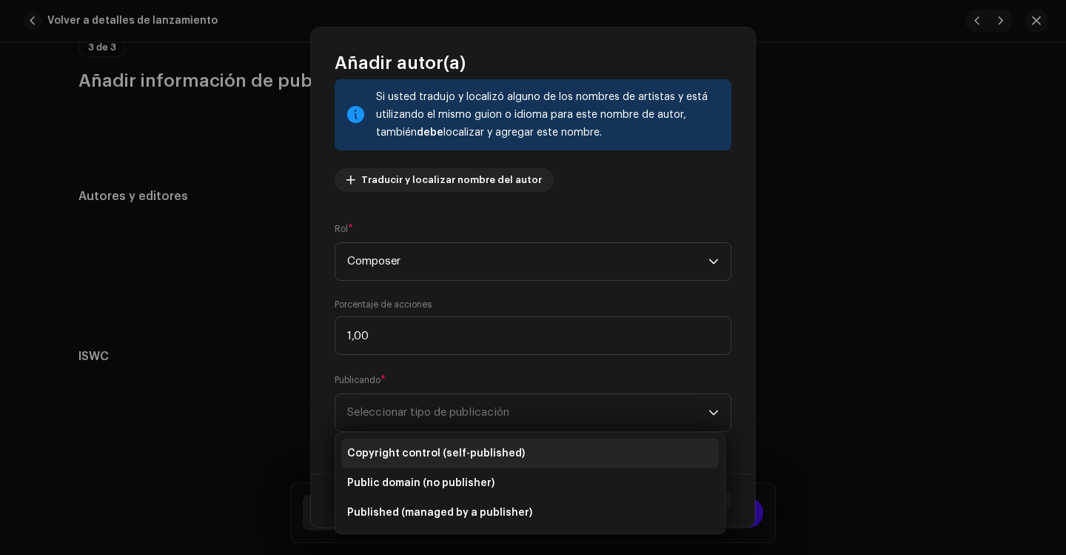
click at [427, 455] on span "Copyright control (self-published)" at bounding box center [436, 453] width 178 height 15
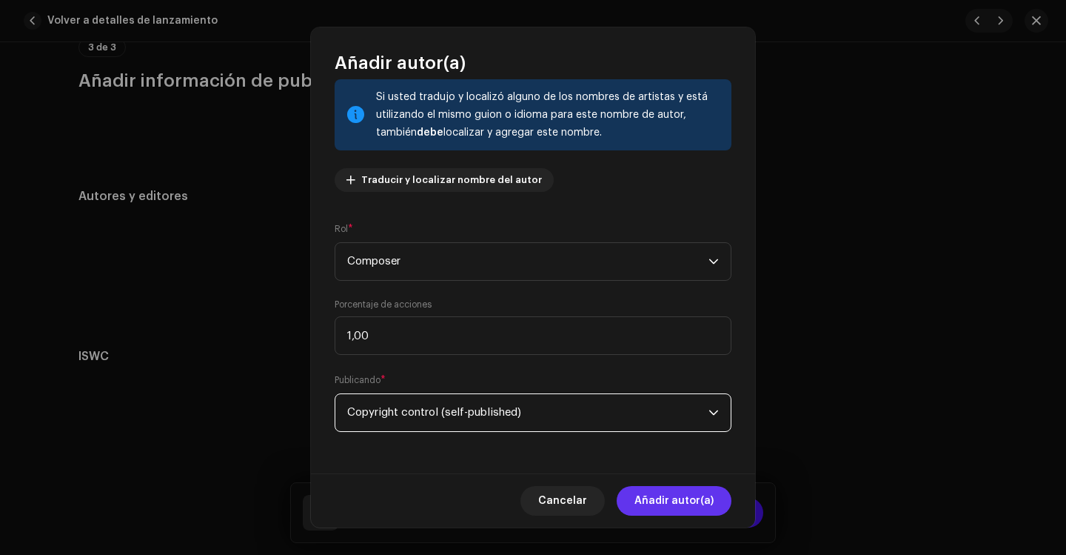
click at [652, 501] on span "Añadir autor(a)" at bounding box center [674, 501] width 79 height 30
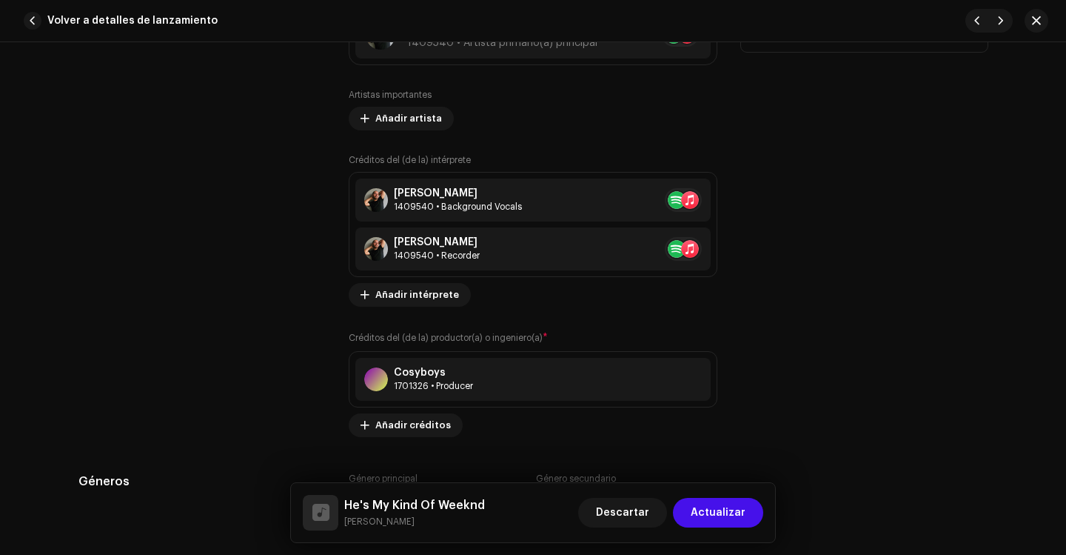
scroll to position [1066, 0]
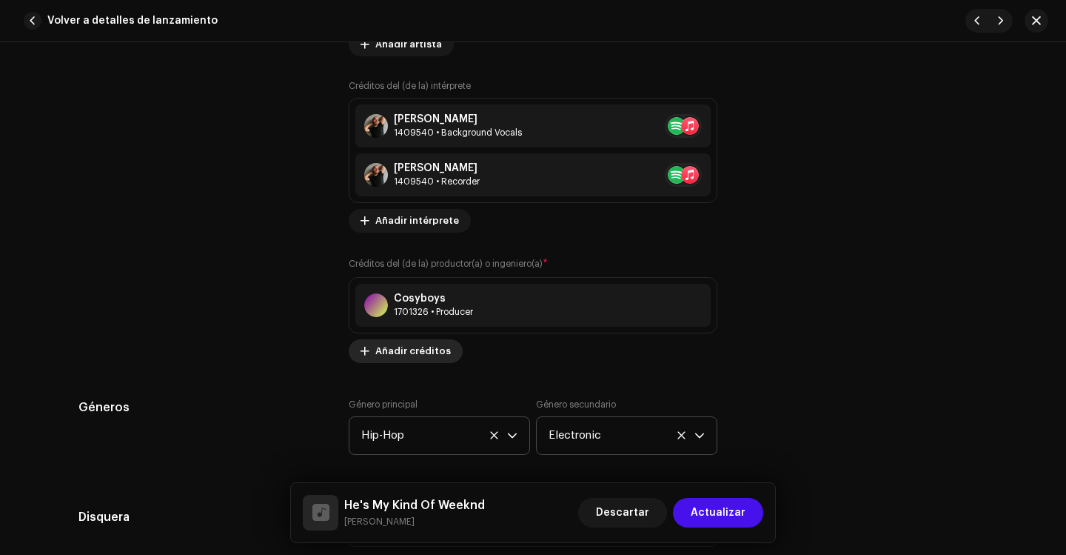
click at [390, 353] on span "Añadir créditos" at bounding box center [413, 351] width 76 height 30
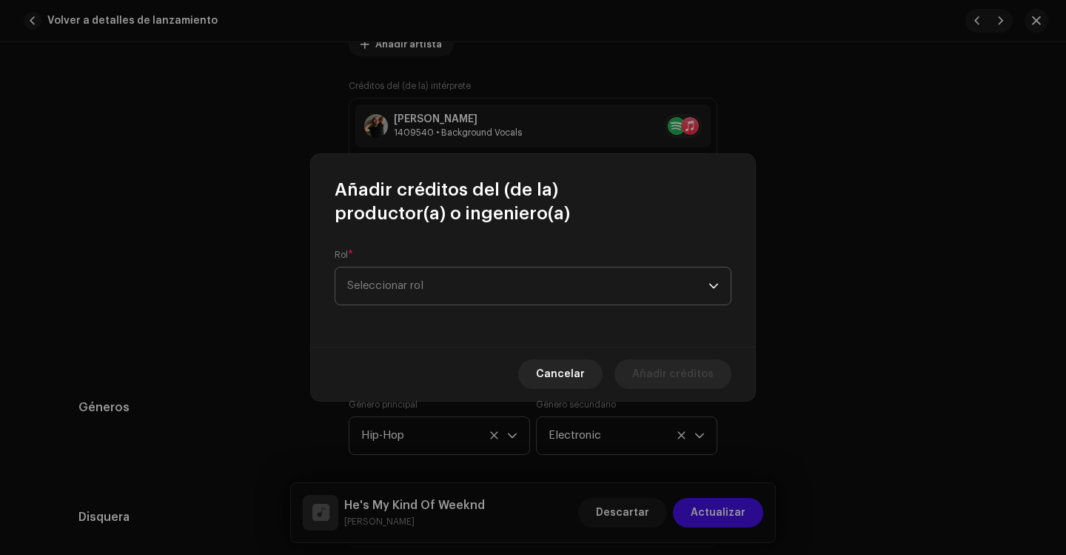
click at [439, 296] on span "Seleccionar rol" at bounding box center [527, 285] width 361 height 37
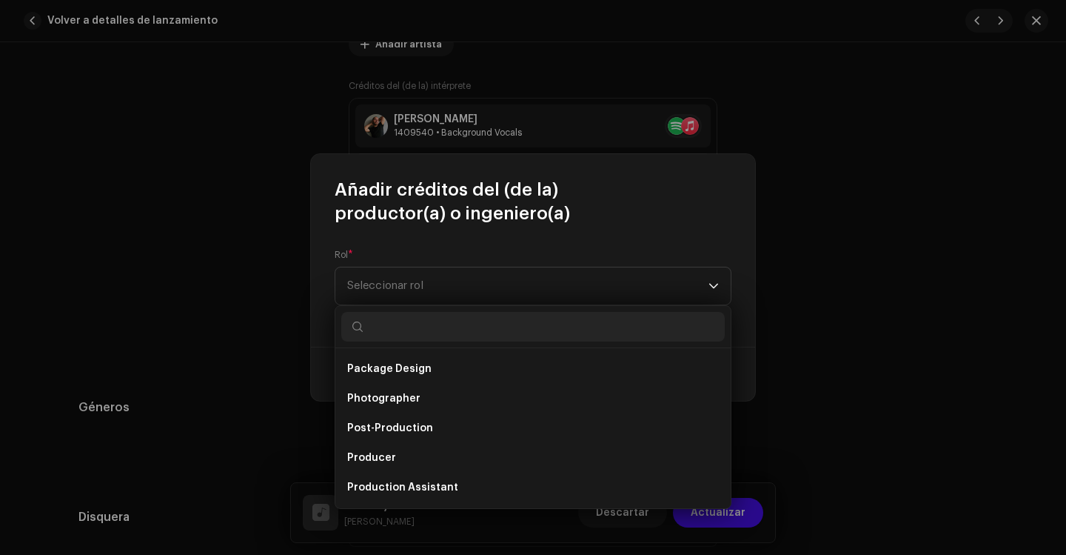
scroll to position [430, 0]
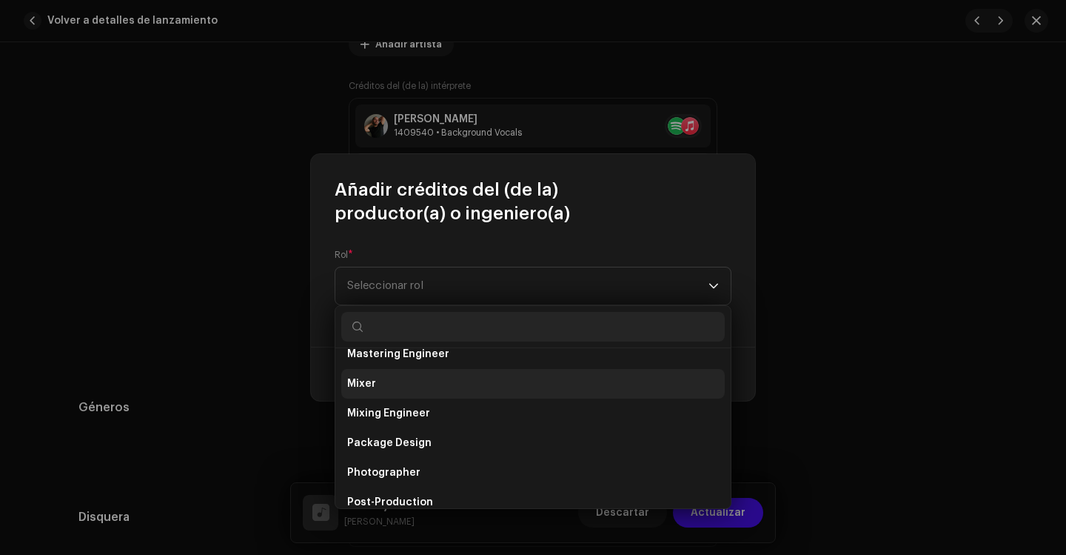
click at [383, 375] on li "Mixer" at bounding box center [533, 384] width 384 height 30
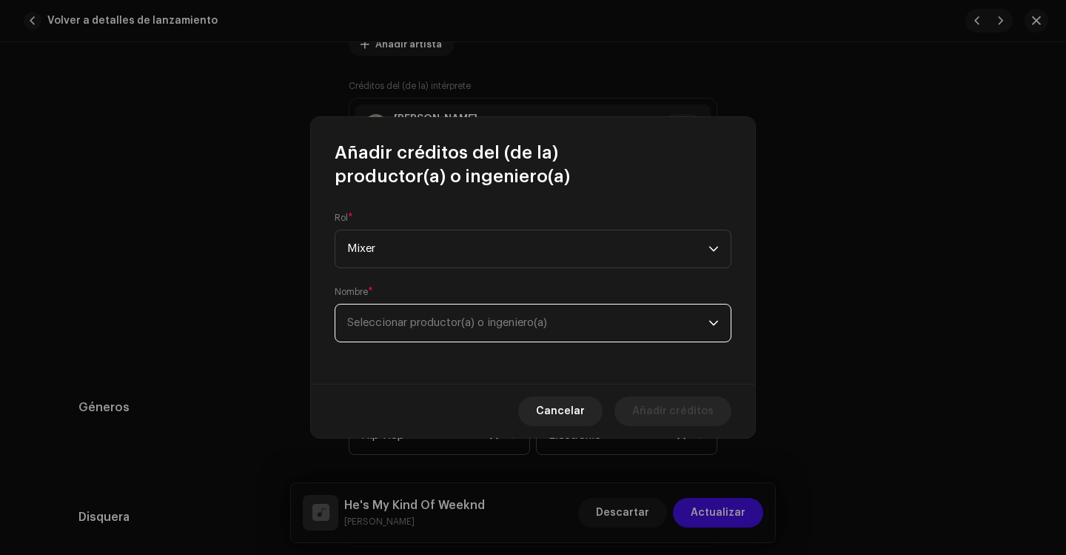
click at [390, 313] on span "Seleccionar productor(a) o ingeniero(a)" at bounding box center [527, 322] width 361 height 37
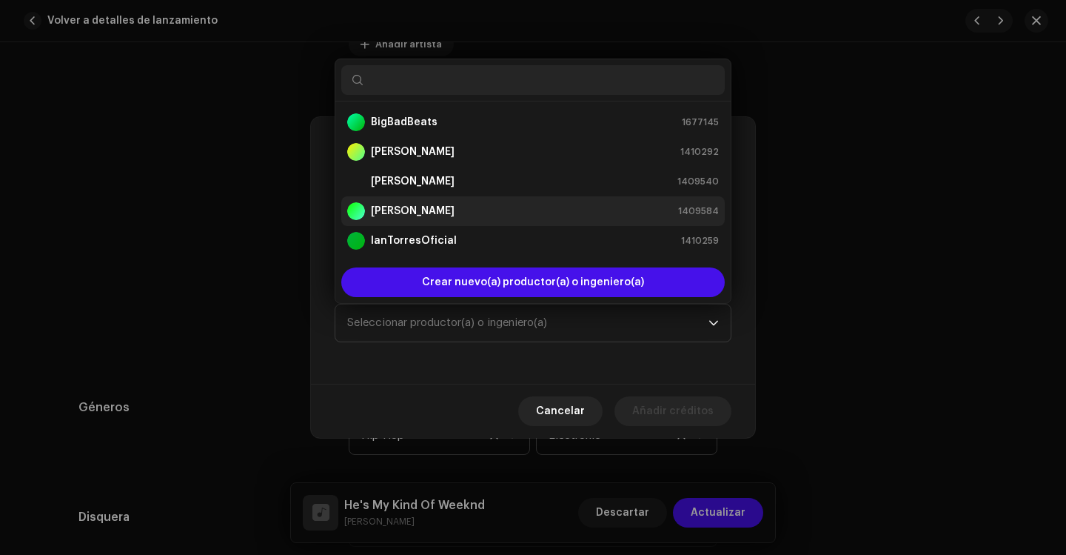
scroll to position [24, 0]
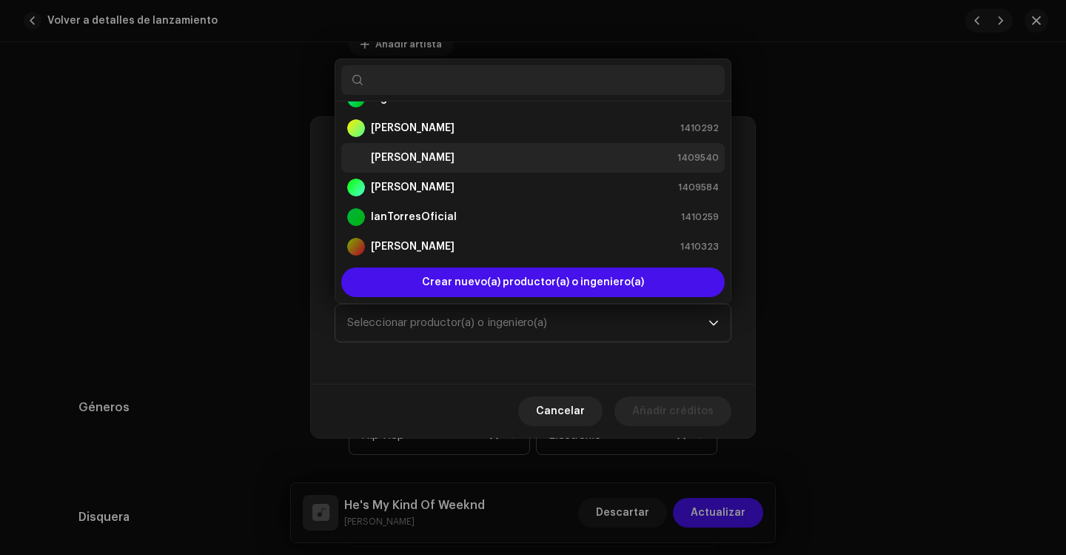
click at [411, 156] on strong "[PERSON_NAME]" at bounding box center [413, 157] width 84 height 15
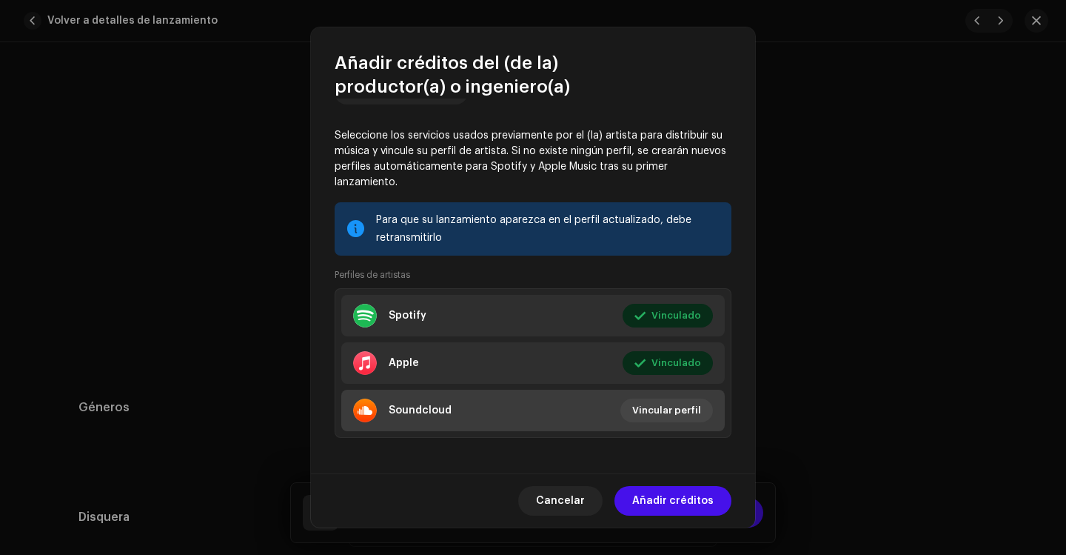
scroll to position [196, 0]
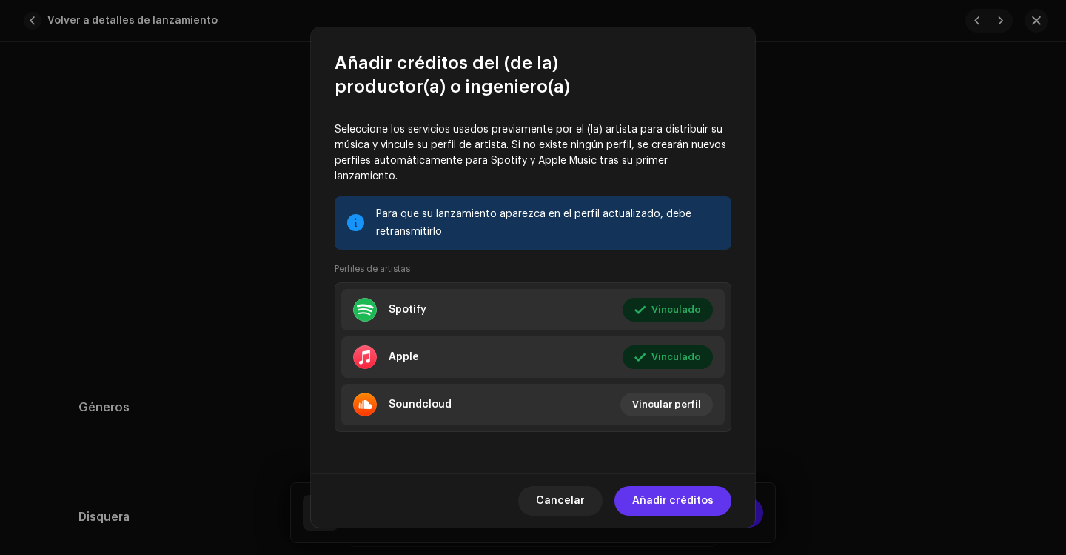
click at [661, 503] on span "Añadir créditos" at bounding box center [672, 501] width 81 height 30
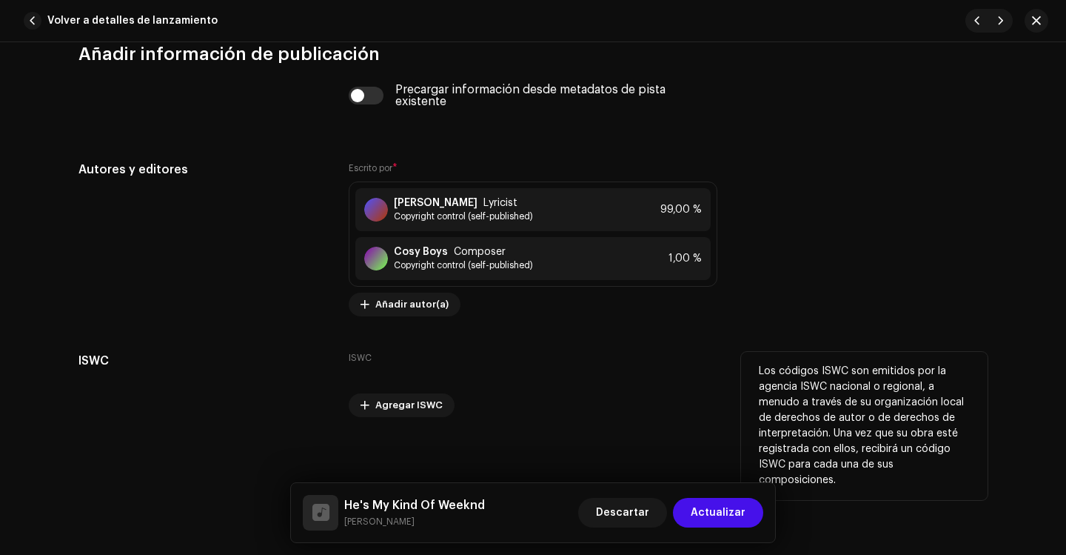
scroll to position [3633, 0]
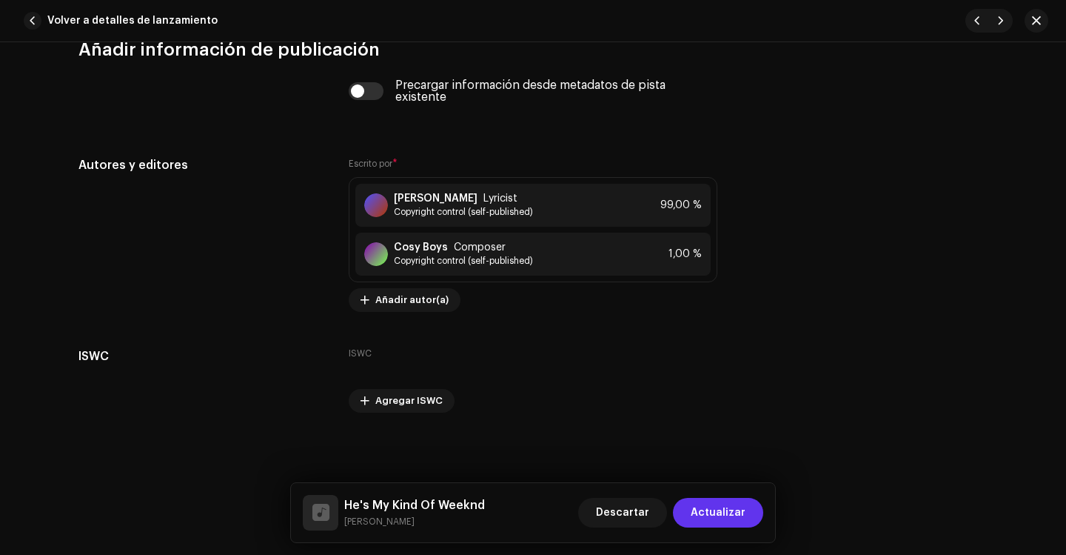
click at [718, 512] on span "Actualizar" at bounding box center [718, 513] width 55 height 30
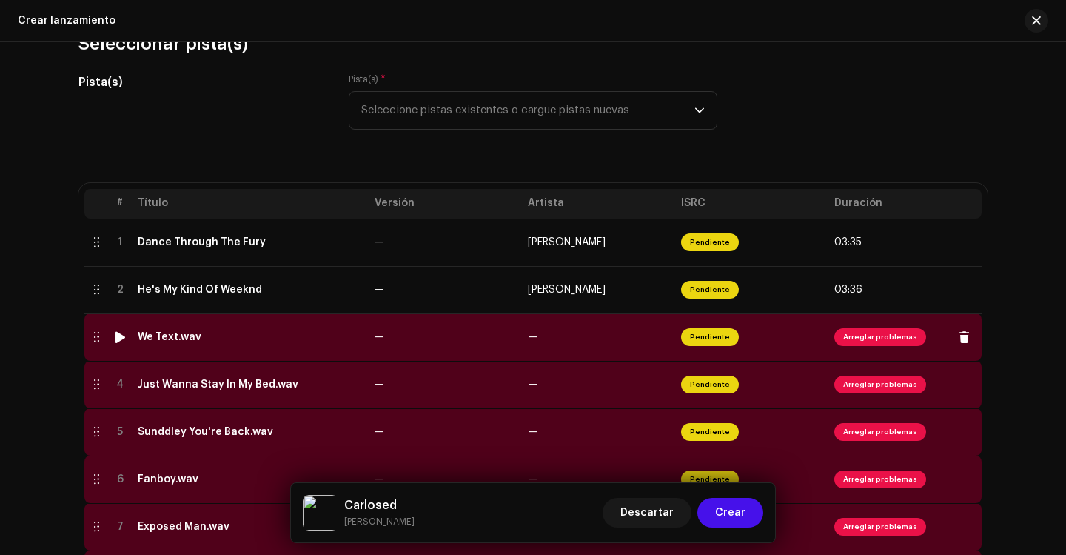
click at [861, 335] on span "Arreglar problemas" at bounding box center [881, 337] width 92 height 18
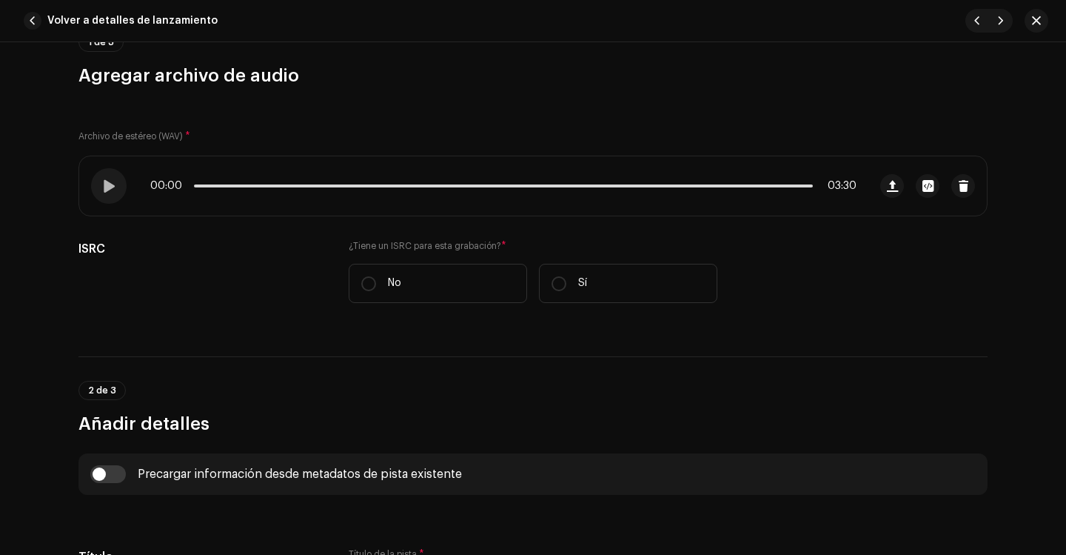
scroll to position [148, 0]
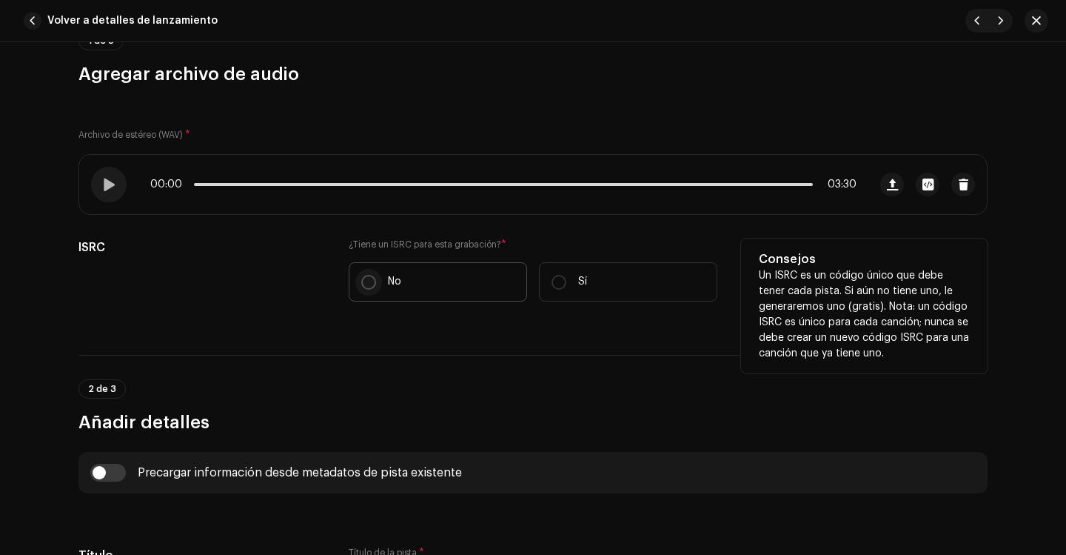
click at [361, 284] on input "No" at bounding box center [368, 282] width 15 height 15
radio input "true"
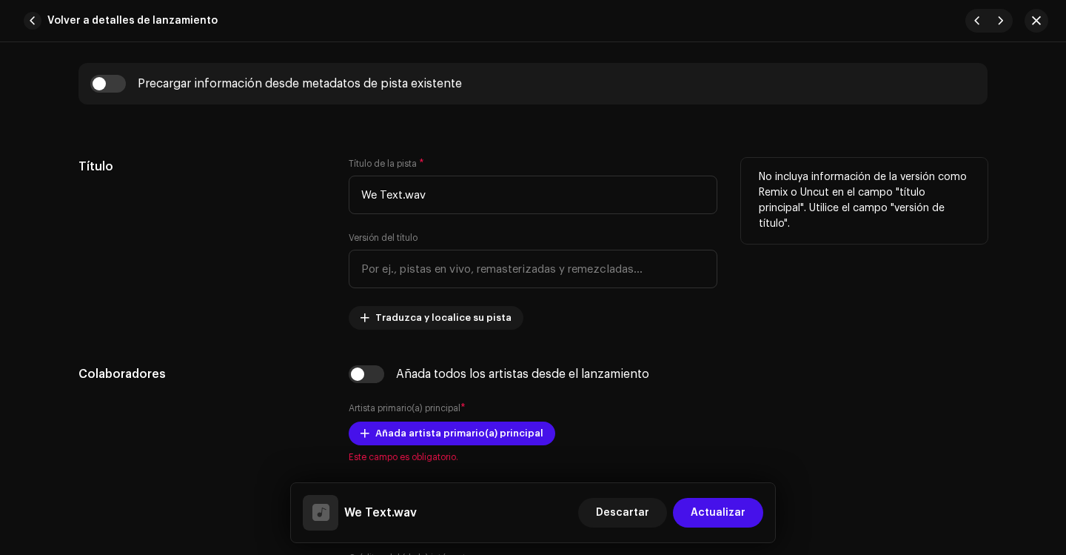
scroll to position [592, 0]
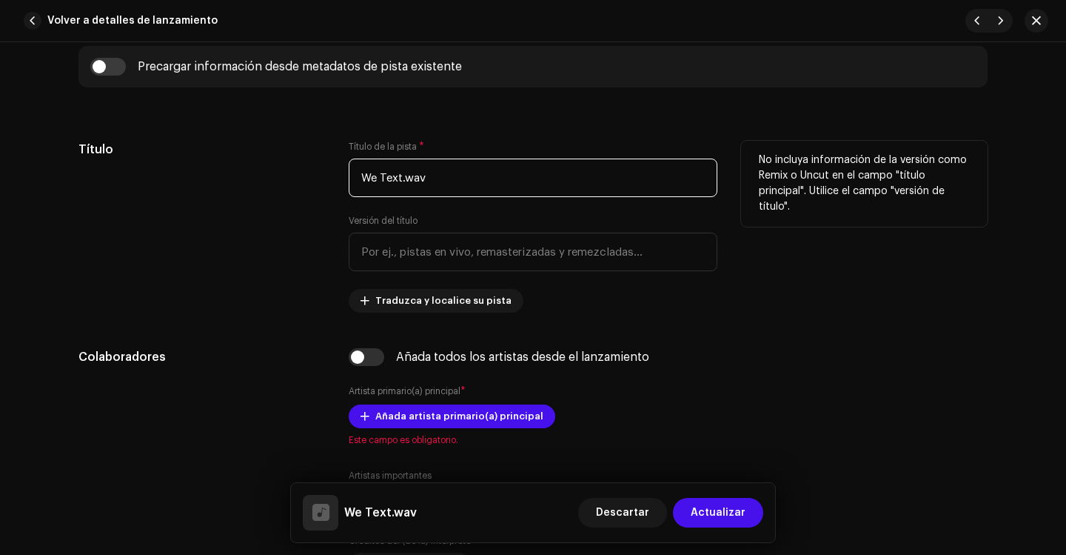
click at [437, 171] on input "We Text.wav" at bounding box center [533, 177] width 369 height 39
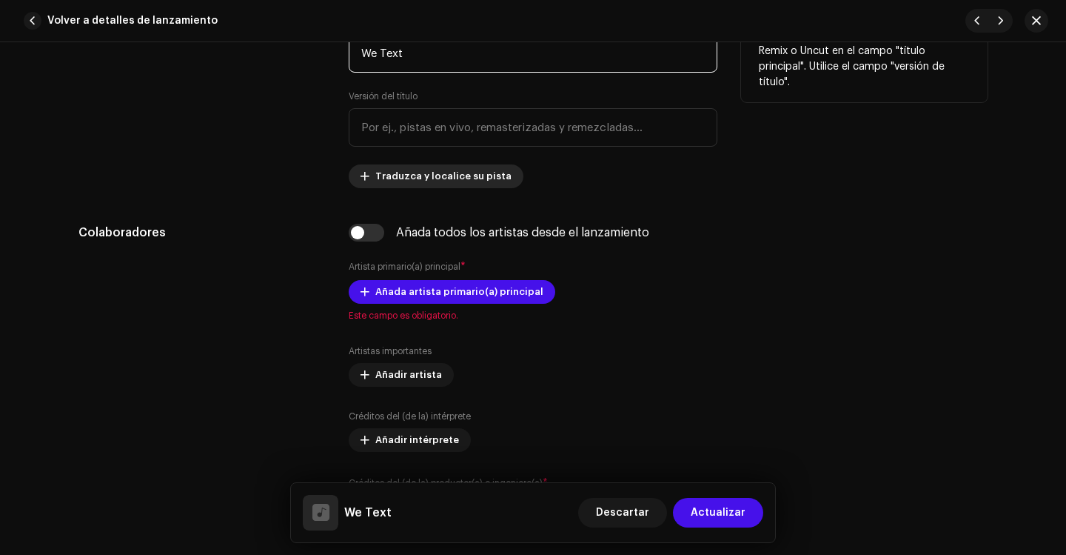
scroll to position [741, 0]
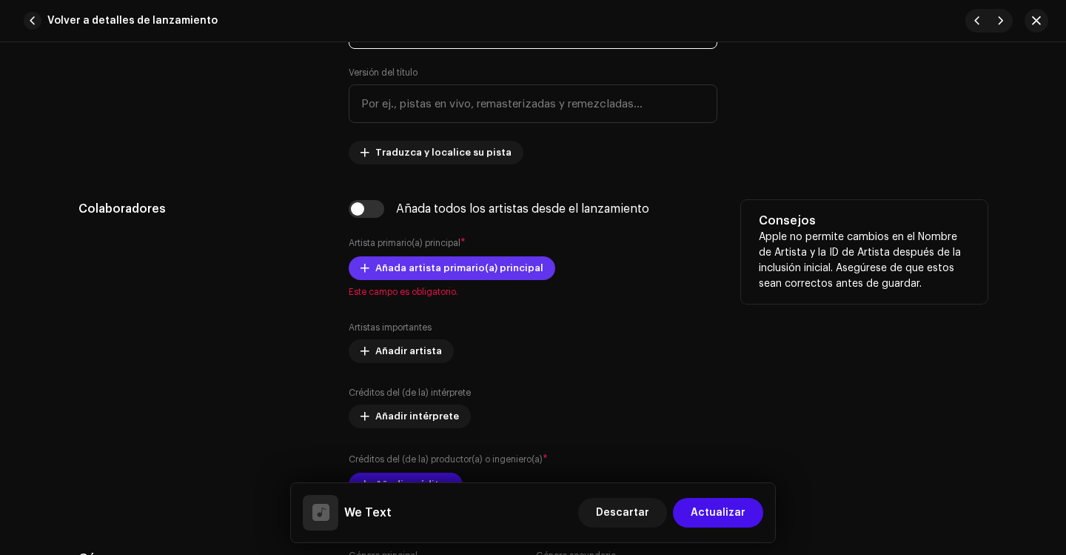
type input "We Text"
click at [401, 268] on span "Añada artista primario(a) principal" at bounding box center [459, 268] width 168 height 30
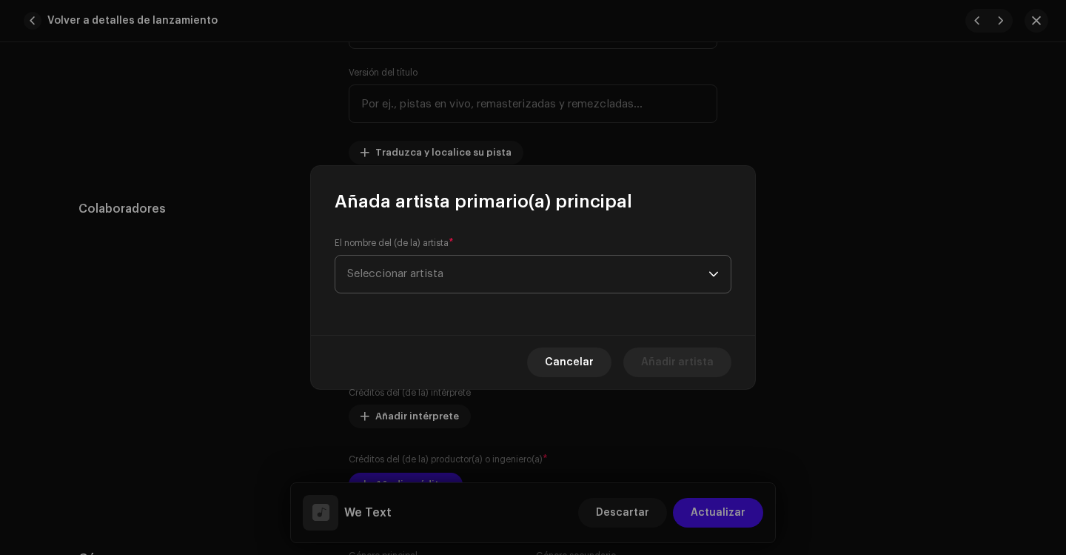
click at [424, 269] on span "Seleccionar artista" at bounding box center [395, 273] width 96 height 11
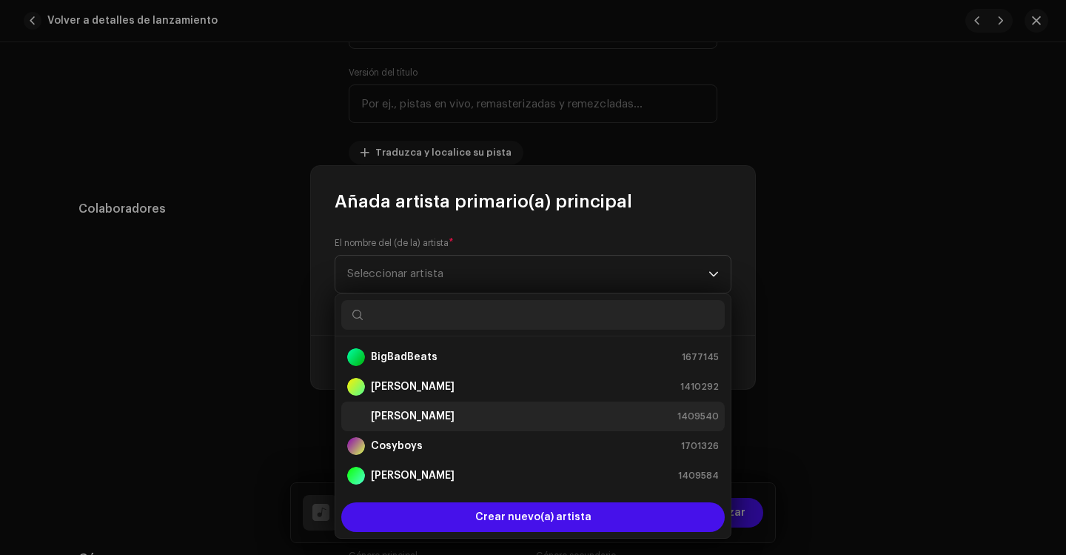
click at [407, 411] on strong "[PERSON_NAME]" at bounding box center [413, 416] width 84 height 15
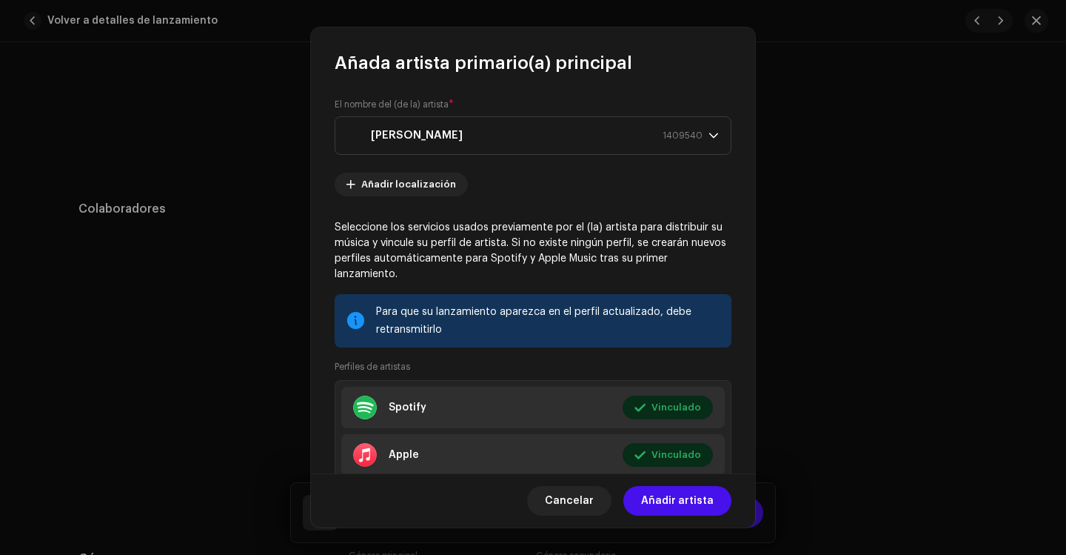
scroll to position [74, 0]
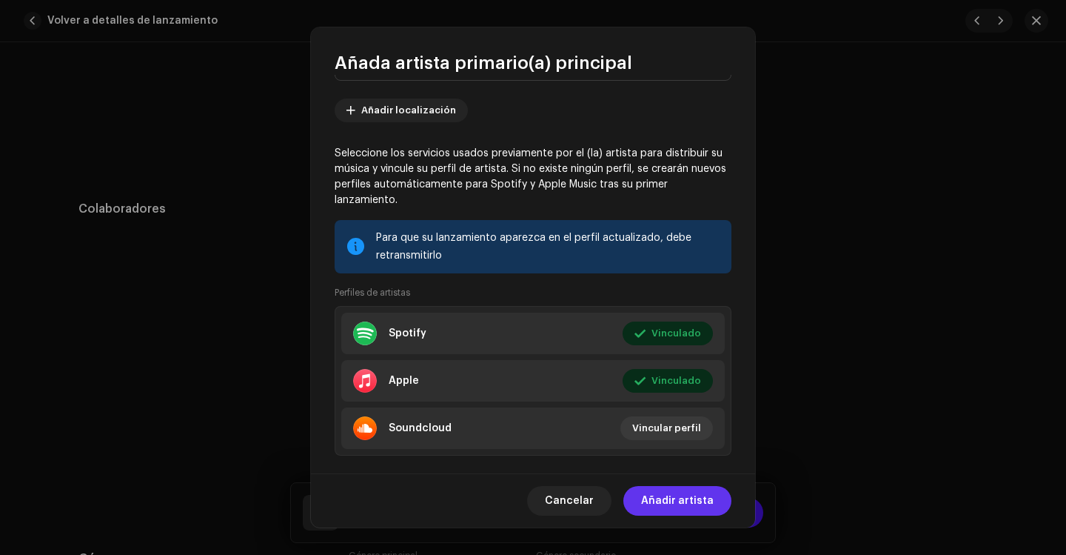
click at [660, 498] on span "Añadir artista" at bounding box center [677, 501] width 73 height 30
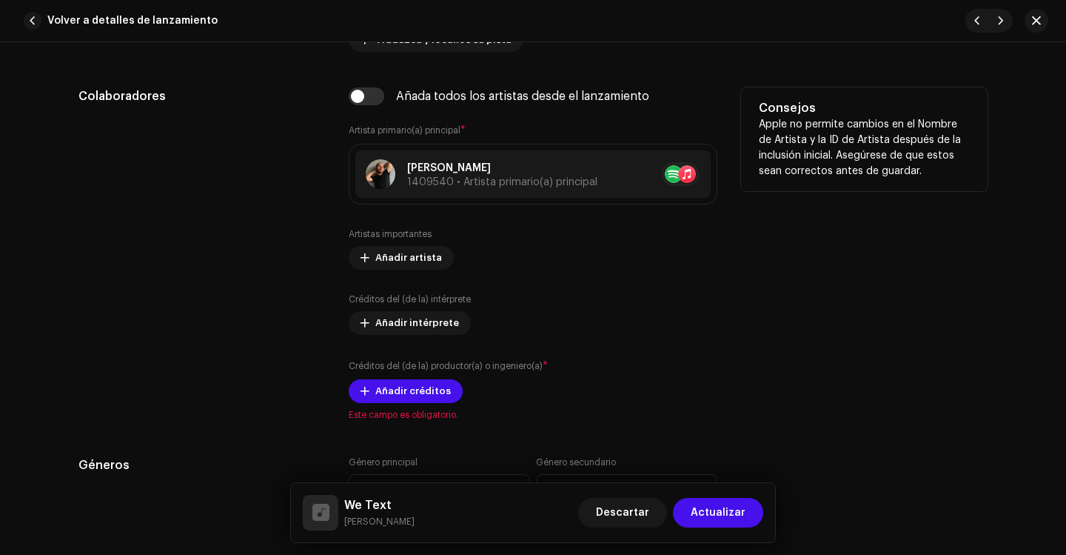
scroll to position [889, 0]
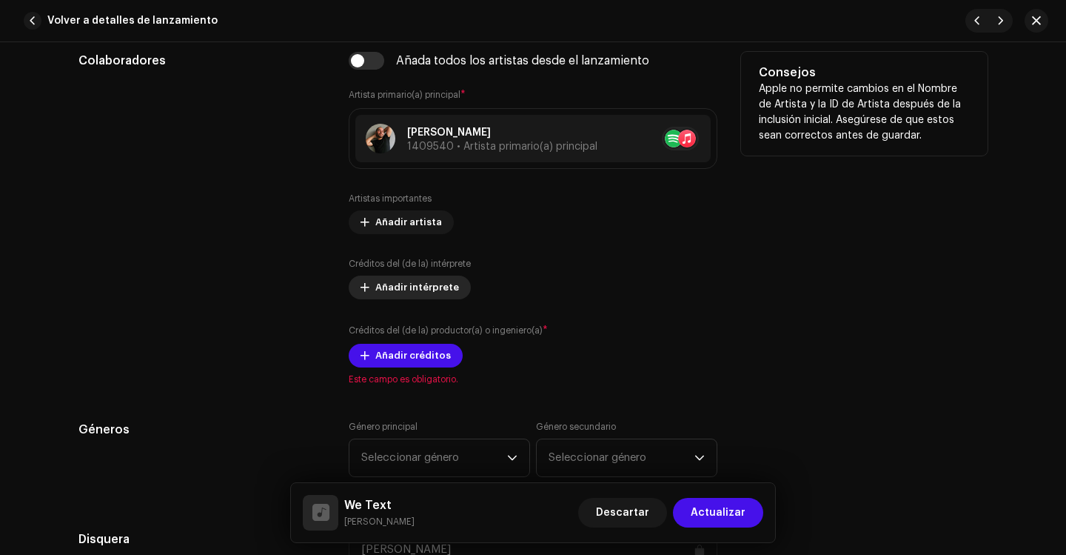
click at [399, 293] on span "Añadir intérprete" at bounding box center [417, 288] width 84 height 30
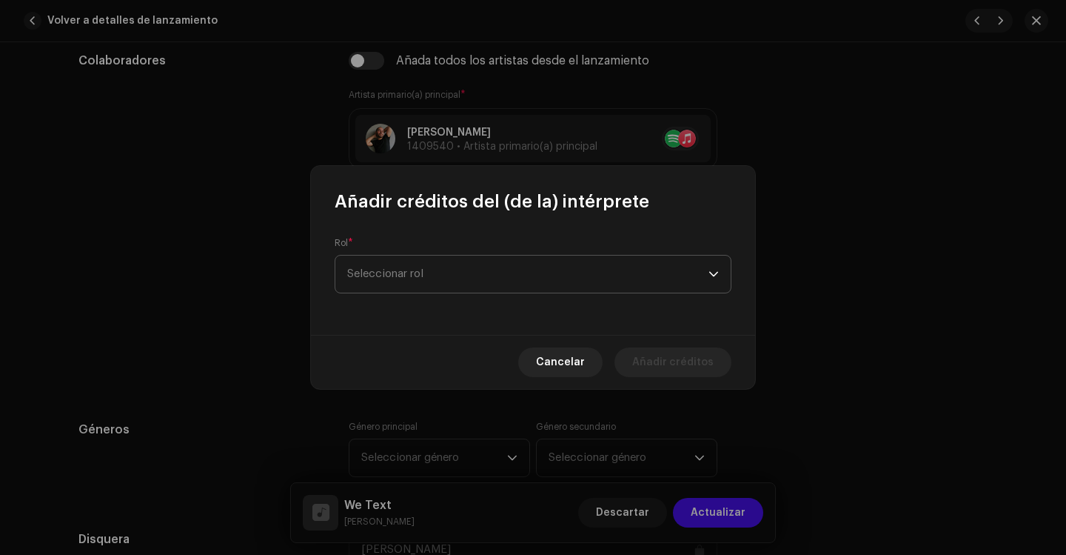
click at [433, 263] on span "Seleccionar rol" at bounding box center [527, 274] width 361 height 37
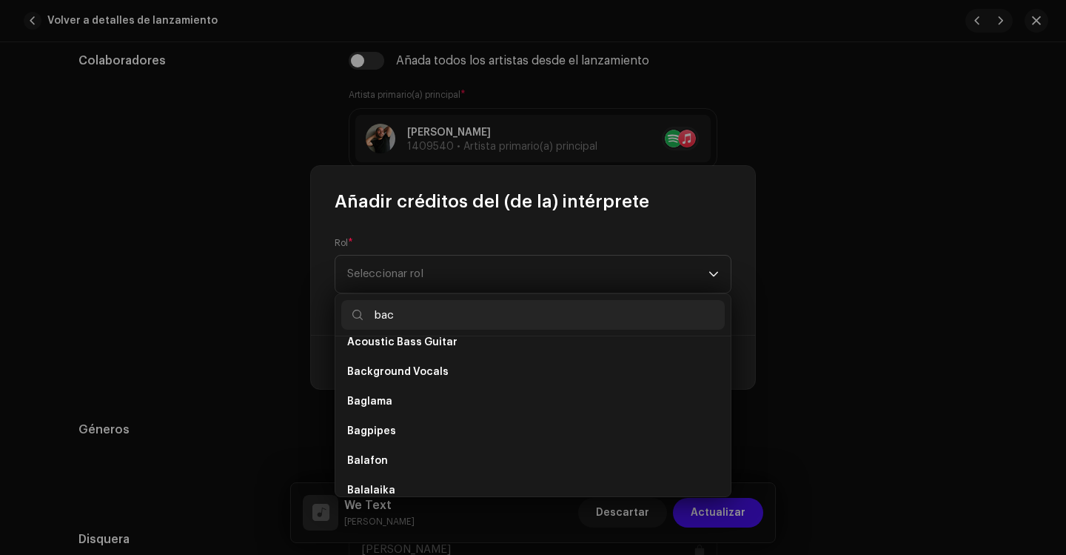
scroll to position [0, 0]
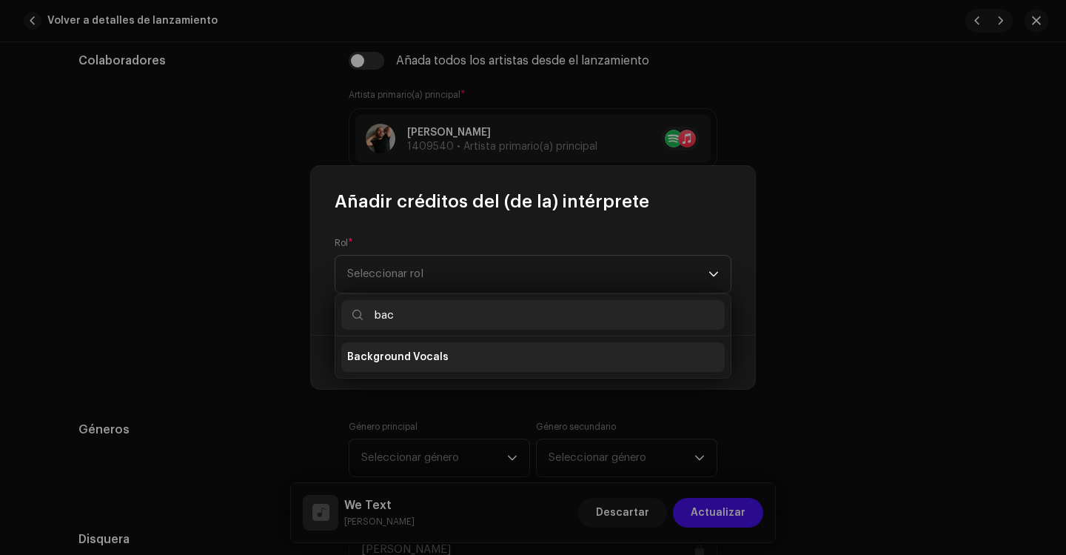
type input "bac"
click at [416, 357] on span "Background Vocals" at bounding box center [397, 357] width 101 height 15
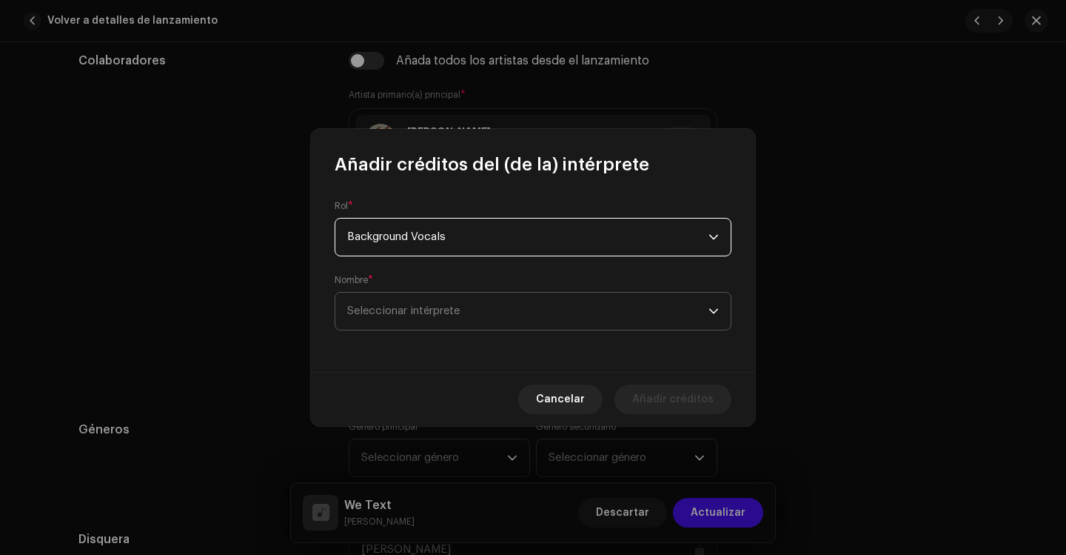
click at [414, 310] on span "Seleccionar intérprete" at bounding box center [403, 310] width 113 height 11
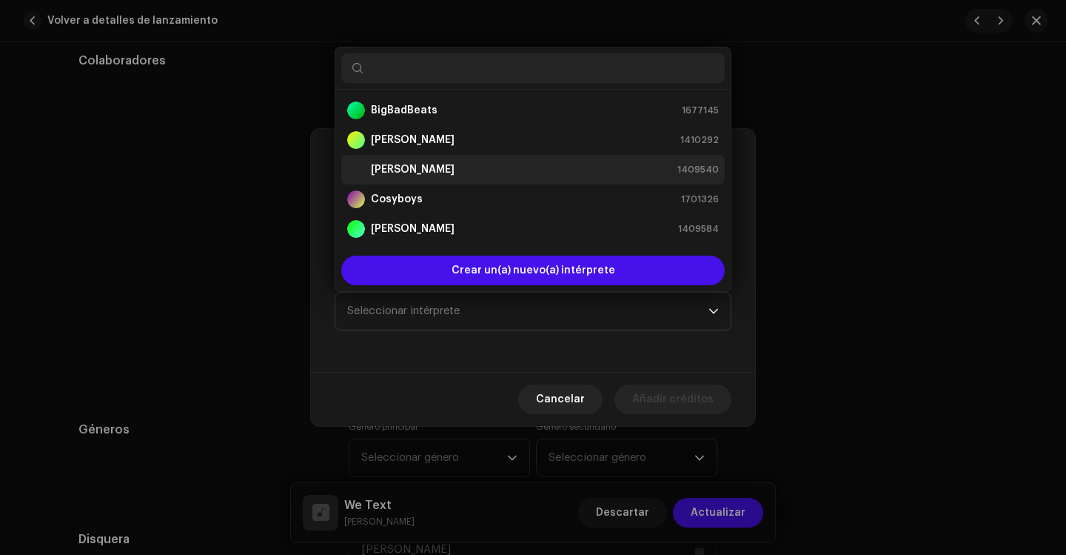
click at [396, 166] on strong "[PERSON_NAME]" at bounding box center [413, 169] width 84 height 15
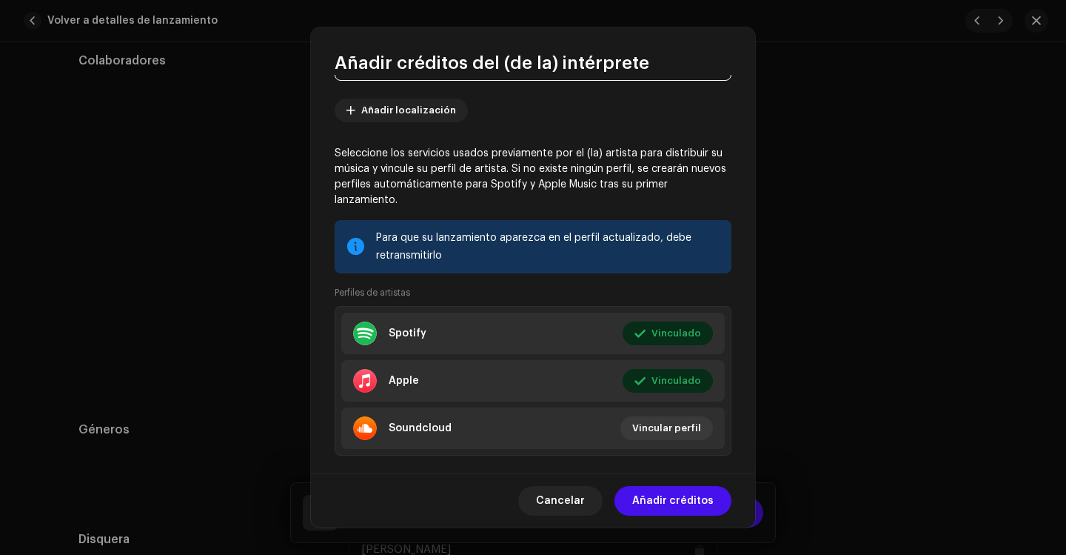
scroll to position [172, 0]
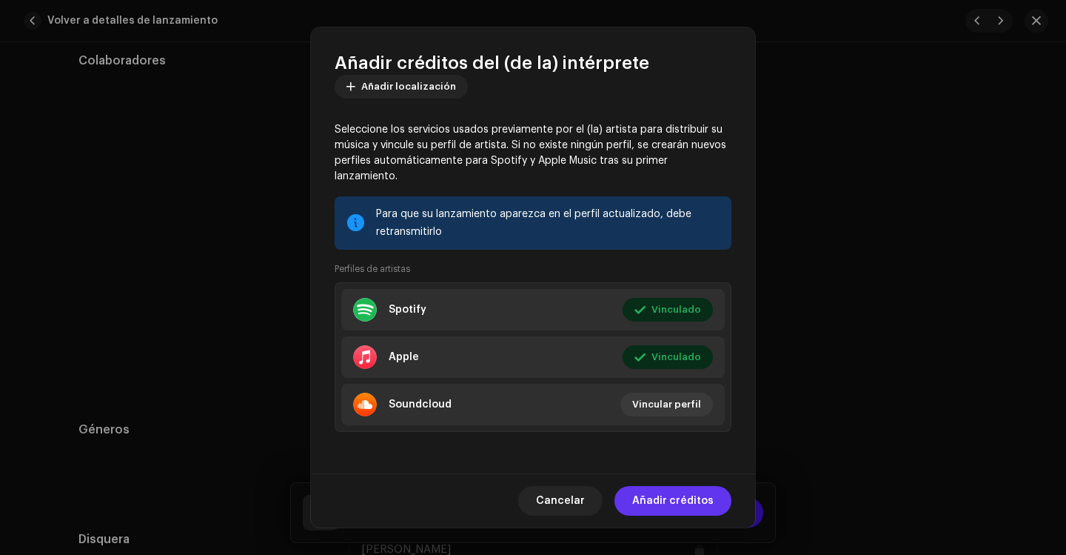
click at [647, 498] on span "Añadir créditos" at bounding box center [672, 501] width 81 height 30
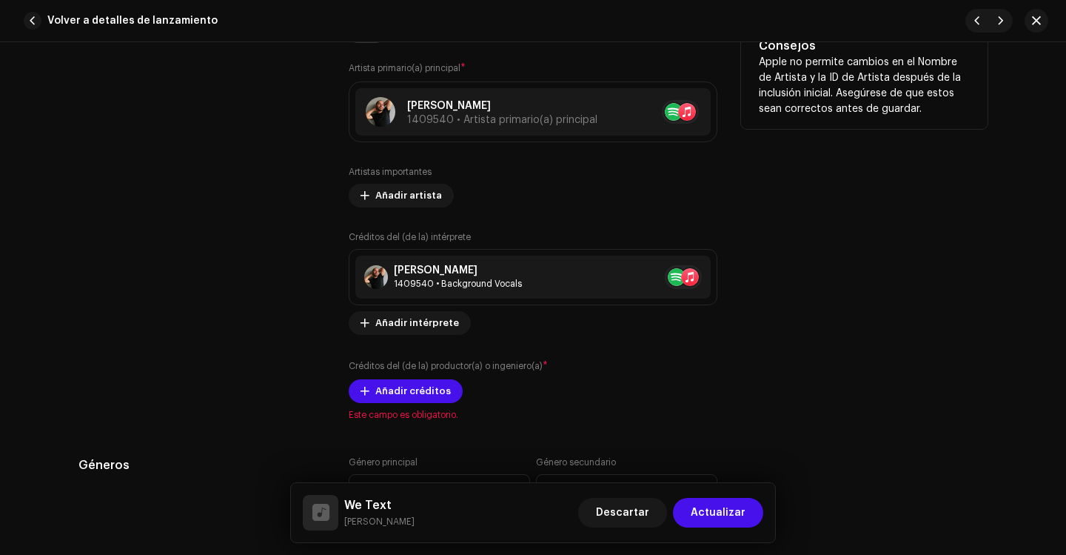
scroll to position [963, 0]
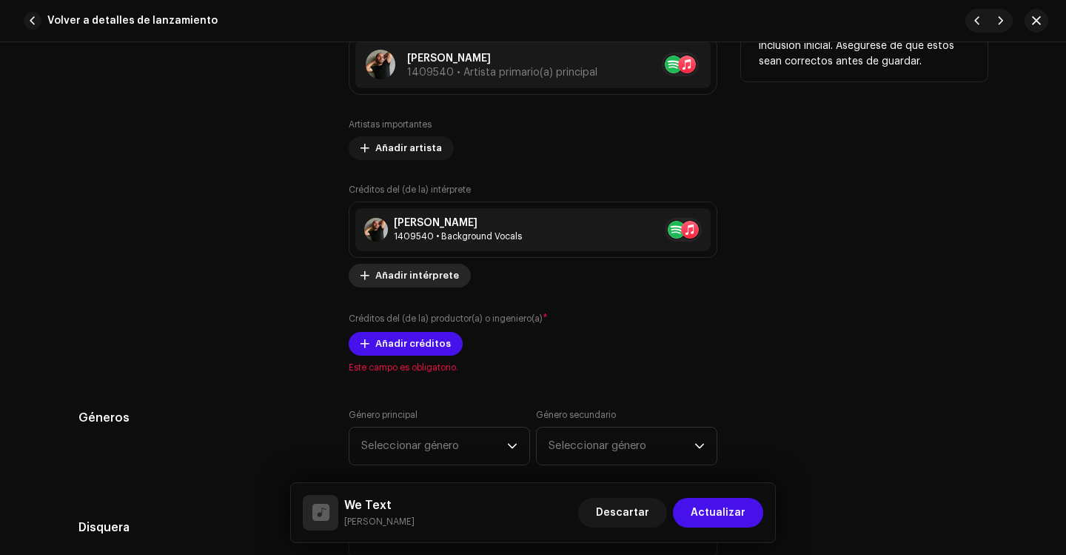
click at [410, 278] on span "Añadir intérprete" at bounding box center [417, 276] width 84 height 30
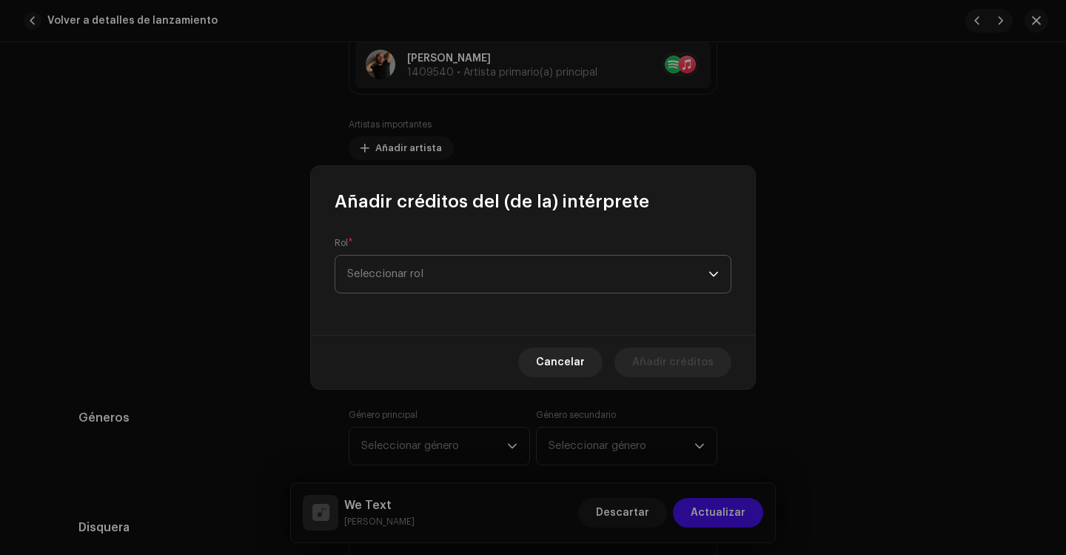
click at [421, 268] on span "Seleccionar rol" at bounding box center [527, 274] width 361 height 37
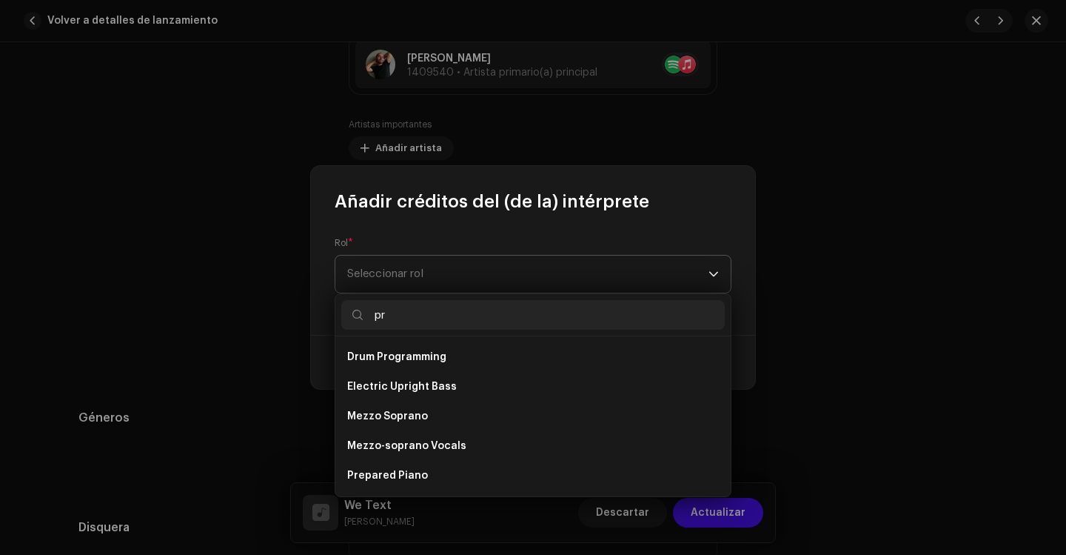
type input "p"
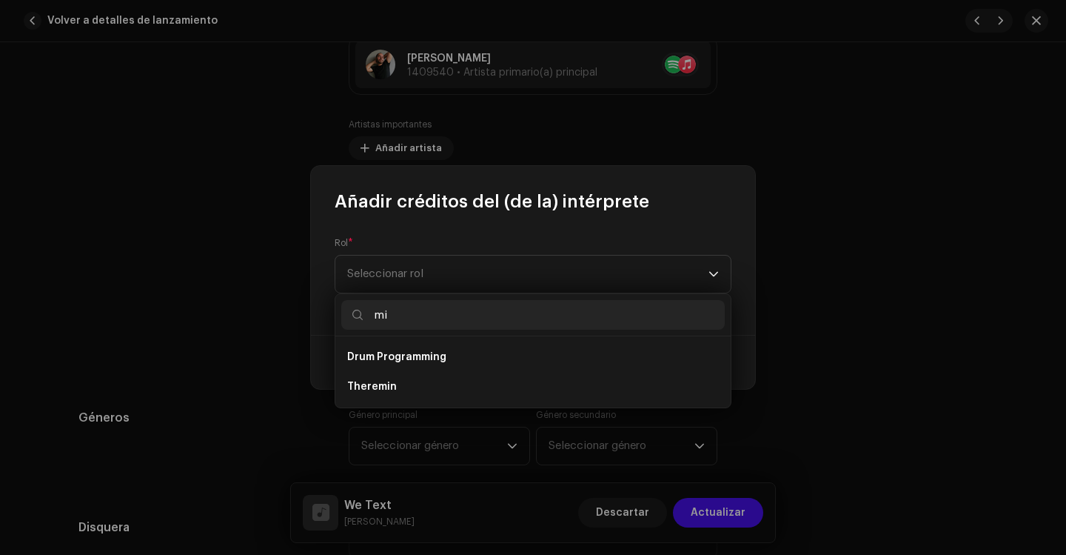
type input "m"
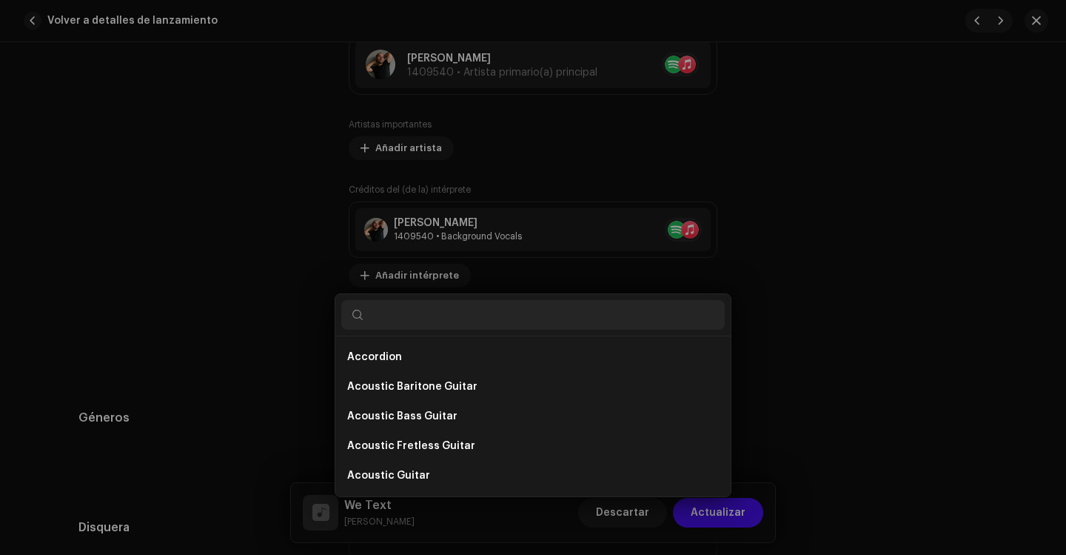
click at [292, 225] on div "Añadir créditos del (de la) intérprete Rol * Seleccionar rol Cancelar Añadir cr…" at bounding box center [533, 277] width 1066 height 555
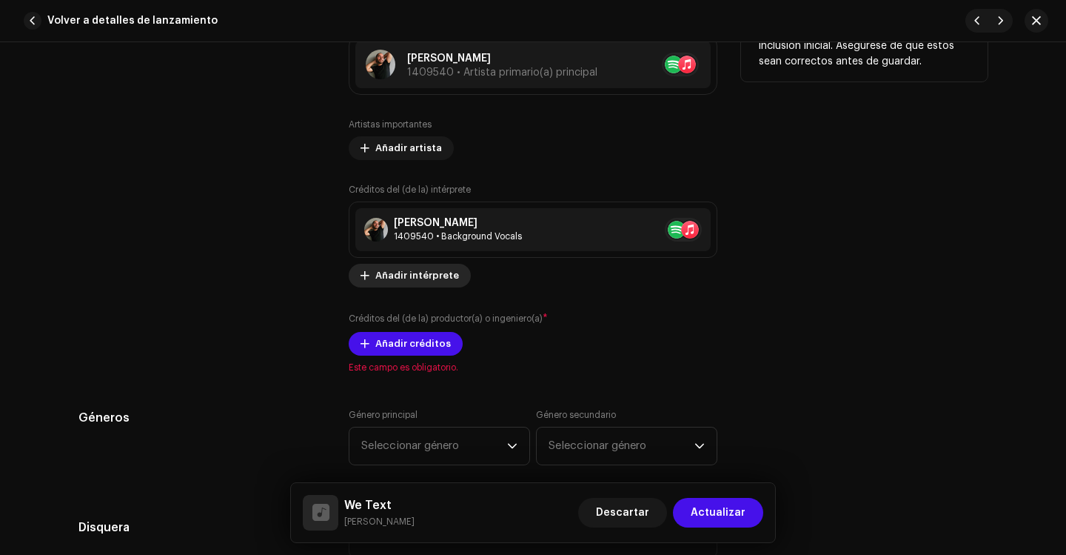
click at [400, 280] on span "Añadir intérprete" at bounding box center [417, 276] width 84 height 30
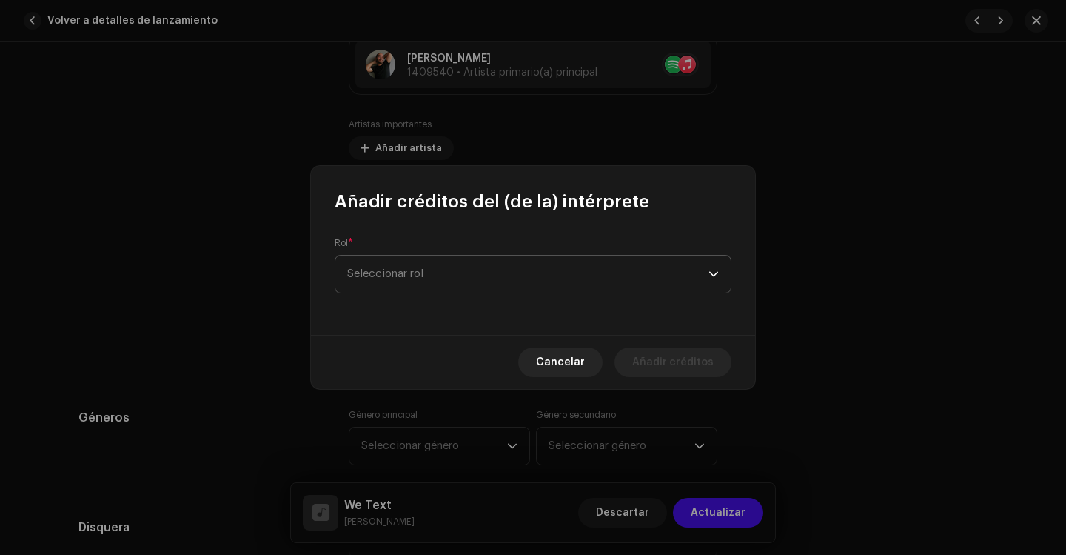
click at [550, 283] on span "Seleccionar rol" at bounding box center [527, 274] width 361 height 37
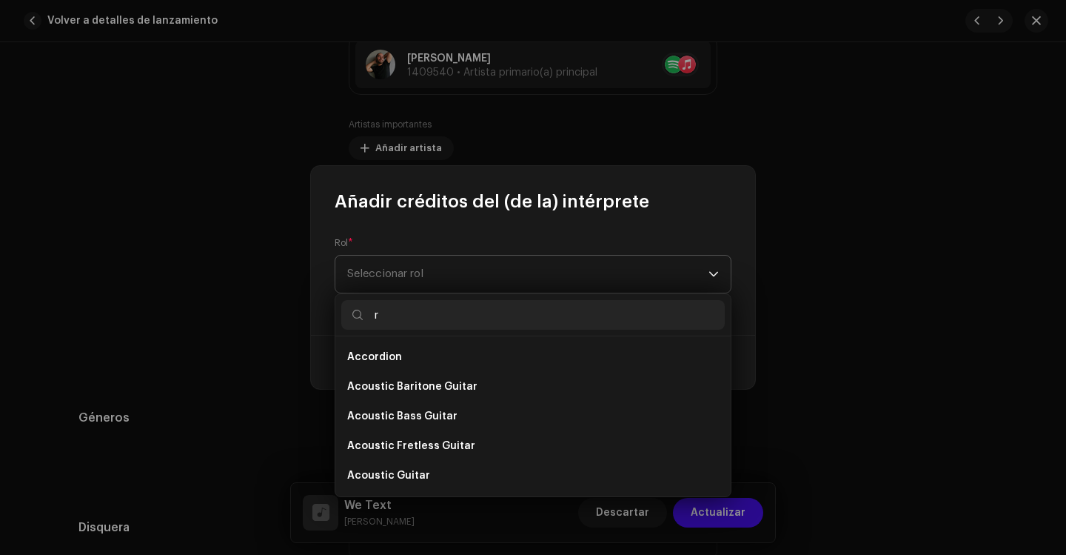
type input "re"
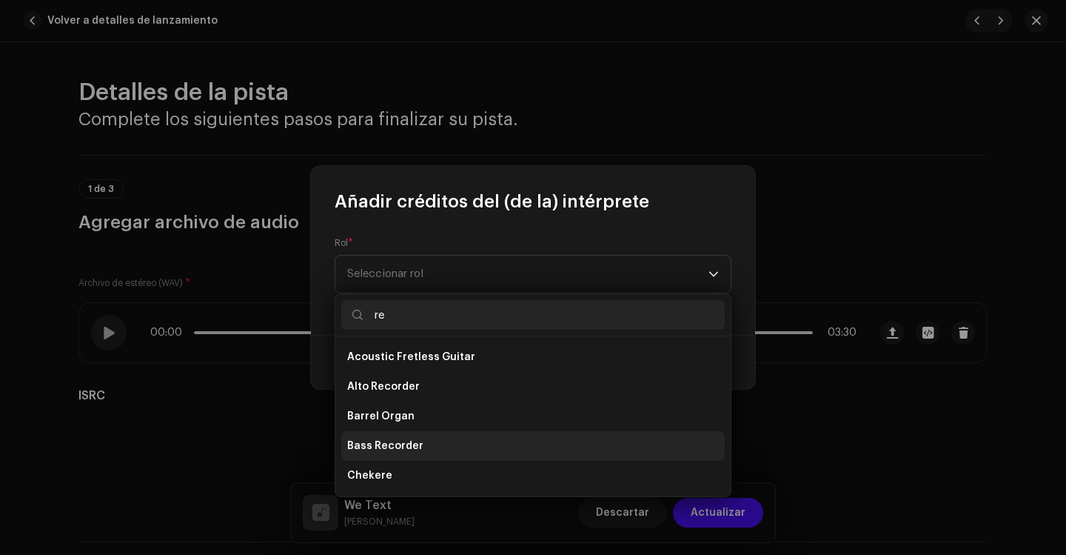
scroll to position [963, 0]
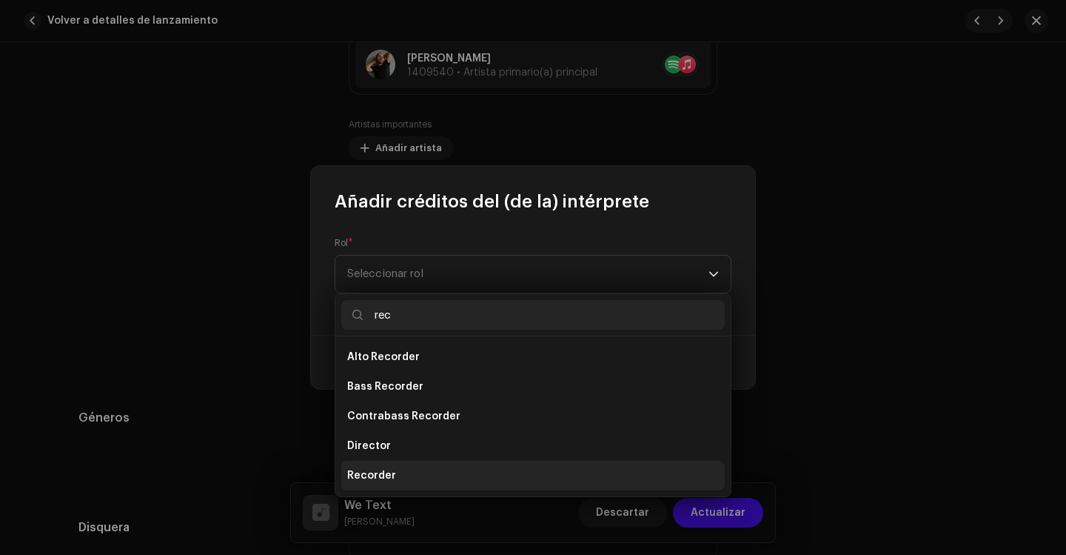
type input "rec"
click at [394, 474] on li "Recorder" at bounding box center [533, 476] width 384 height 30
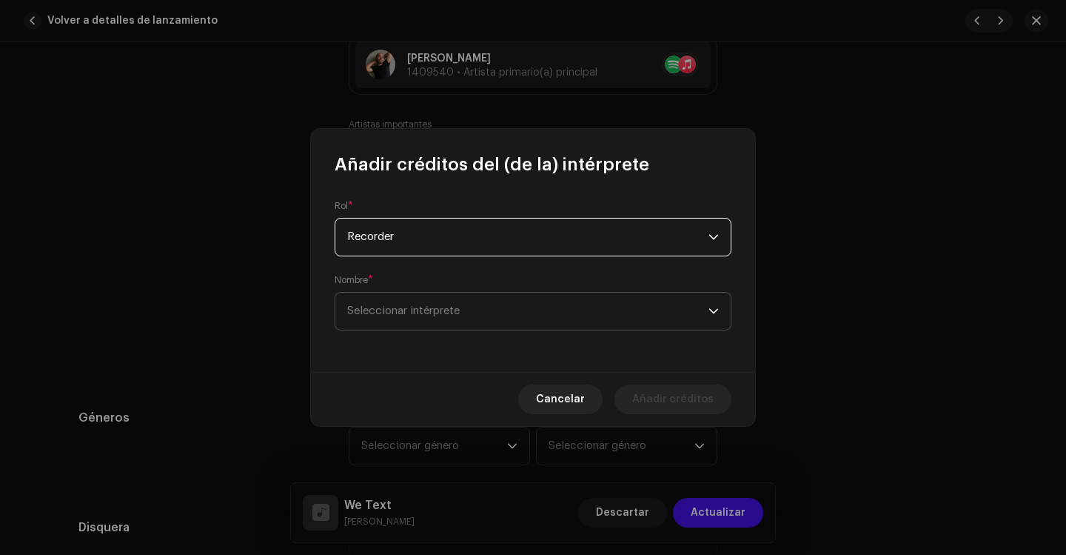
click at [410, 305] on span "Seleccionar intérprete" at bounding box center [403, 310] width 113 height 11
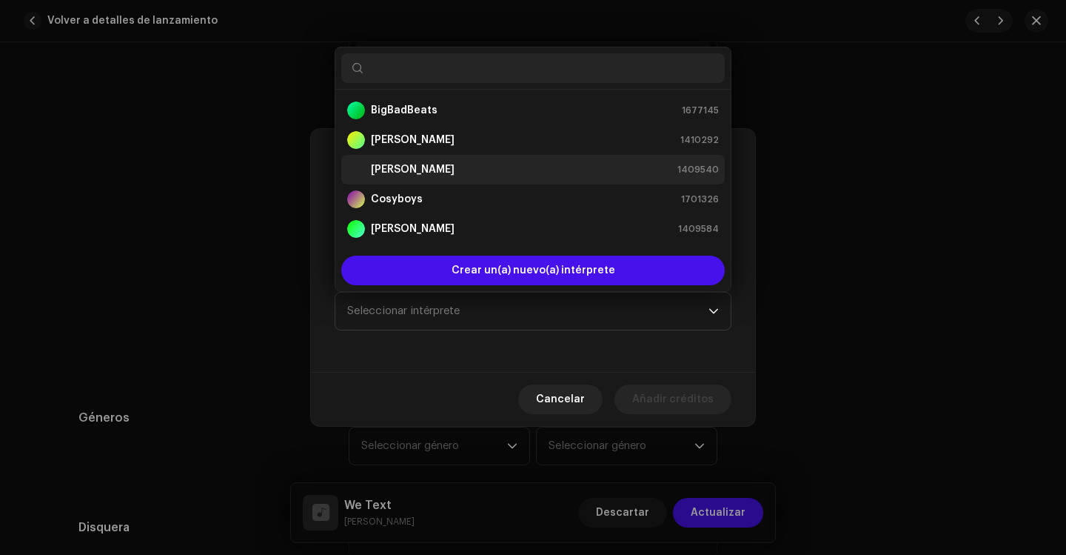
click at [405, 170] on strong "[PERSON_NAME]" at bounding box center [413, 169] width 84 height 15
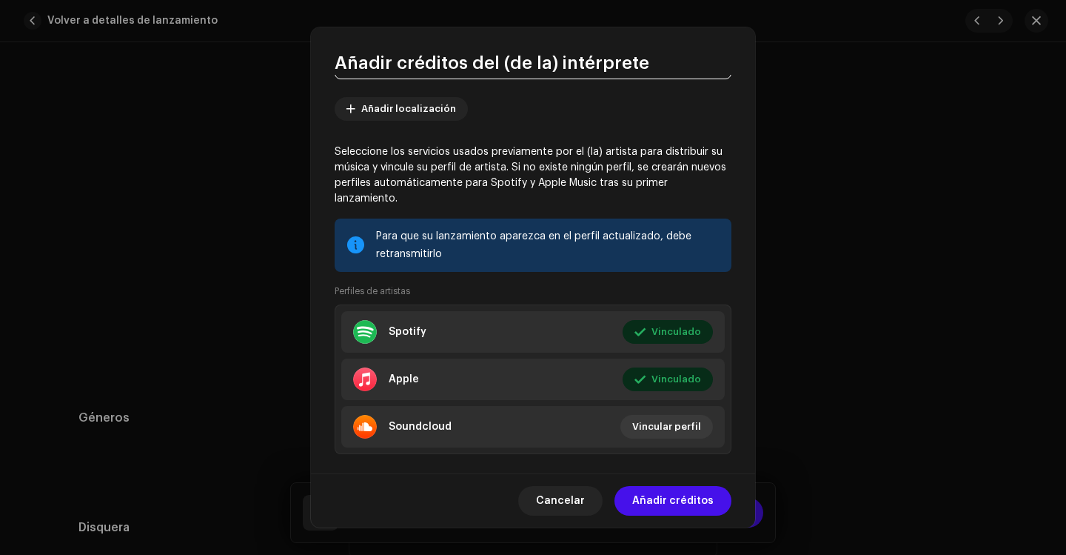
scroll to position [172, 0]
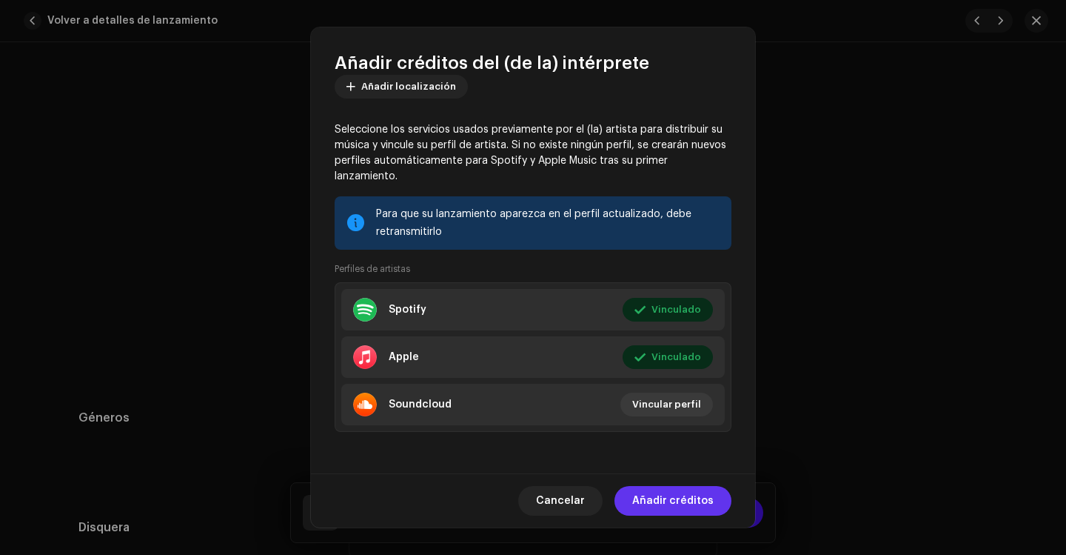
click at [654, 505] on span "Añadir créditos" at bounding box center [672, 501] width 81 height 30
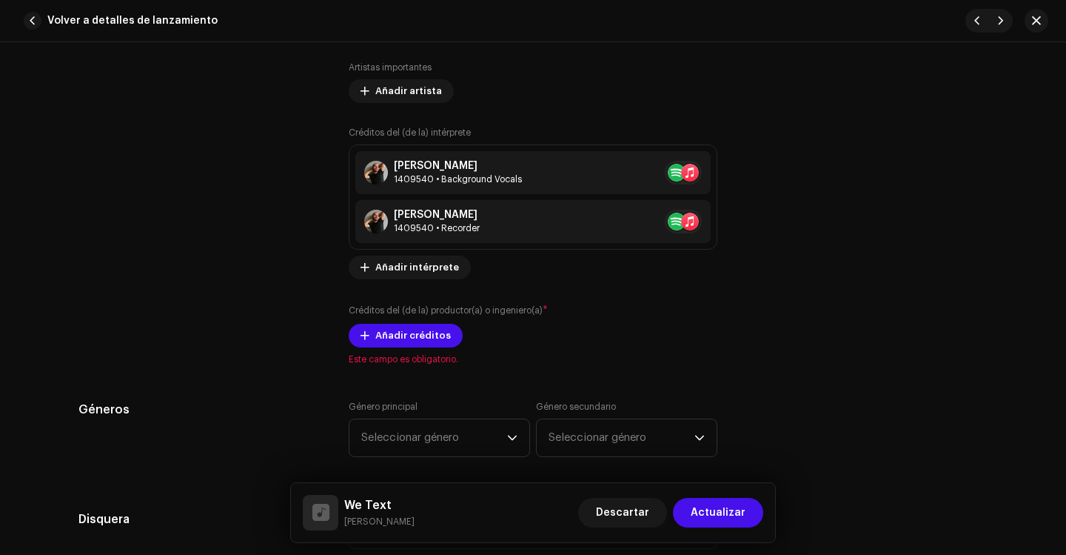
scroll to position [1111, 0]
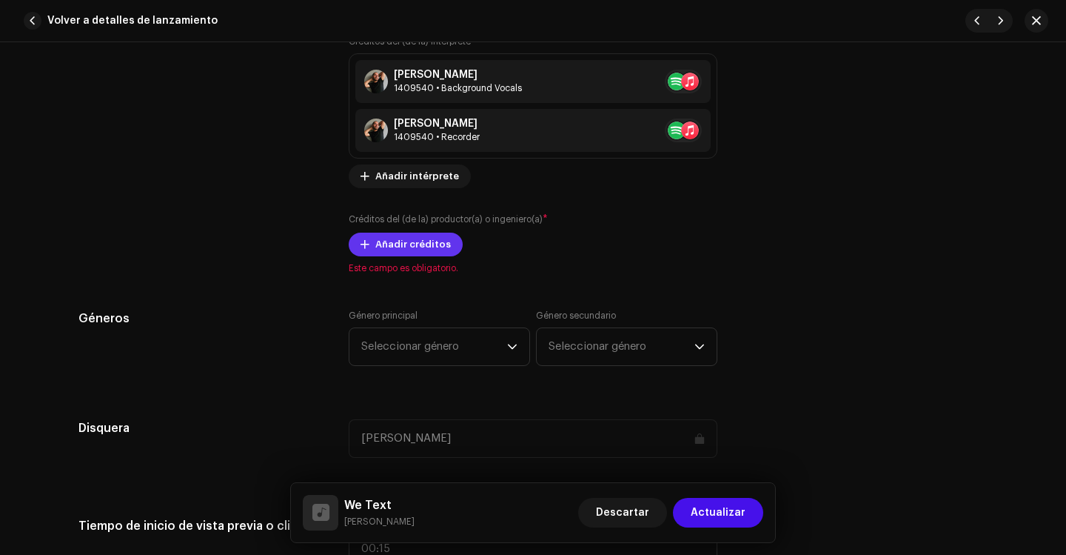
click at [393, 252] on span "Añadir créditos" at bounding box center [413, 245] width 76 height 30
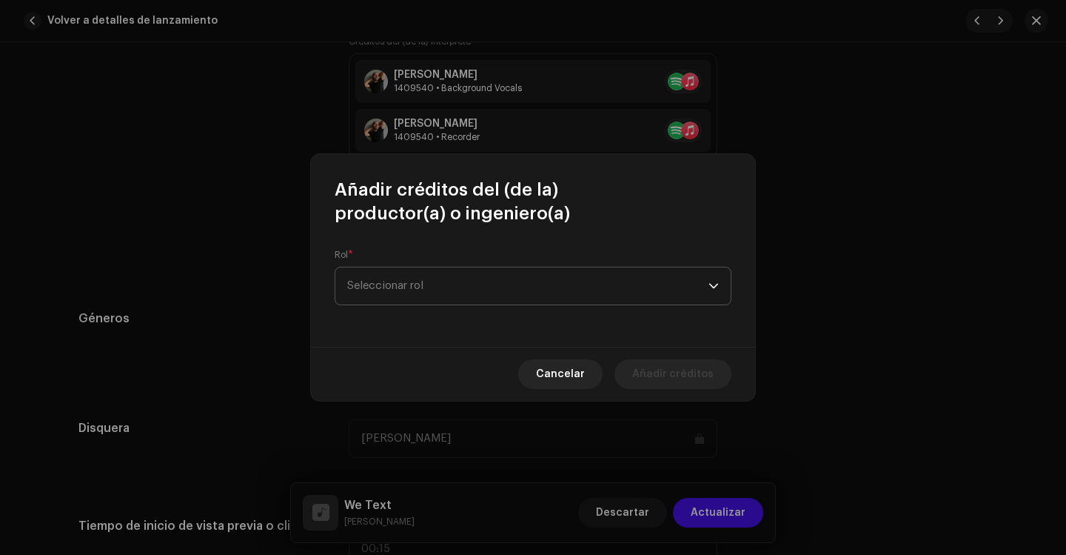
click at [387, 281] on span "Seleccionar rol" at bounding box center [527, 285] width 361 height 37
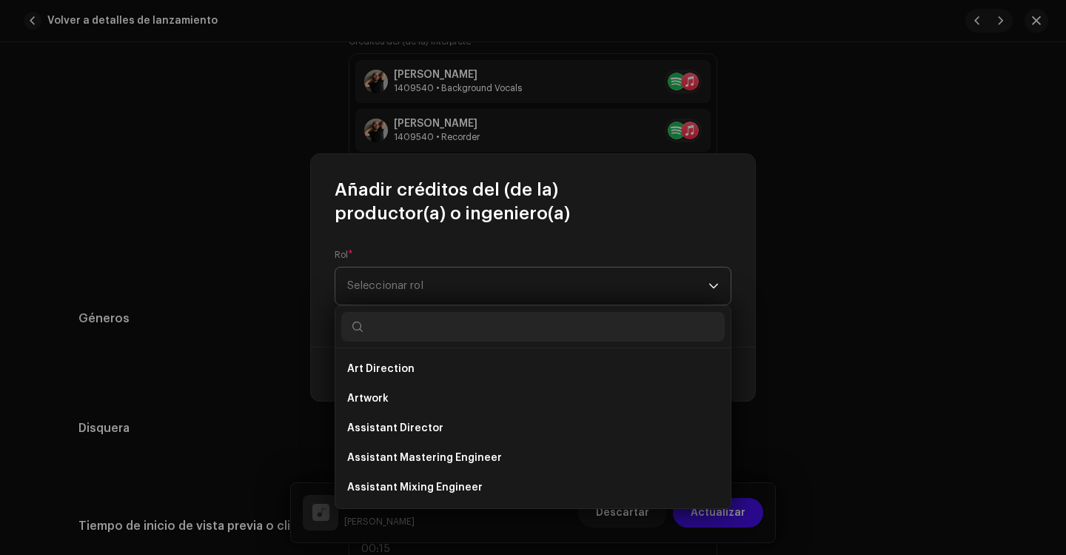
type input "c"
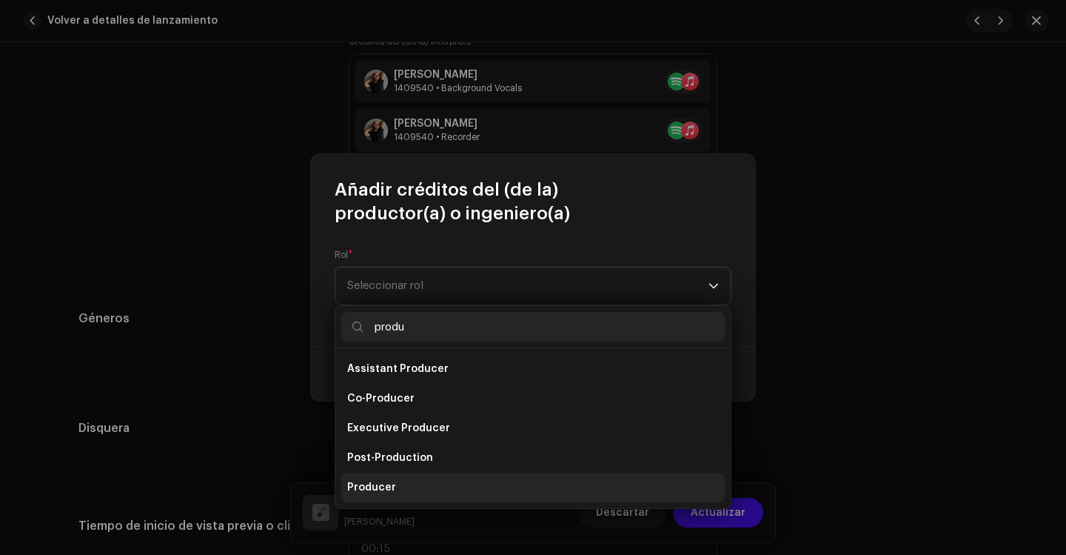
type input "produ"
click at [387, 478] on li "Producer" at bounding box center [533, 487] width 384 height 30
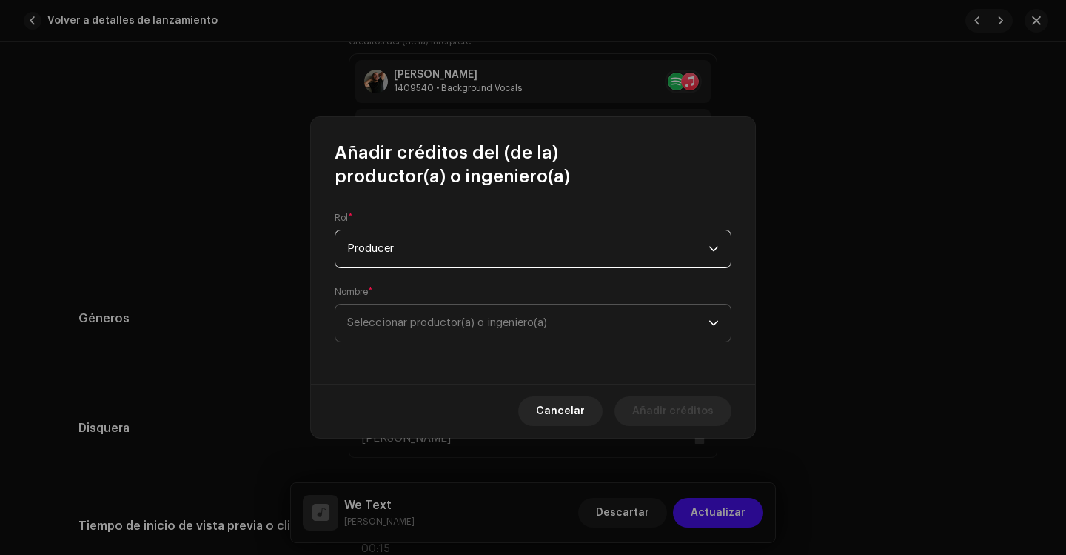
click at [421, 326] on span "Seleccionar productor(a) o ingeniero(a)" at bounding box center [447, 322] width 200 height 11
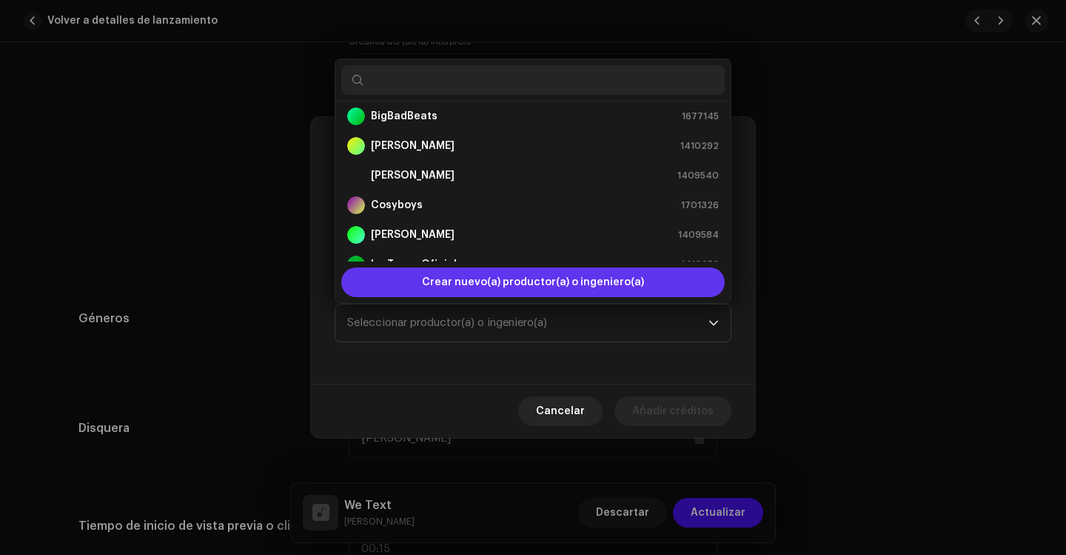
scroll to position [24, 0]
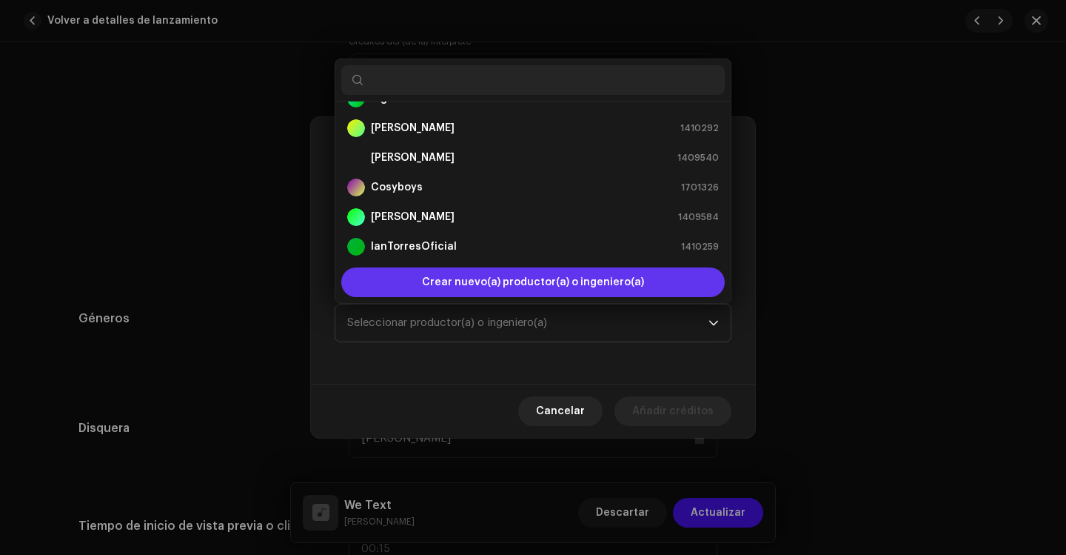
click at [514, 279] on span "Crear nuevo(a) productor(a) o ingeniero(a)" at bounding box center [533, 282] width 222 height 30
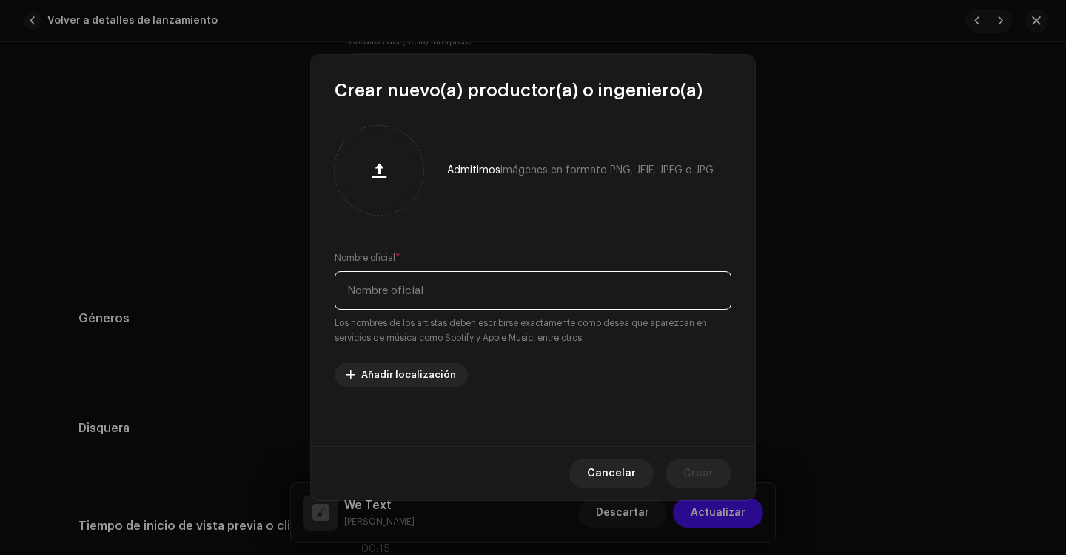
click at [421, 290] on input "text" at bounding box center [533, 290] width 397 height 39
type input "j"
type input "Jodi"
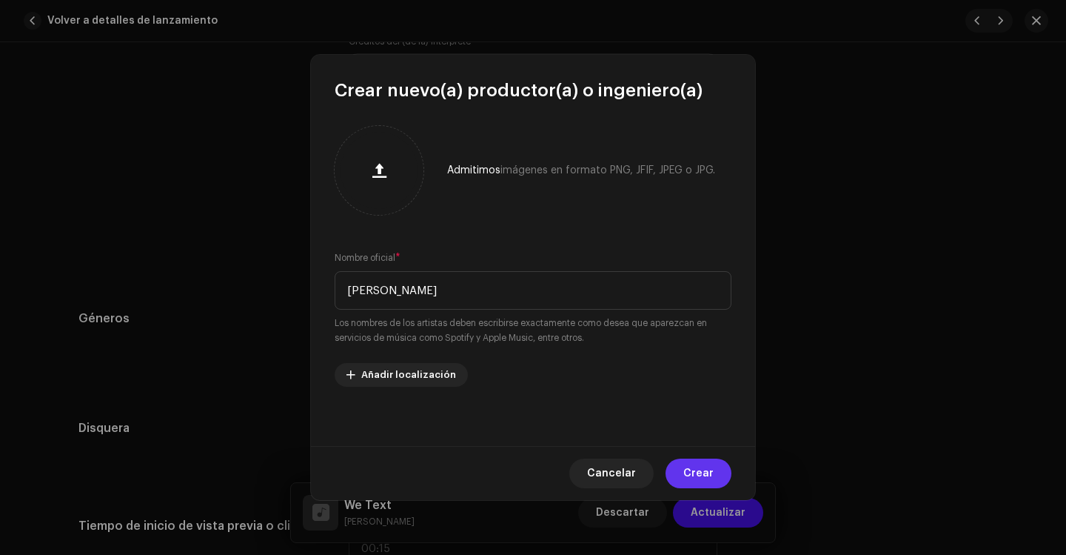
click at [696, 468] on span "Crear" at bounding box center [699, 473] width 30 height 30
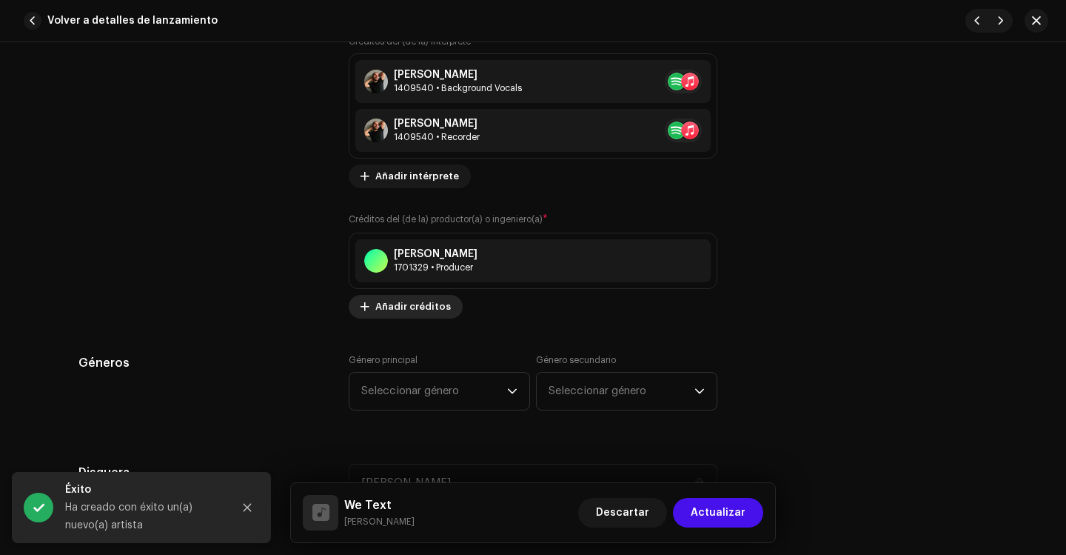
click at [411, 312] on span "Añadir créditos" at bounding box center [413, 307] width 76 height 30
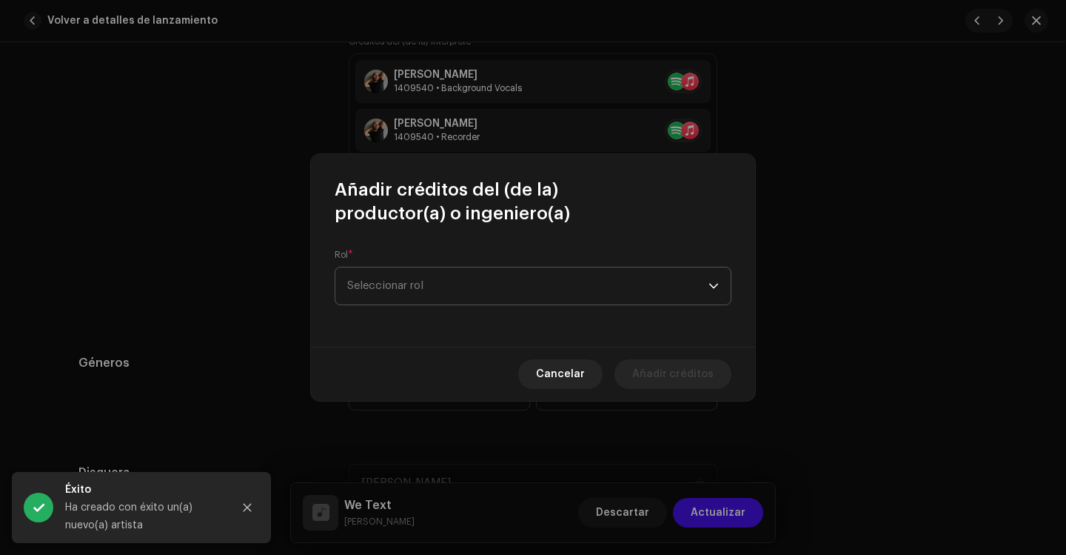
click at [401, 285] on span "Seleccionar rol" at bounding box center [527, 285] width 361 height 37
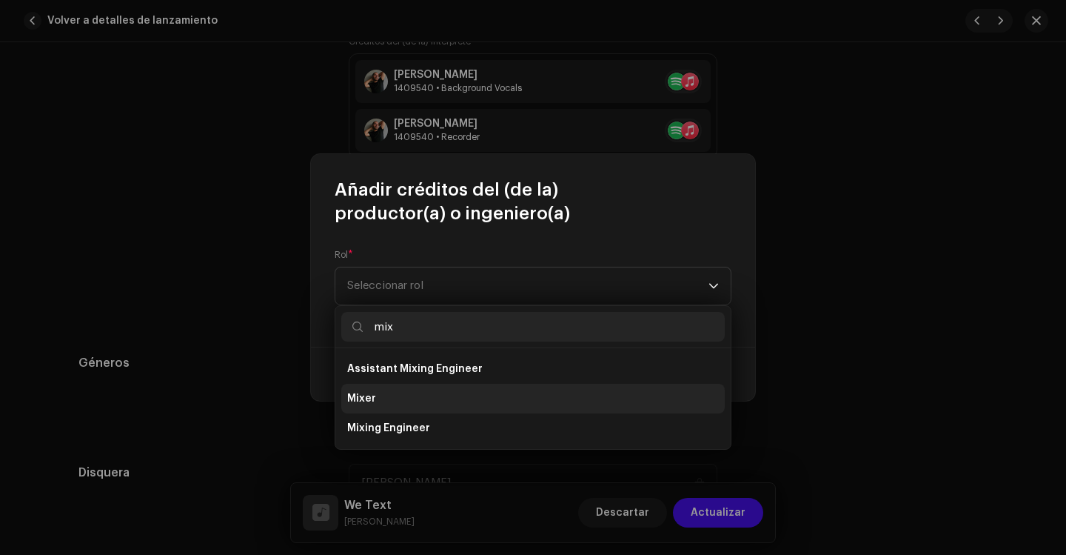
type input "mix"
click at [398, 392] on li "Mixer" at bounding box center [533, 399] width 384 height 30
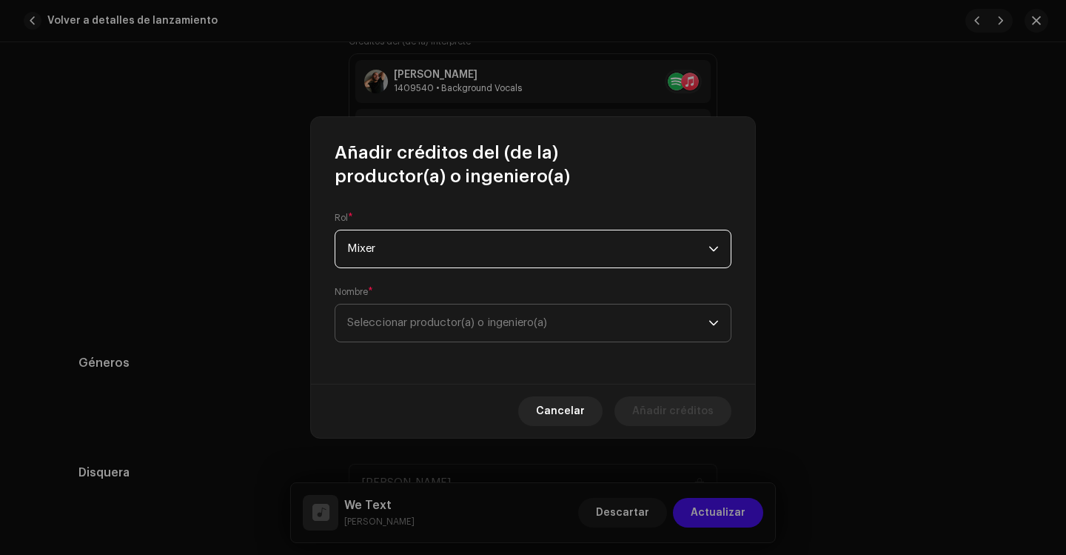
click at [405, 325] on span "Seleccionar productor(a) o ingeniero(a)" at bounding box center [447, 322] width 200 height 11
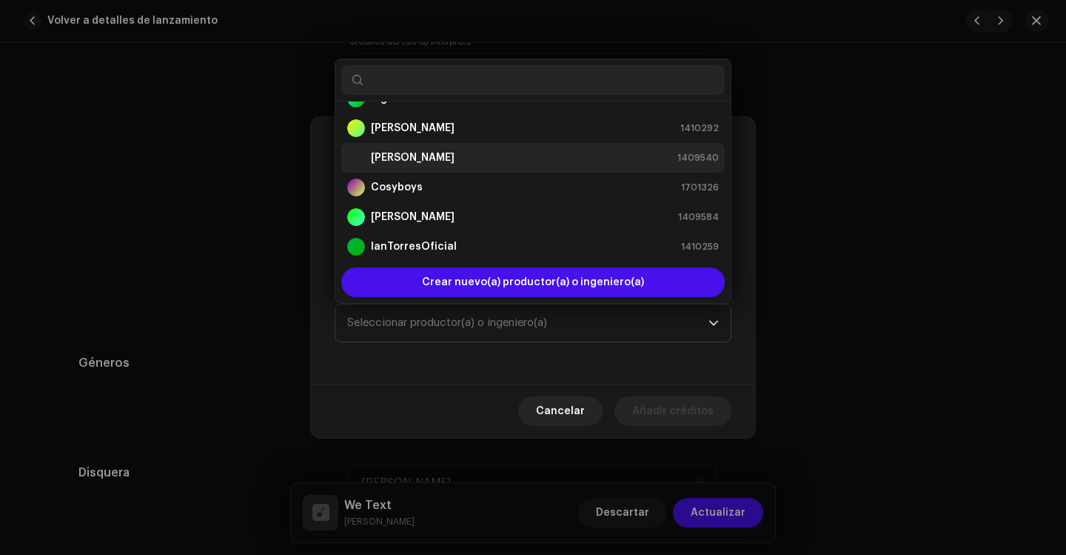
click at [405, 152] on strong "[PERSON_NAME]" at bounding box center [413, 157] width 84 height 15
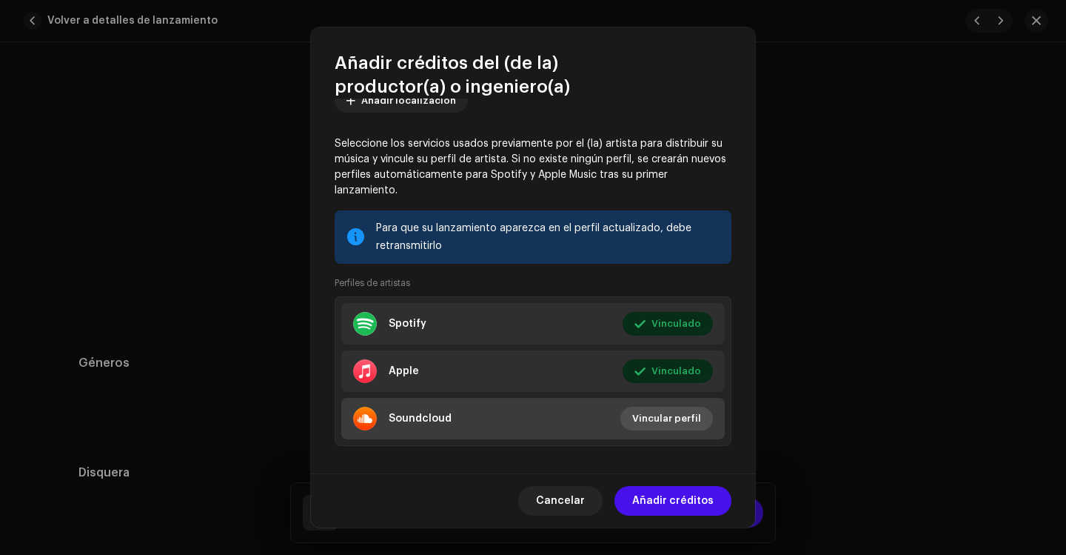
scroll to position [196, 0]
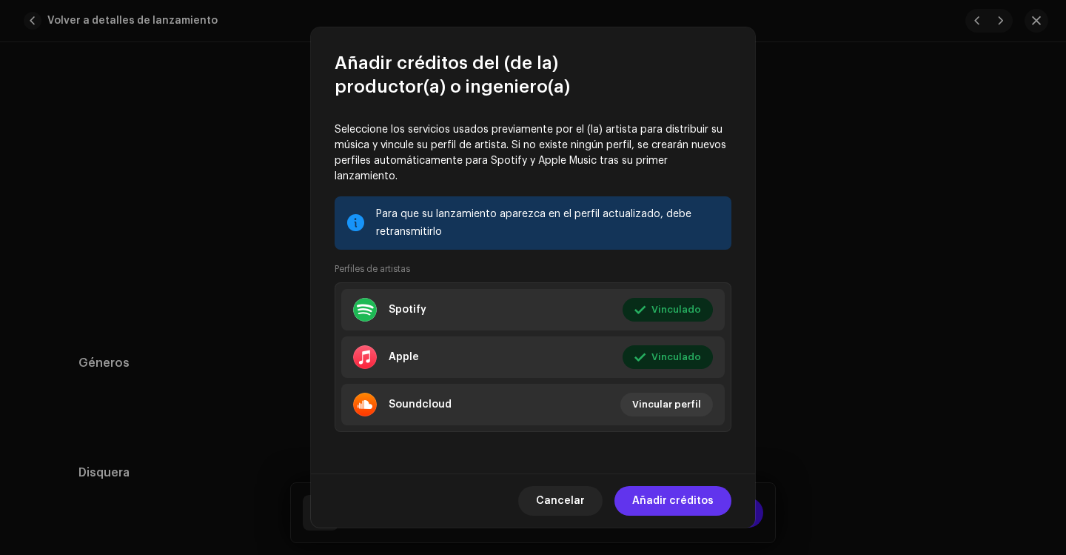
click at [646, 494] on span "Añadir créditos" at bounding box center [672, 501] width 81 height 30
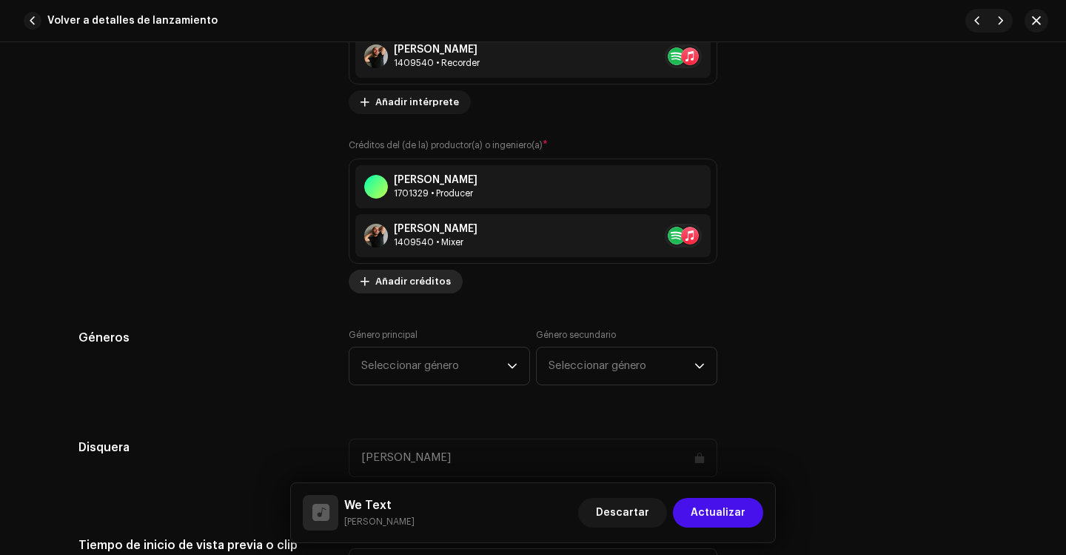
scroll to position [1259, 0]
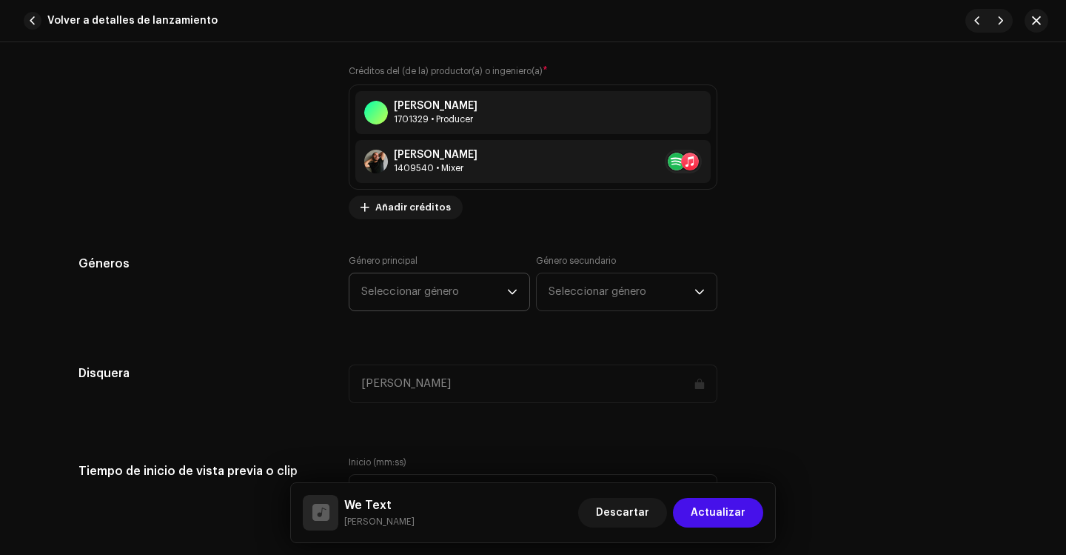
click at [409, 291] on span "Seleccionar género" at bounding box center [434, 291] width 146 height 37
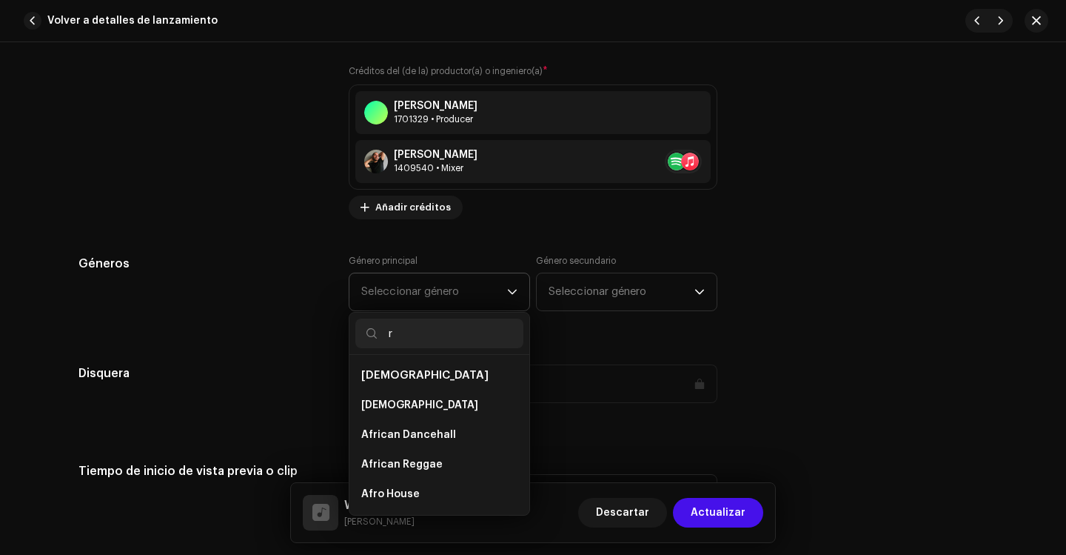
type input "r&"
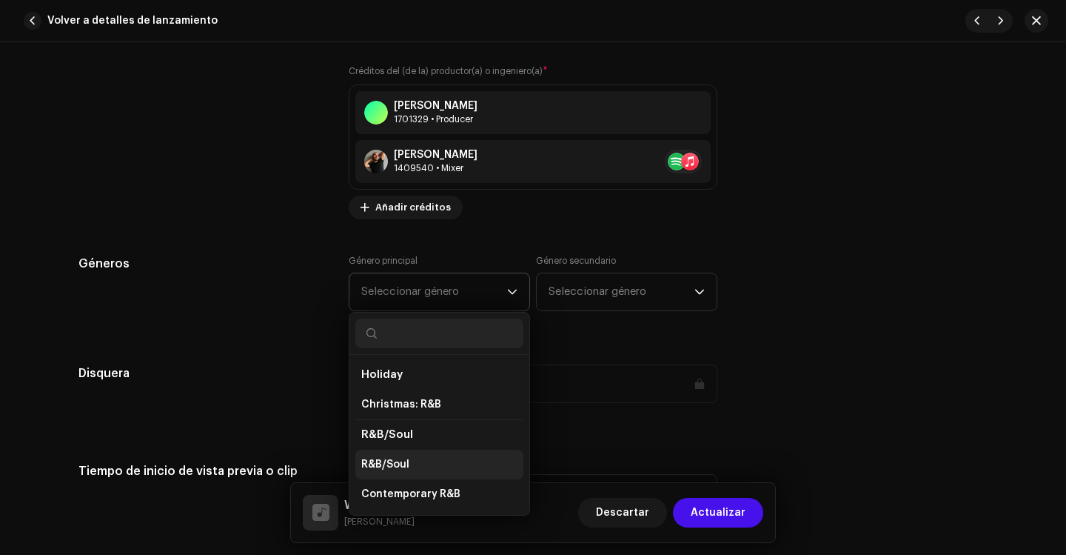
scroll to position [1333, 0]
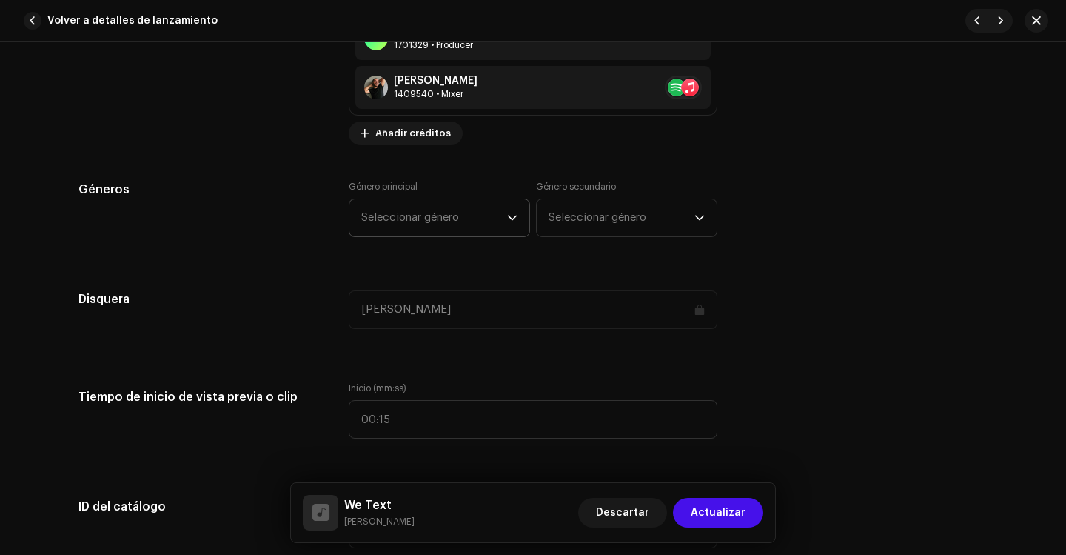
click at [512, 218] on icon "dropdown trigger" at bounding box center [512, 218] width 9 height 5
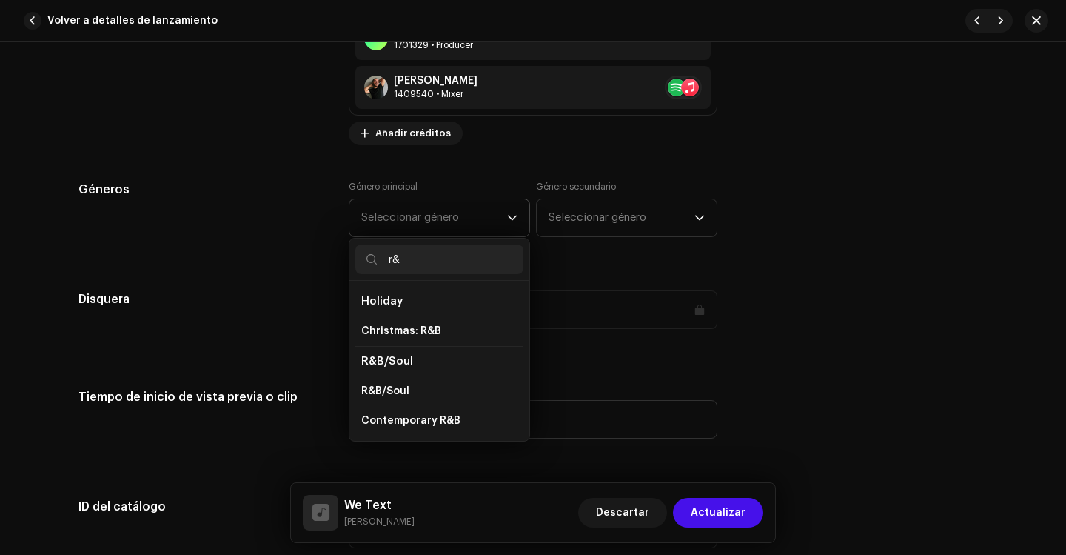
type input "r&b"
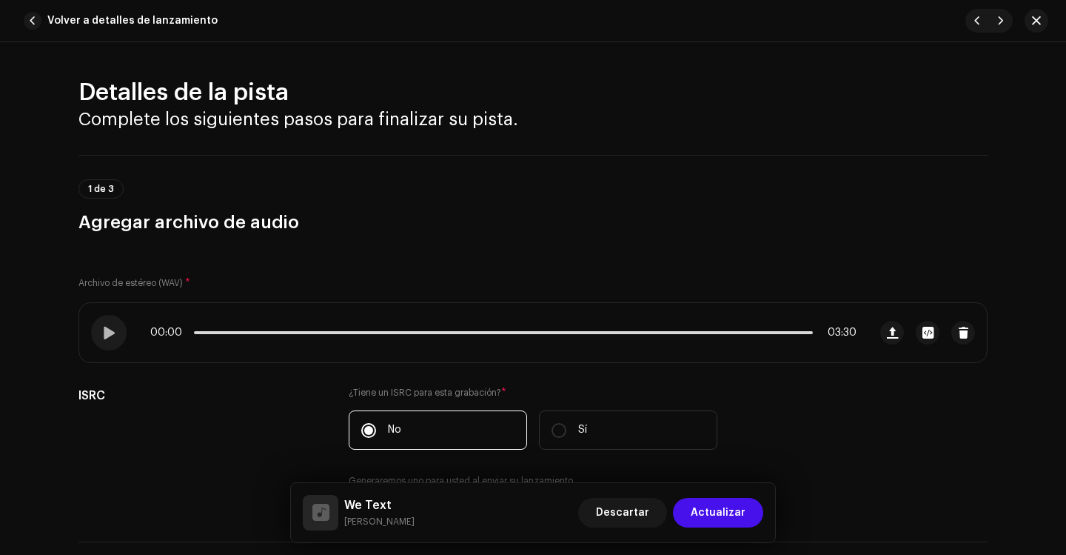
type input "r&b"
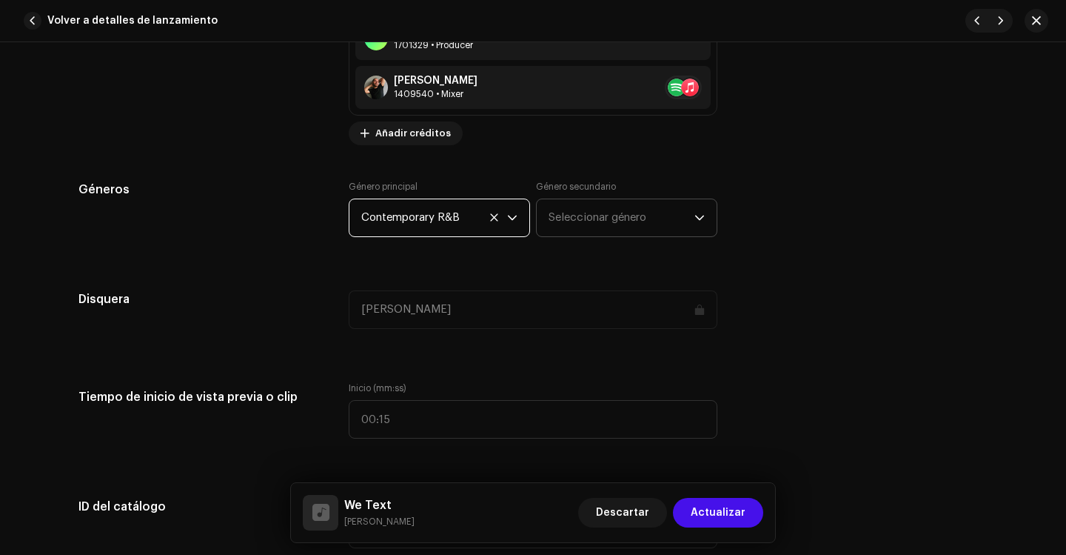
click at [563, 213] on span "Seleccionar género" at bounding box center [622, 217] width 146 height 37
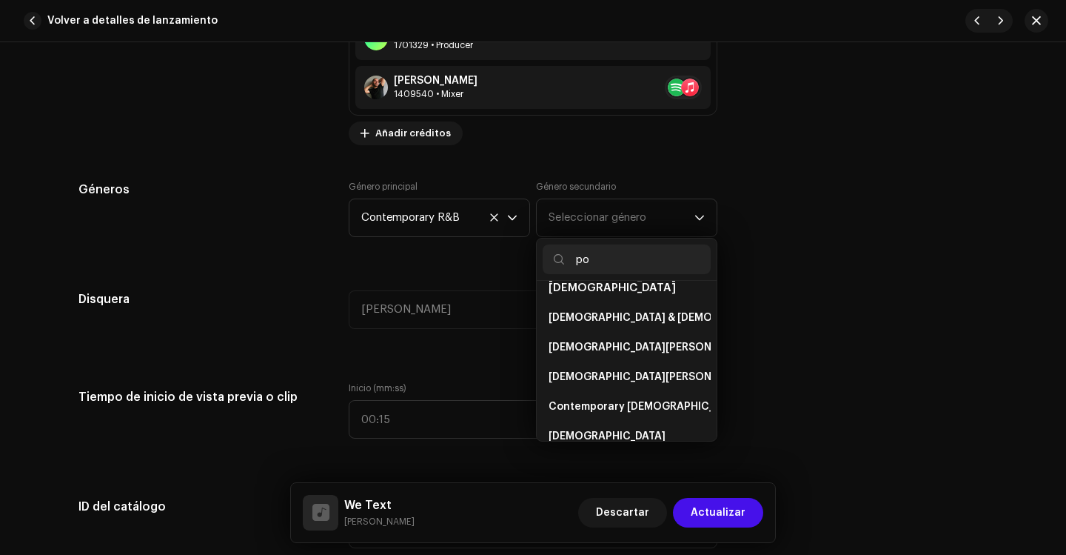
scroll to position [623, 0]
type input "pop"
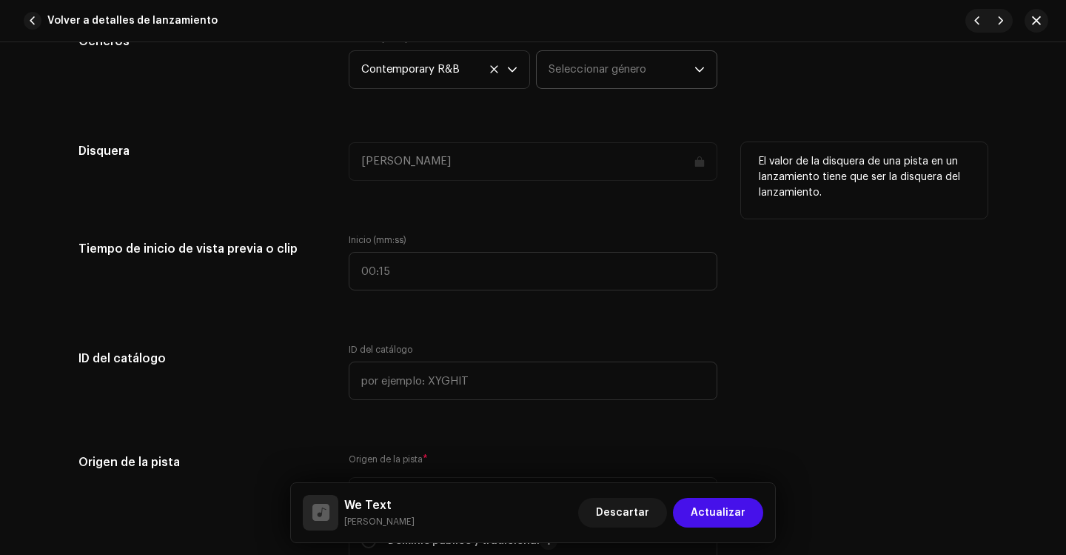
scroll to position [1407, 0]
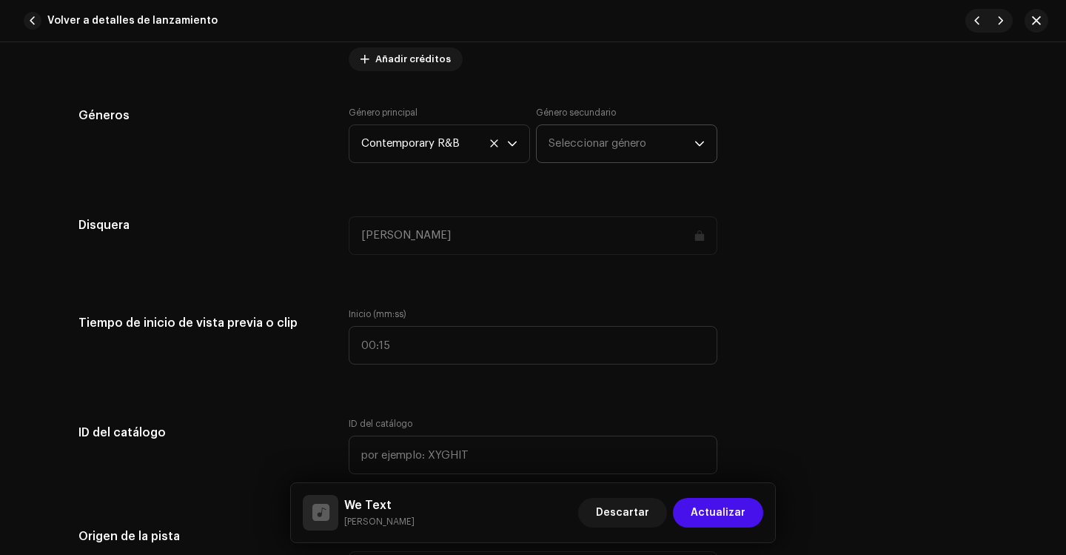
click at [702, 140] on p-select "Seleccionar género" at bounding box center [626, 143] width 181 height 39
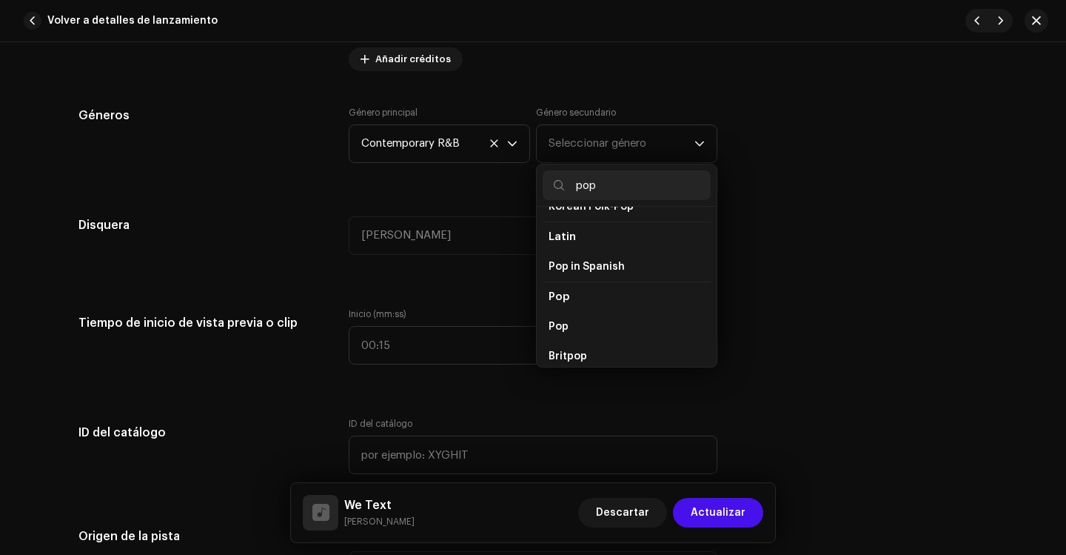
scroll to position [518, 0]
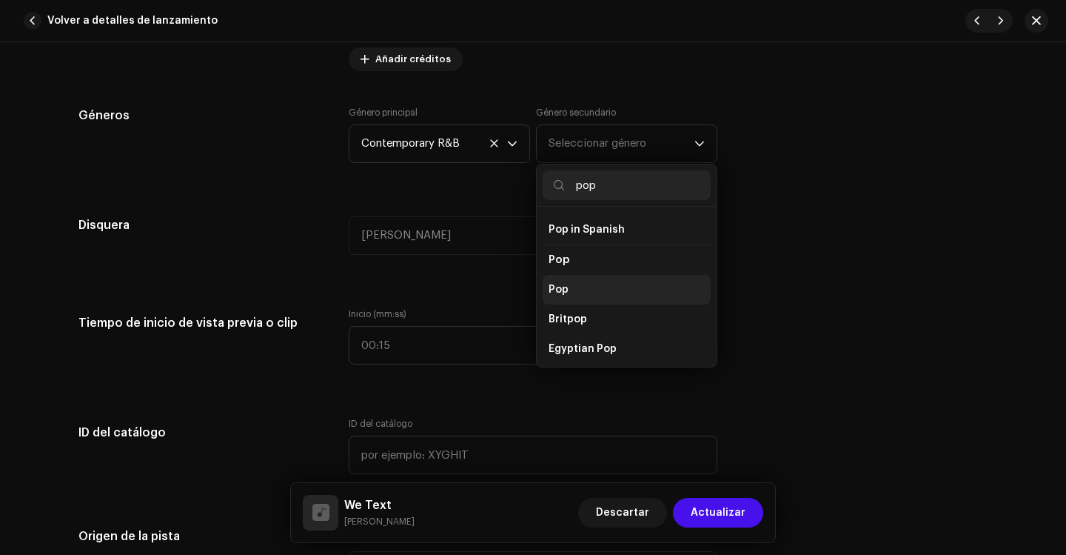
type input "pop"
click at [581, 278] on li "Pop" at bounding box center [627, 290] width 168 height 30
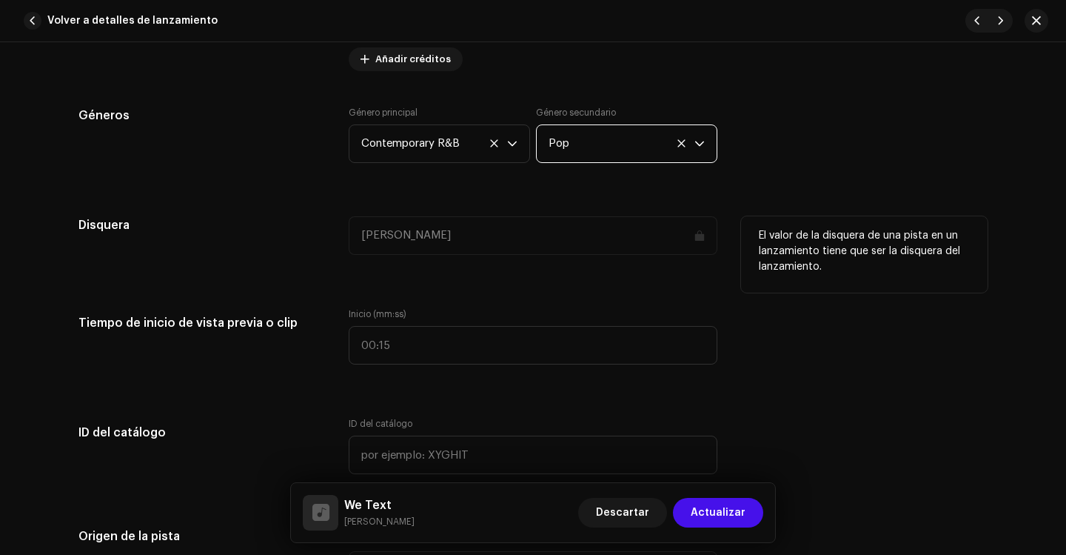
click at [428, 247] on div "[PERSON_NAME]" at bounding box center [533, 235] width 369 height 39
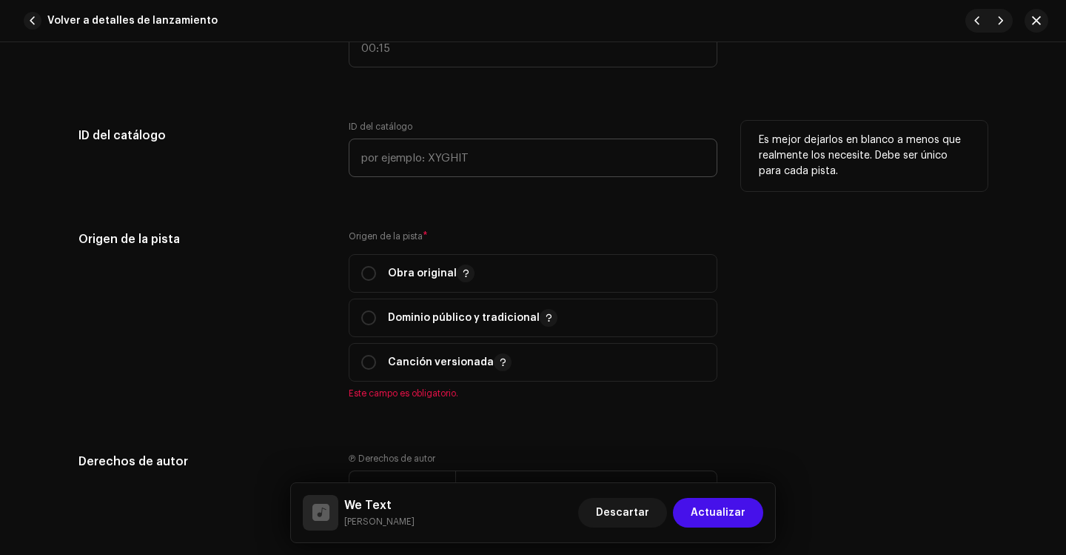
scroll to position [1703, 0]
click at [366, 364] on input "radio" at bounding box center [368, 362] width 15 height 15
radio input "true"
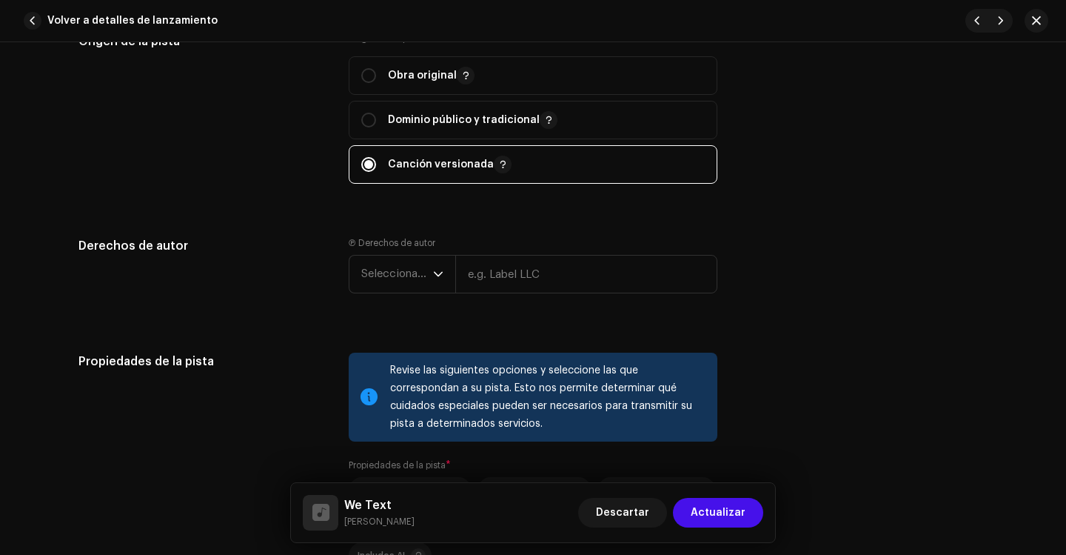
scroll to position [1926, 0]
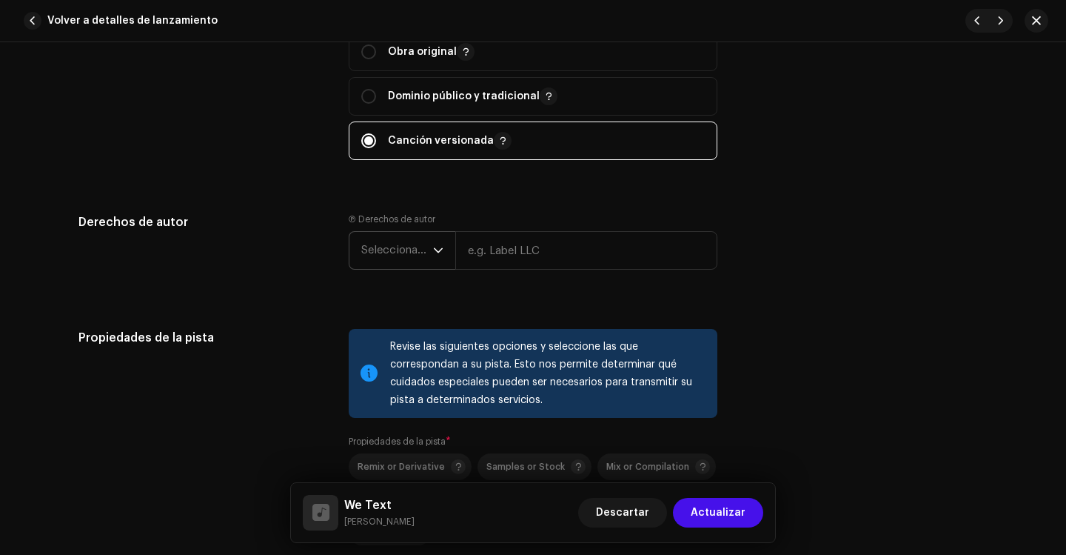
click at [427, 248] on span "Seleccionar año" at bounding box center [397, 250] width 72 height 37
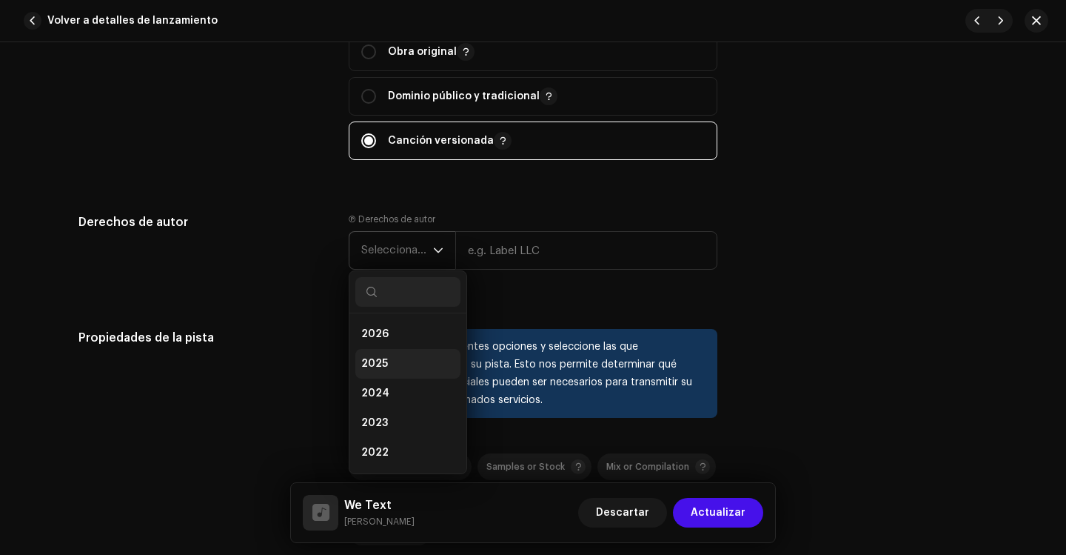
click at [378, 357] on span "2025" at bounding box center [374, 363] width 27 height 15
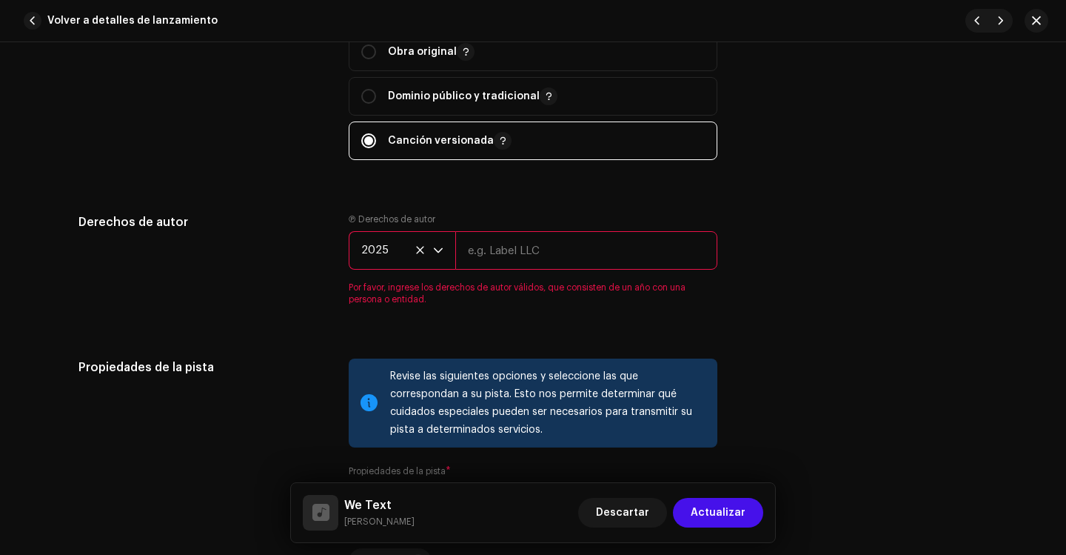
click at [475, 261] on input "text" at bounding box center [586, 250] width 262 height 39
type input "[PERSON_NAME]"
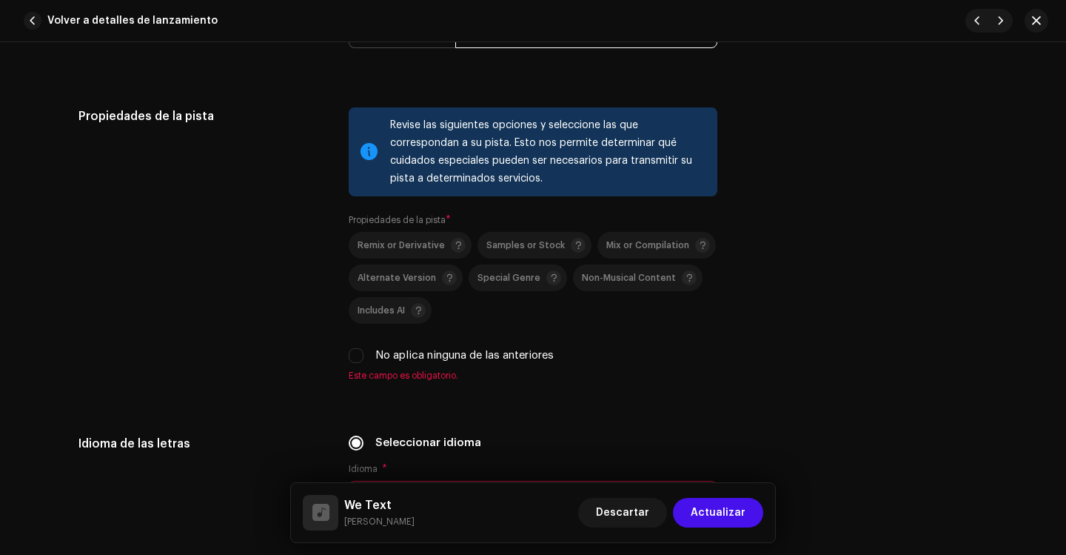
scroll to position [2296, 0]
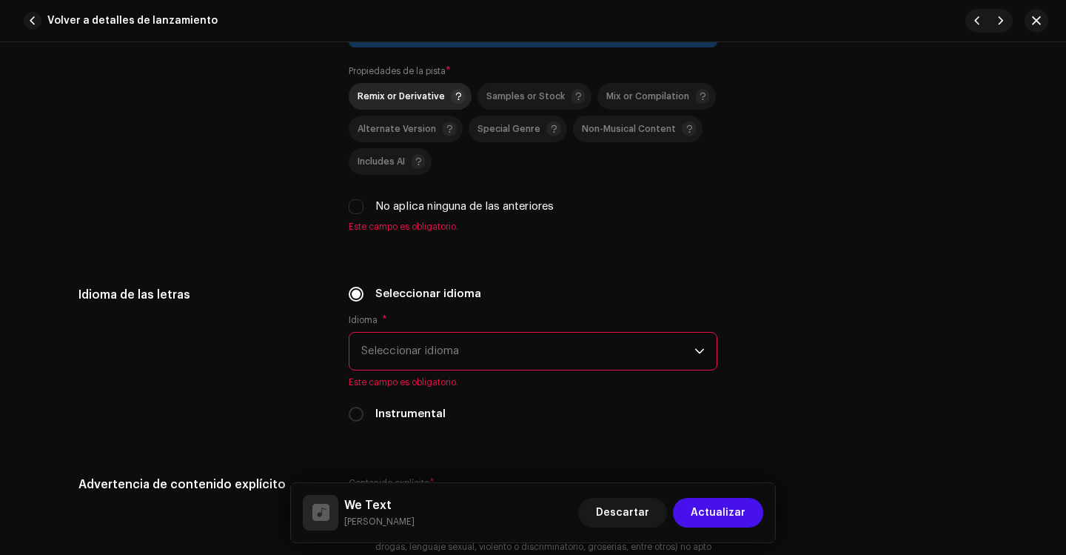
click at [407, 92] on span "Remix or Derivative" at bounding box center [401, 97] width 87 height 10
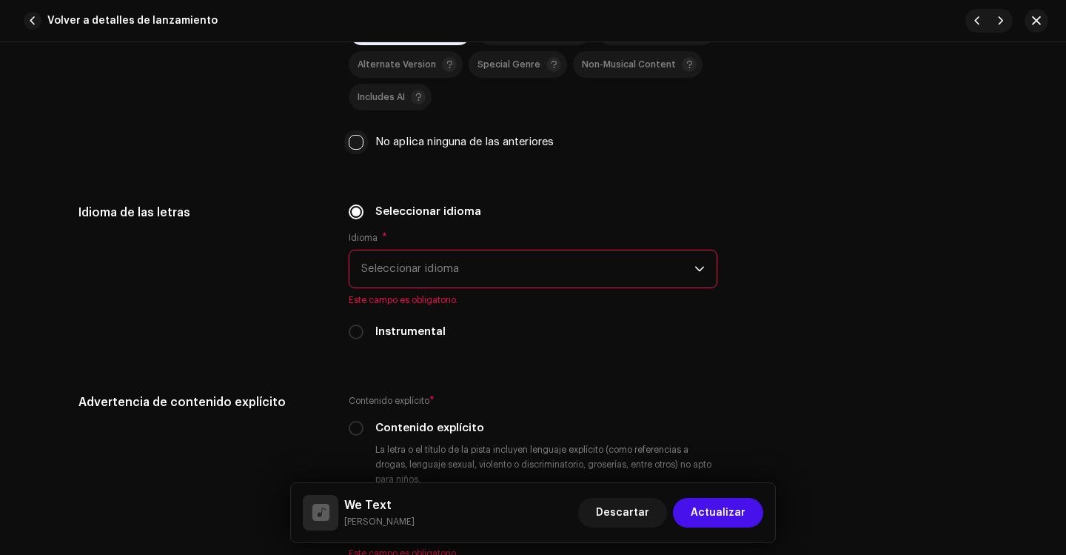
scroll to position [2370, 0]
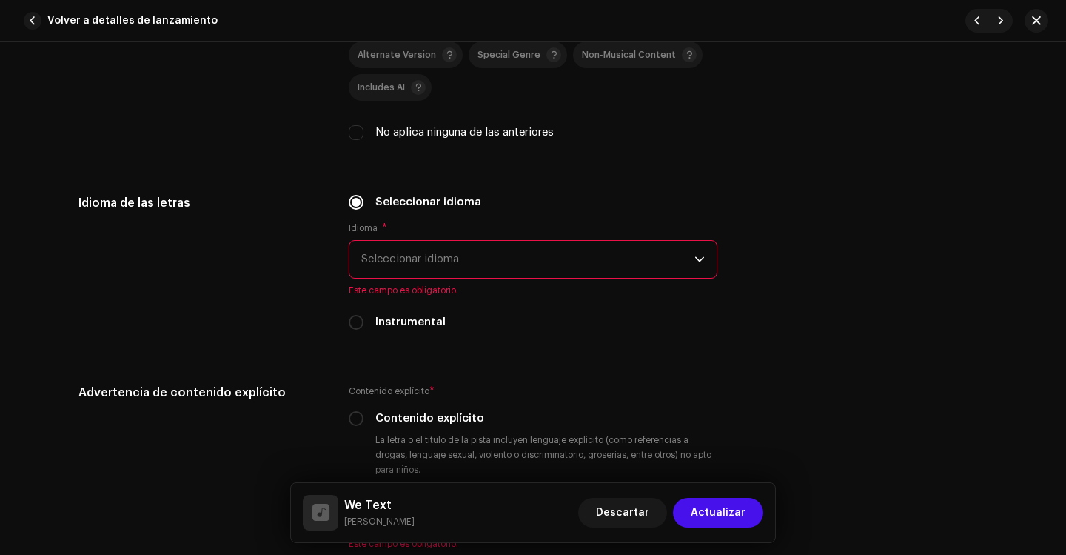
click at [416, 254] on span "Seleccionar idioma" at bounding box center [527, 259] width 333 height 37
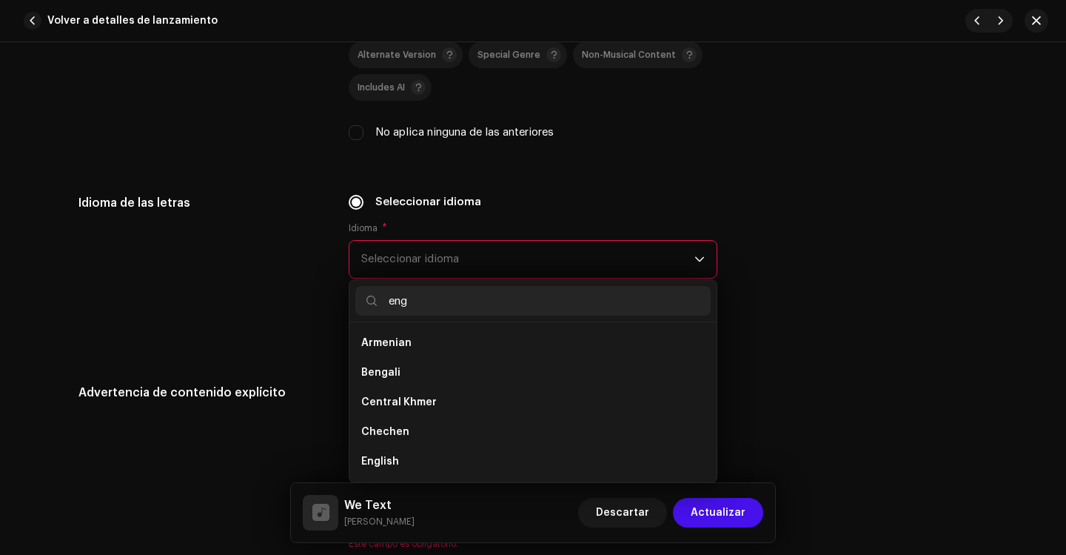
scroll to position [0, 0]
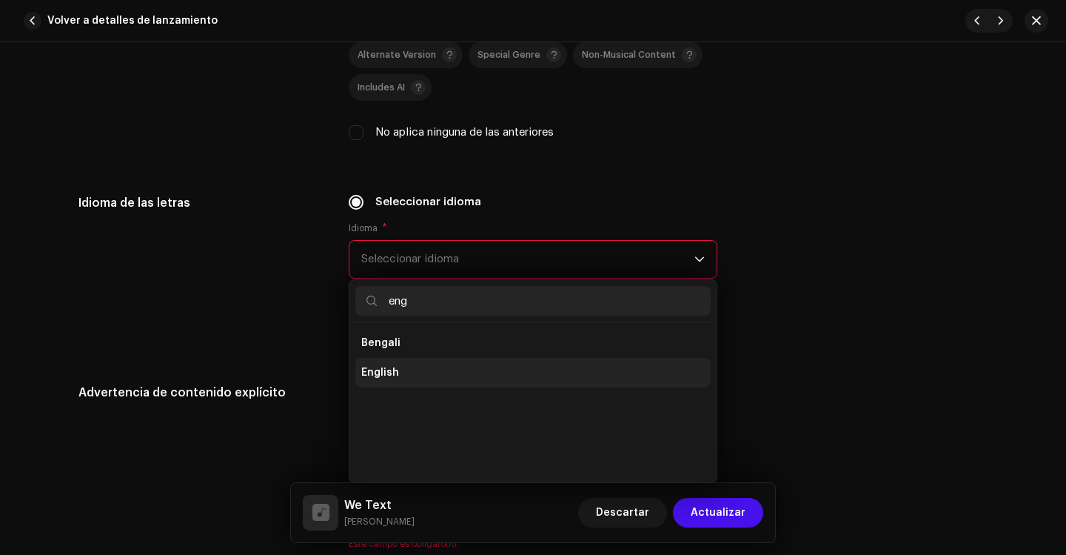
type input "eng"
click at [381, 372] on span "English" at bounding box center [380, 372] width 38 height 15
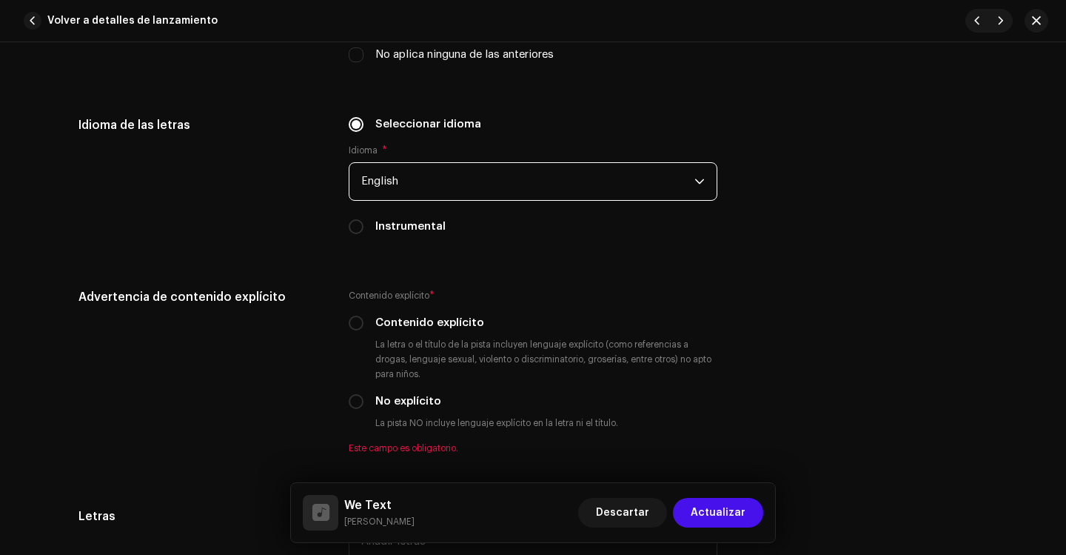
scroll to position [2592, 0]
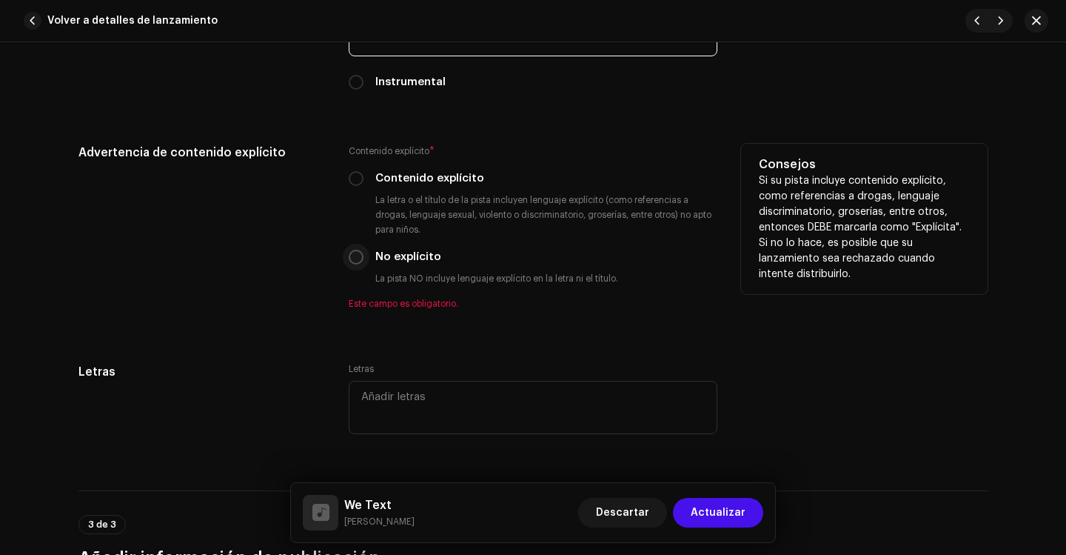
click at [353, 257] on input "No explícito" at bounding box center [356, 257] width 15 height 15
radio input "true"
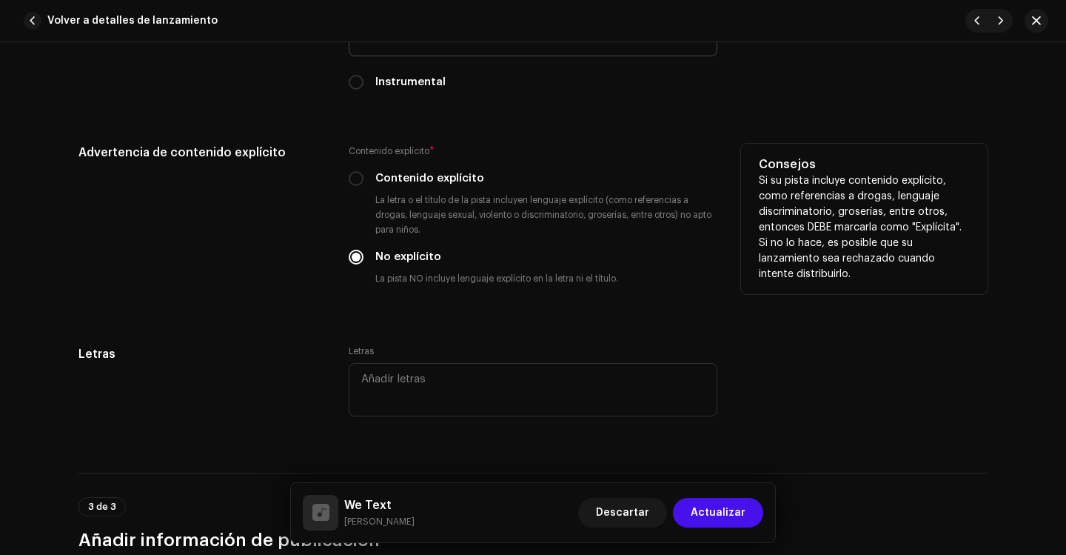
scroll to position [2814, 0]
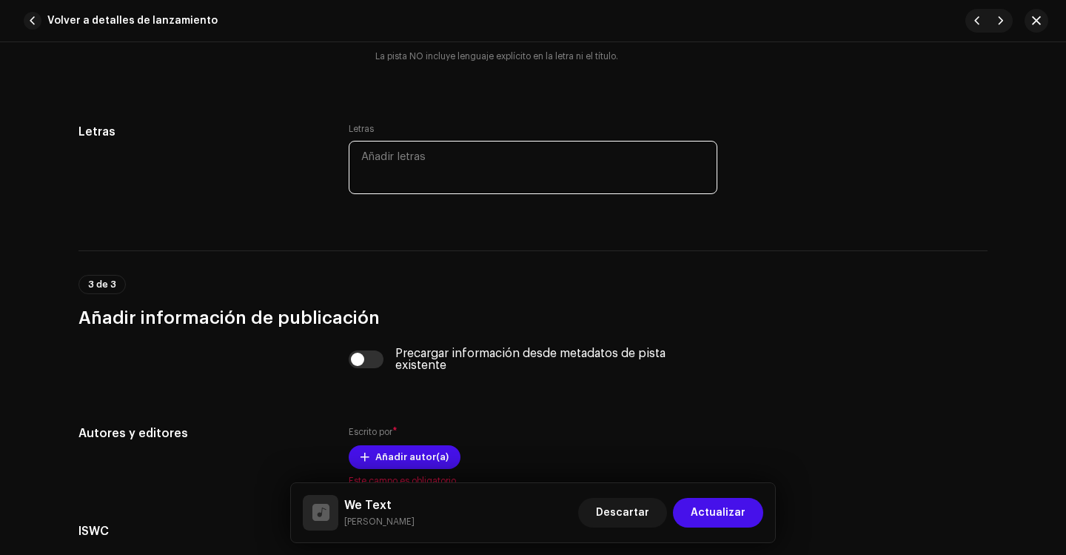
click at [393, 161] on textarea at bounding box center [533, 167] width 369 height 53
paste textarea "(Verse 1) My phone lights up, a familiar glow Another message, making my heart …"
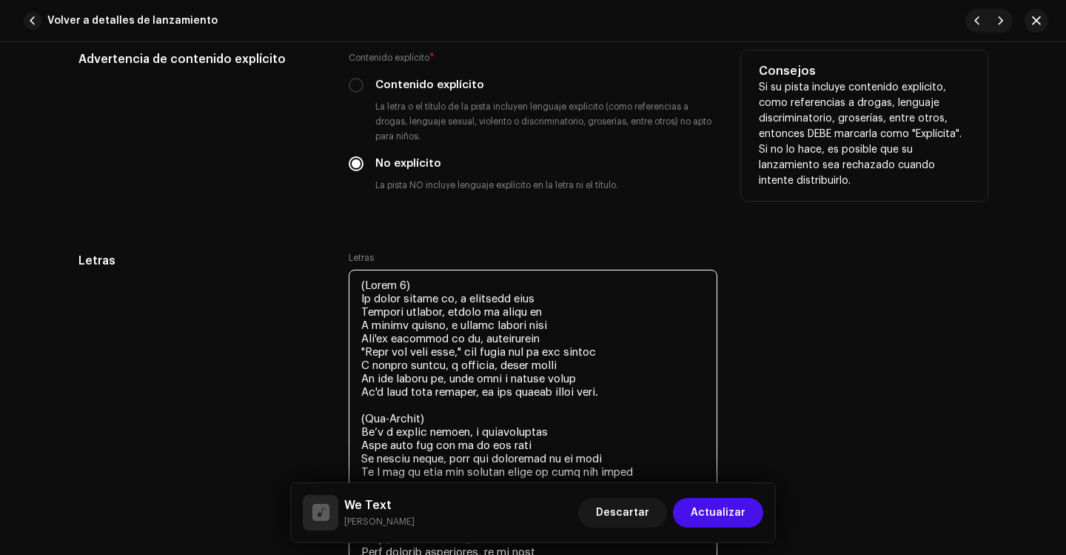
scroll to position [2669, 0]
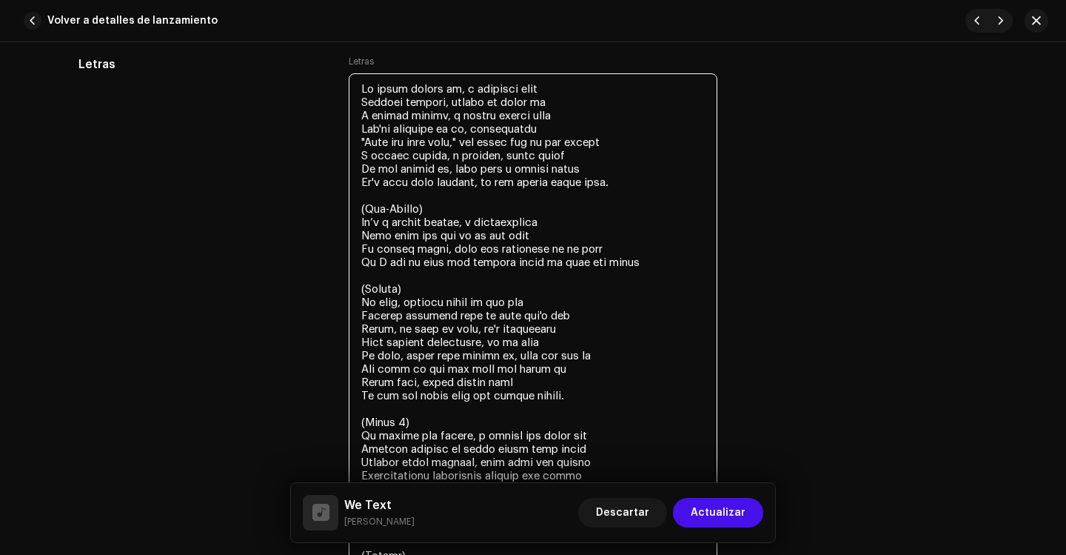
scroll to position [2891, 0]
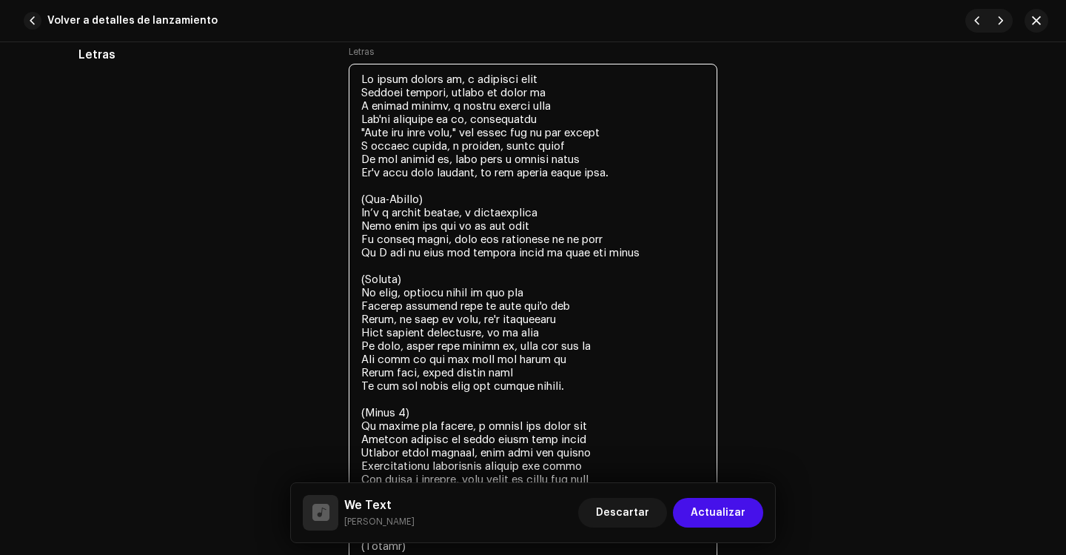
drag, startPoint x: 426, startPoint y: 200, endPoint x: 347, endPoint y: 199, distance: 79.2
click at [349, 199] on textarea at bounding box center [533, 493] width 369 height 858
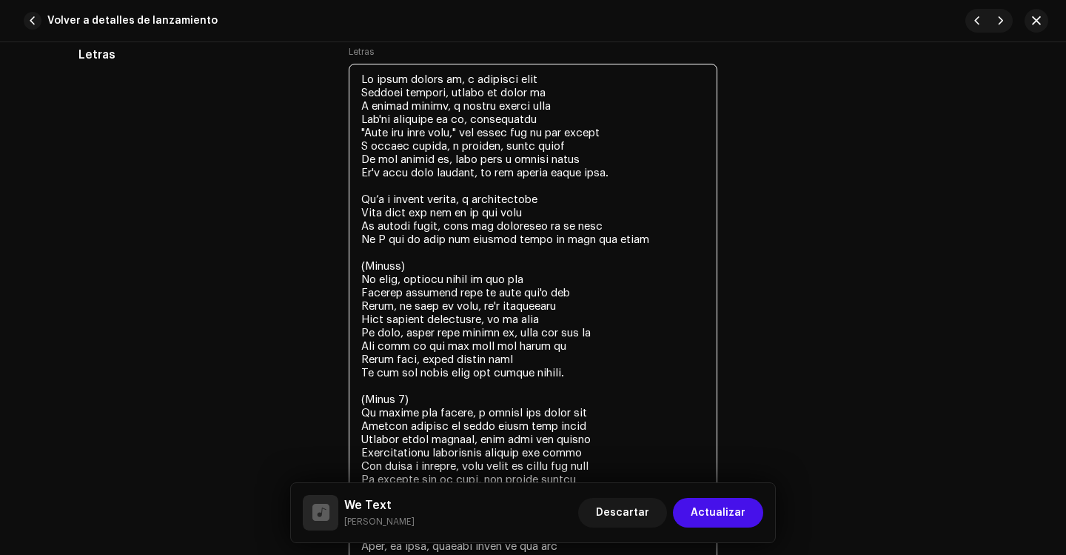
drag, startPoint x: 412, startPoint y: 263, endPoint x: 358, endPoint y: 265, distance: 53.4
click at [358, 265] on textarea at bounding box center [533, 486] width 369 height 844
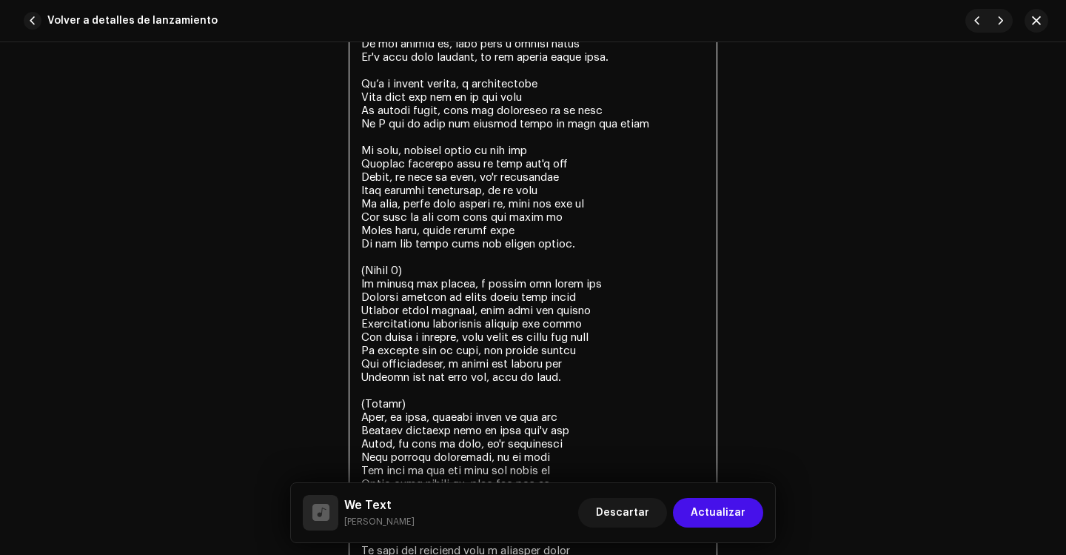
scroll to position [3039, 0]
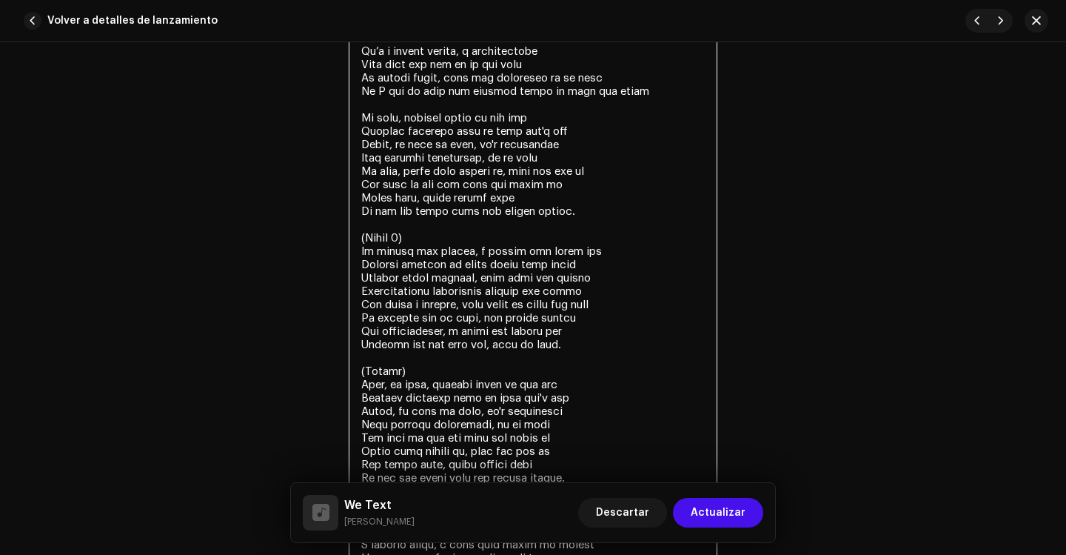
click at [410, 235] on textarea at bounding box center [533, 331] width 369 height 831
type textarea "Lo ipsum dolors am, c adipisci elit Seddoei tempori, utlabo et dolor ma A enima…"
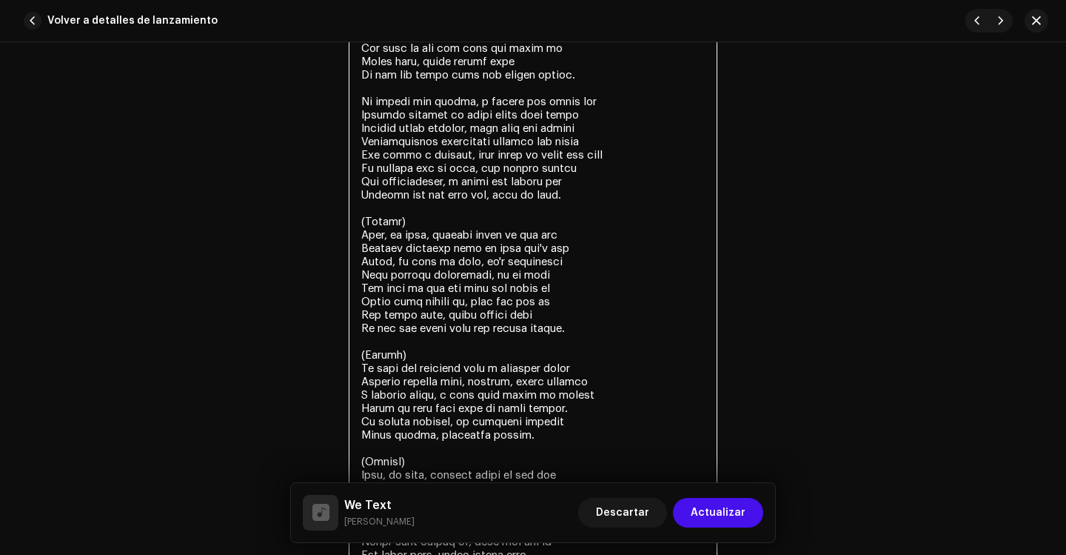
scroll to position [3262, 0]
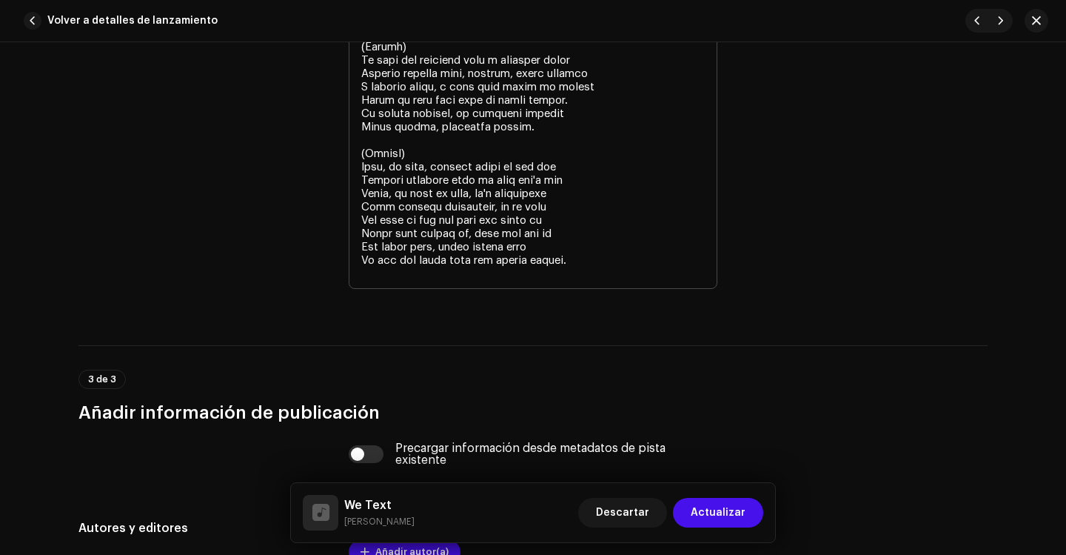
scroll to position [3410, 0]
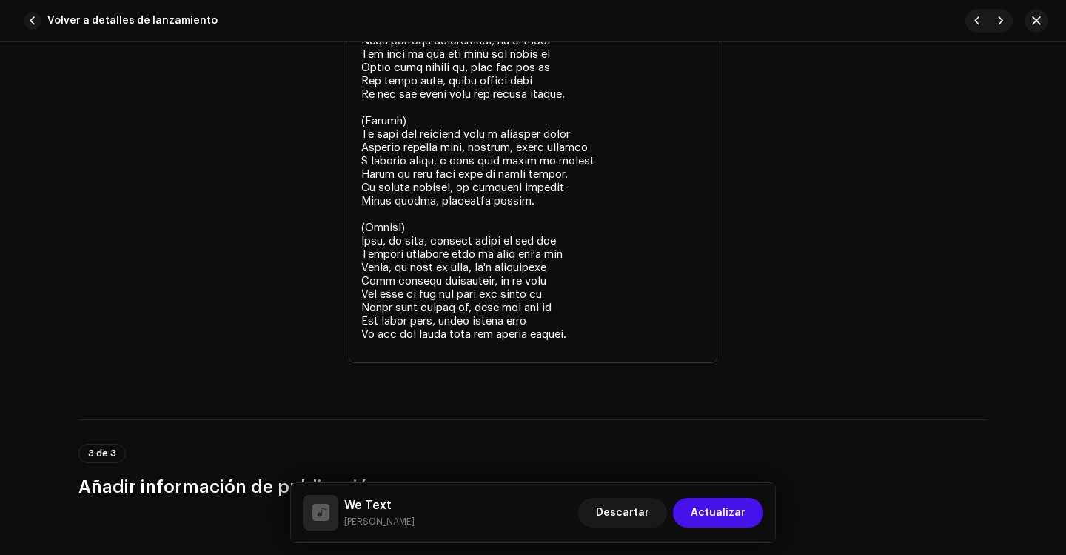
type textarea "Lo ipsum dolors am, c adipisci elit Seddoei tempori, utlabo et dolor ma A enima…"
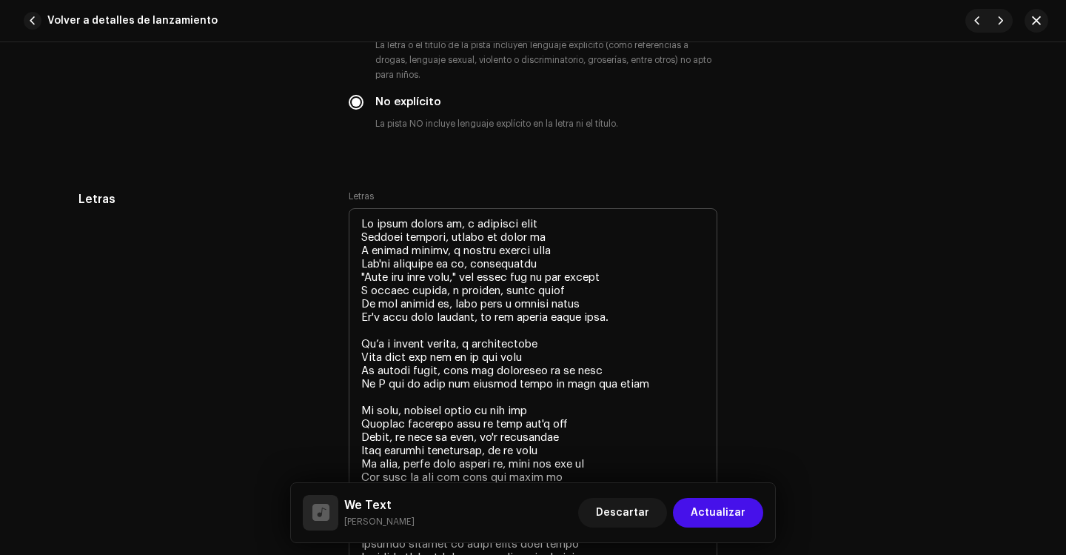
scroll to position [2743, 0]
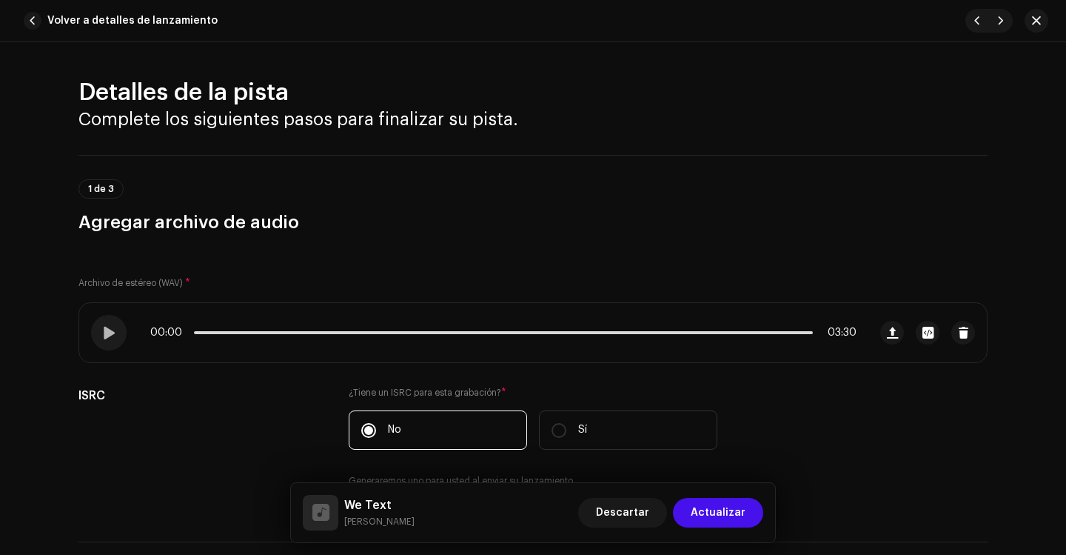
scroll to position [2743, 0]
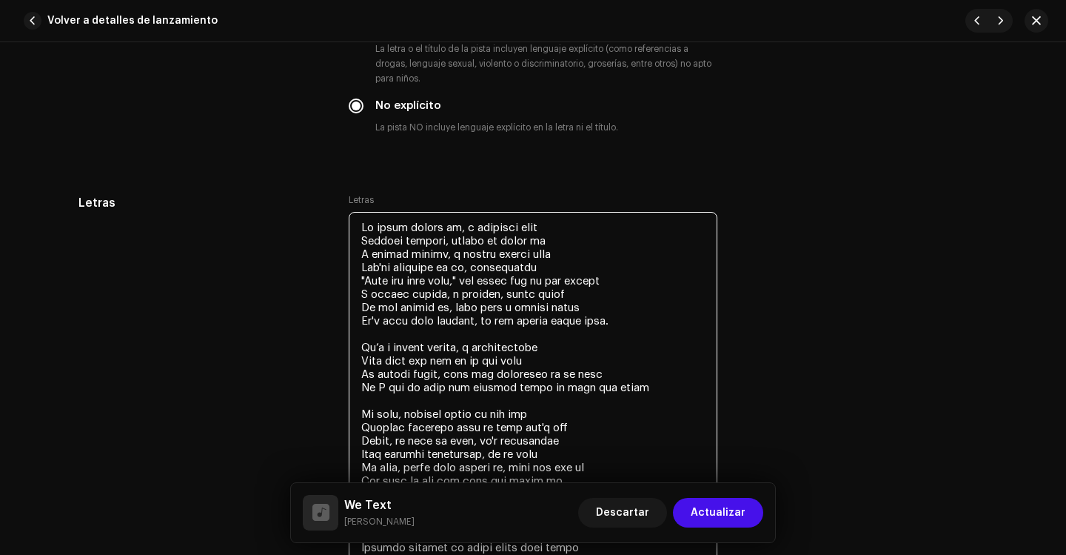
drag, startPoint x: 473, startPoint y: 268, endPoint x: 346, endPoint y: 263, distance: 127.5
paste textarea "You're thinking of me,"
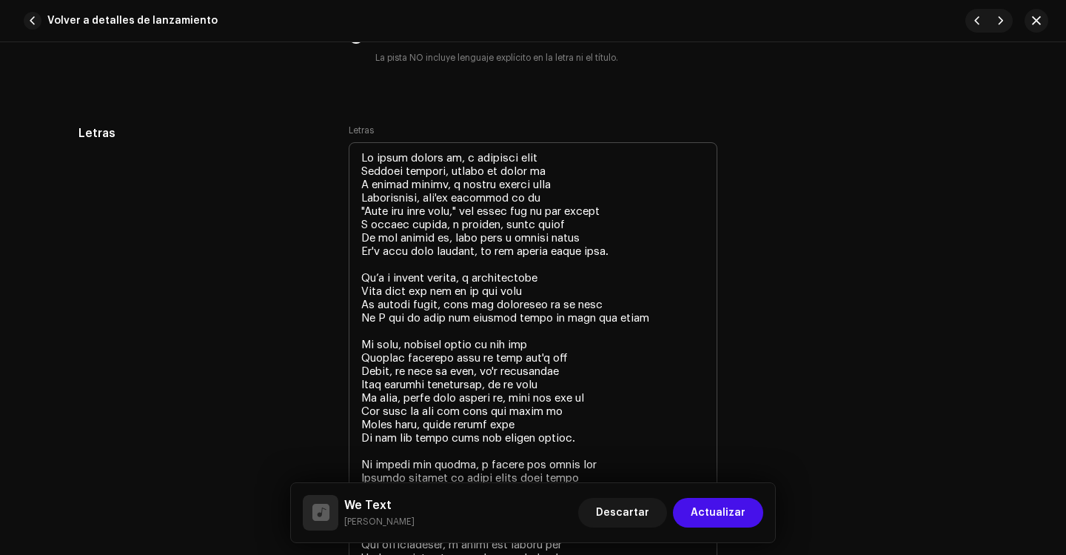
scroll to position [2817, 0]
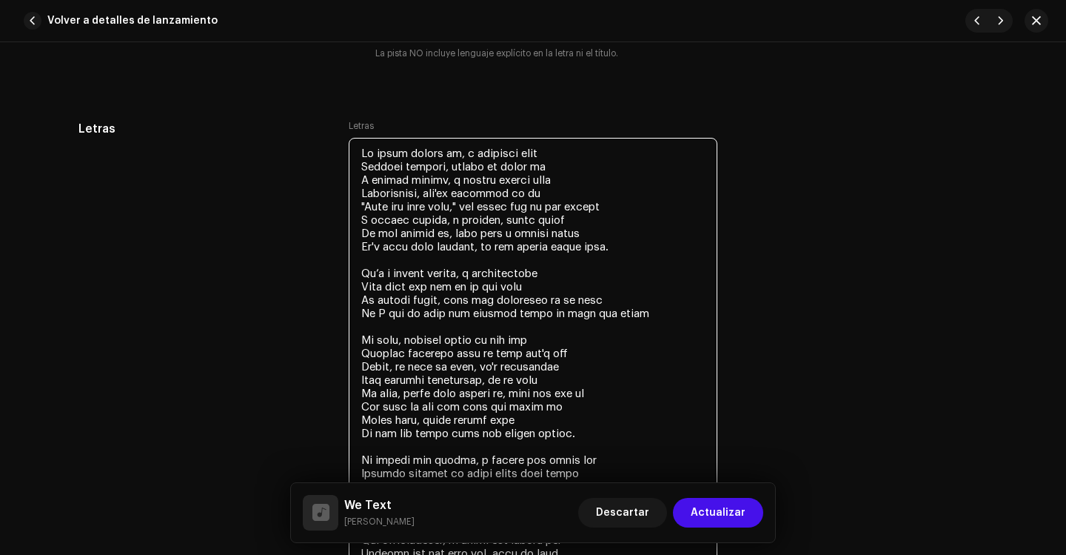
click at [550, 201] on textarea at bounding box center [533, 540] width 369 height 804
click at [546, 190] on textarea at bounding box center [533, 540] width 369 height 804
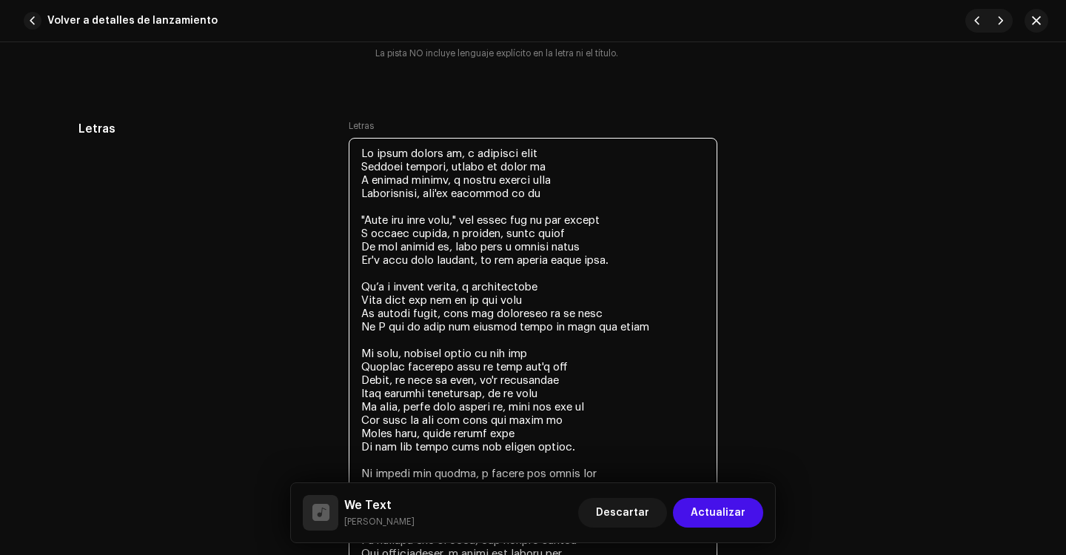
click at [358, 218] on textarea at bounding box center [533, 547] width 369 height 818
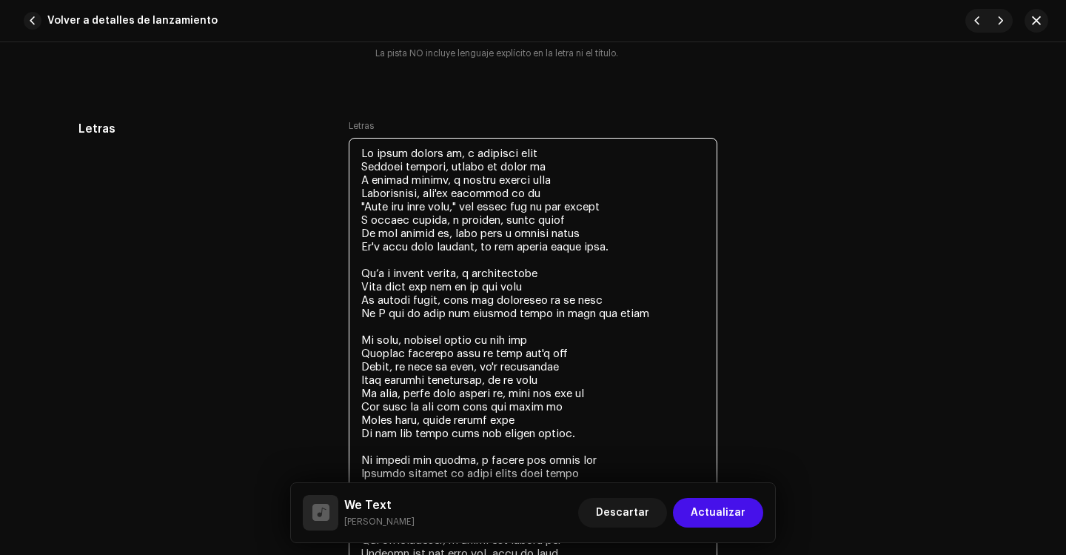
click at [471, 210] on textarea at bounding box center [533, 540] width 369 height 804
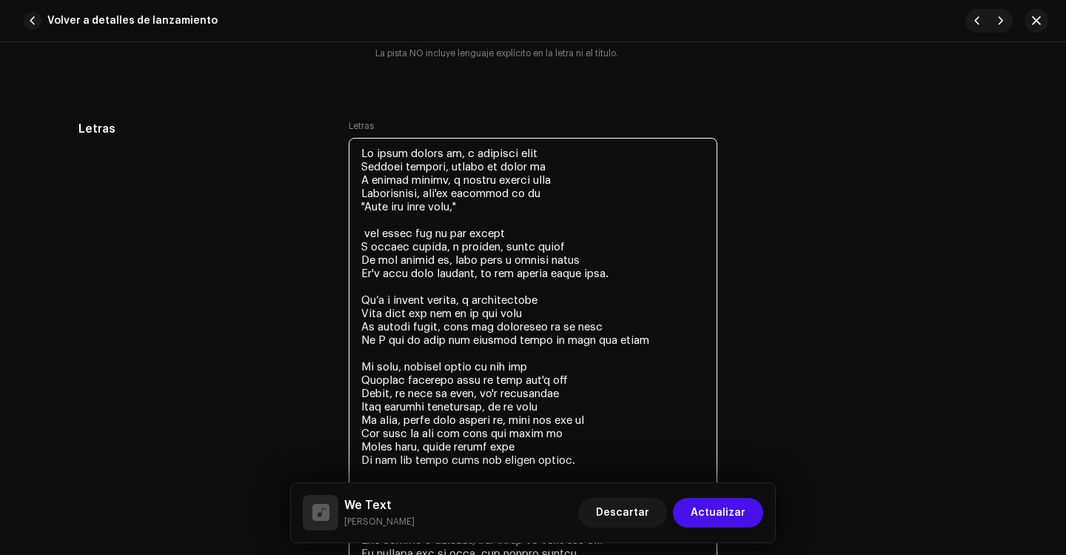
type textarea "My phone lights up, a familiar glow Another message, making my heart go A littl…"
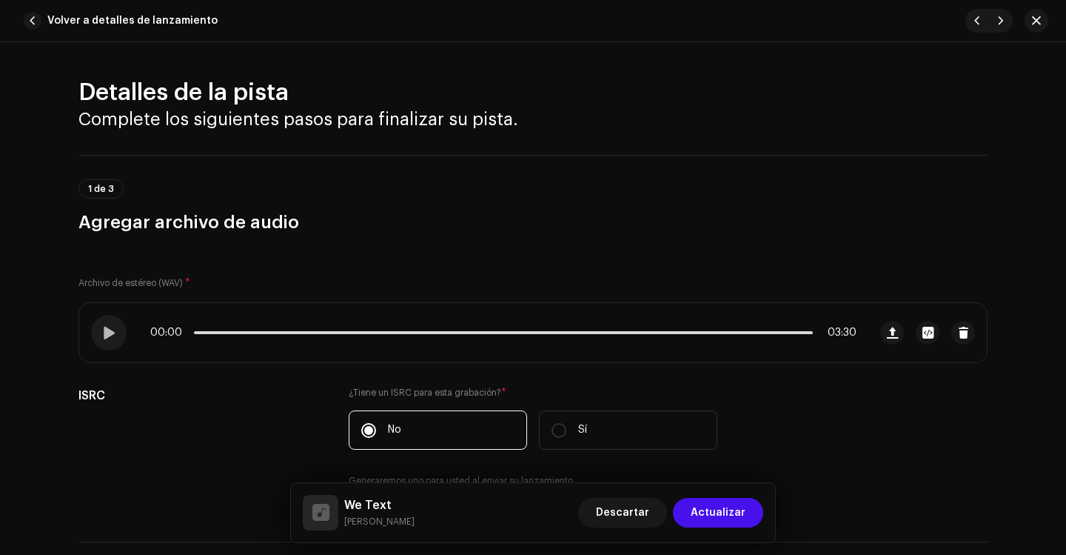
scroll to position [2817, 0]
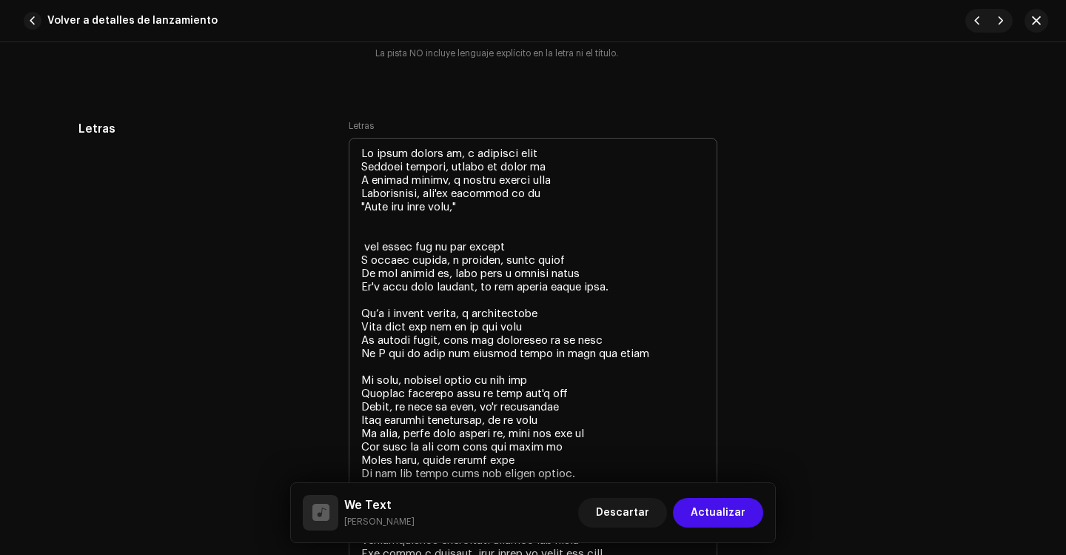
click at [444, 258] on textarea at bounding box center [533, 560] width 369 height 844
click at [395, 230] on textarea at bounding box center [533, 560] width 369 height 844
click at [393, 225] on textarea at bounding box center [533, 560] width 369 height 844
click at [393, 221] on textarea at bounding box center [533, 560] width 369 height 844
drag, startPoint x: 415, startPoint y: 258, endPoint x: 470, endPoint y: 256, distance: 55.6
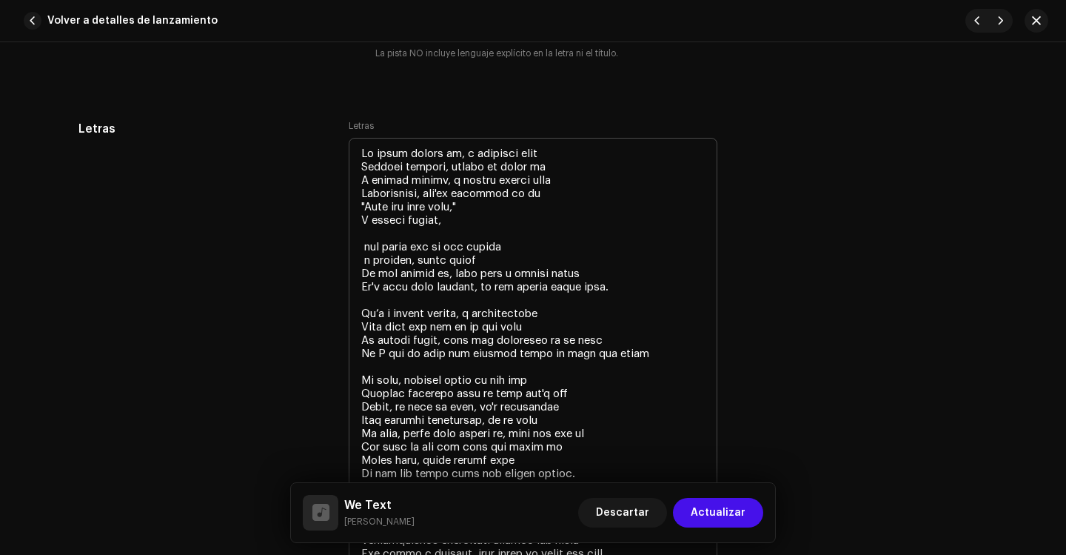
click at [470, 256] on textarea at bounding box center [533, 560] width 369 height 844
click at [465, 221] on textarea at bounding box center [533, 560] width 369 height 844
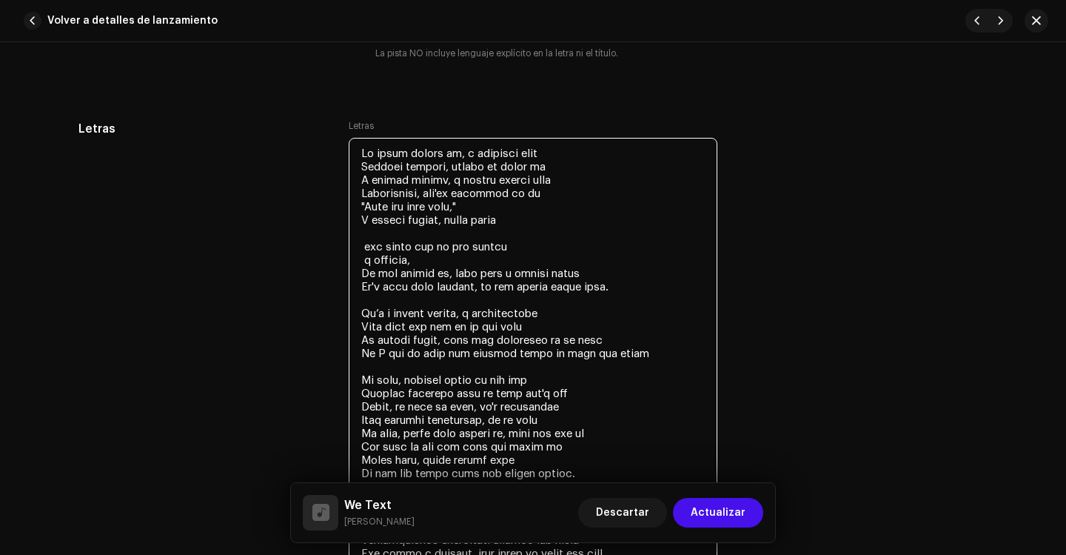
drag, startPoint x: 517, startPoint y: 251, endPoint x: 360, endPoint y: 247, distance: 157.0
click at [360, 247] on textarea at bounding box center [533, 560] width 369 height 844
drag, startPoint x: 362, startPoint y: 260, endPoint x: 353, endPoint y: 250, distance: 13.1
click at [361, 260] on textarea at bounding box center [533, 560] width 369 height 844
click at [362, 244] on textarea at bounding box center [533, 560] width 369 height 844
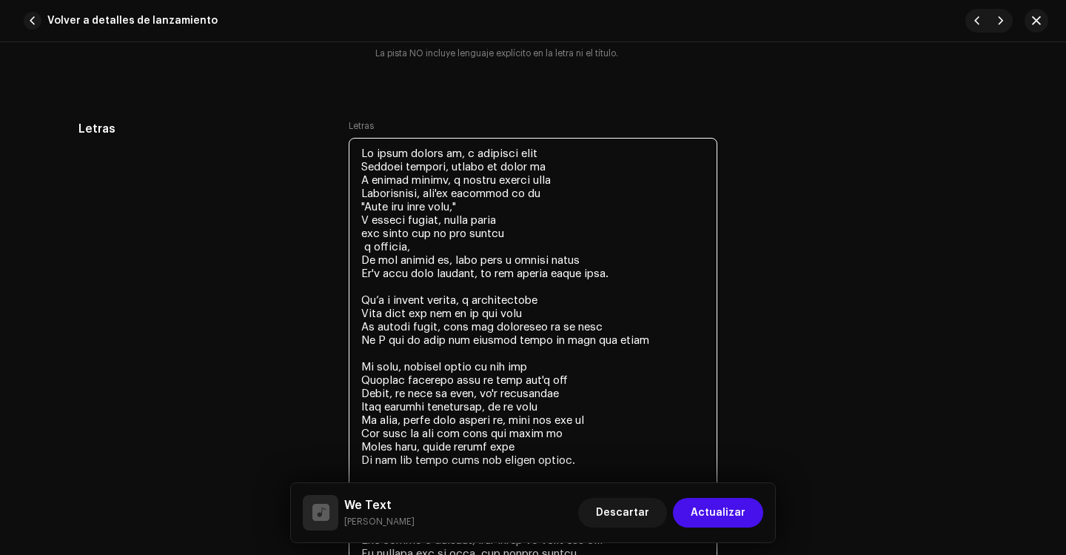
click at [361, 233] on textarea at bounding box center [533, 553] width 369 height 831
drag, startPoint x: 622, startPoint y: 274, endPoint x: 349, endPoint y: 250, distance: 274.3
click at [349, 250] on textarea at bounding box center [533, 553] width 369 height 831
click at [387, 252] on textarea at bounding box center [533, 553] width 369 height 831
drag, startPoint x: 455, startPoint y: 259, endPoint x: 359, endPoint y: 246, distance: 96.5
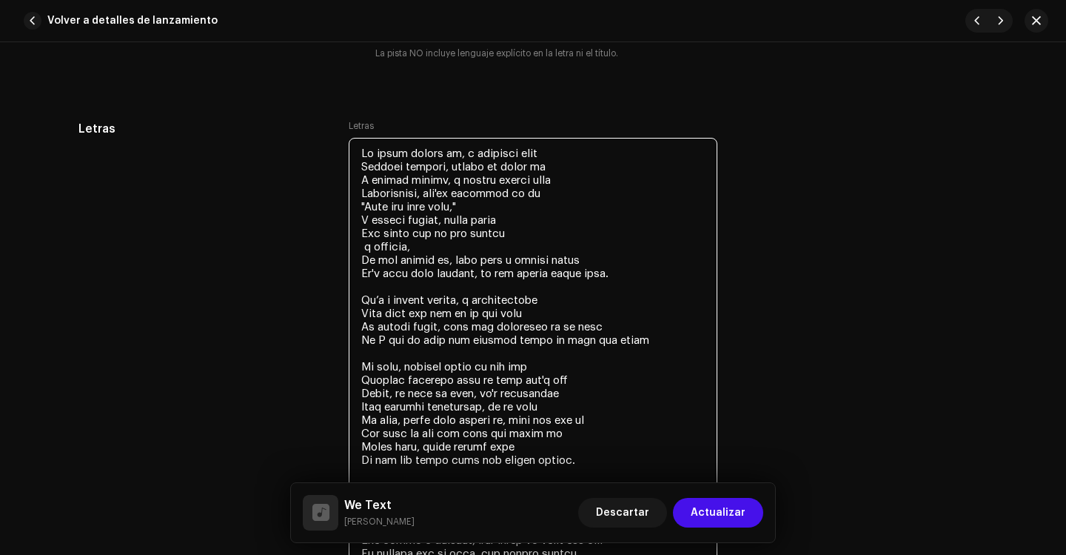
click at [359, 246] on textarea at bounding box center [533, 553] width 369 height 831
click at [393, 260] on textarea at bounding box center [533, 553] width 369 height 831
drag, startPoint x: 398, startPoint y: 260, endPoint x: 351, endPoint y: 247, distance: 48.5
click at [351, 247] on textarea at bounding box center [533, 553] width 369 height 831
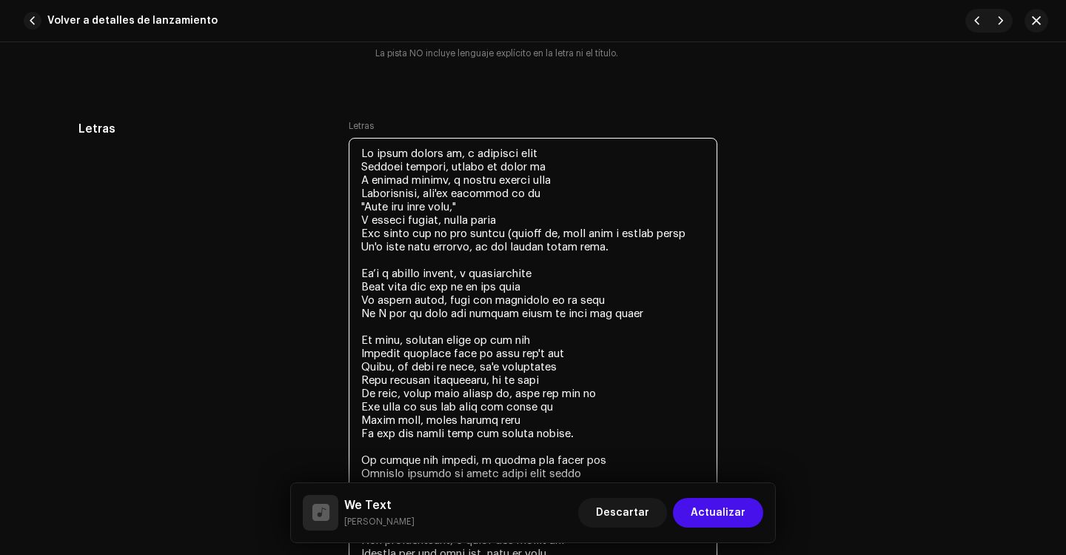
click at [571, 236] on textarea at bounding box center [533, 540] width 369 height 804
click at [580, 233] on textarea at bounding box center [533, 547] width 369 height 818
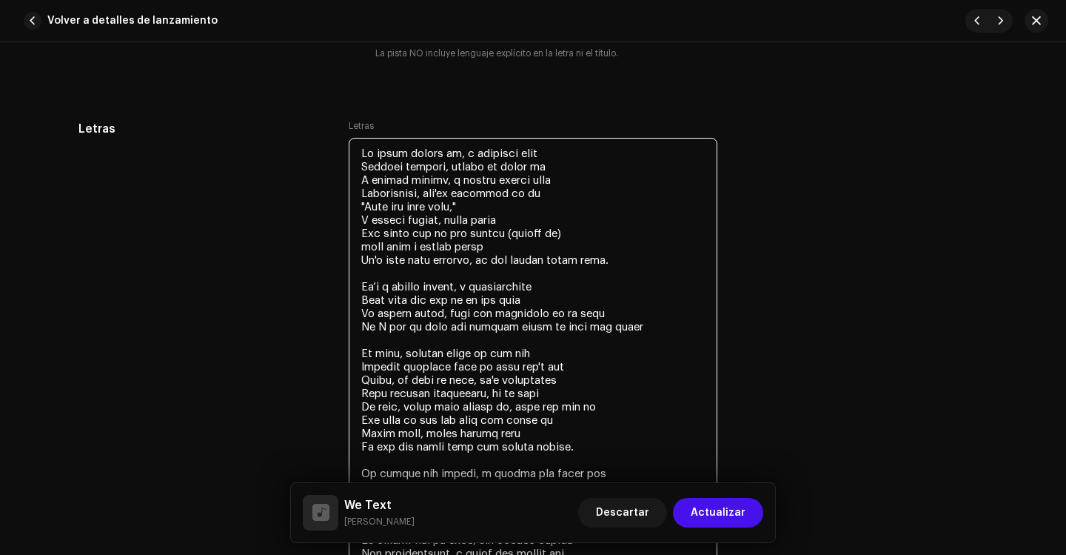
click at [361, 245] on textarea at bounding box center [533, 547] width 369 height 818
type textarea "Lo ipsum dolors am, c adipisci elit Seddoei tempori, utlabo et dolor ma A enima…"
